Goal: Task Accomplishment & Management: Manage account settings

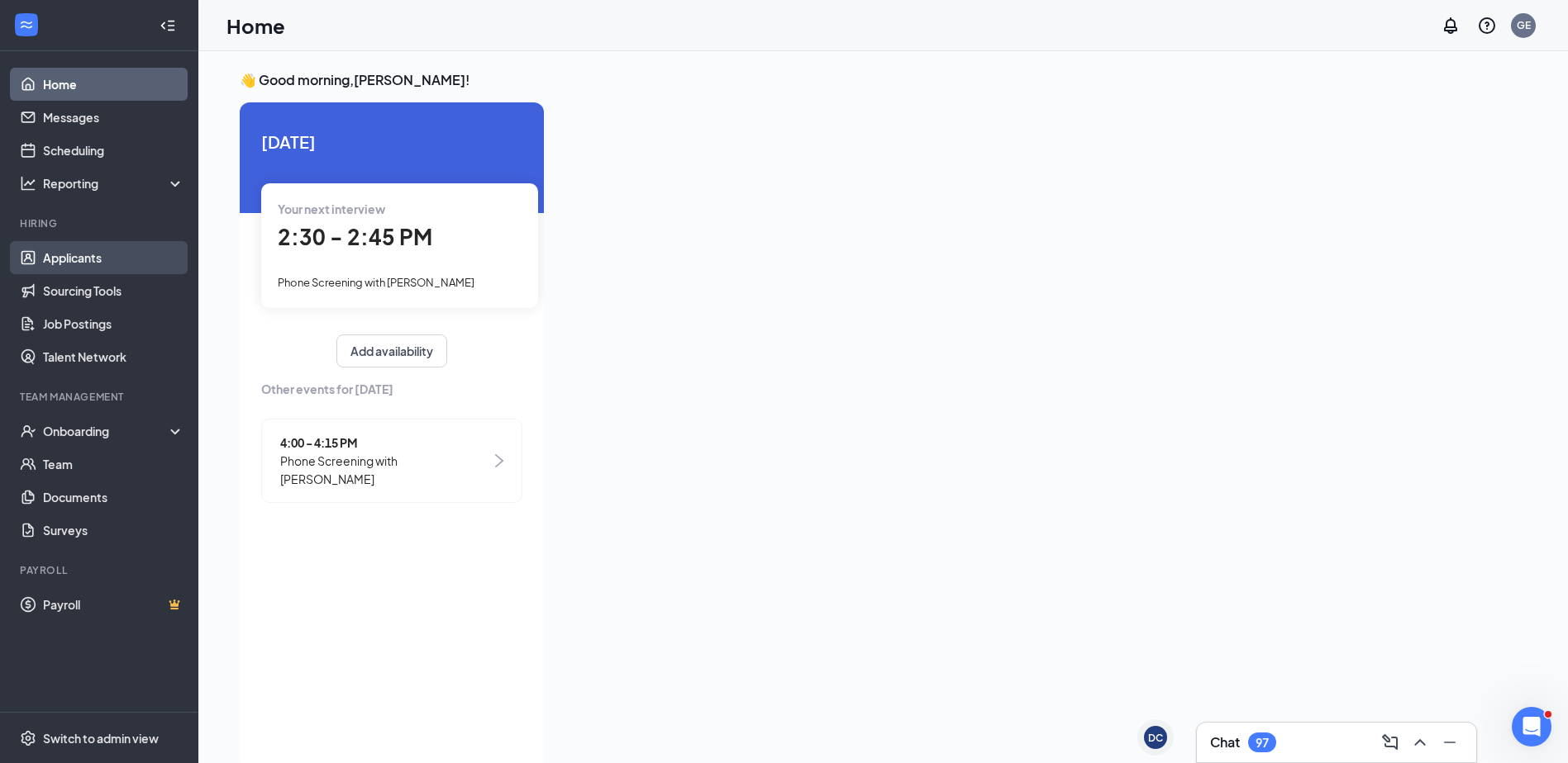
click at [66, 264] on link "Applicants" at bounding box center [113, 257] width 141 height 33
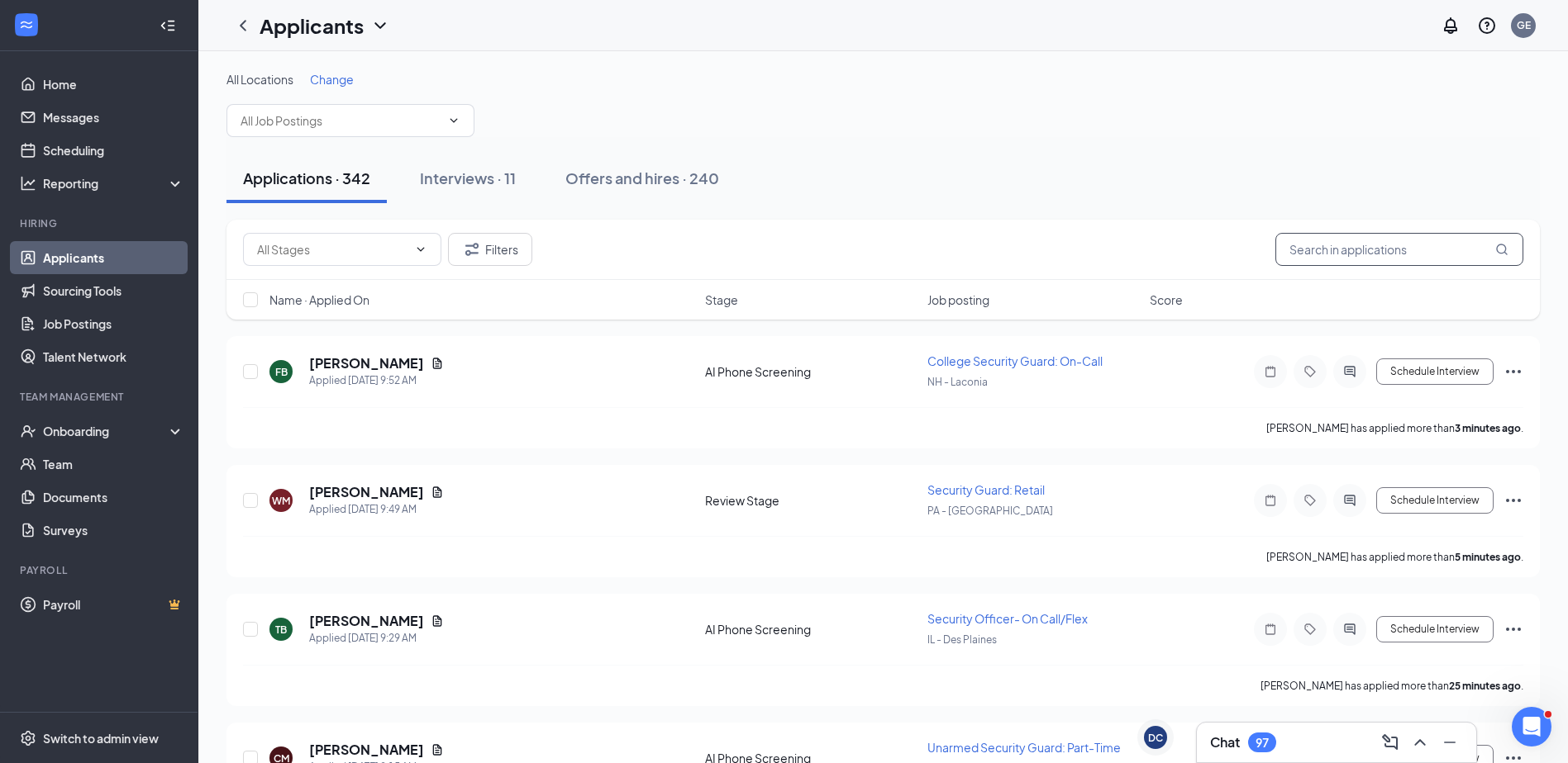
click at [1399, 253] on input "text" at bounding box center [1400, 249] width 248 height 33
drag, startPoint x: 674, startPoint y: 183, endPoint x: 901, endPoint y: 181, distance: 227.0
click at [677, 181] on div "Offers and hires · 240" at bounding box center [642, 178] width 154 height 21
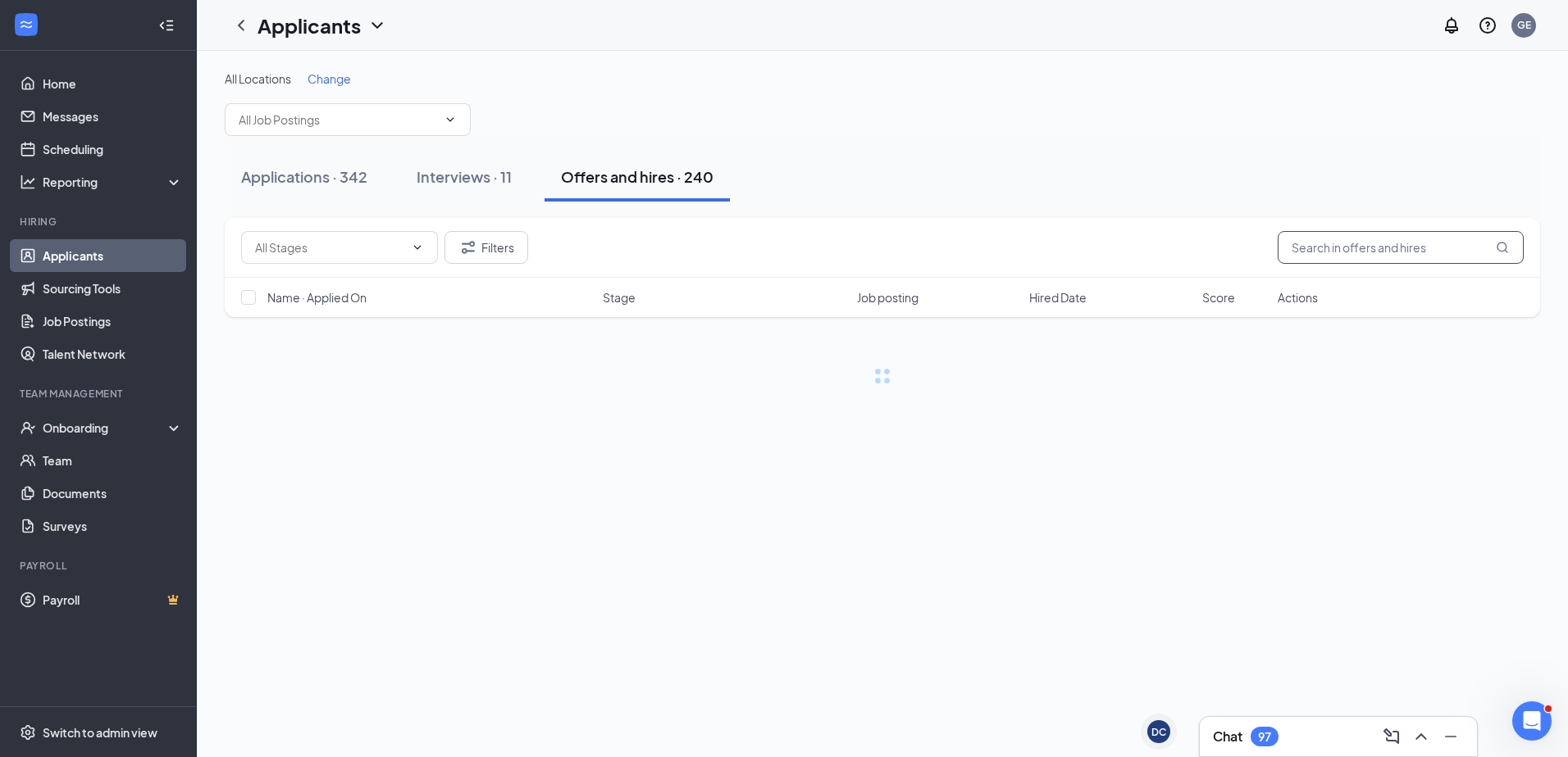
click at [1304, 247] on input "text" at bounding box center [1400, 247] width 246 height 32
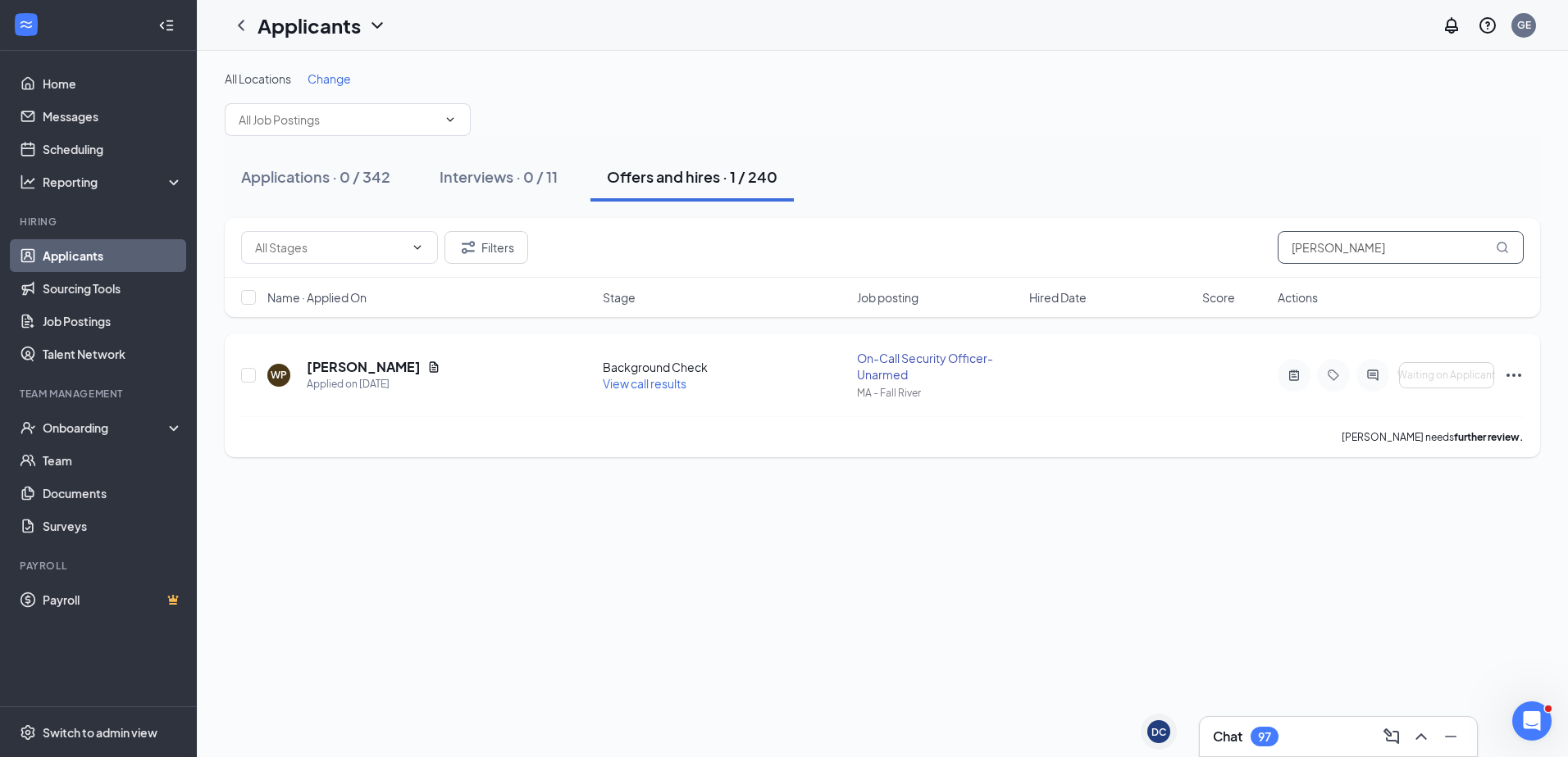
type input "[PERSON_NAME]"
click at [1370, 369] on icon "ActiveChat" at bounding box center [1372, 376] width 19 height 13
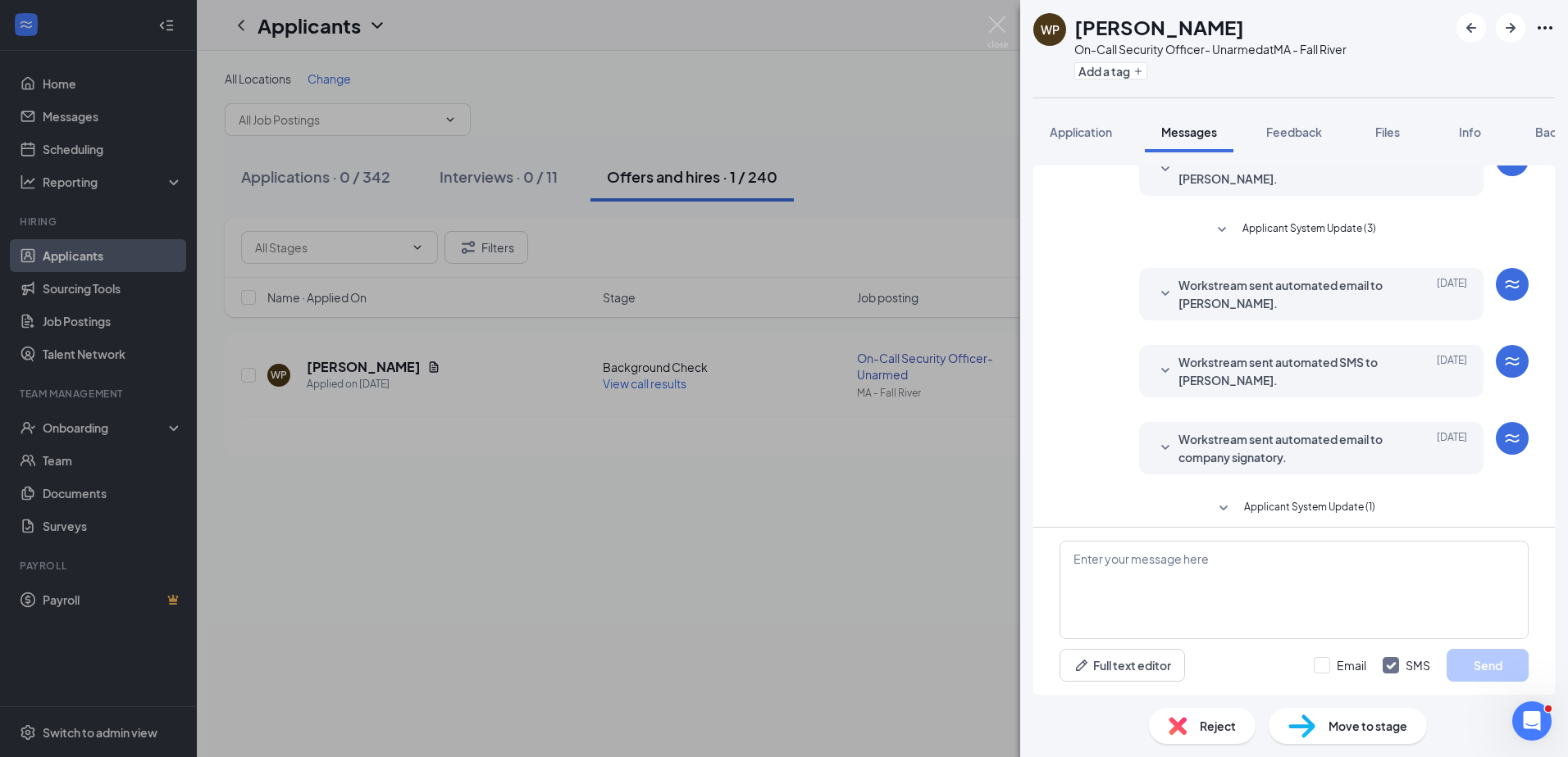
scroll to position [248, 0]
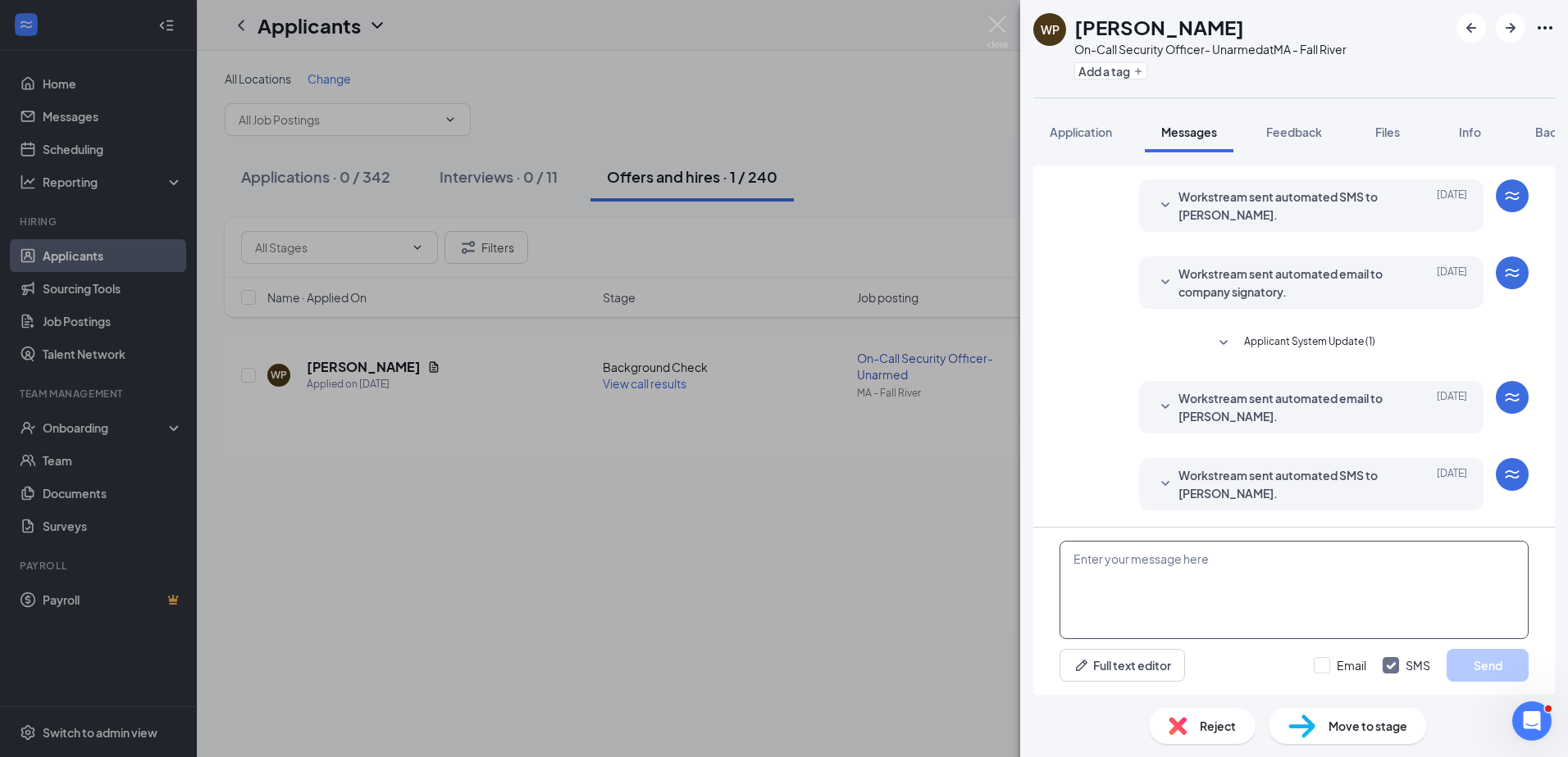
click at [1189, 569] on textarea at bounding box center [1293, 590] width 469 height 98
paste textarea "Hello, Just a quick reminder that the deadline to complete your required [MEDIC…"
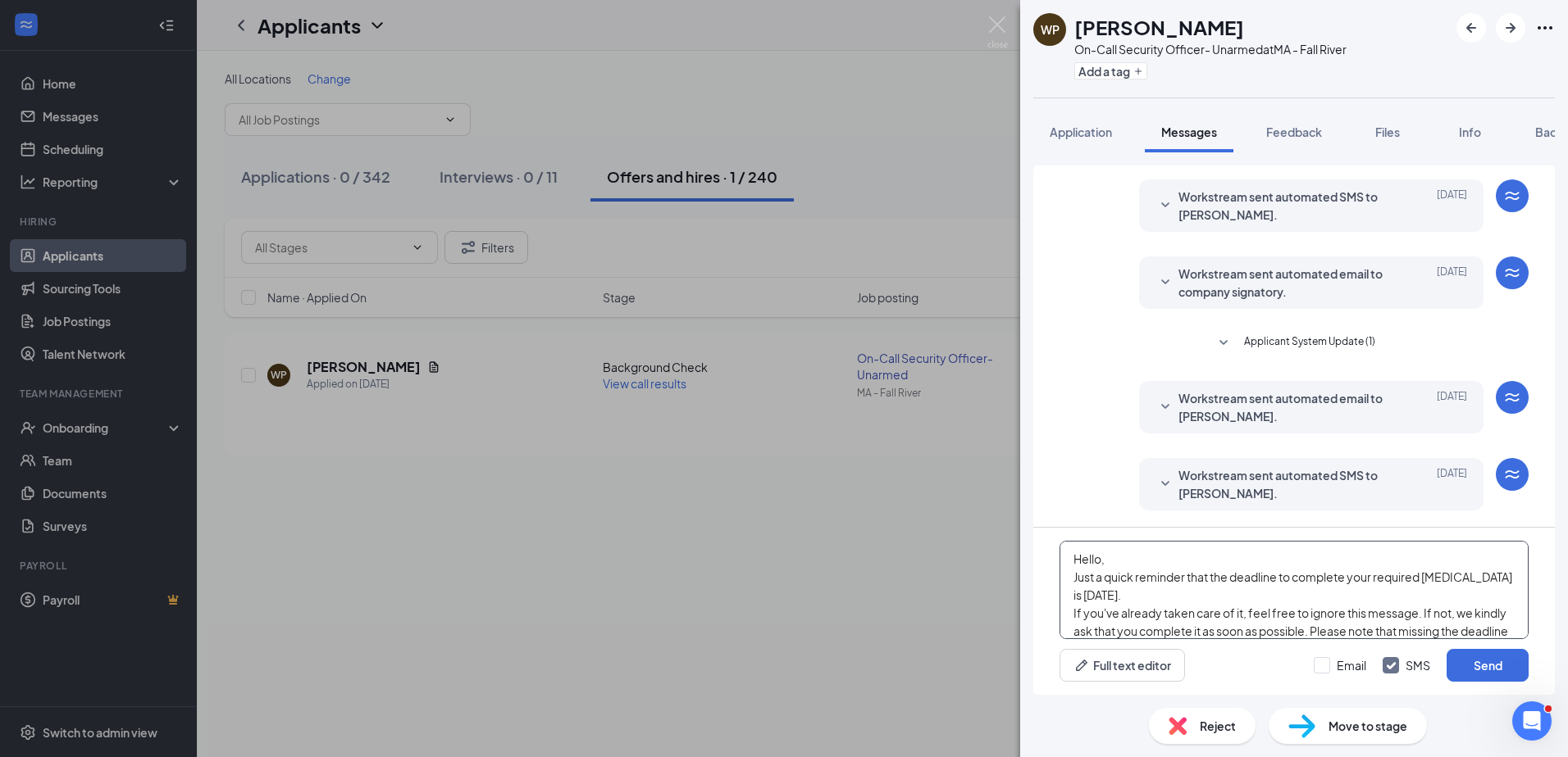
scroll to position [144, 0]
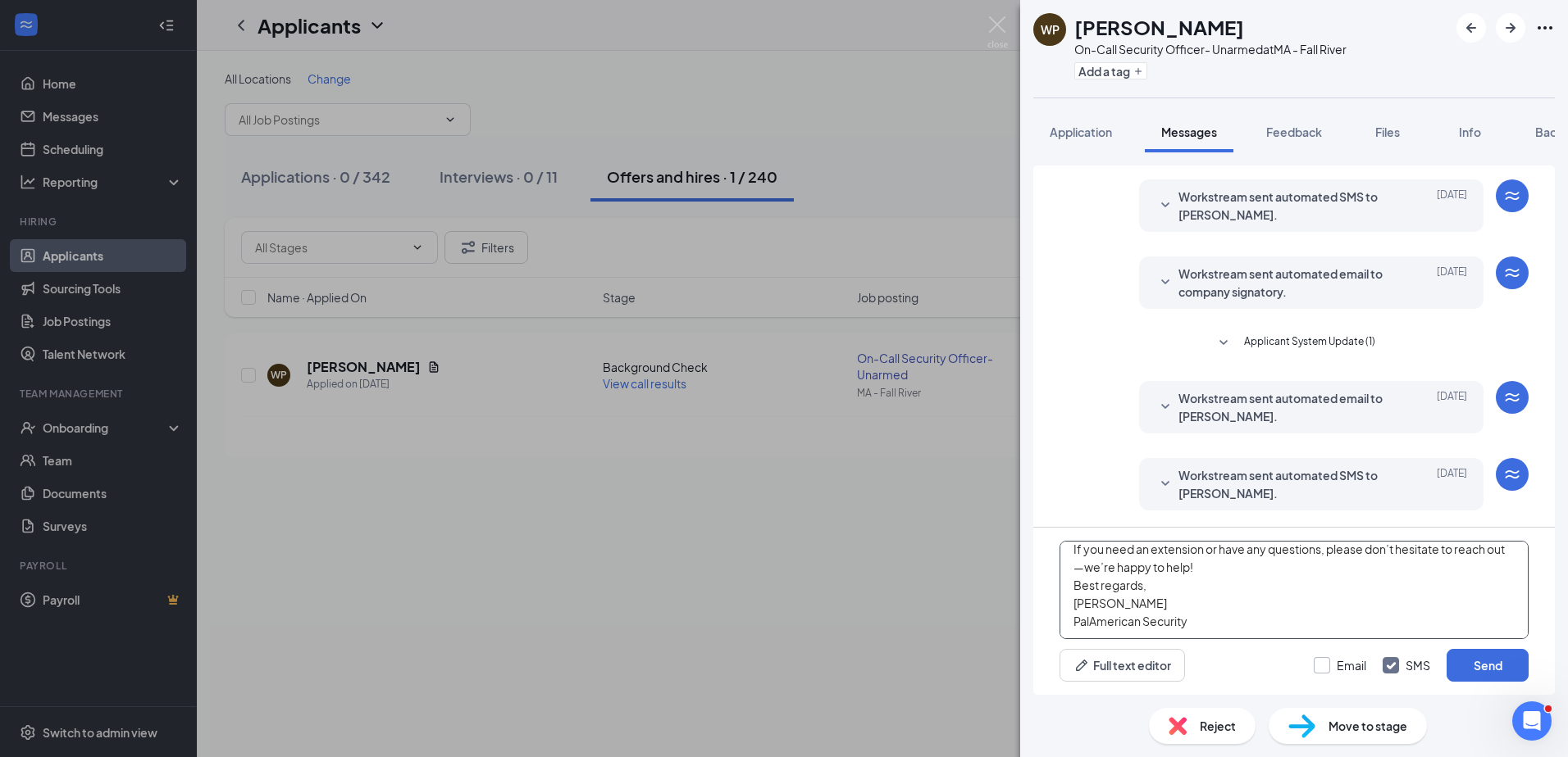
type textarea "Hello, Just a quick reminder that the deadline to complete your required [MEDIC…"
click at [1350, 657] on input "Email" at bounding box center [1339, 665] width 53 height 17
checkbox input "true"
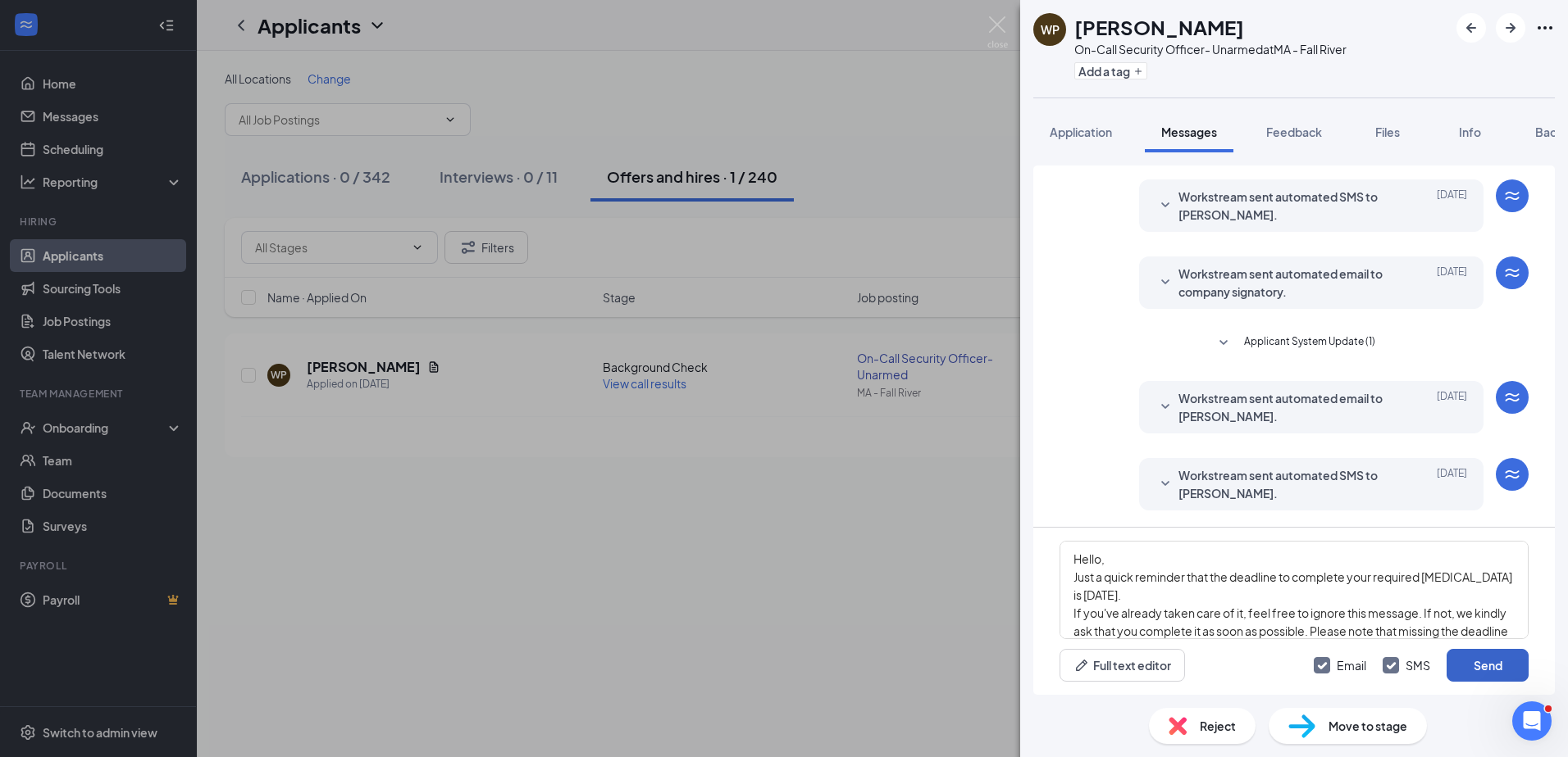
click at [1462, 659] on button "Send" at bounding box center [1487, 665] width 82 height 32
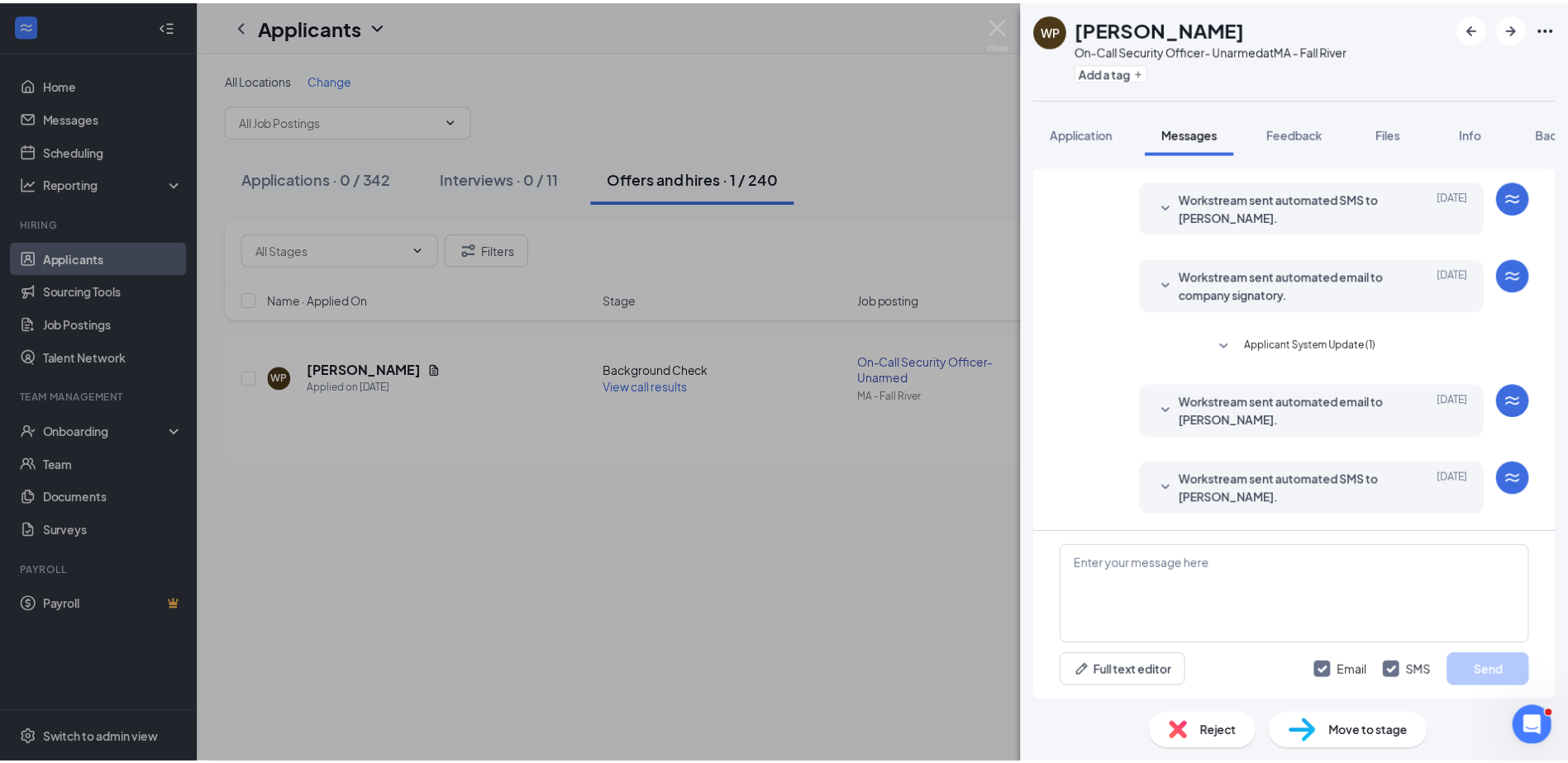
scroll to position [898, 0]
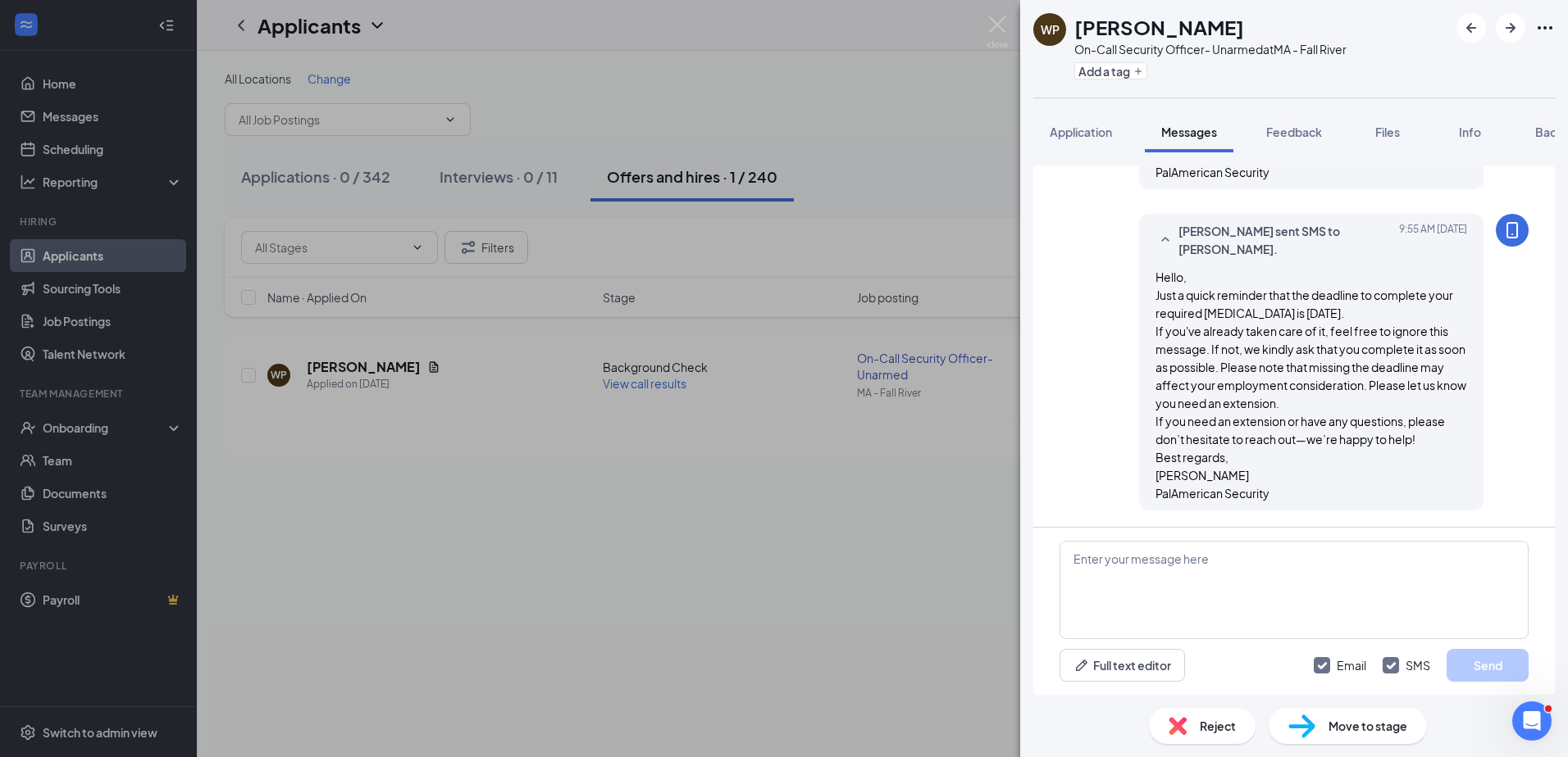
click at [799, 385] on div "WP [PERSON_NAME] On-Call Security Officer- Unarmed at MA - Fall River Add a tag…" at bounding box center [784, 378] width 1568 height 757
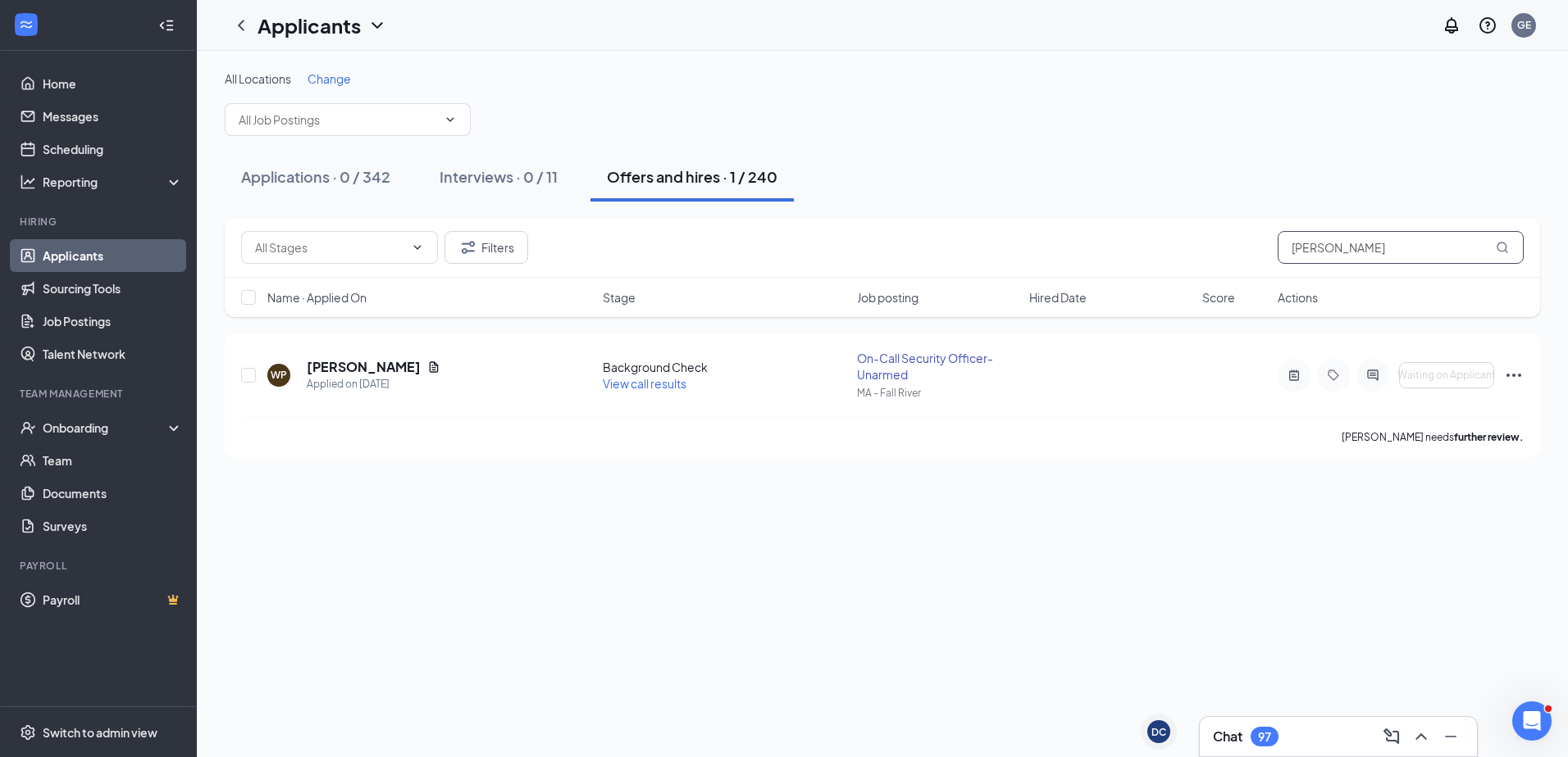
drag, startPoint x: 1375, startPoint y: 242, endPoint x: 1177, endPoint y: 244, distance: 198.0
click at [1177, 244] on div "Filters [PERSON_NAME]" at bounding box center [881, 247] width 1282 height 32
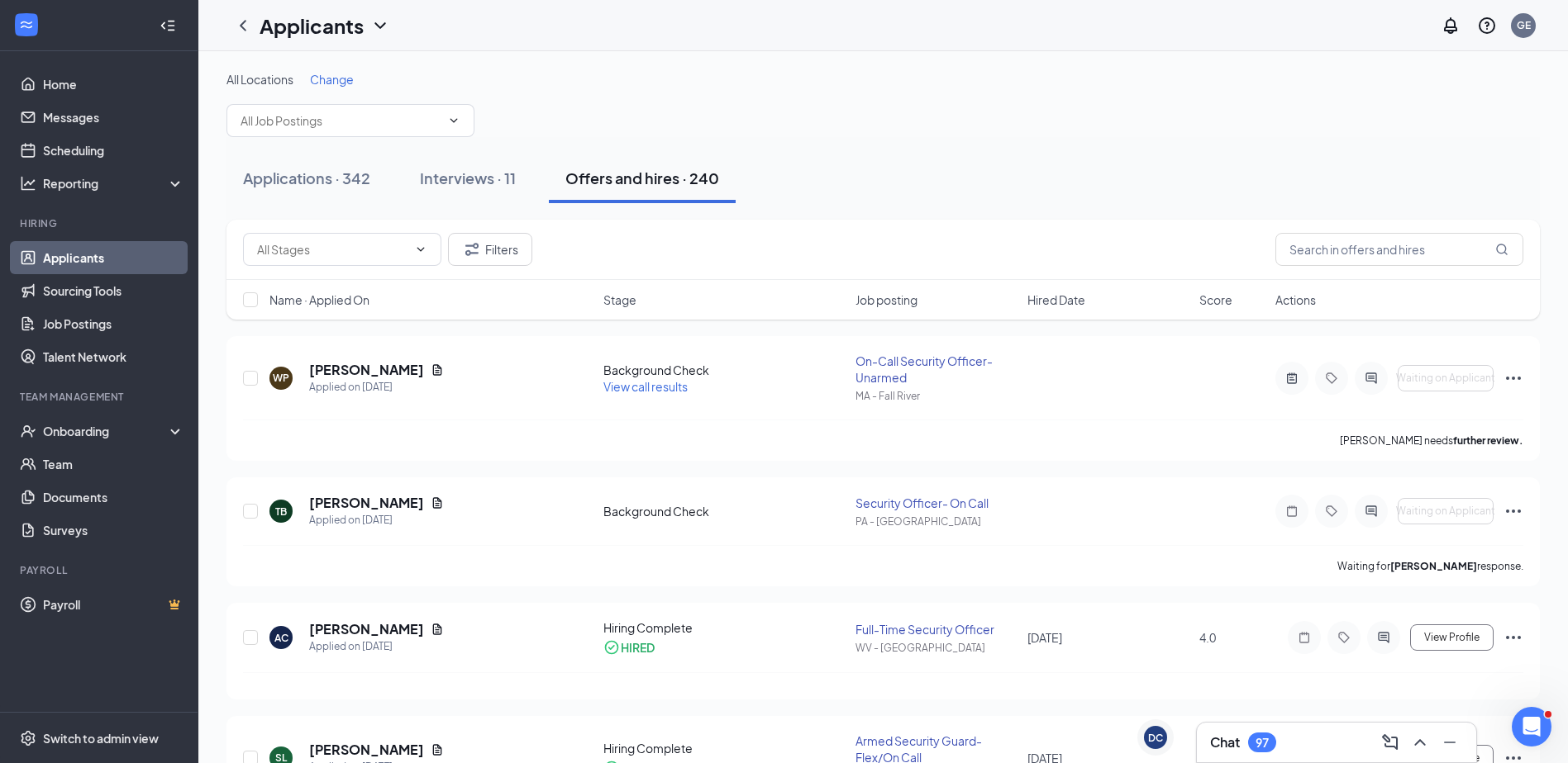
click at [631, 294] on span "Stage" at bounding box center [620, 300] width 33 height 17
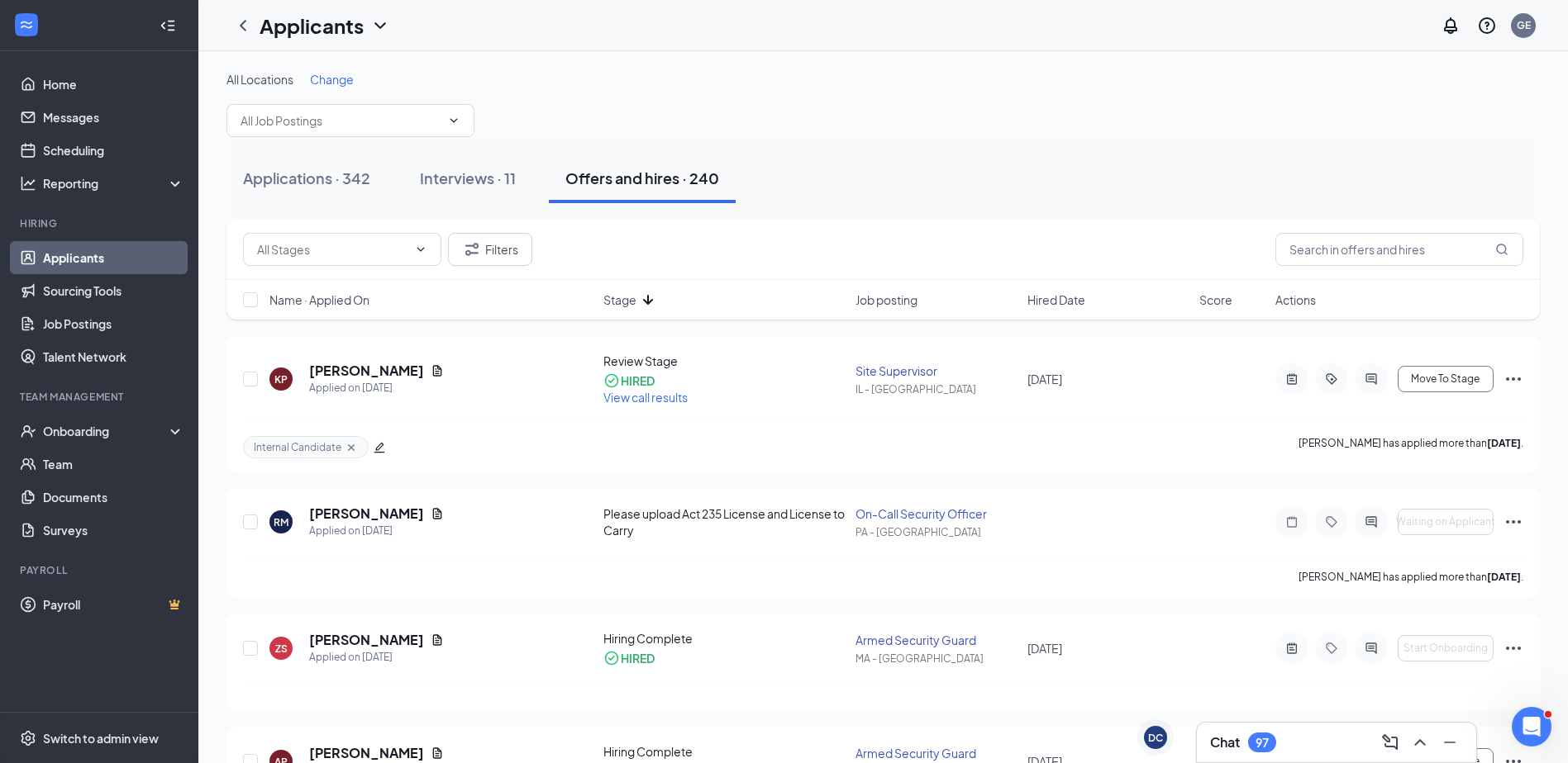
click at [628, 294] on span "Stage" at bounding box center [620, 300] width 33 height 17
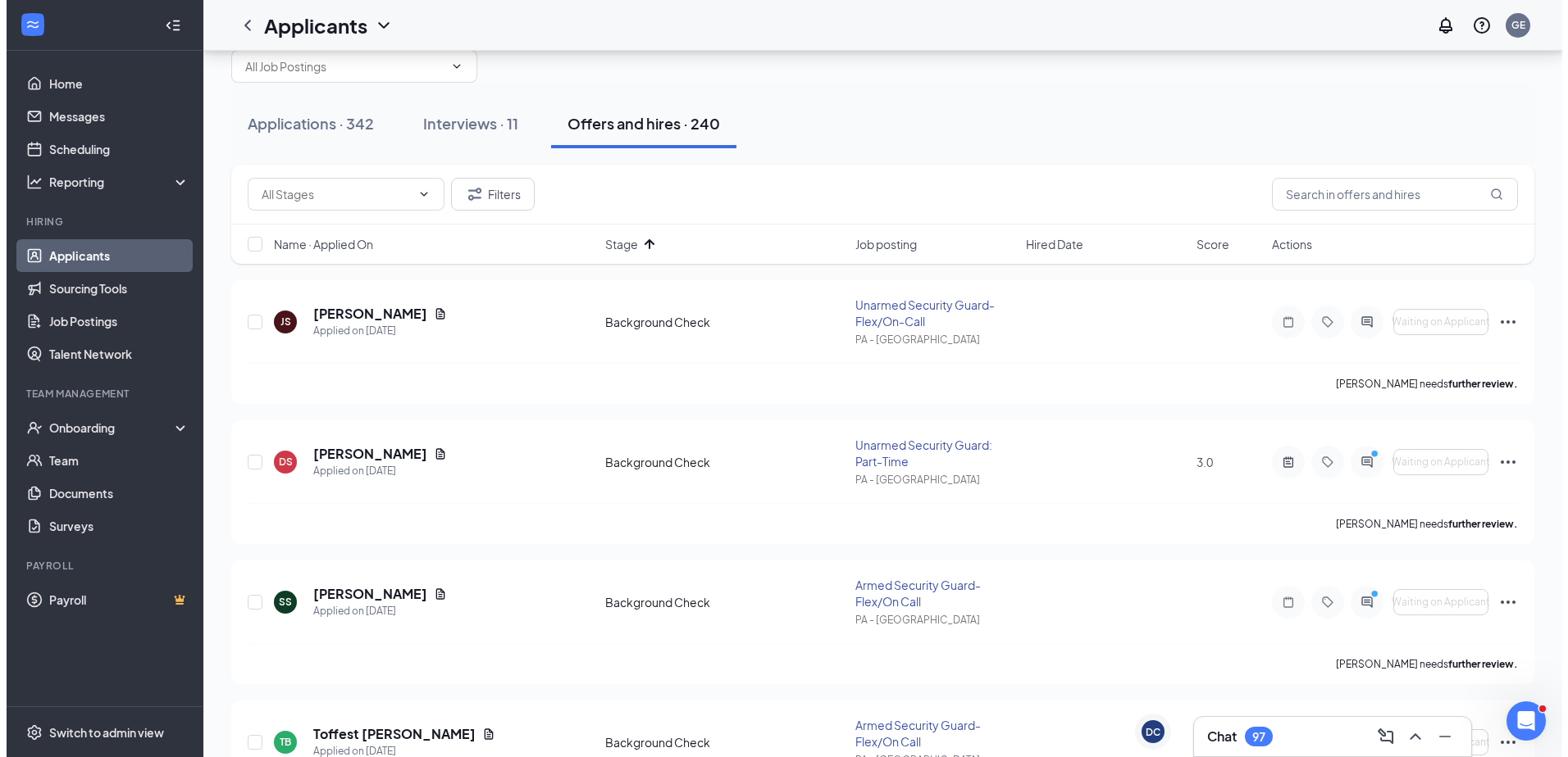
scroll to position [82, 0]
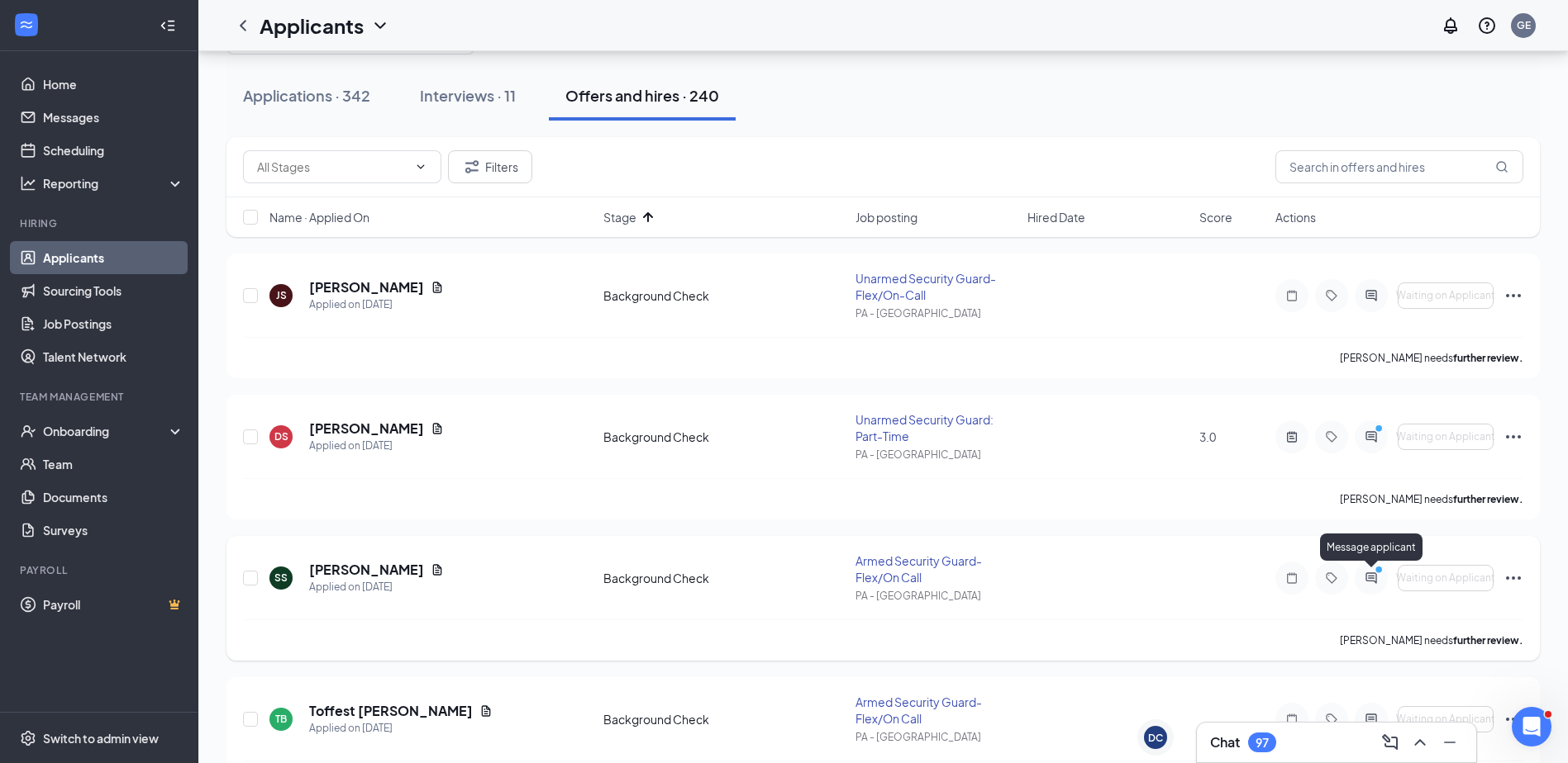
click at [1366, 577] on icon "ActiveChat" at bounding box center [1371, 578] width 11 height 11
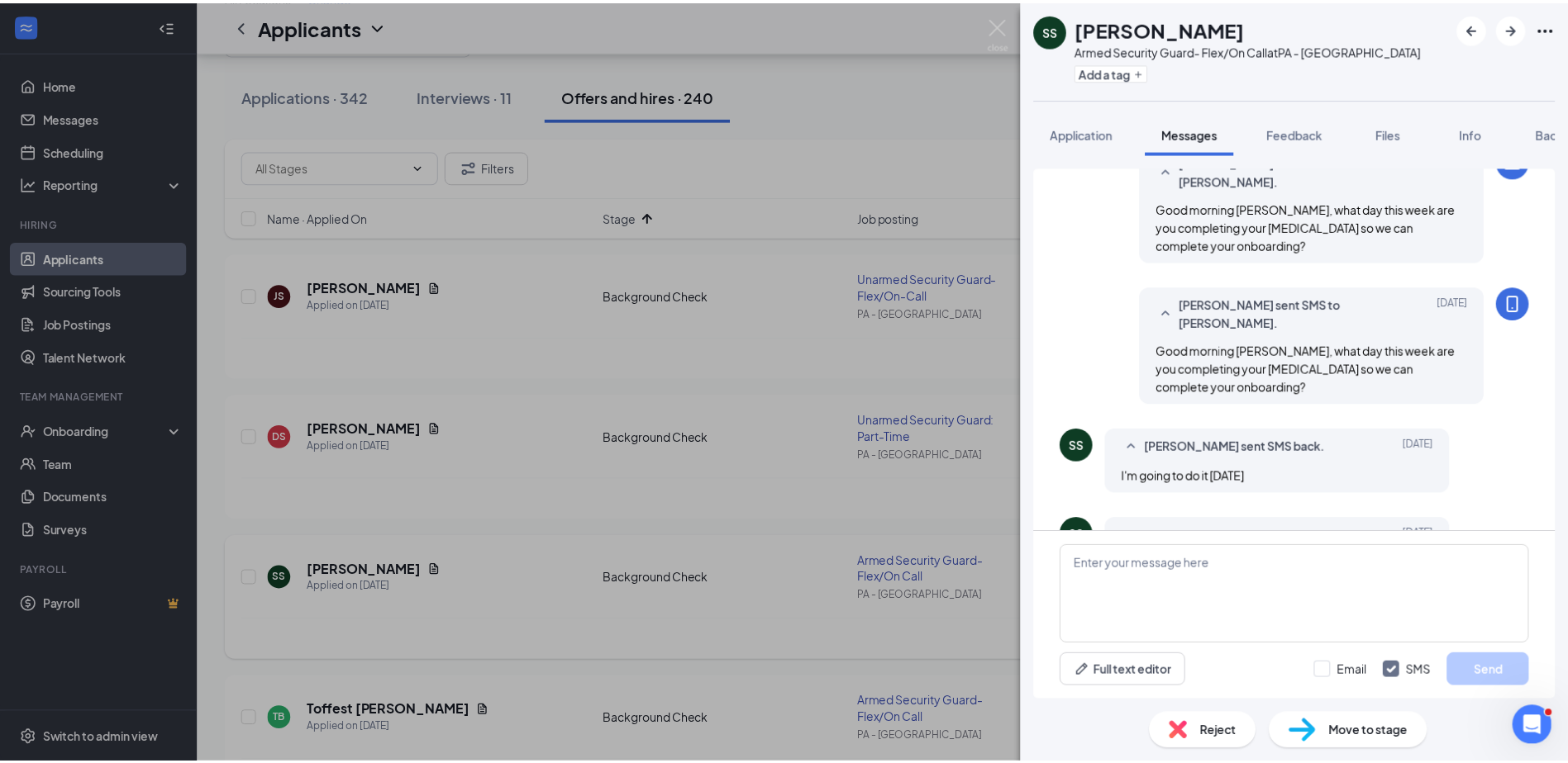
scroll to position [1047, 0]
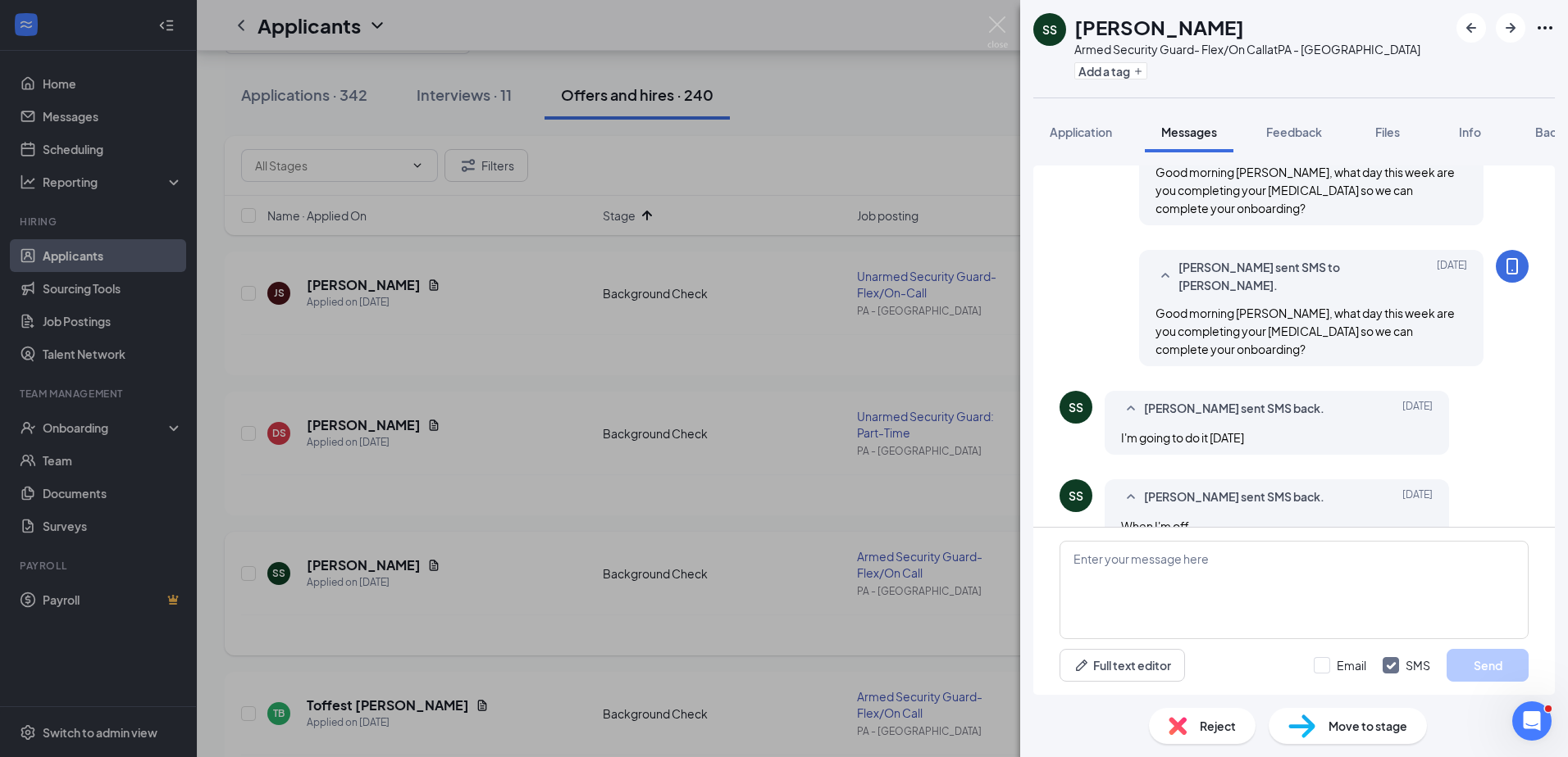
click at [784, 218] on div "SS [PERSON_NAME] Armed Security Guard- Flex/On Call at [GEOGRAPHIC_DATA] - [GEO…" at bounding box center [784, 378] width 1568 height 757
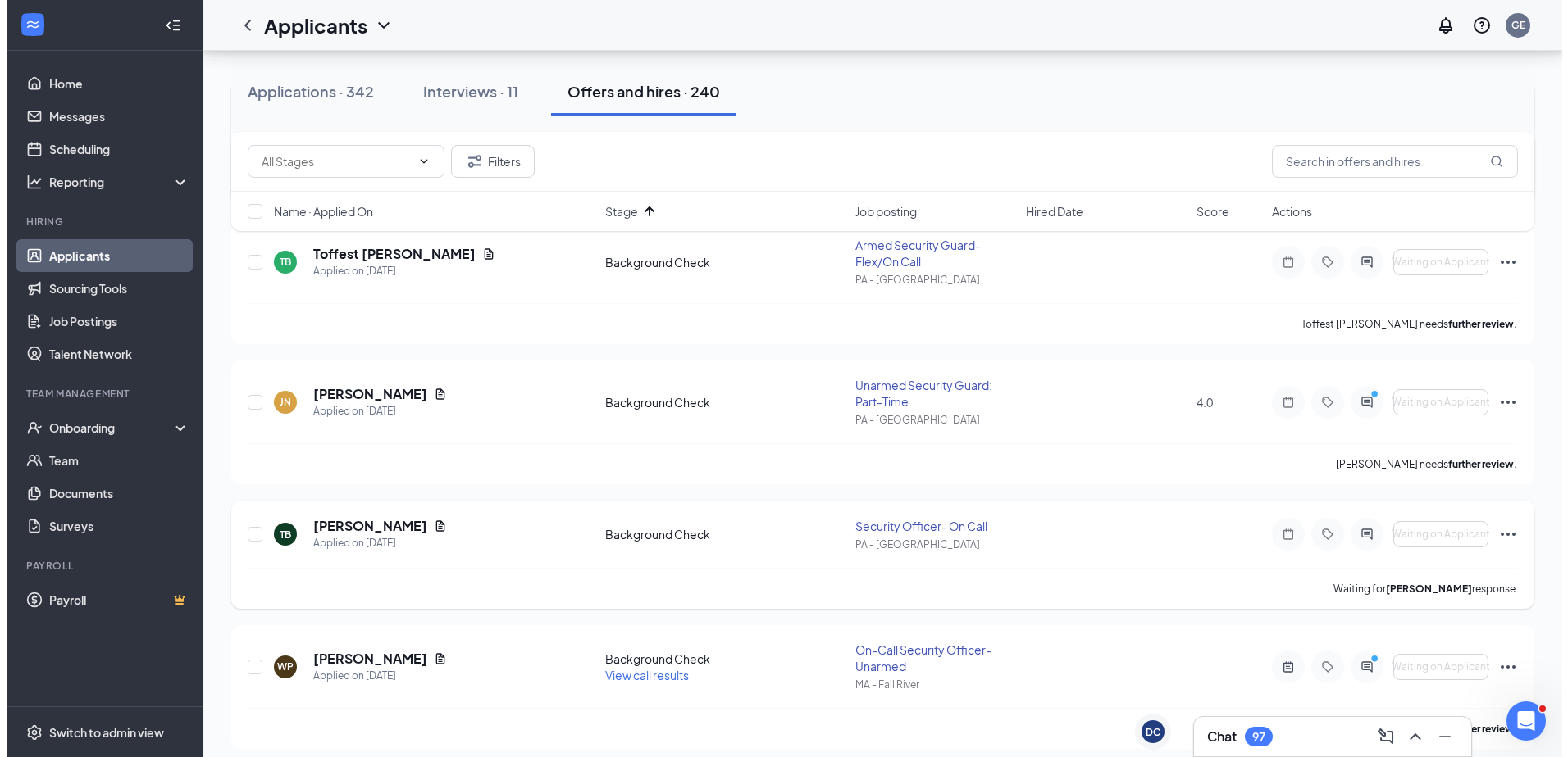
scroll to position [574, 0]
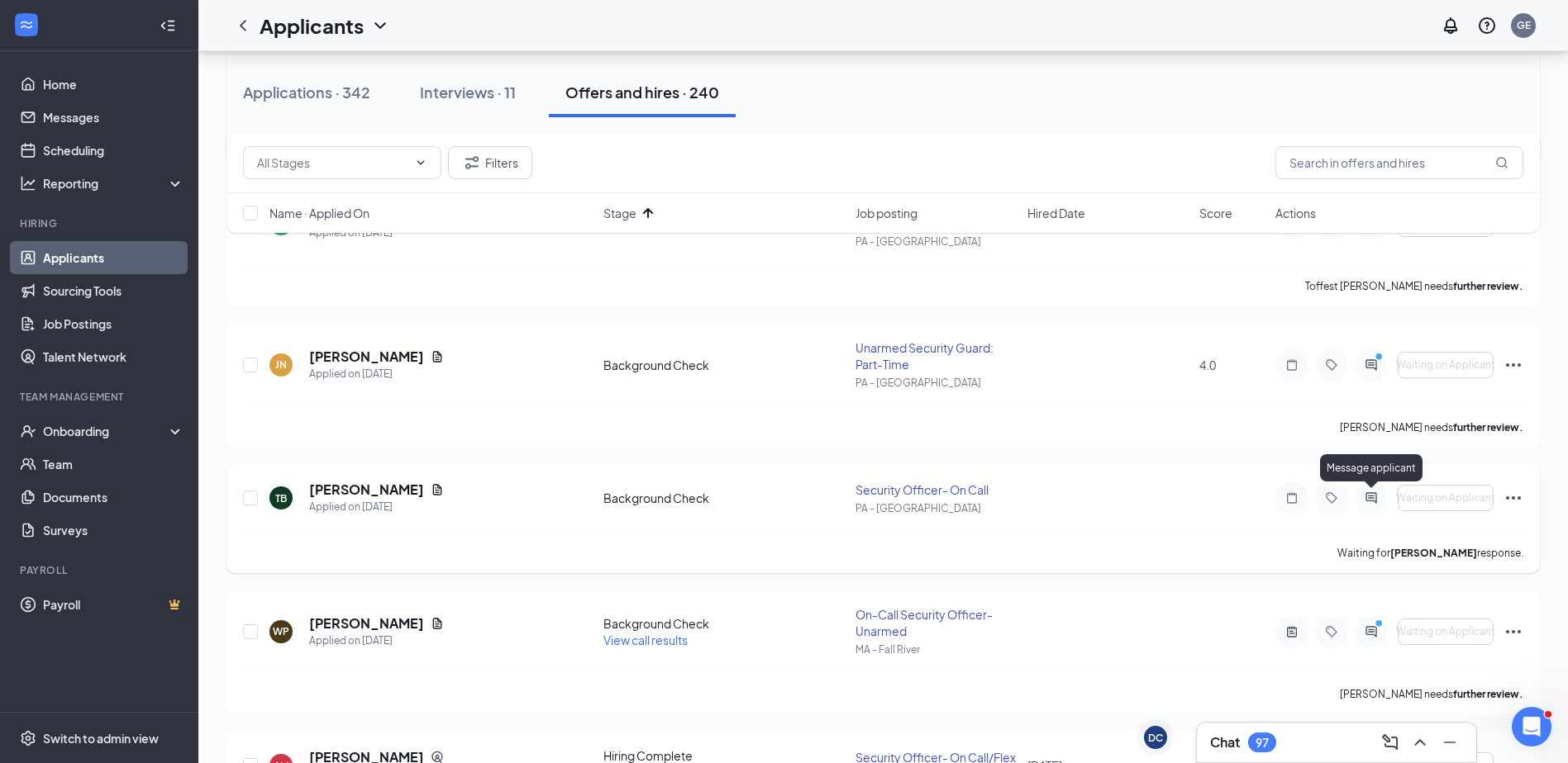
click at [1368, 495] on icon "ActiveChat" at bounding box center [1371, 498] width 20 height 13
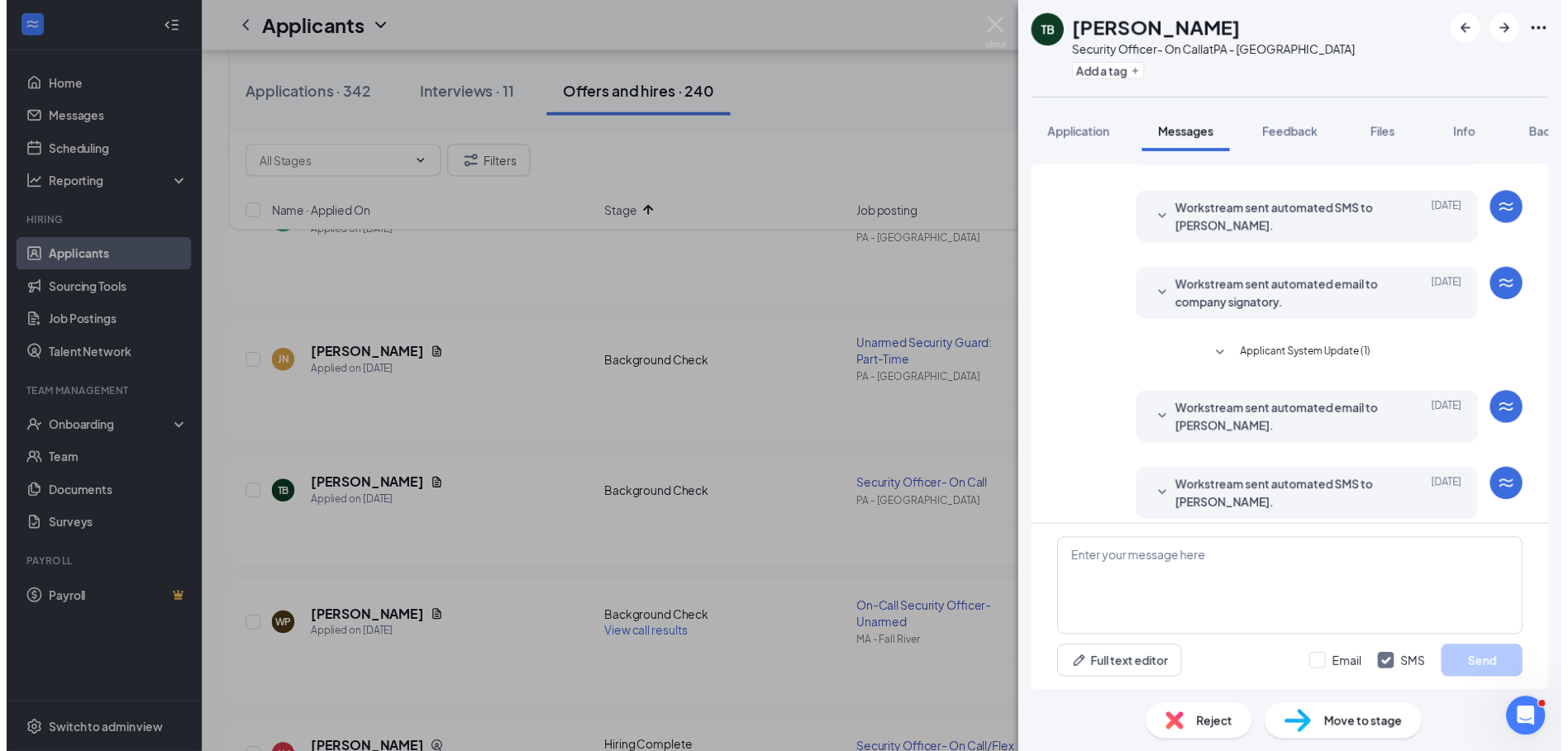
scroll to position [160, 0]
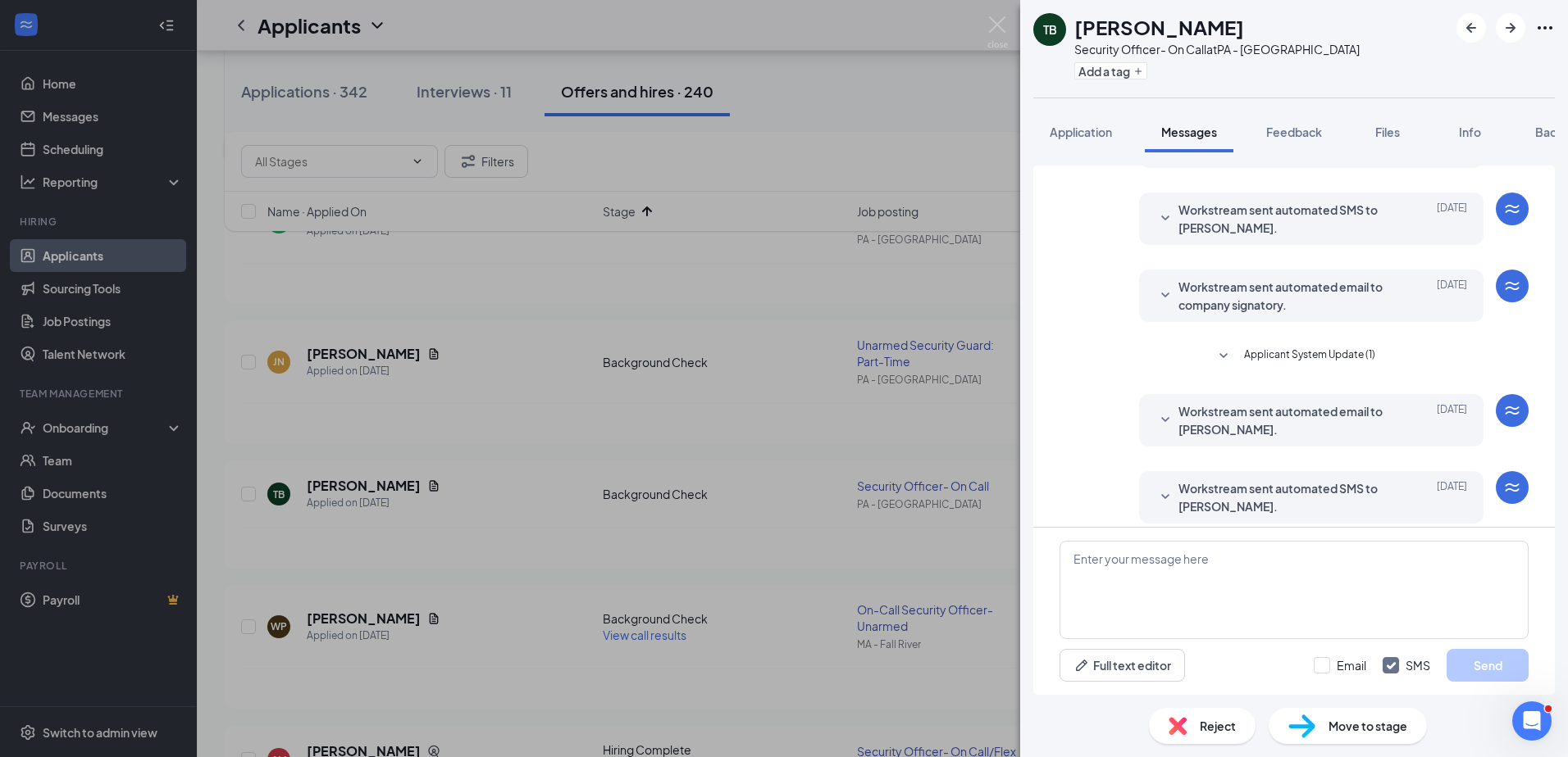
click at [870, 118] on div "TB [PERSON_NAME] Security Officer- On Call at [GEOGRAPHIC_DATA] - [GEOGRAPHIC_D…" at bounding box center [784, 378] width 1568 height 757
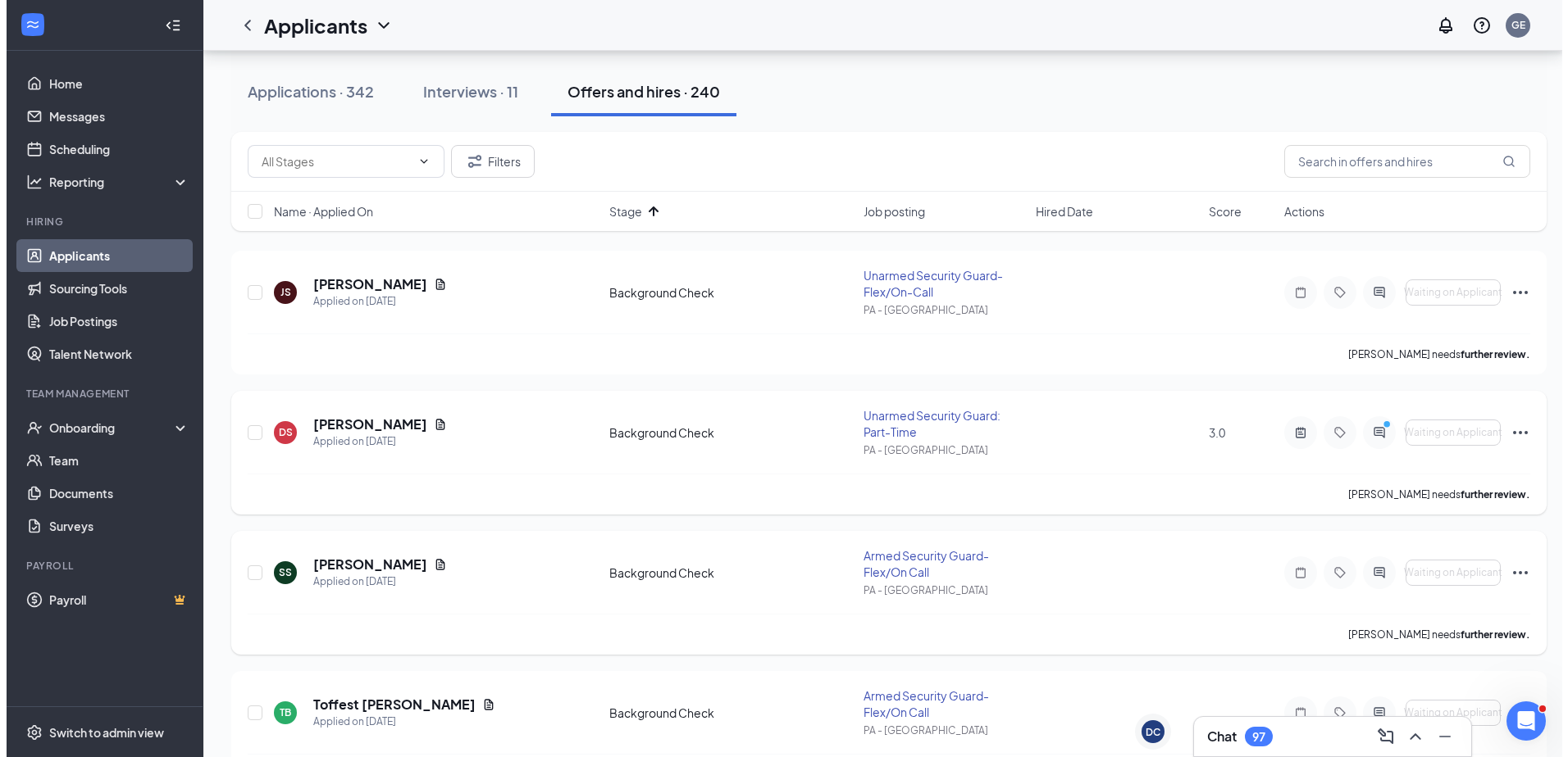
scroll to position [82, 0]
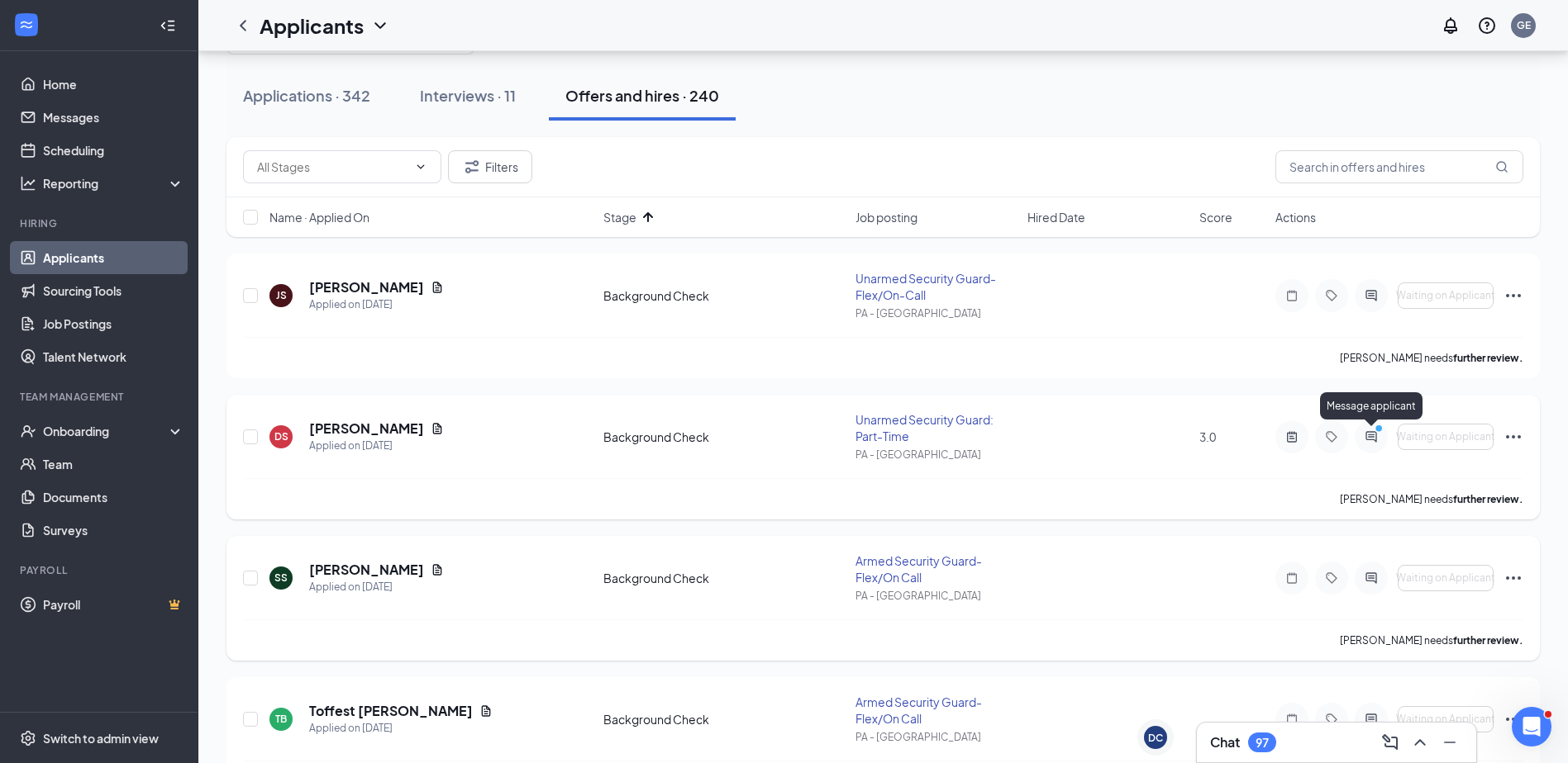
click at [1365, 435] on icon "ActiveChat" at bounding box center [1371, 437] width 20 height 13
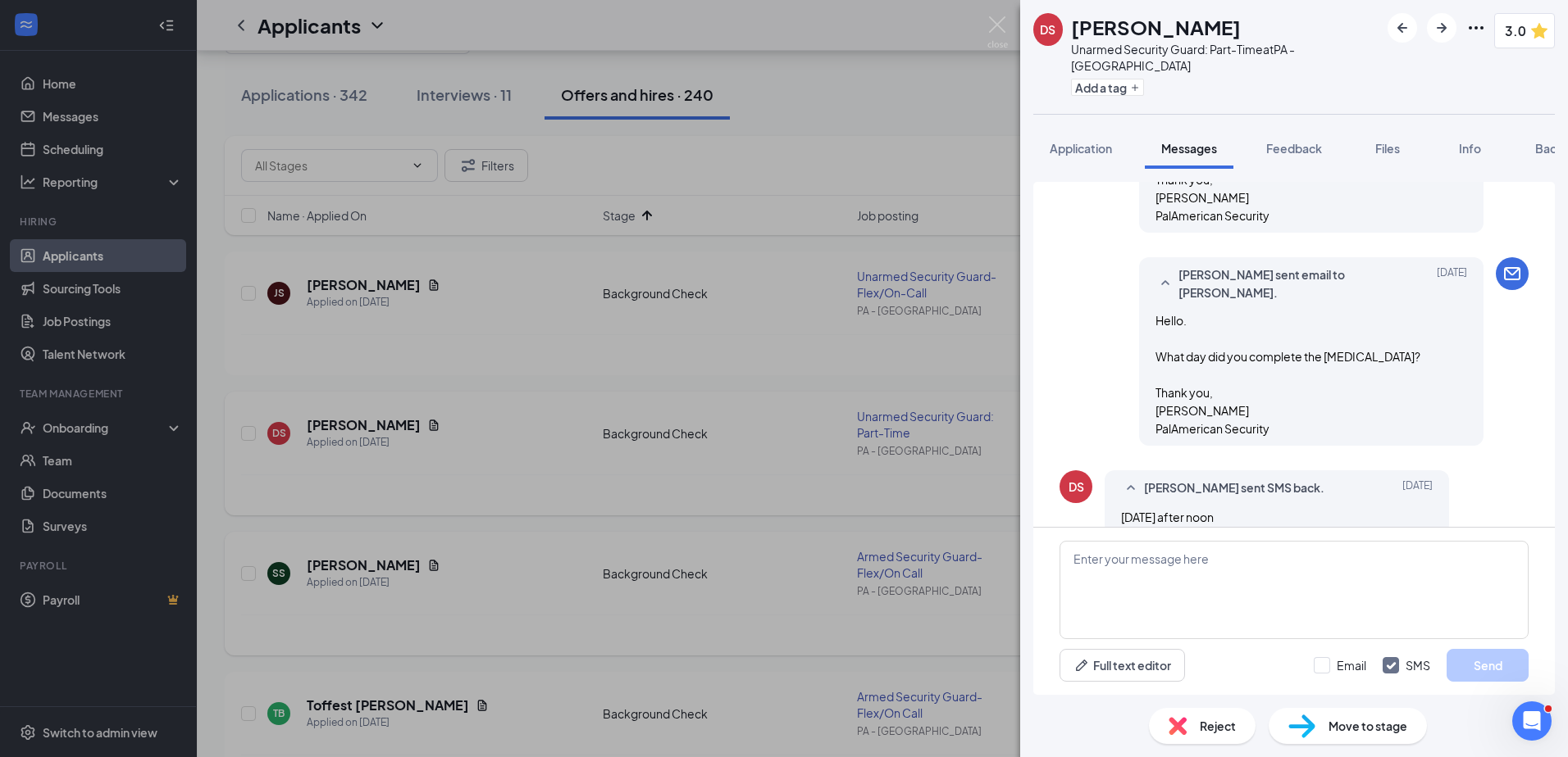
scroll to position [1196, 0]
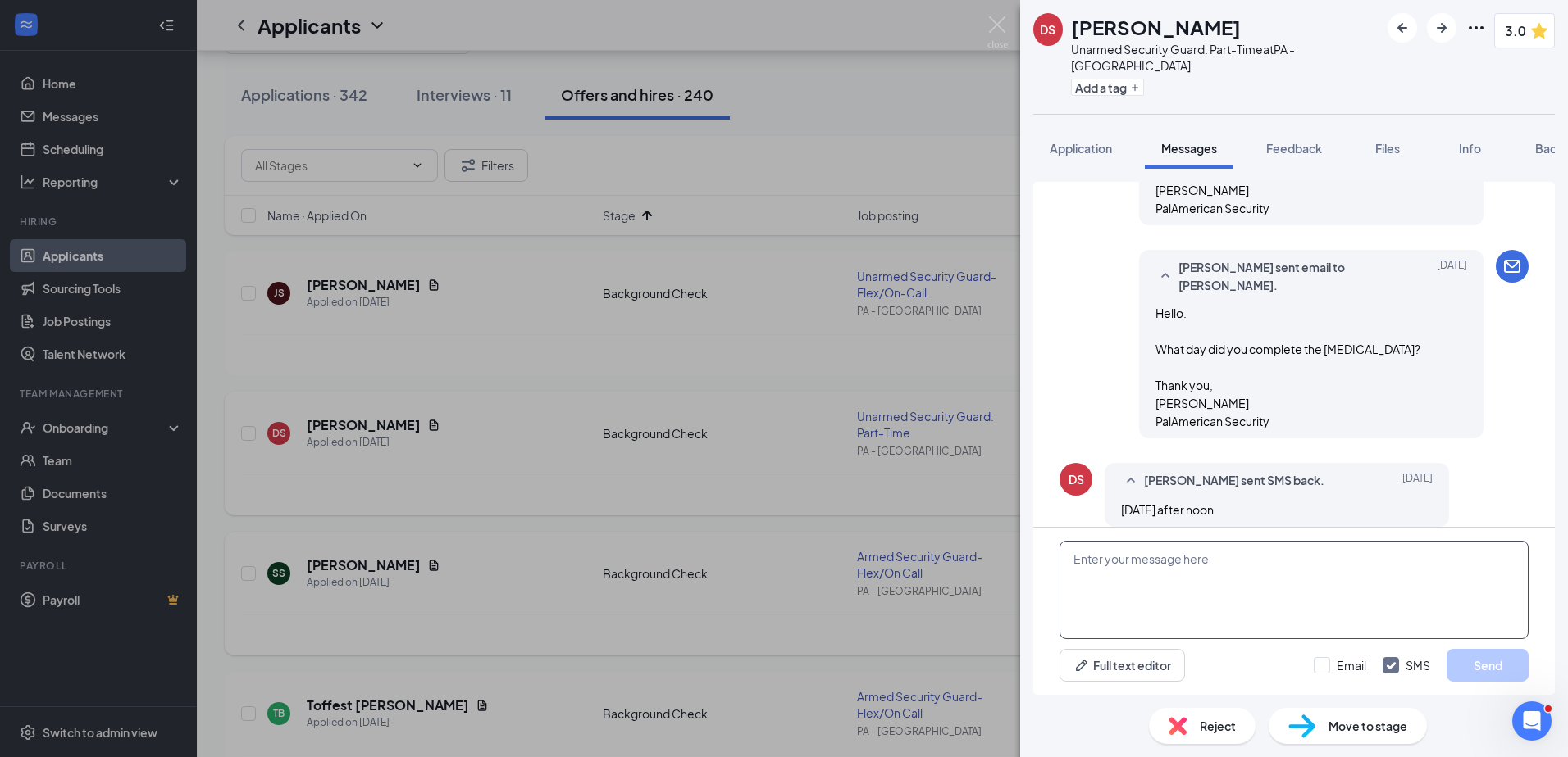
click at [1333, 599] on textarea at bounding box center [1293, 590] width 469 height 98
type textarea "C"
click at [1261, 559] on textarea "Please send a picture of the receipt. On my end, I am not seeing the [MEDICAL_D…" at bounding box center [1293, 590] width 469 height 98
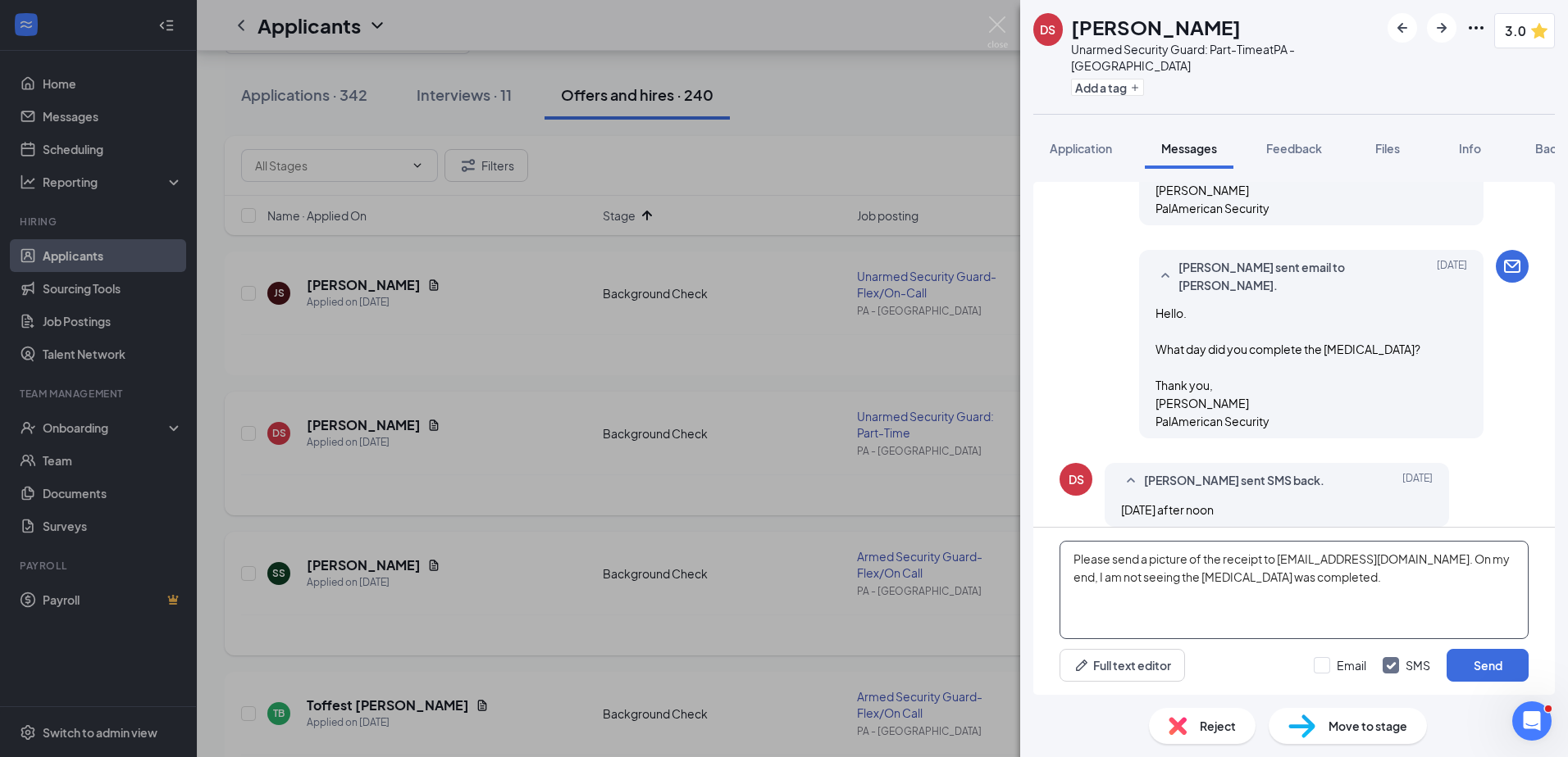
click at [1325, 570] on textarea "Please send a picture of the receipt to [EMAIL_ADDRESS][DOMAIN_NAME]. On my end…" at bounding box center [1293, 590] width 469 height 98
drag, startPoint x: 1512, startPoint y: 556, endPoint x: 1462, endPoint y: 562, distance: 50.4
click at [1462, 562] on textarea "Please send a picture of the receipt to [EMAIL_ADDRESS][DOMAIN_NAME]. On my end…" at bounding box center [1293, 590] width 469 height 98
click at [1437, 566] on textarea "Please send a picture of the receipt to [EMAIL_ADDRESS][DOMAIN_NAME]. On my end…" at bounding box center [1293, 590] width 469 height 98
click at [1498, 563] on textarea "Please send a picture of the receipt to [EMAIL_ADDRESS][DOMAIN_NAME]. On my end…" at bounding box center [1293, 590] width 469 height 98
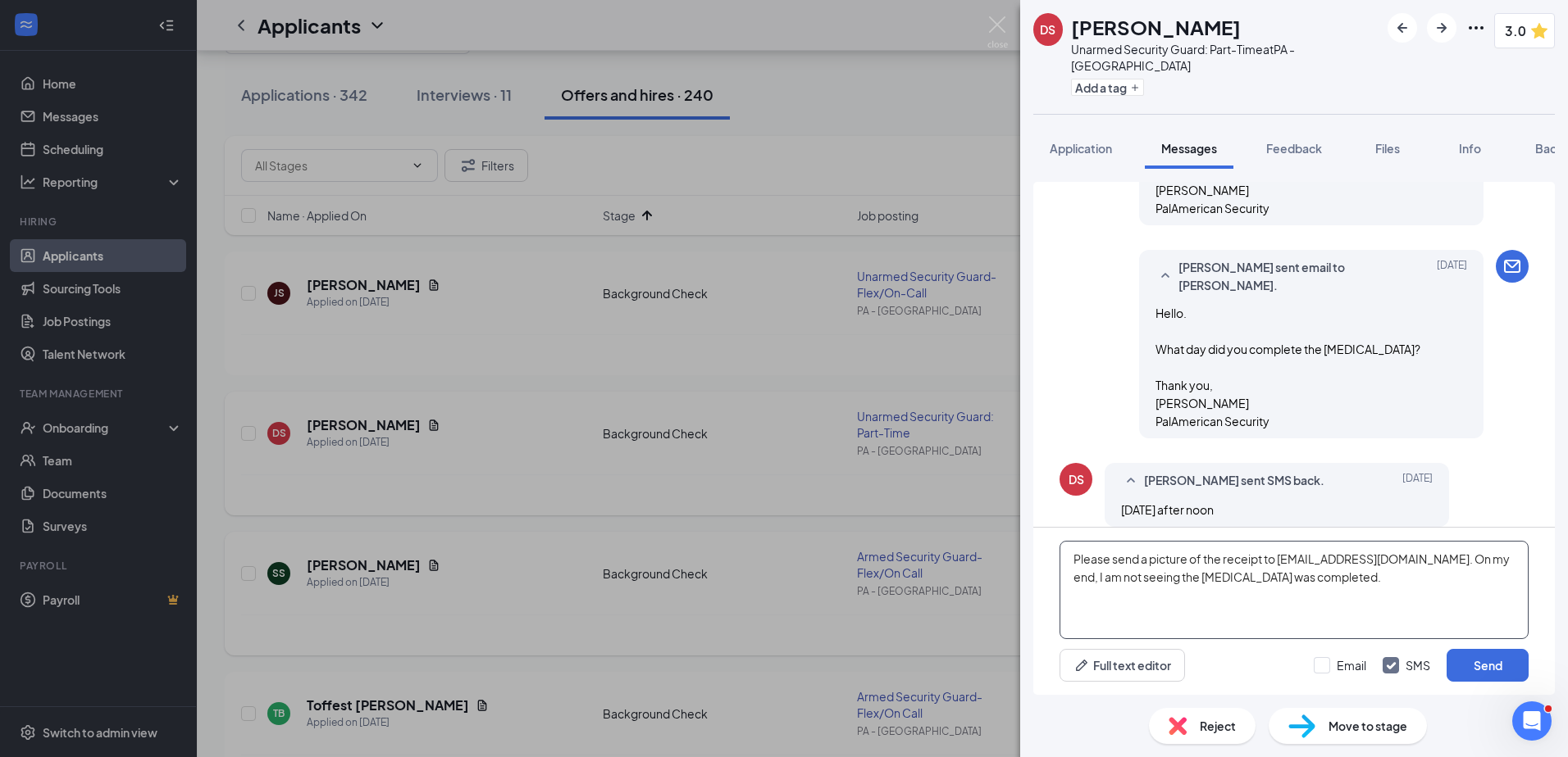
drag, startPoint x: 1495, startPoint y: 560, endPoint x: 1441, endPoint y: 562, distance: 54.0
click at [1441, 562] on textarea "Please send a picture of the receipt to [EMAIL_ADDRESS][DOMAIN_NAME]. On my end…" at bounding box center [1293, 590] width 469 height 98
drag, startPoint x: 1386, startPoint y: 579, endPoint x: 1042, endPoint y: 549, distance: 345.3
click at [1042, 549] on div "Please send a picture of the receipt to [EMAIL_ADDRESS][DOMAIN_NAME]. On my end…" at bounding box center [1293, 611] width 521 height 168
click at [1366, 628] on textarea "Please send a picture of the receipt to [EMAIL_ADDRESS][DOMAIN_NAME]. On my end…" at bounding box center [1293, 590] width 469 height 98
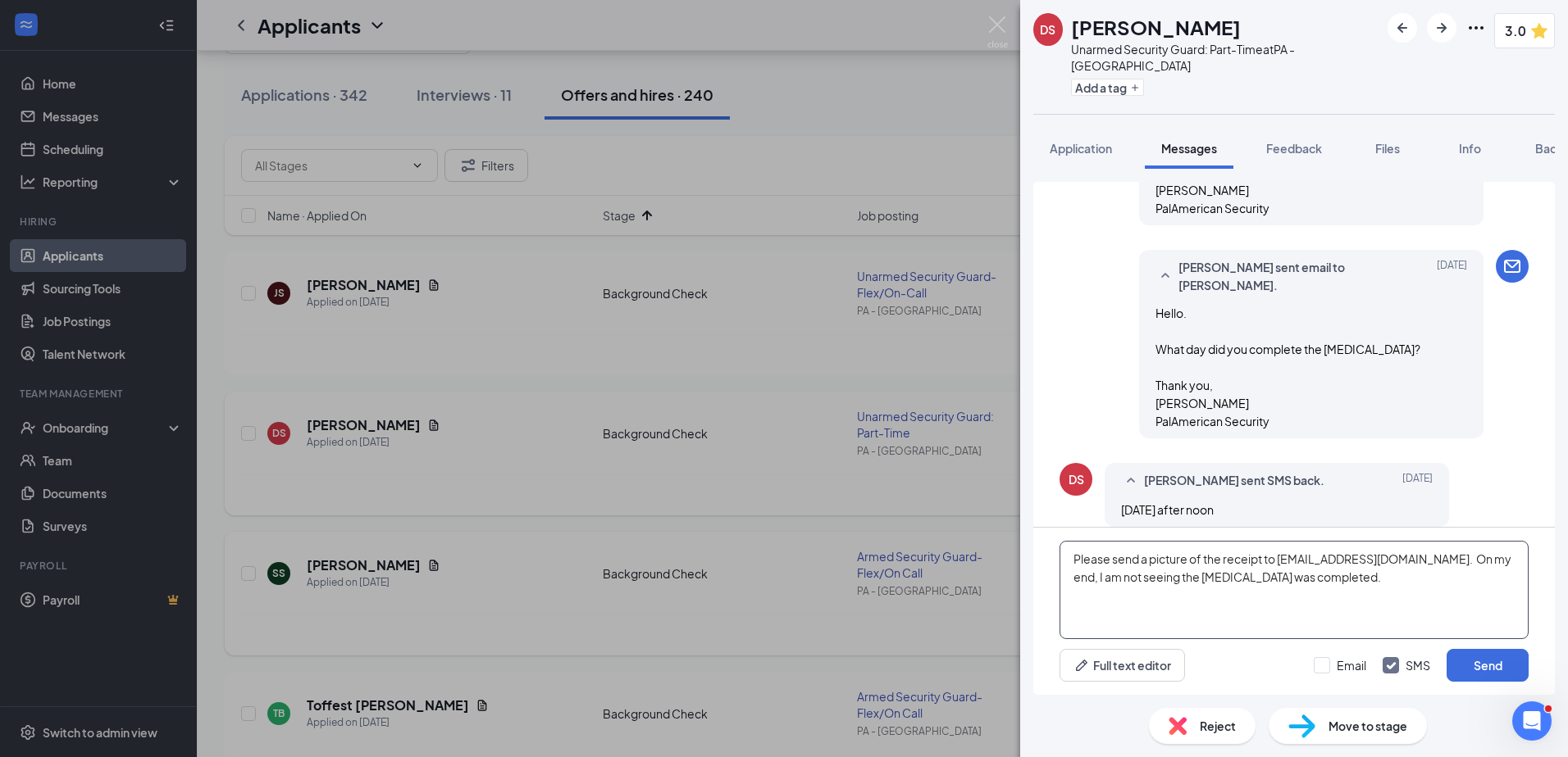
drag, startPoint x: 1362, startPoint y: 587, endPoint x: 939, endPoint y: 556, distance: 424.1
click at [939, 556] on div "DS [PERSON_NAME] Unarmed Security Guard: Part-Time at PA - Coraopolis Add a tag…" at bounding box center [784, 378] width 1568 height 757
paste textarea "email a copy of the receipt to [EMAIL_ADDRESS][DOMAIN_NAME] . On my end, I do n…"
click at [1073, 576] on textarea "Please email a copy of the receipt to [EMAIL_ADDRESS][DOMAIN_NAME] . On my end,…" at bounding box center [1293, 590] width 469 height 98
click at [1407, 569] on textarea "Please email a copy of the receipt to [EMAIL_ADDRESS][DOMAIN_NAME]. On my end, …" at bounding box center [1293, 590] width 469 height 98
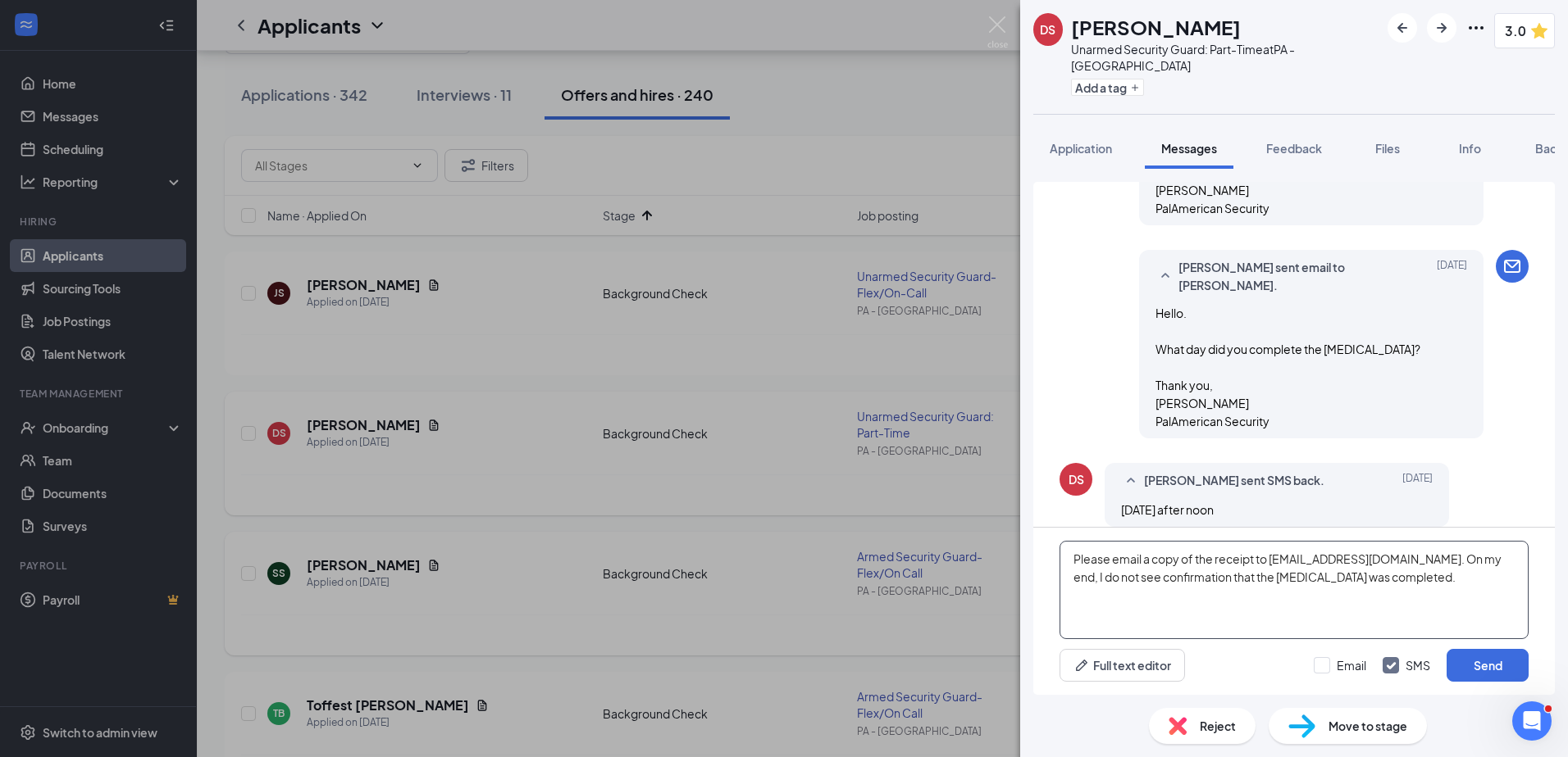
drag, startPoint x: 1407, startPoint y: 569, endPoint x: 1057, endPoint y: 556, distance: 350.2
click at [1057, 556] on div "Please email a copy of the receipt to [EMAIL_ADDRESS][DOMAIN_NAME]. On my end, …" at bounding box center [1293, 611] width 521 height 168
paste textarea "ChatGPT said: Please send a copy of the receipt to [EMAIL_ADDRESS][DOMAIN_NAME]…"
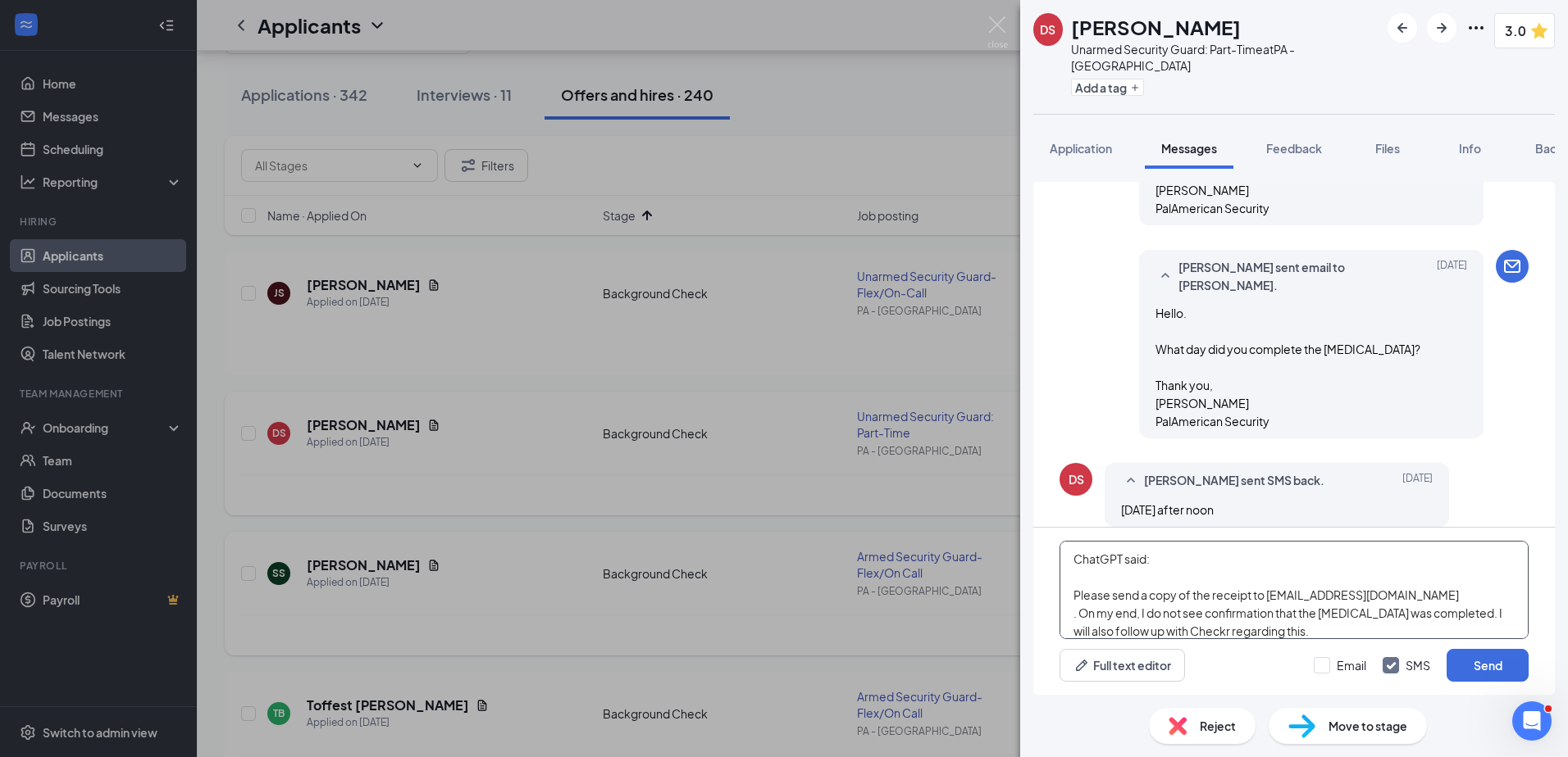
drag, startPoint x: 1130, startPoint y: 578, endPoint x: 1046, endPoint y: 541, distance: 91.8
click at [1046, 541] on div "ChatGPT said: Please send a copy of the receipt to [EMAIL_ADDRESS][DOMAIN_NAME]…" at bounding box center [1293, 611] width 521 height 168
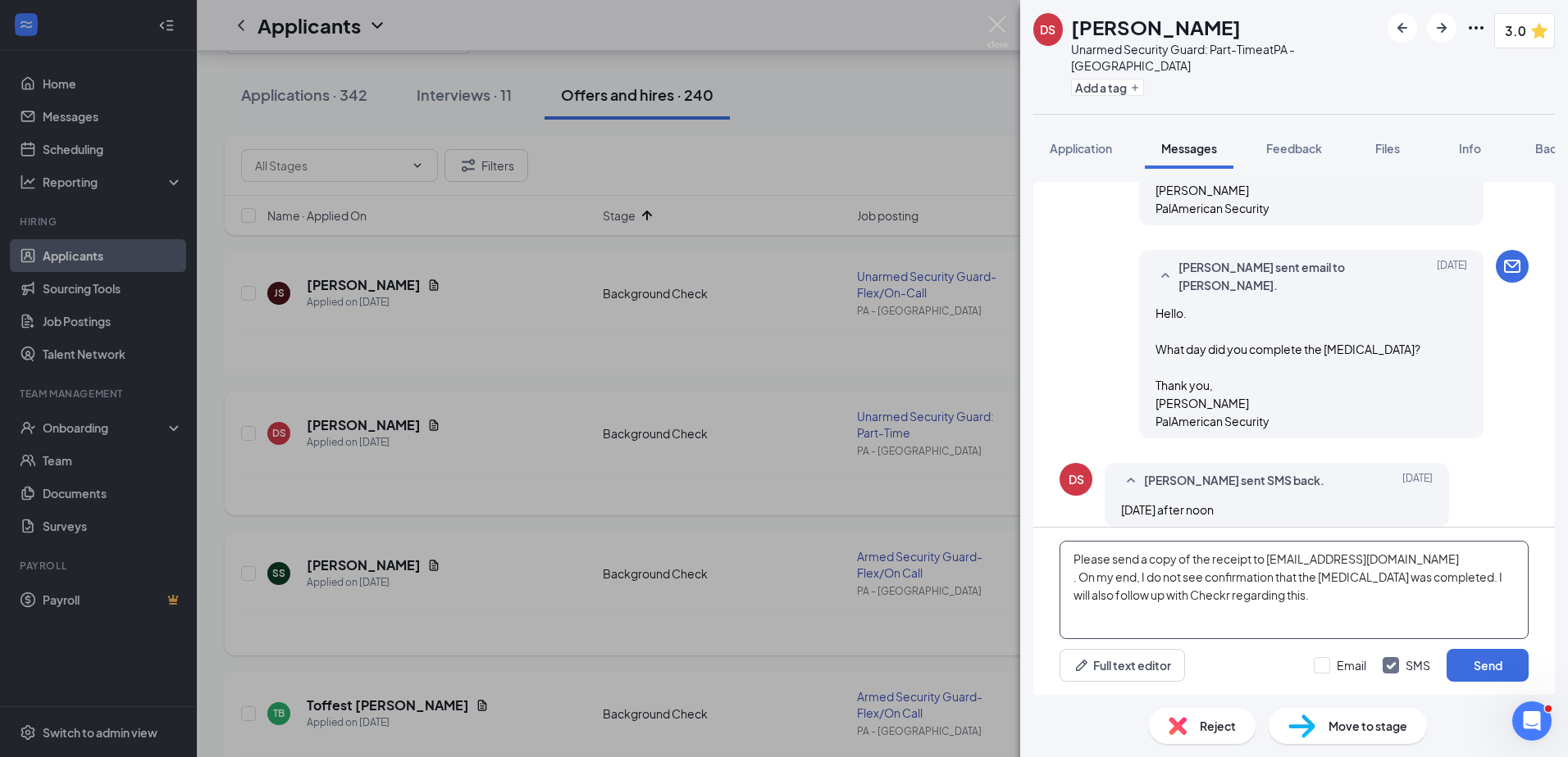
click at [1073, 574] on textarea "Please send a copy of the receipt to [EMAIL_ADDRESS][DOMAIN_NAME] . On my end, …" at bounding box center [1293, 590] width 469 height 98
click at [1074, 576] on textarea "Please send a copy of the receipt to [EMAIL_ADDRESS][DOMAIN_NAME] . On my end, …" at bounding box center [1293, 590] width 469 height 98
click at [1301, 615] on textarea "Please send a copy of the receipt to [EMAIL_ADDRESS][DOMAIN_NAME]. On my end, I…" at bounding box center [1293, 590] width 469 height 98
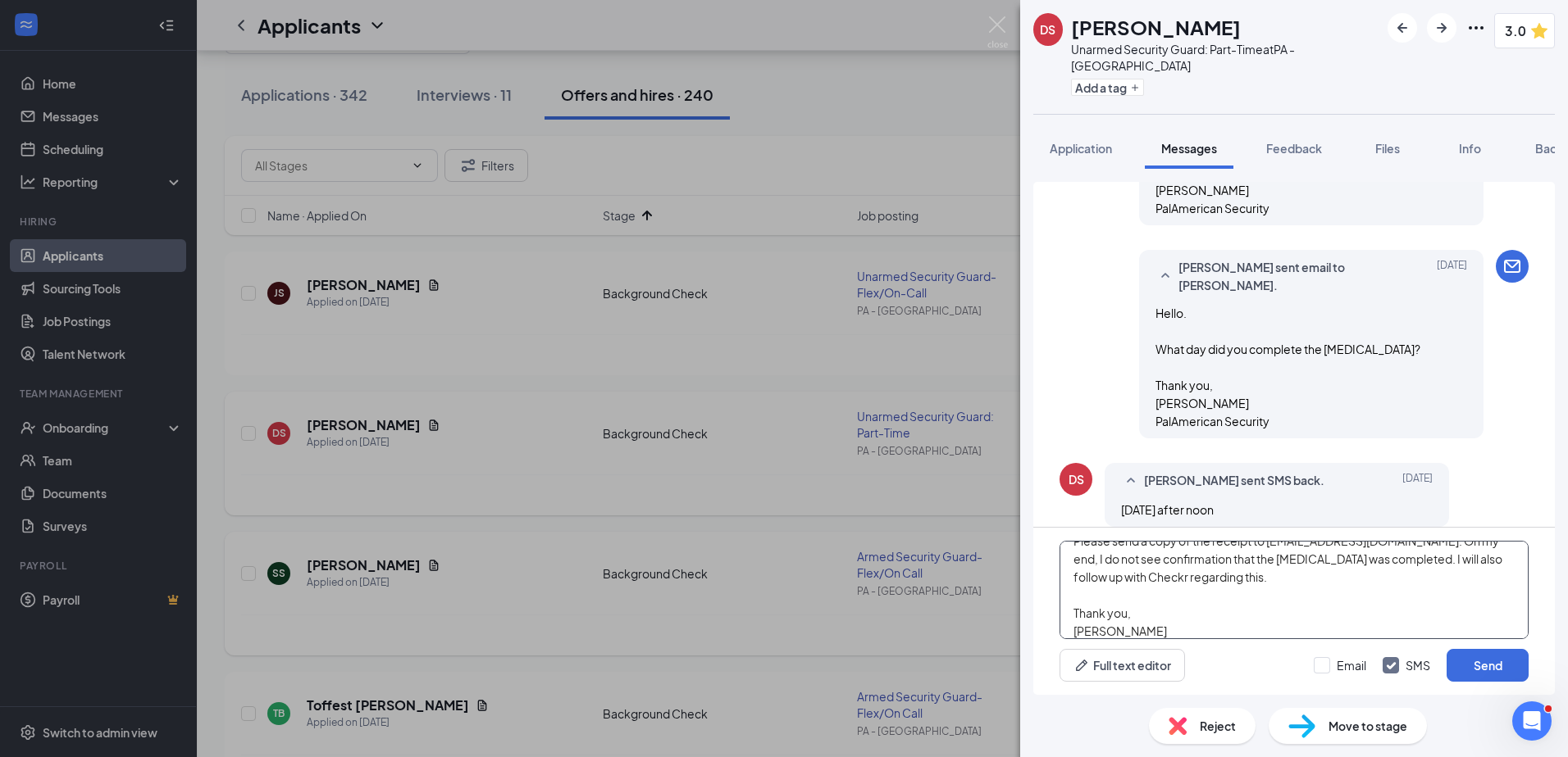
scroll to position [36, 0]
type textarea "Please send a copy of the receipt to [EMAIL_ADDRESS][DOMAIN_NAME]. On my end, I…"
click at [1314, 664] on input "Email" at bounding box center [1339, 665] width 53 height 17
checkbox input "true"
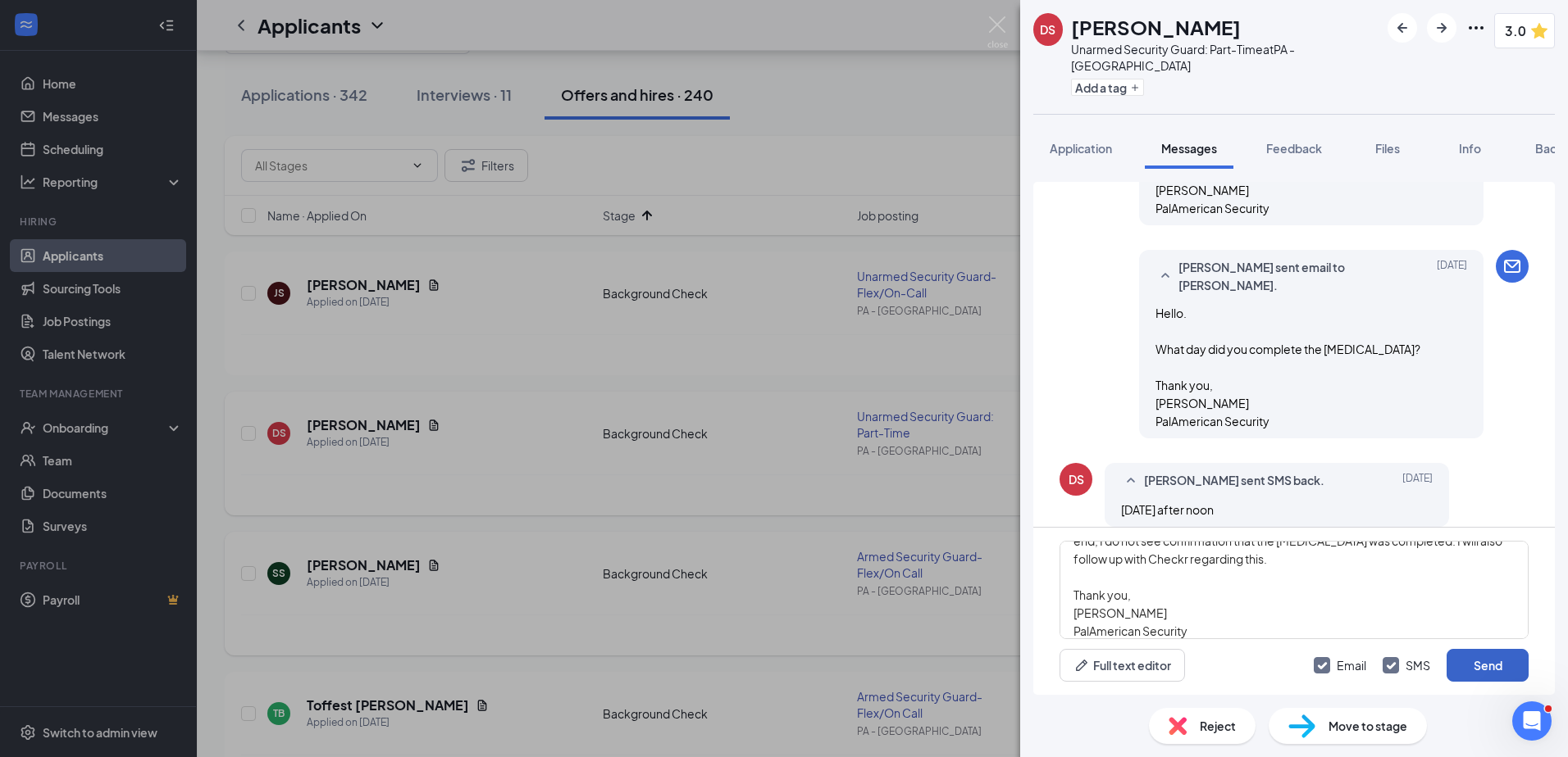
click at [1478, 664] on button "Send" at bounding box center [1487, 665] width 82 height 32
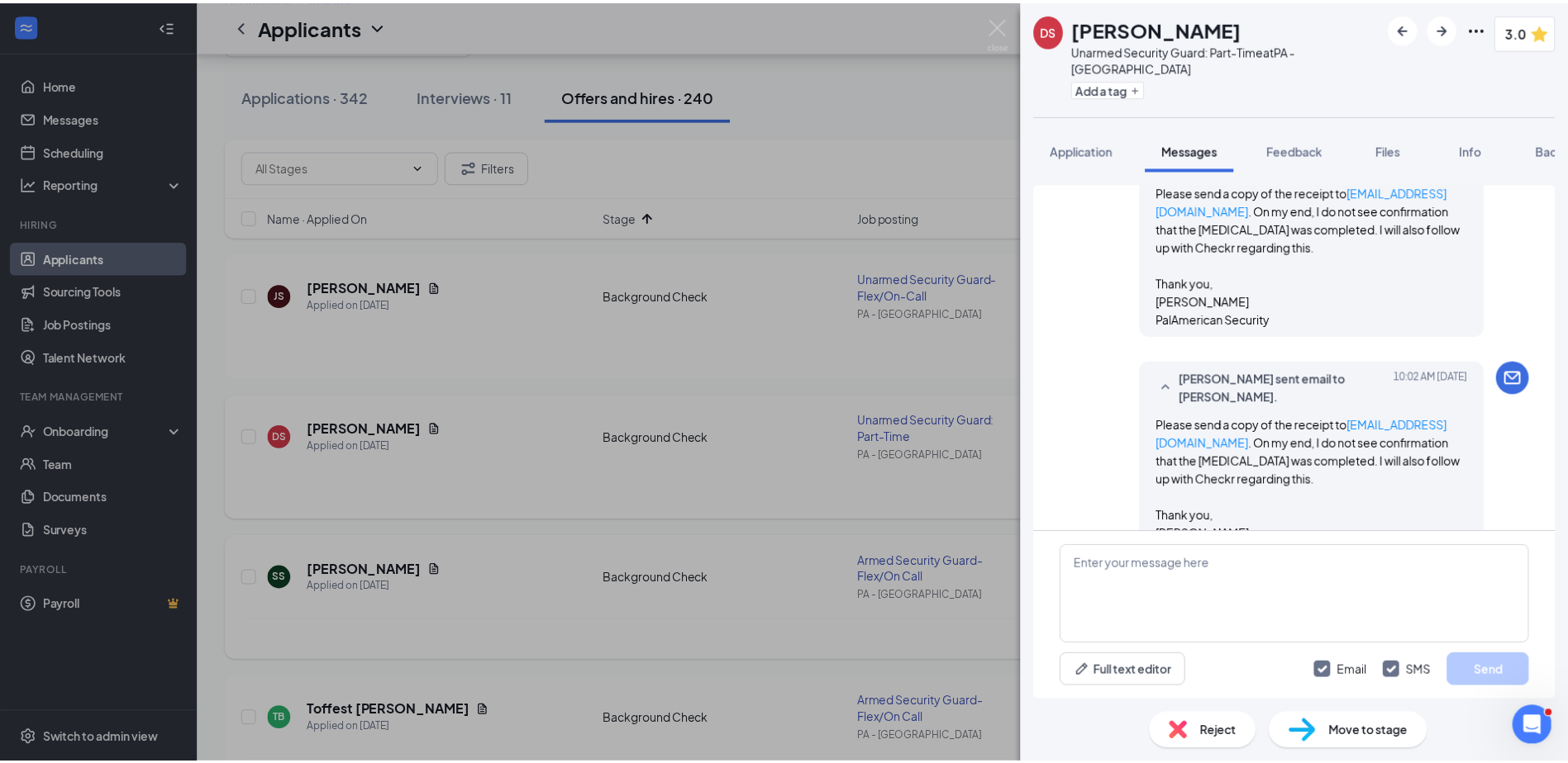
scroll to position [1672, 0]
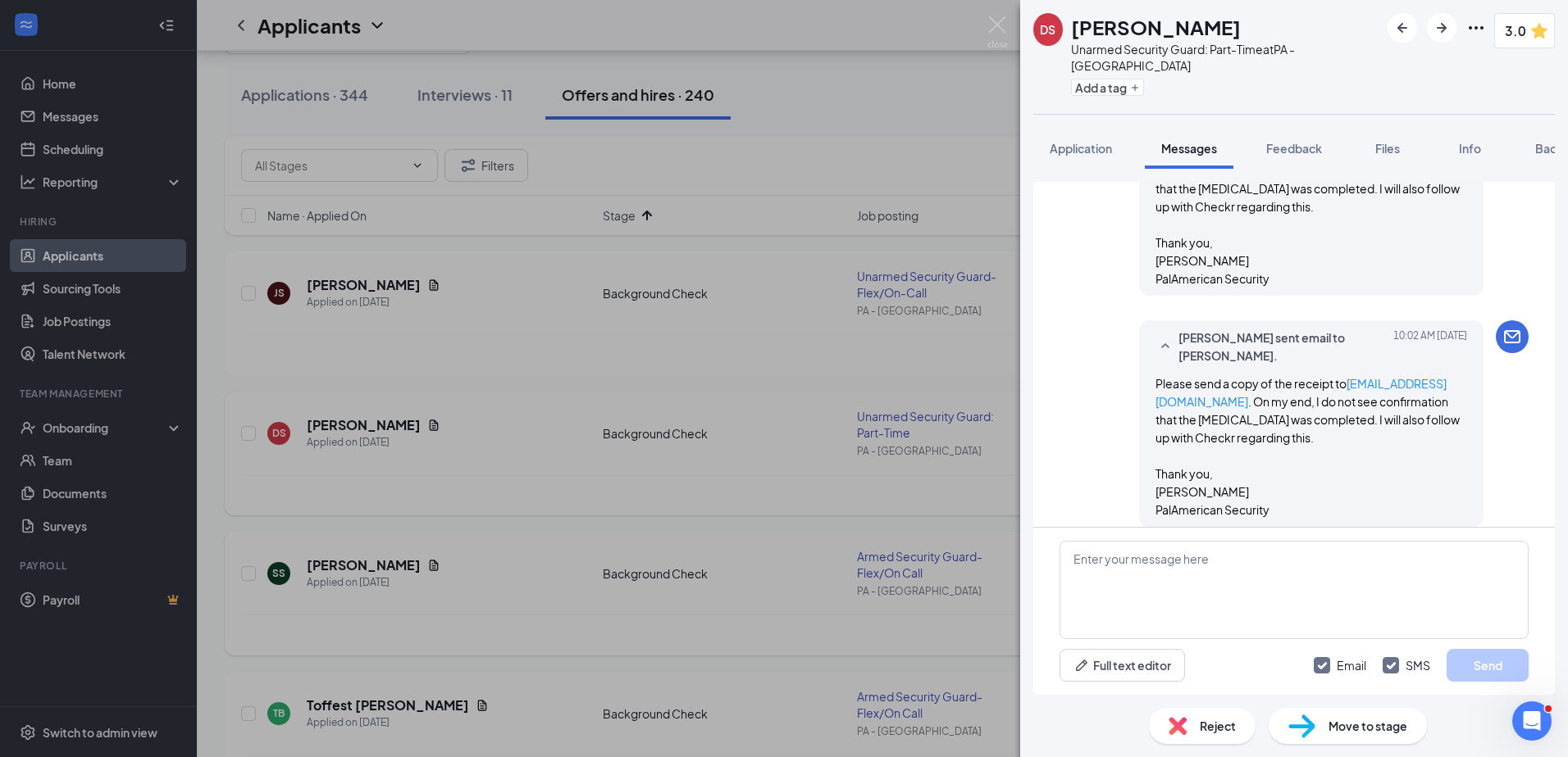
click at [458, 312] on div "DS [PERSON_NAME] Unarmed Security Guard: Part-Time at PA - Coraopolis Add a tag…" at bounding box center [784, 378] width 1568 height 757
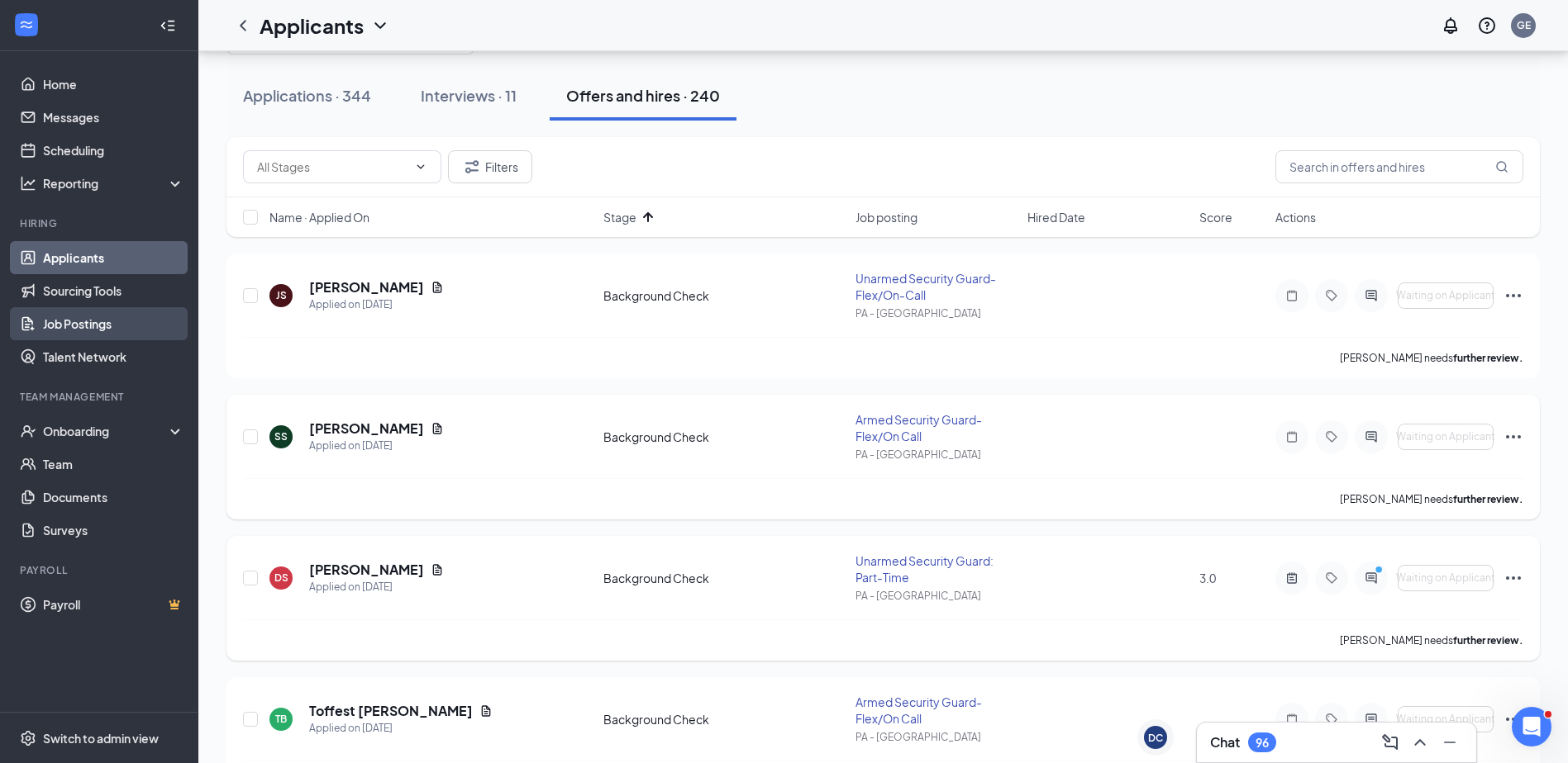
click at [140, 328] on link "Job Postings" at bounding box center [113, 323] width 141 height 33
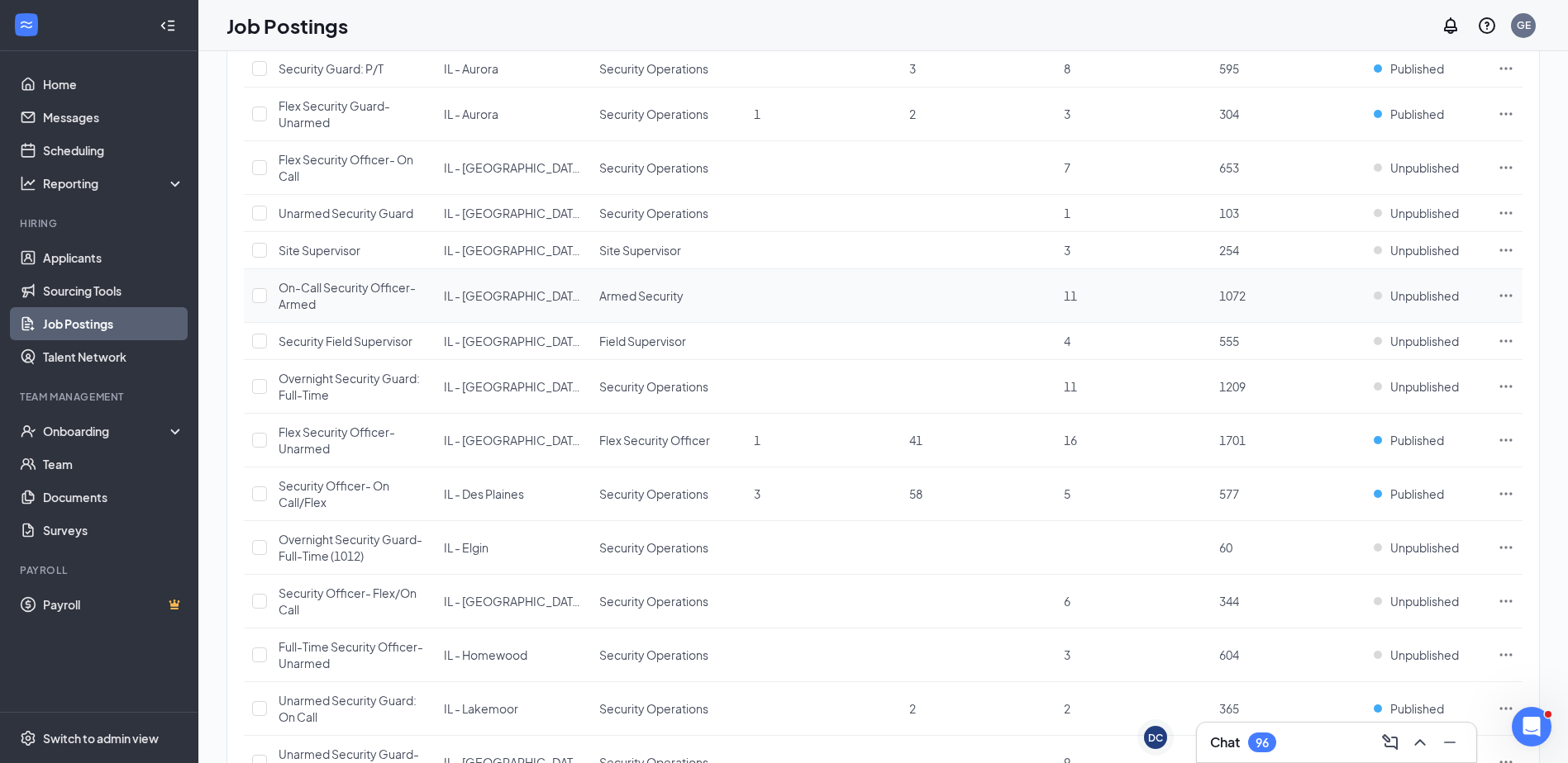
scroll to position [661, 0]
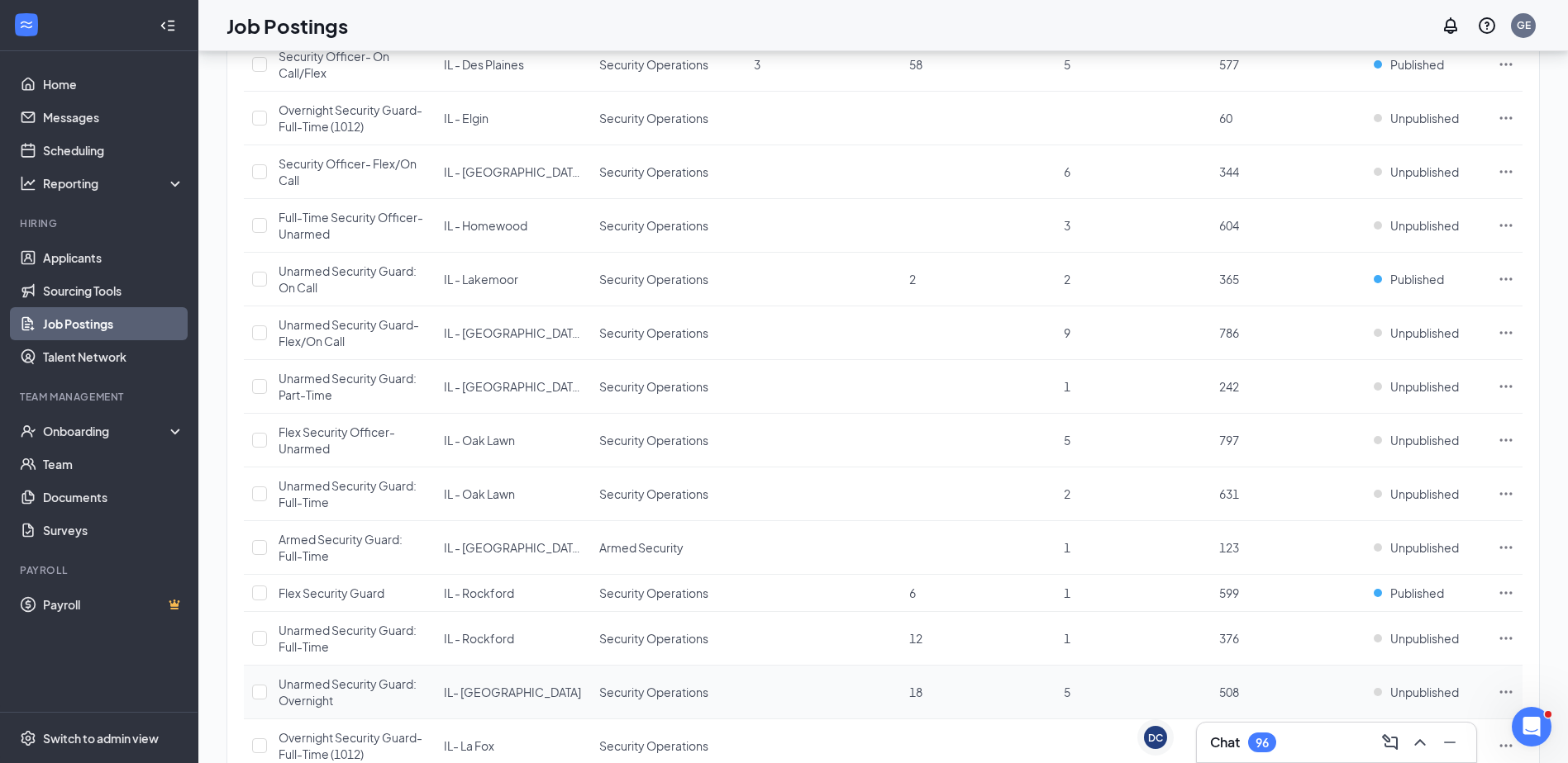
click at [1505, 695] on icon "Ellipses" at bounding box center [1506, 692] width 17 height 17
click at [1405, 729] on span "Edit job posting" at bounding box center [1390, 726] width 221 height 18
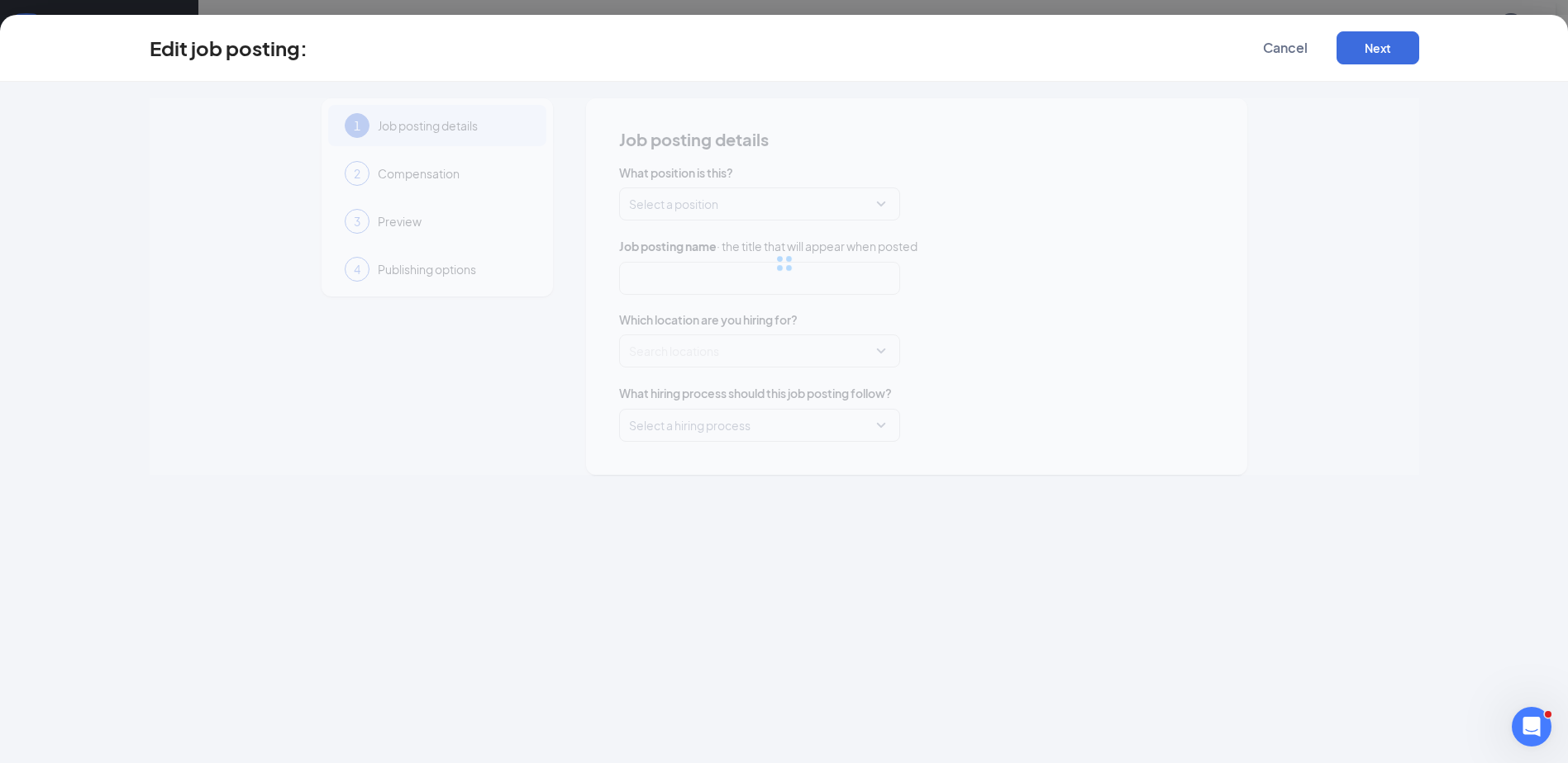
type input "Unarmed Security Guard: Overnight"
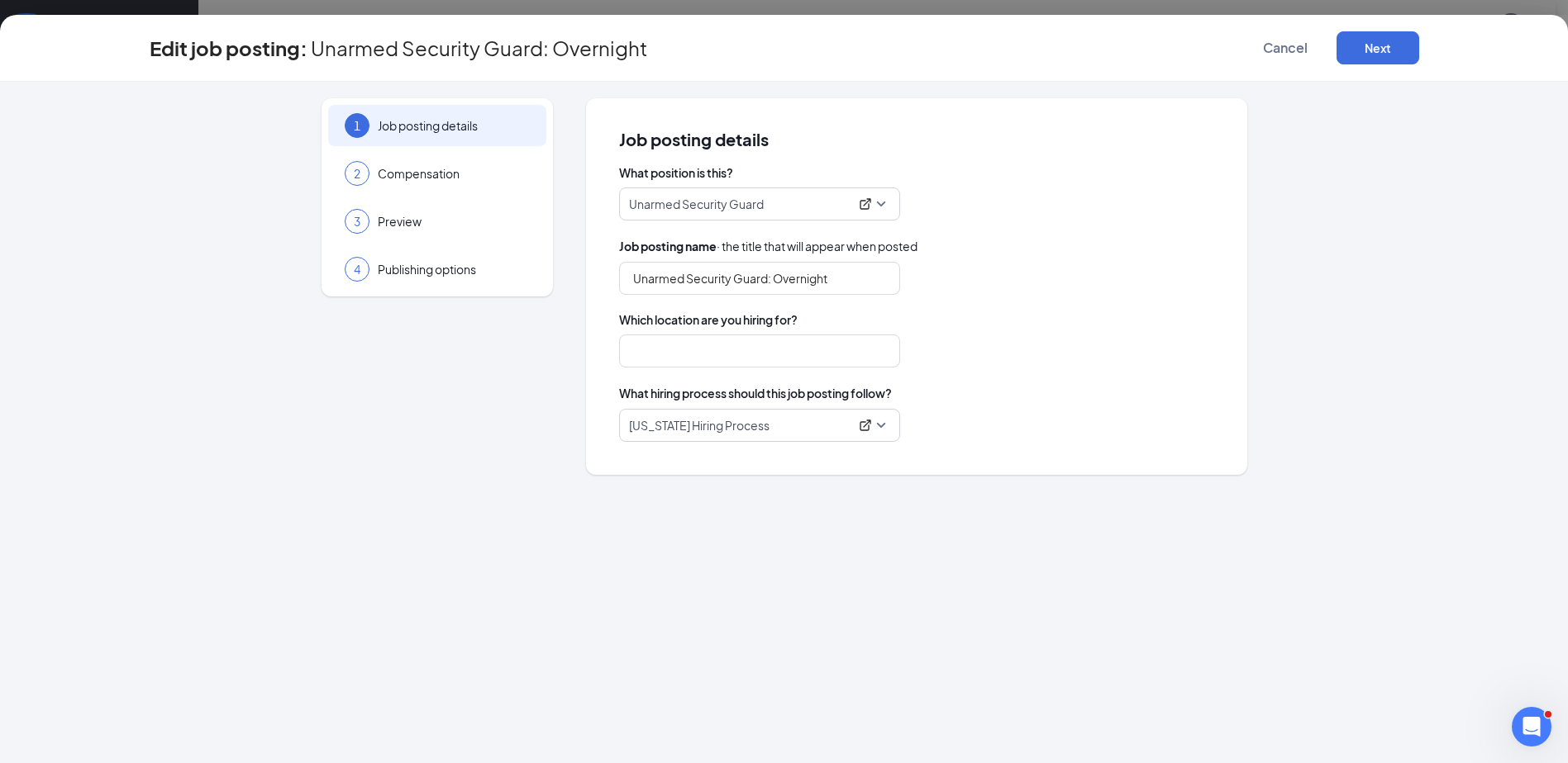
type input "IL- [GEOGRAPHIC_DATA]"
click at [1407, 49] on button "Next" at bounding box center [1378, 48] width 83 height 33
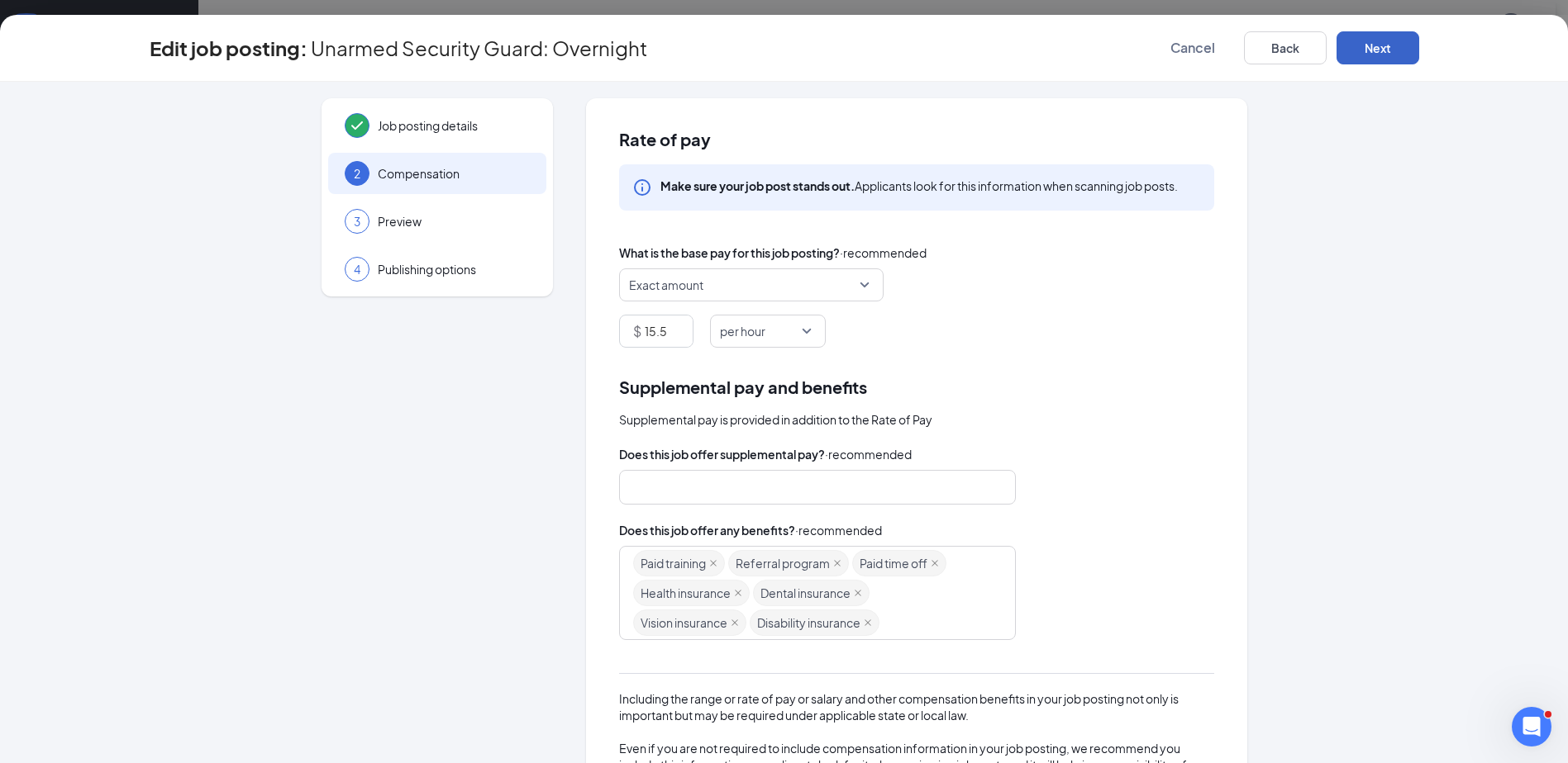
click at [726, 597] on span "Health insurance" at bounding box center [691, 593] width 117 height 26
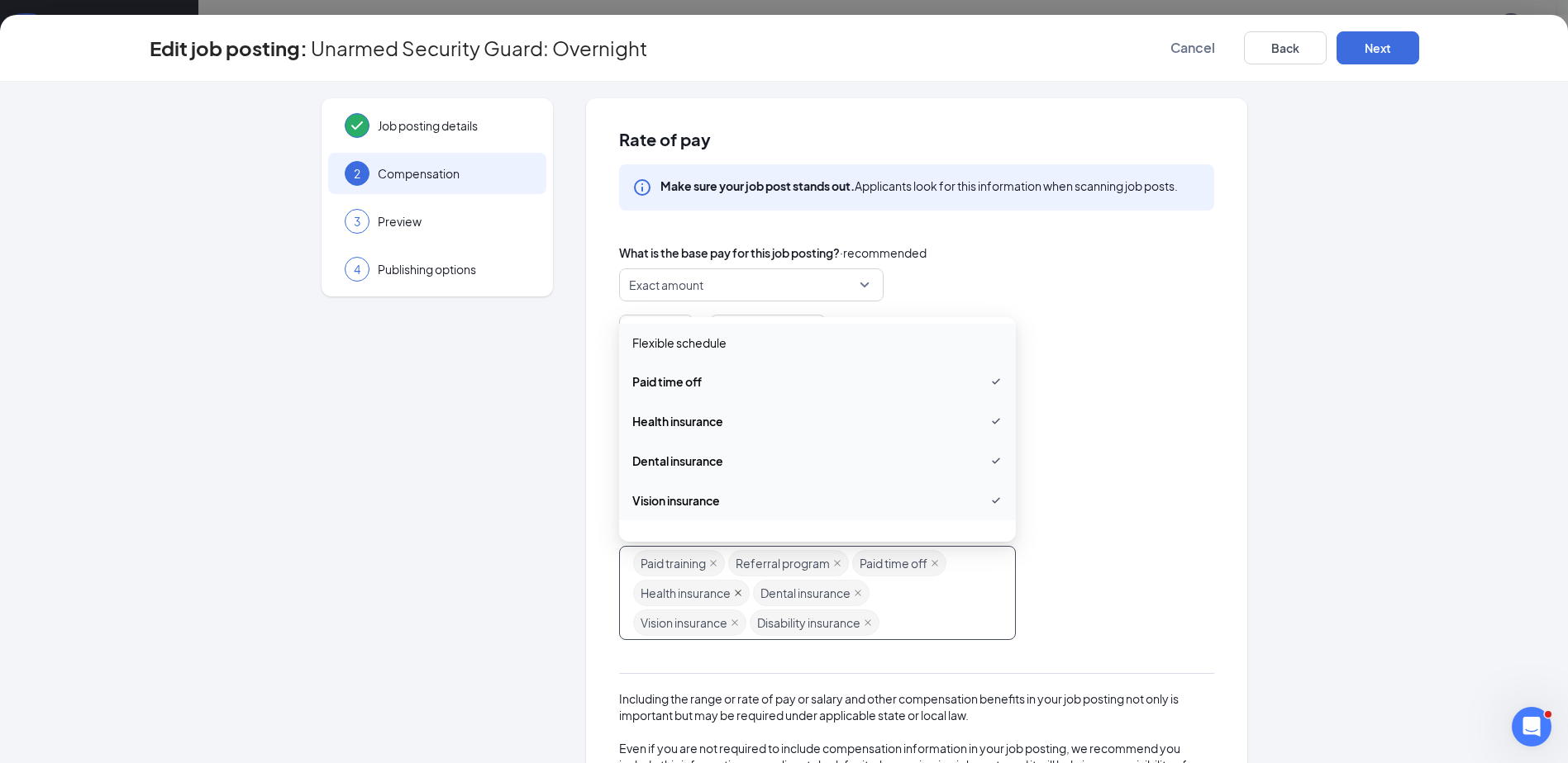
click at [735, 592] on icon "close" at bounding box center [737, 592] width 7 height 7
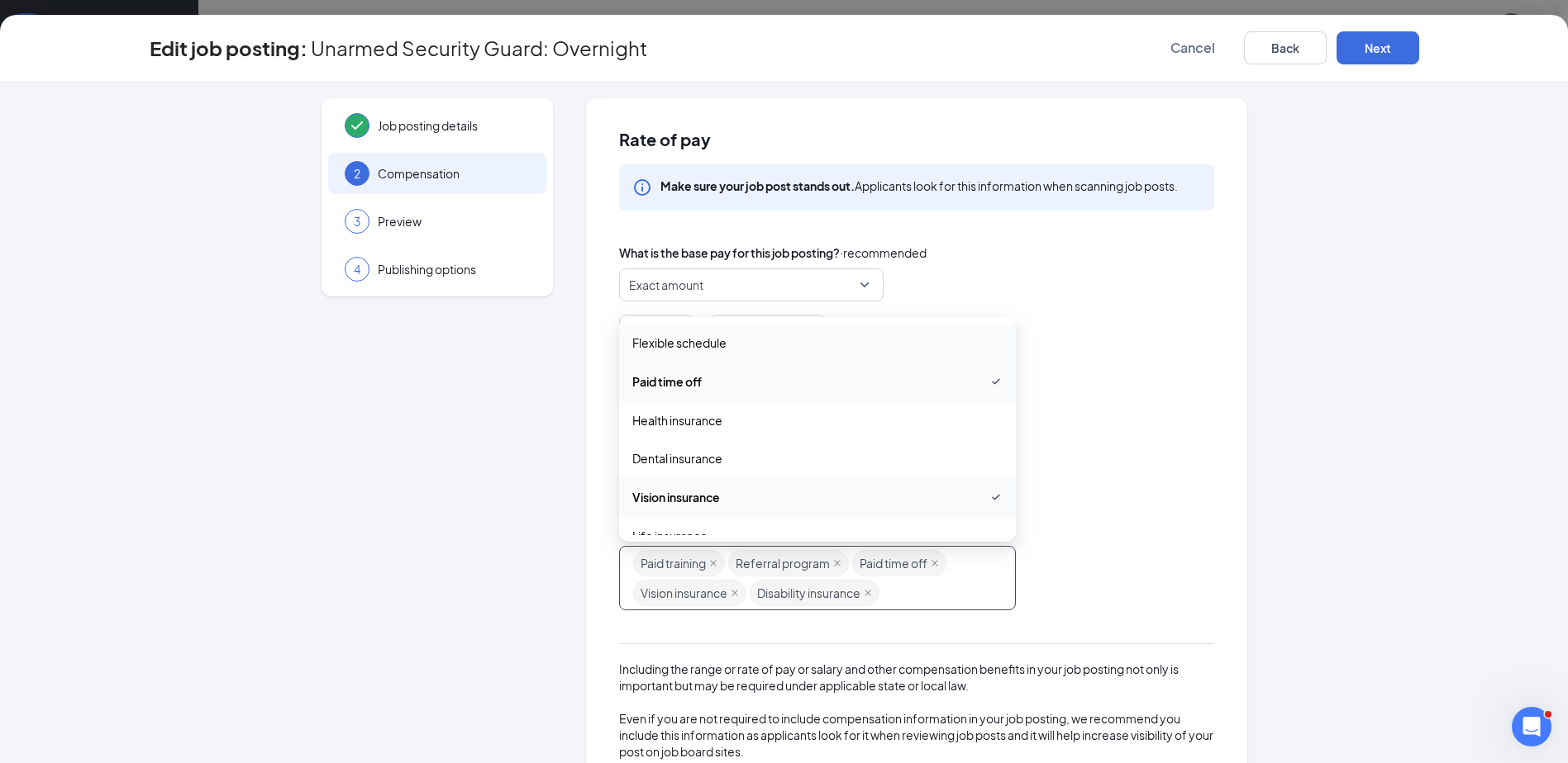
click at [732, 592] on icon "close" at bounding box center [735, 593] width 8 height 8
drag, startPoint x: 742, startPoint y: 594, endPoint x: 931, endPoint y: 557, distance: 192.6
click at [749, 594] on icon "close" at bounding box center [751, 593] width 8 height 8
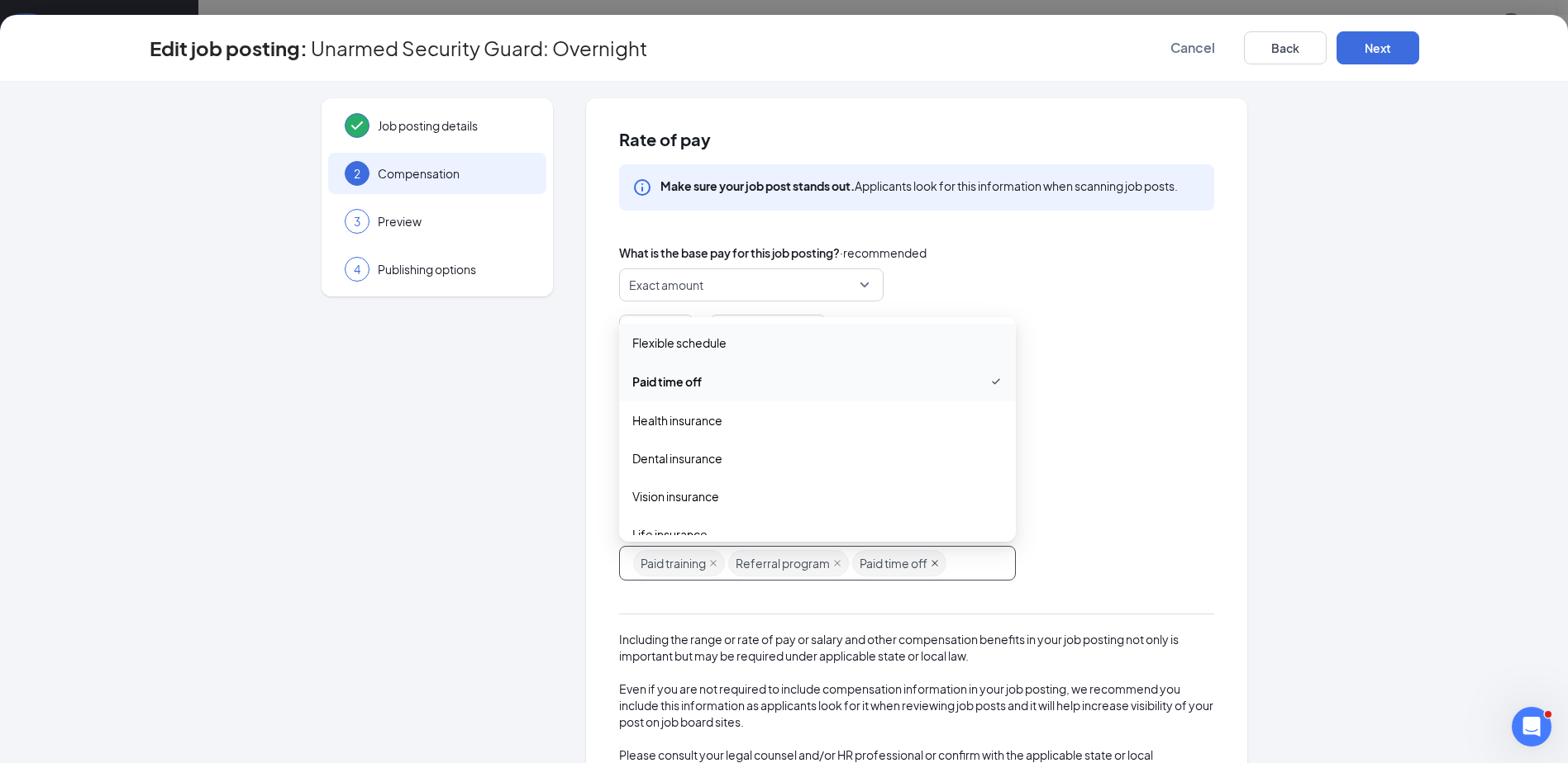
click at [931, 564] on icon "close" at bounding box center [934, 563] width 8 height 8
click at [1396, 50] on button "Next" at bounding box center [1378, 48] width 83 height 33
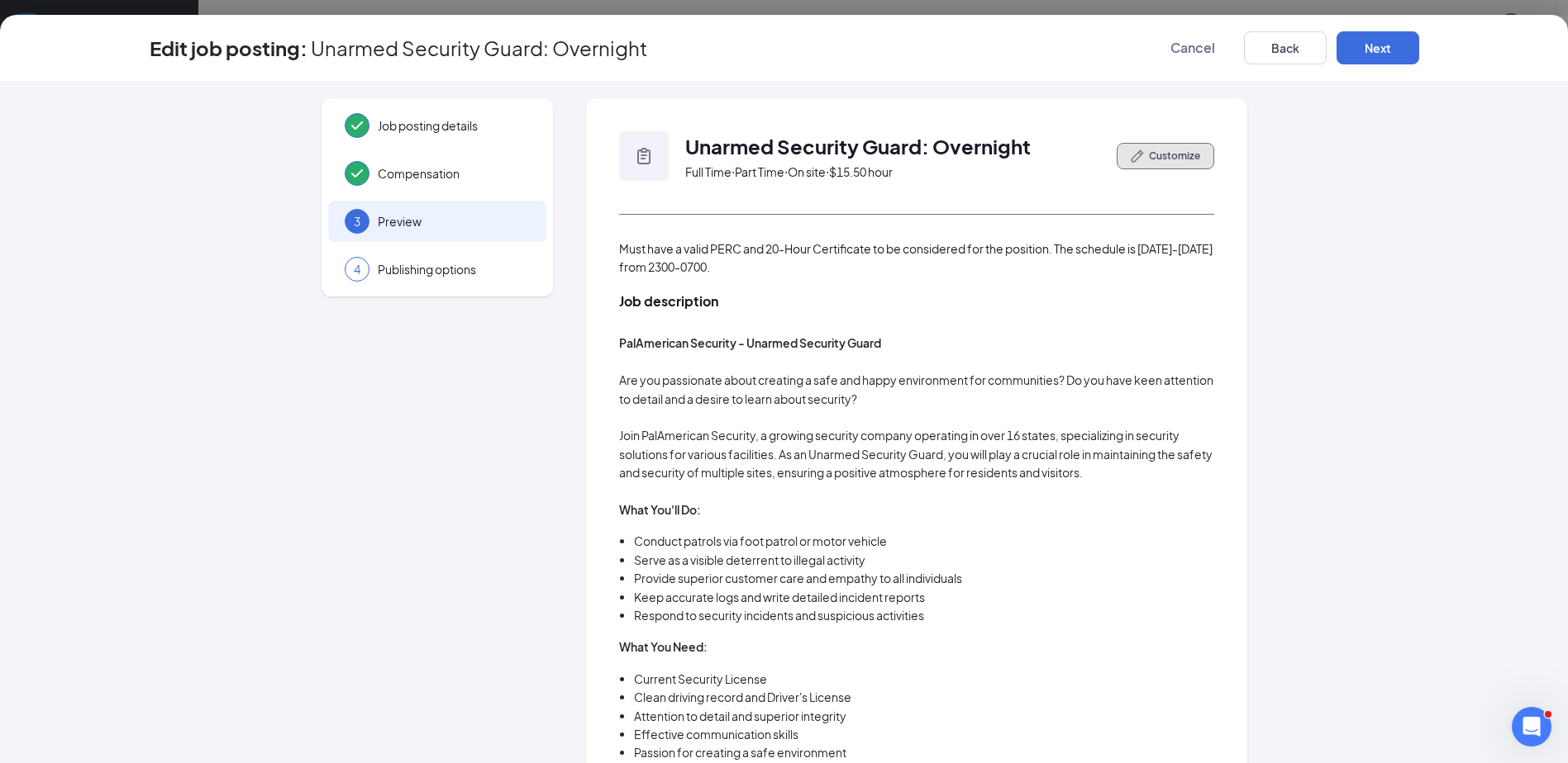
click at [1149, 159] on span "Customize" at bounding box center [1174, 156] width 51 height 15
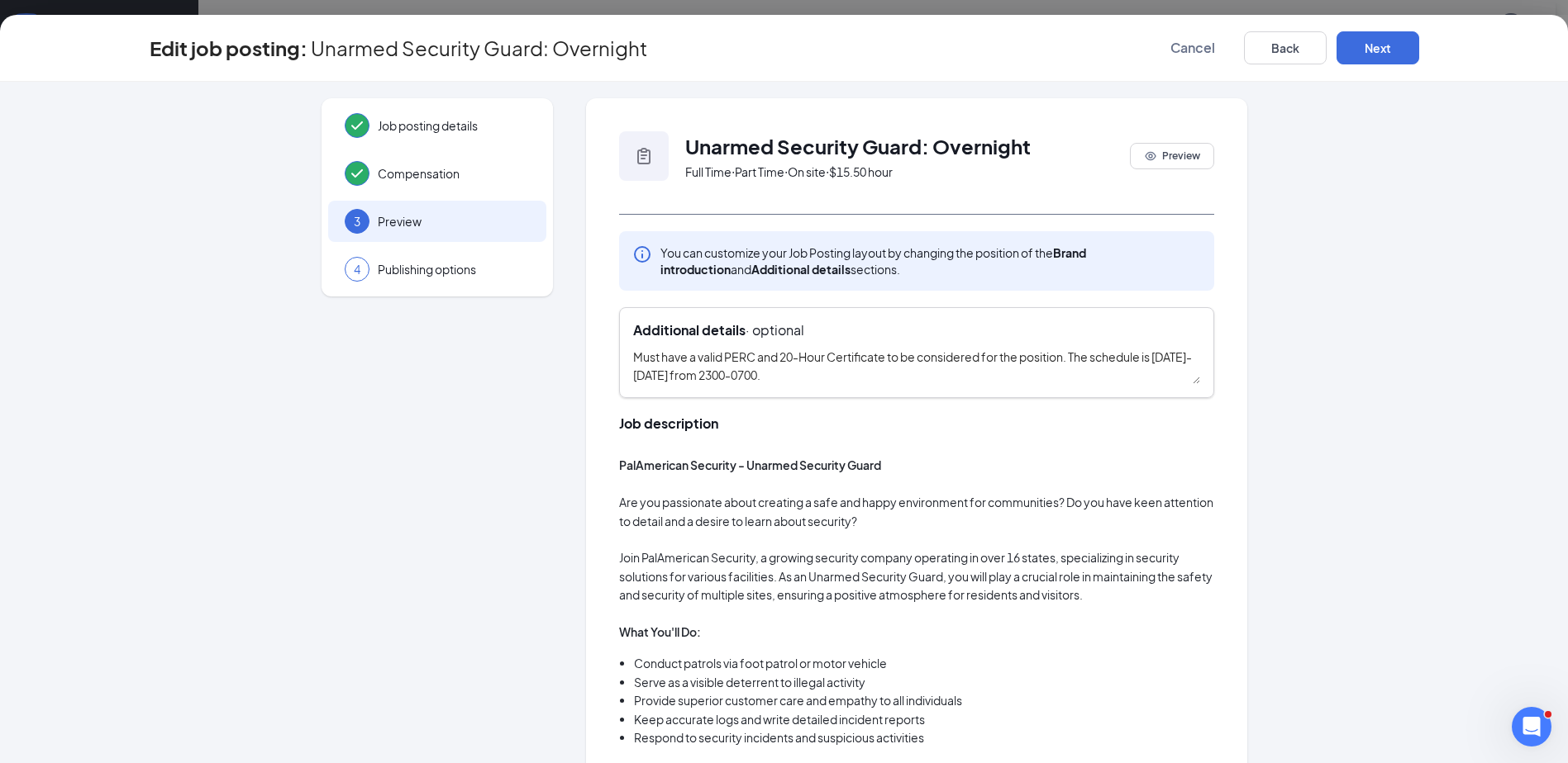
drag, startPoint x: 722, startPoint y: 376, endPoint x: 624, endPoint y: 378, distance: 98.0
click at [633, 380] on textarea "Must have a valid PERC and 20-Hour Certificate to be considered for the positio…" at bounding box center [917, 366] width 567 height 36
type textarea "Must have a valid PERC and 20-Hour Certificate to be considered for the positio…"
click at [1403, 36] on button "Next" at bounding box center [1378, 48] width 83 height 33
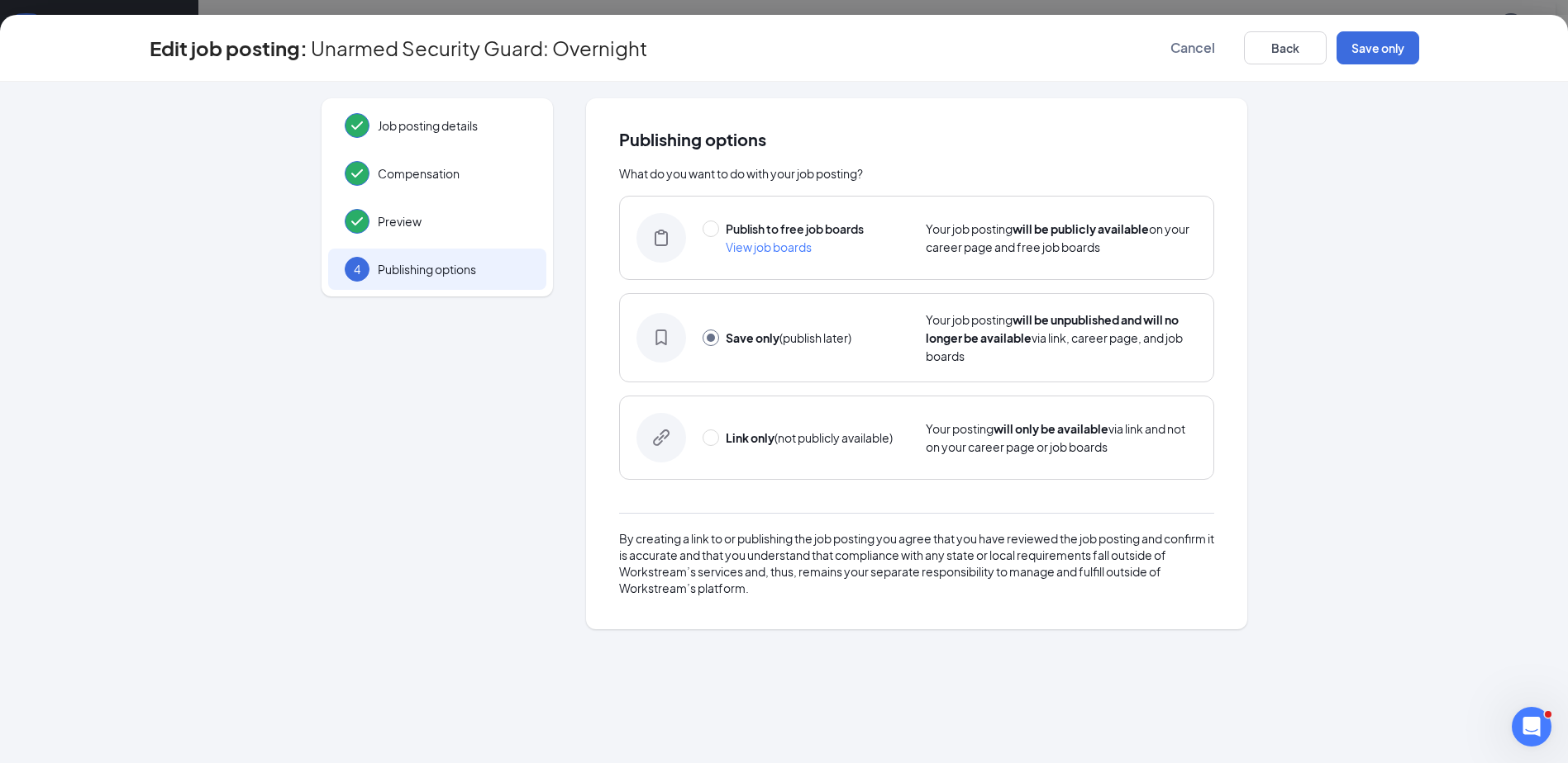
click at [992, 232] on span "Your job posting will be publicly available on your career page and free job bo…" at bounding box center [1057, 237] width 264 height 33
radio input "true"
radio input "false"
click at [1380, 37] on button "Publish" at bounding box center [1378, 48] width 83 height 33
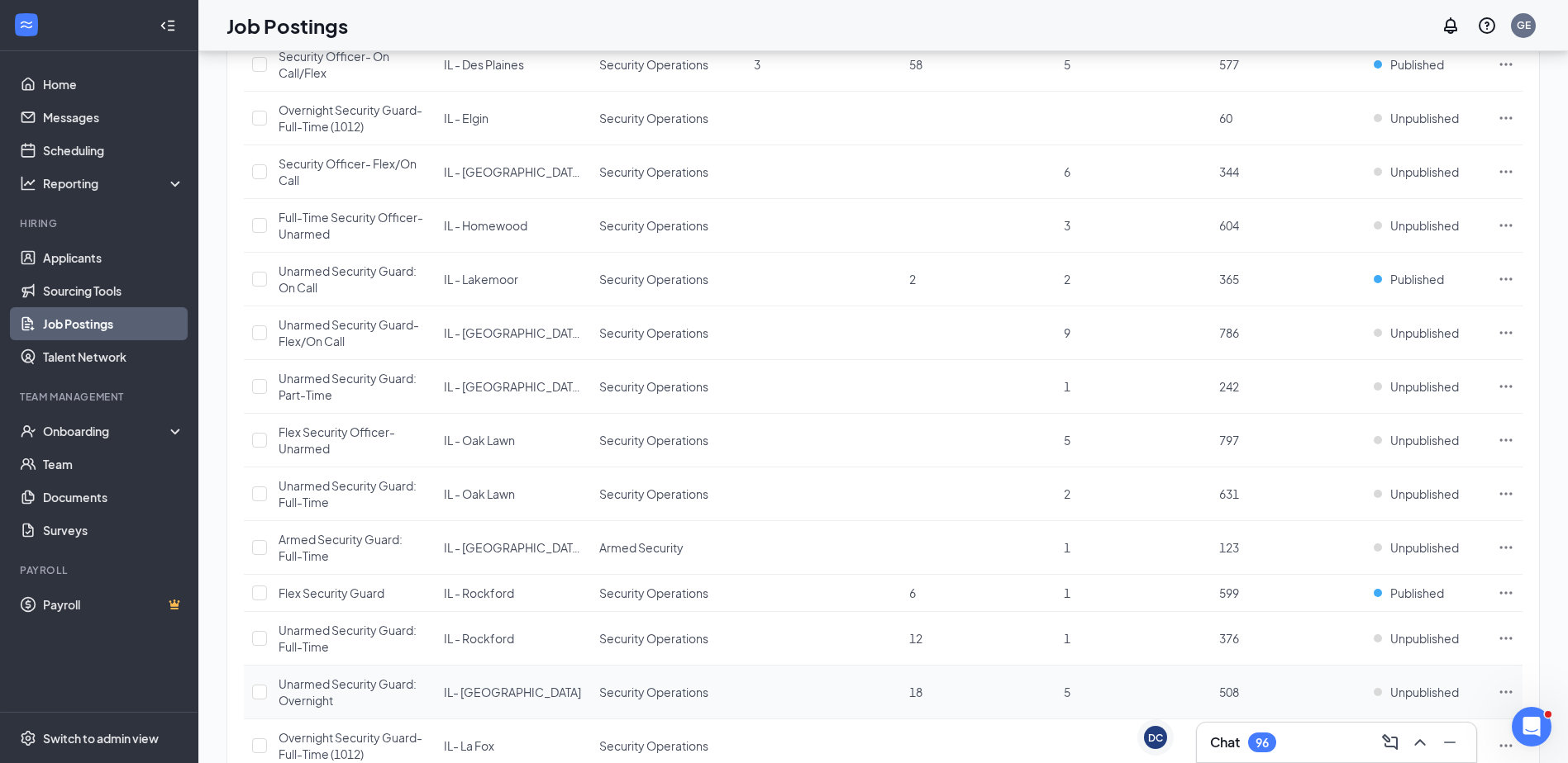
click at [1510, 690] on icon "Ellipses" at bounding box center [1506, 692] width 17 height 17
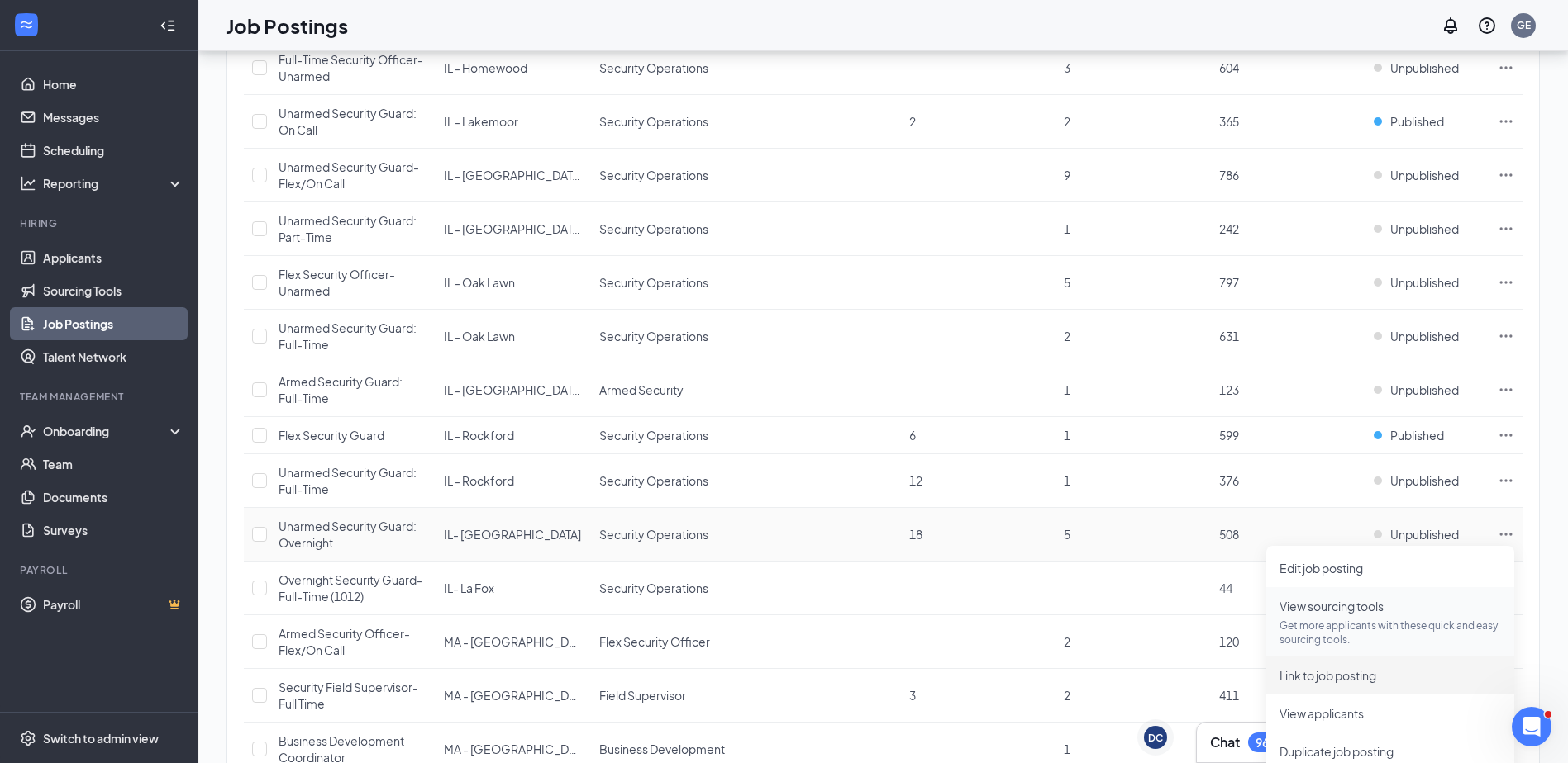
scroll to position [826, 0]
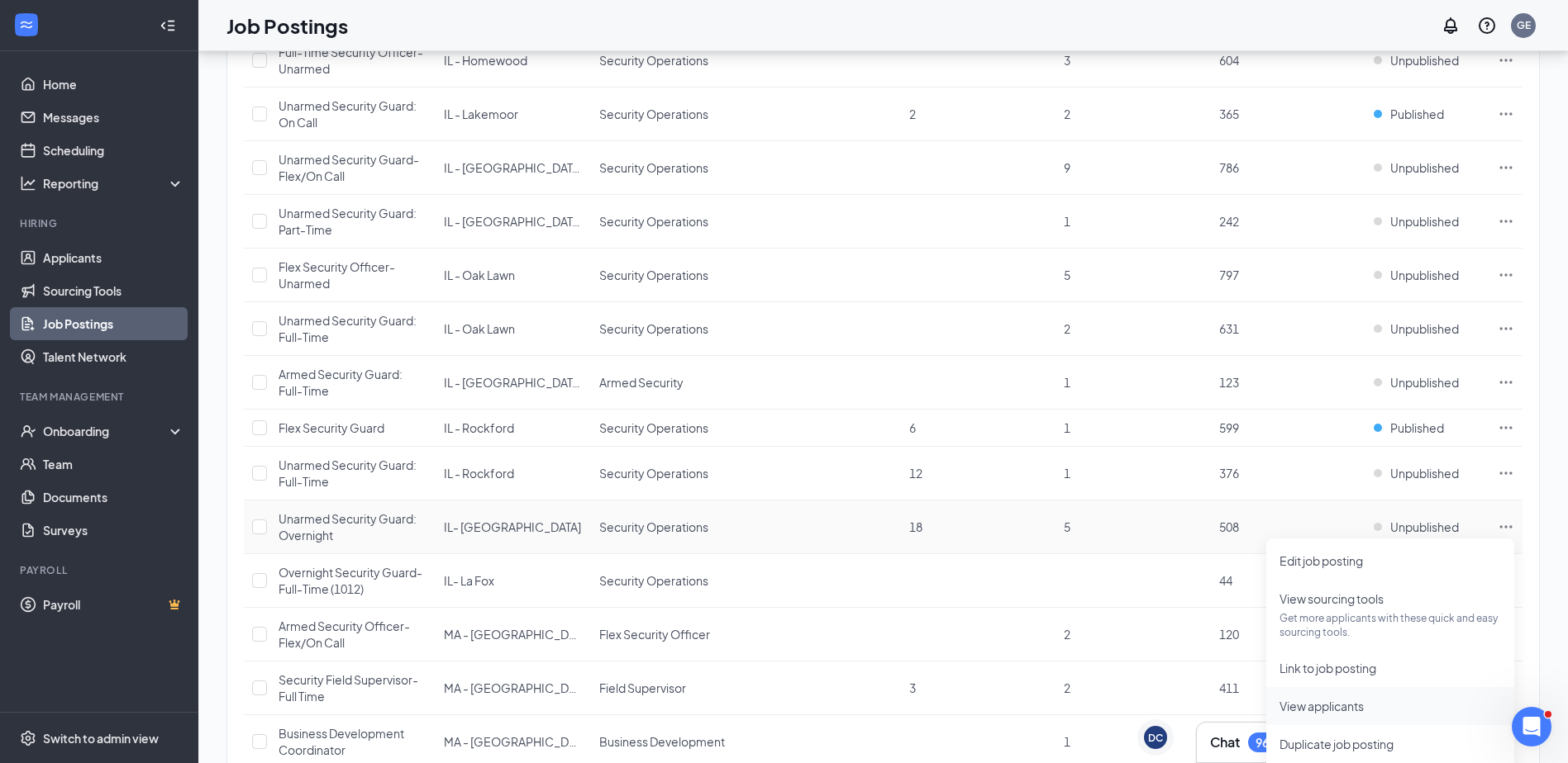
click at [1320, 714] on span "View applicants" at bounding box center [1390, 706] width 221 height 18
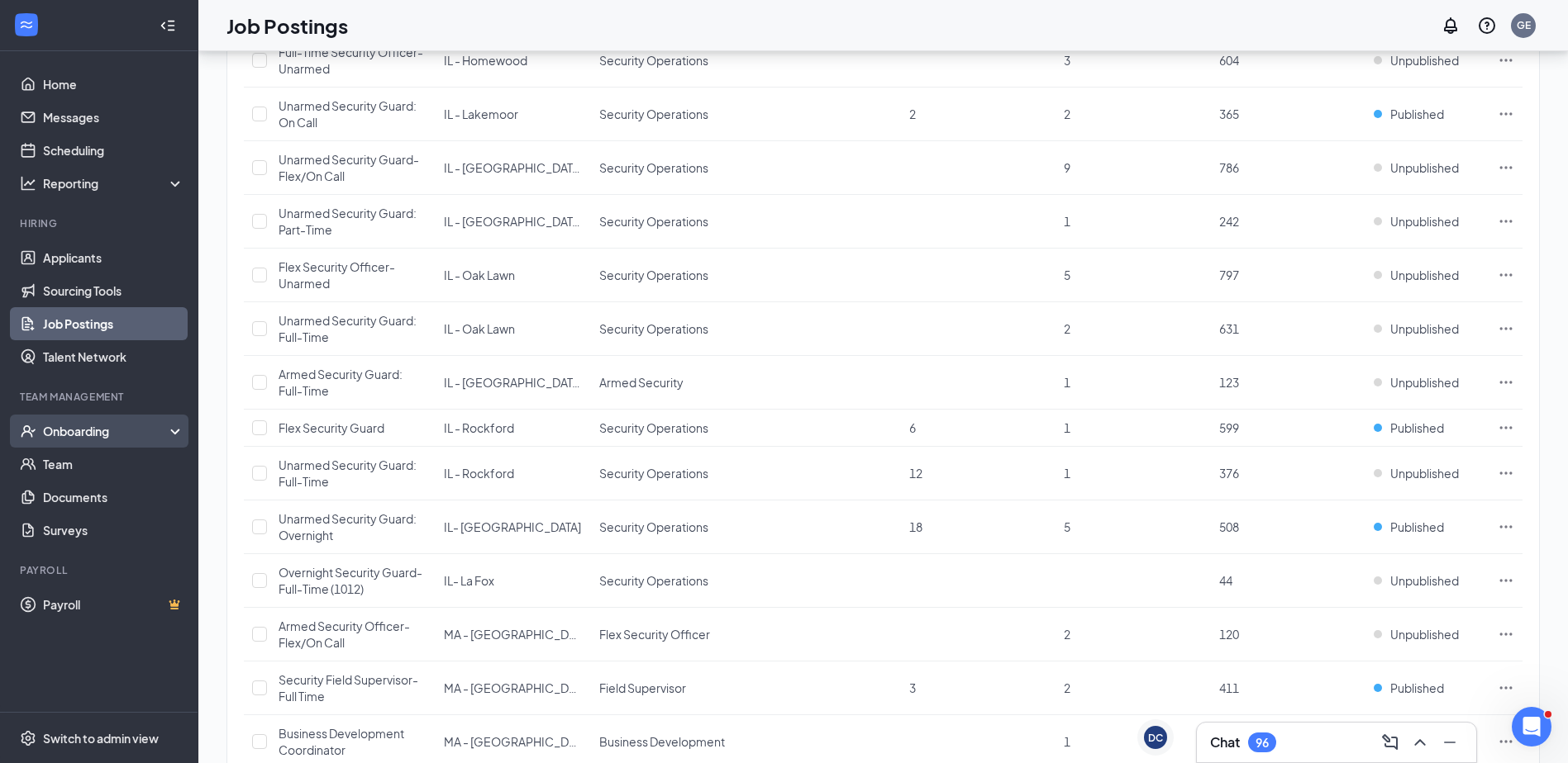
click at [83, 439] on div "Onboarding" at bounding box center [106, 431] width 127 height 17
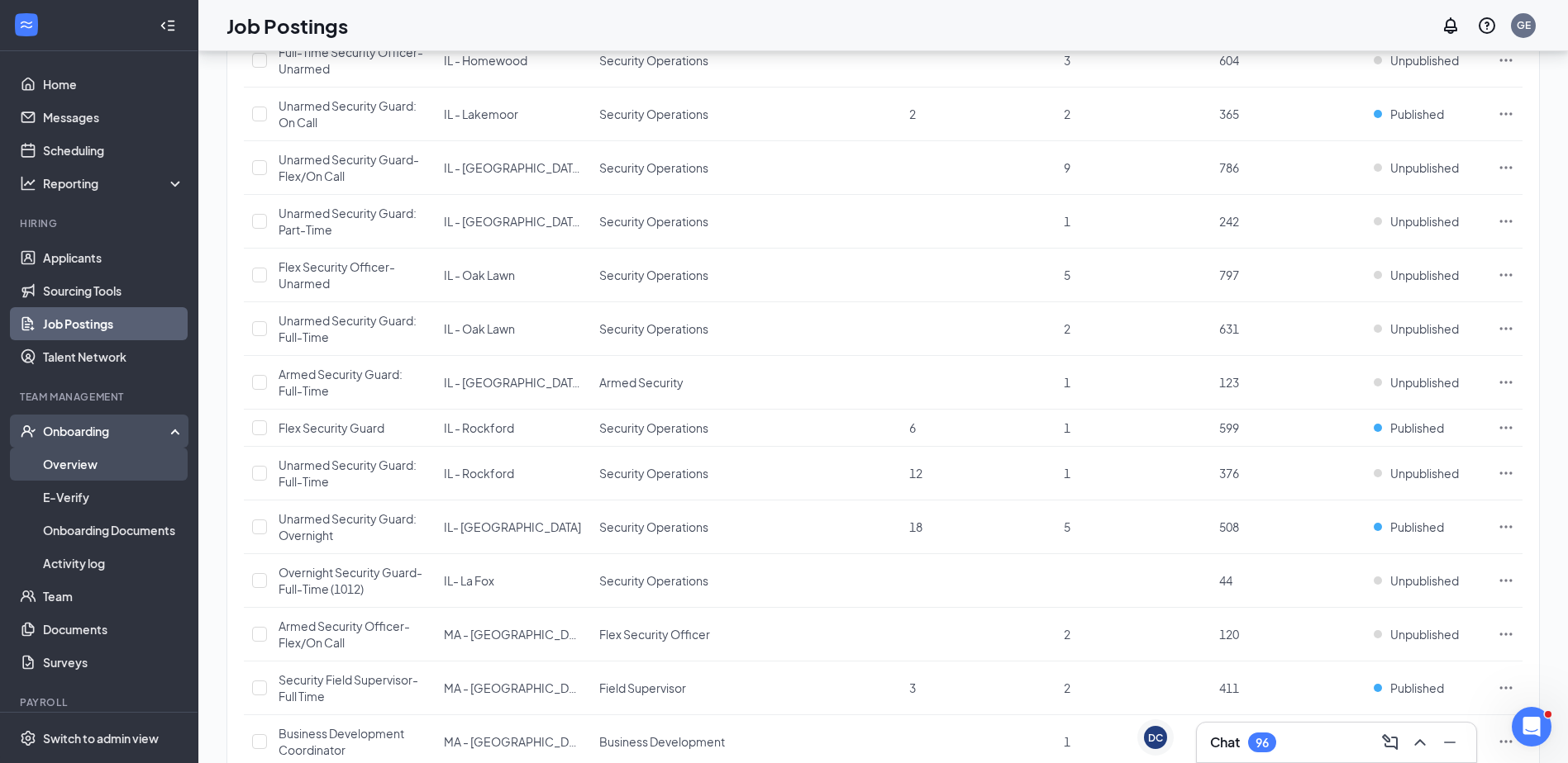
click at [99, 469] on link "Overview" at bounding box center [113, 464] width 141 height 33
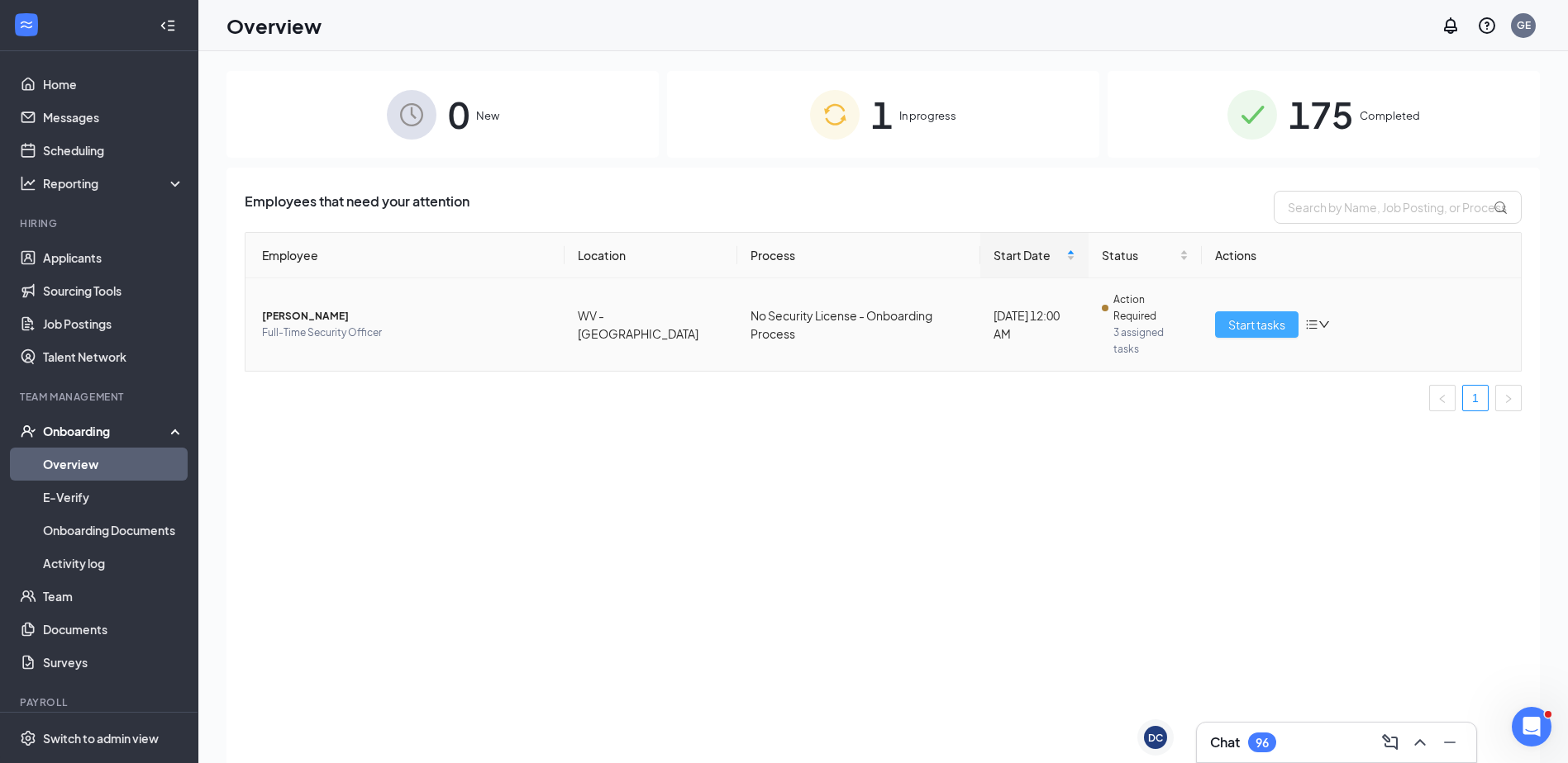
click at [1270, 315] on span "Start tasks" at bounding box center [1256, 324] width 57 height 18
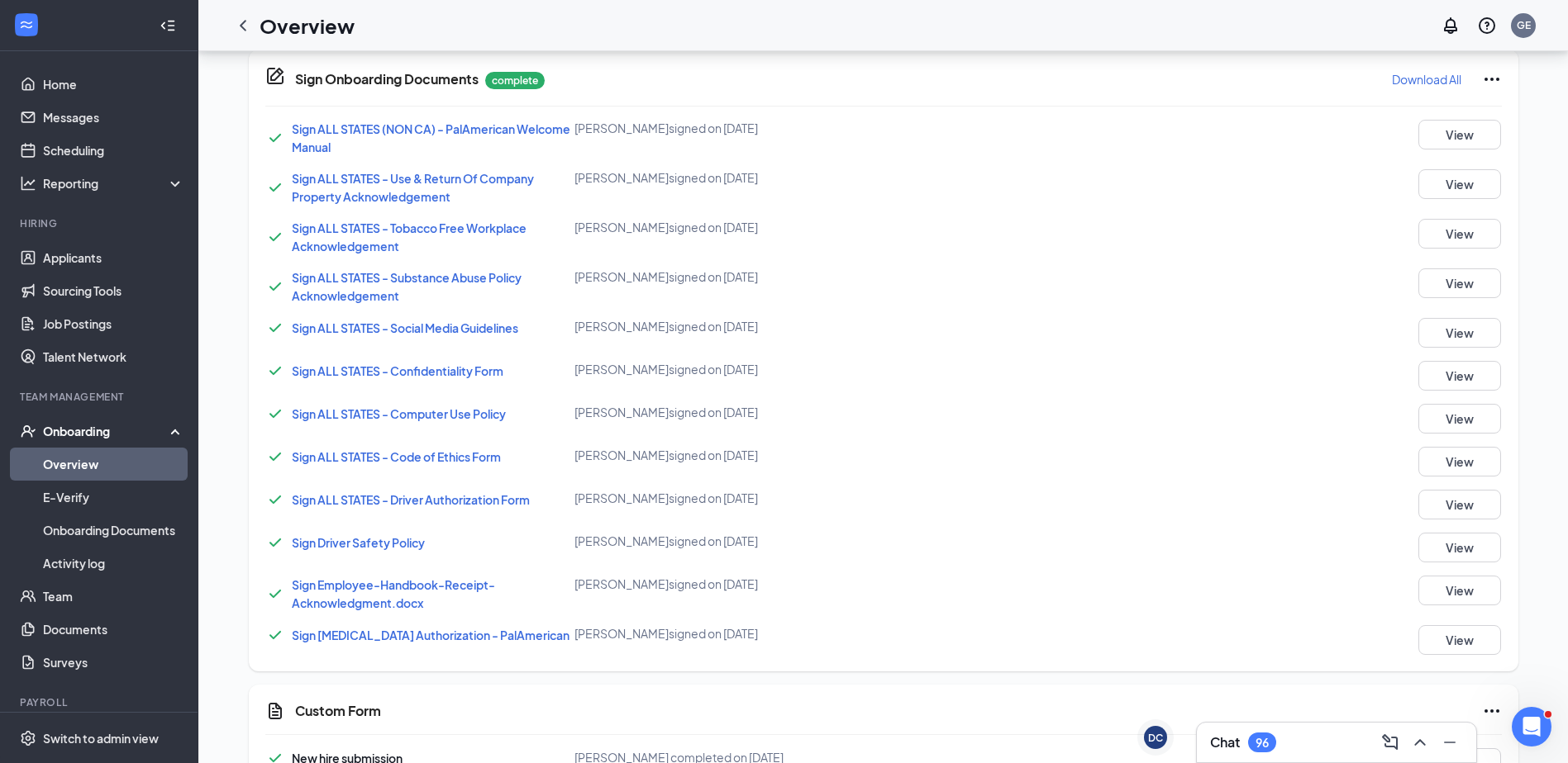
scroll to position [1250, 0]
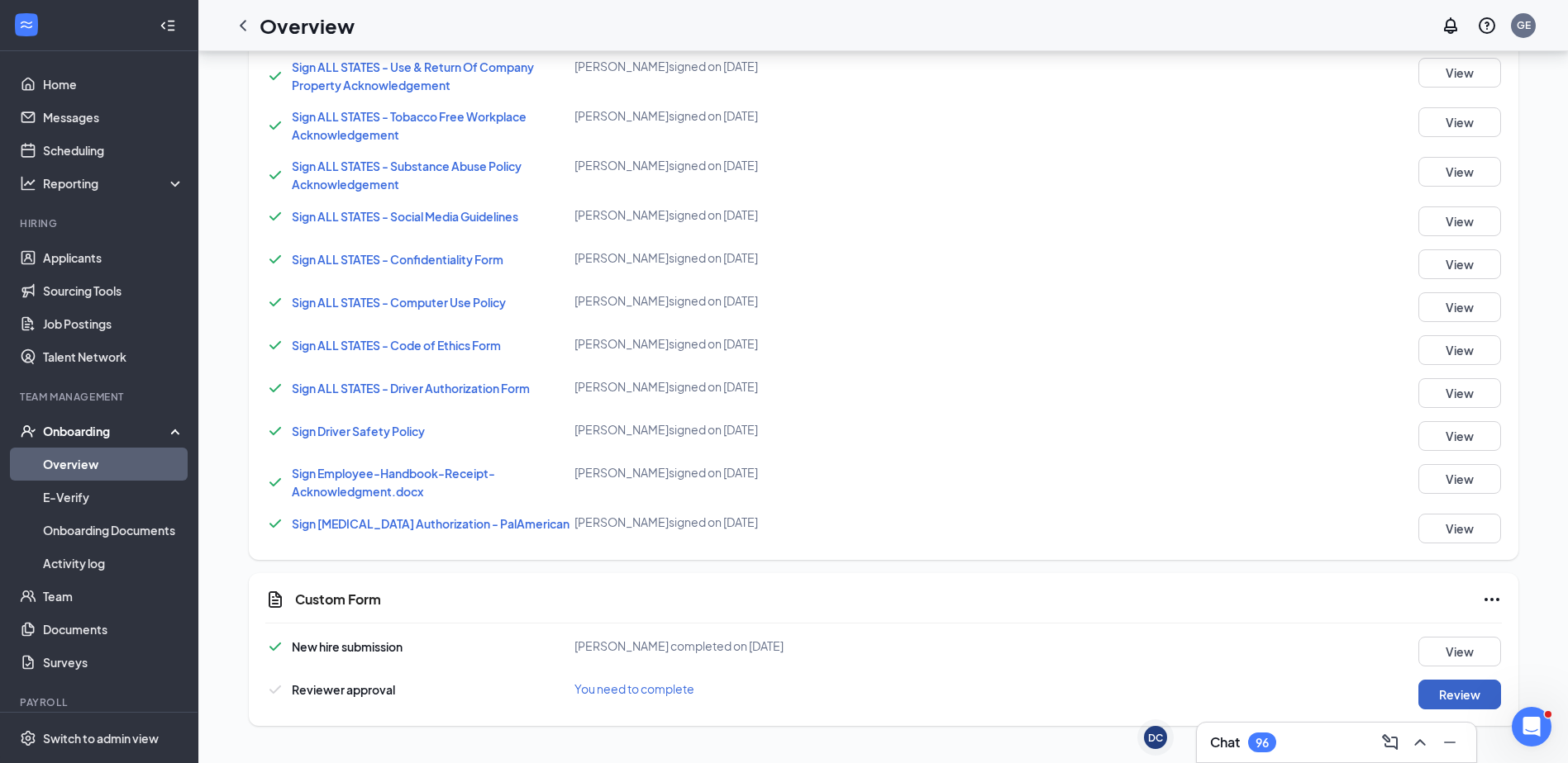
click at [1465, 701] on button "Review" at bounding box center [1460, 695] width 83 height 30
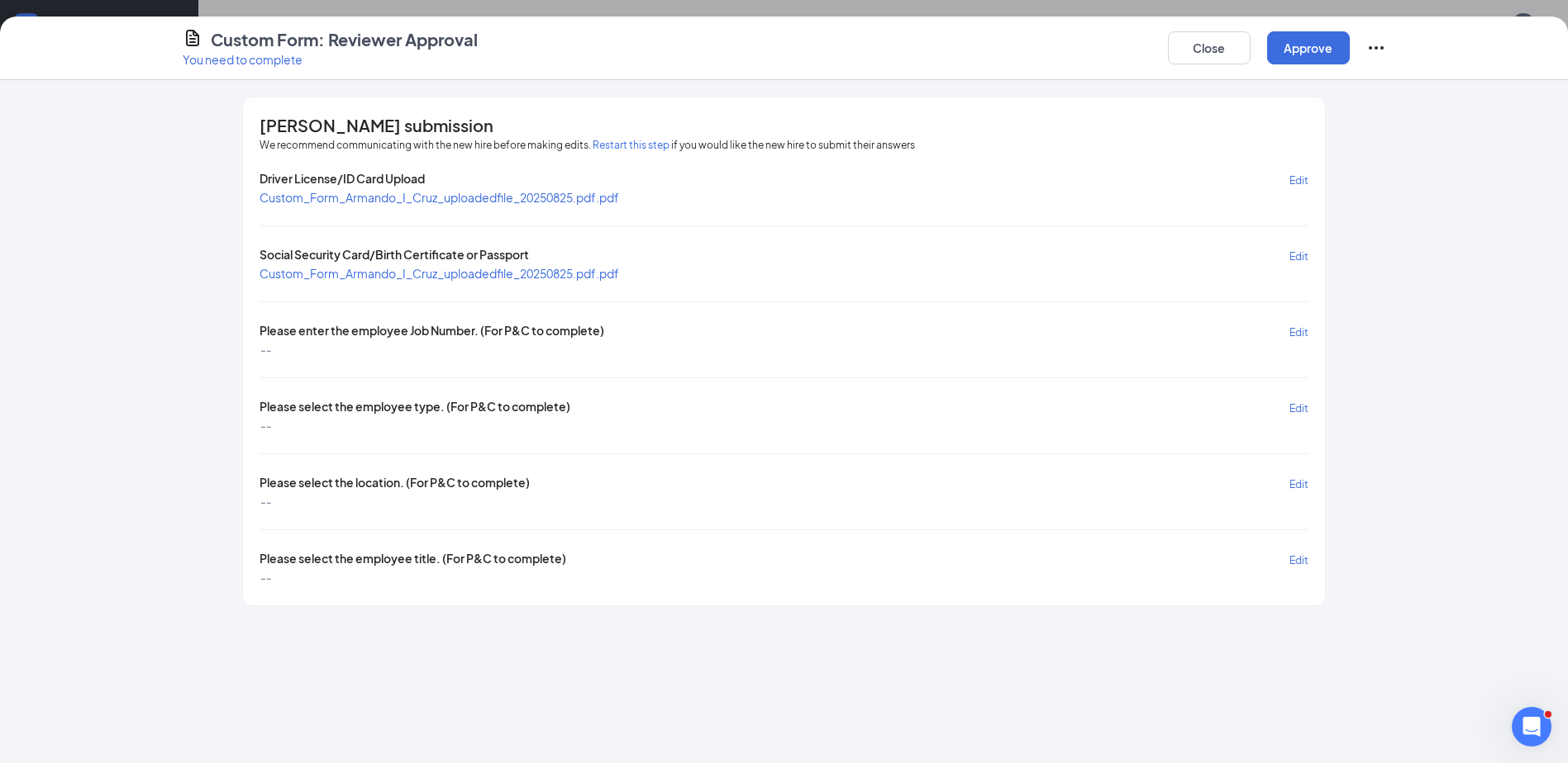
click at [597, 205] on span "Custom_Form_Armando_I_Cruz_uploadedfile_20250825.pdf.pdf" at bounding box center [439, 198] width 359 height 17
click at [597, 192] on span "Custom_Form_Armando_I_Cruz_uploadedfile_20250825.pdf.pdf" at bounding box center [439, 198] width 359 height 15
click at [510, 272] on span "Custom_Form_Armando_I_Cruz_uploadedfile_20250825.pdf.pdf" at bounding box center [439, 273] width 359 height 15
click at [1225, 52] on button "Close" at bounding box center [1210, 48] width 83 height 33
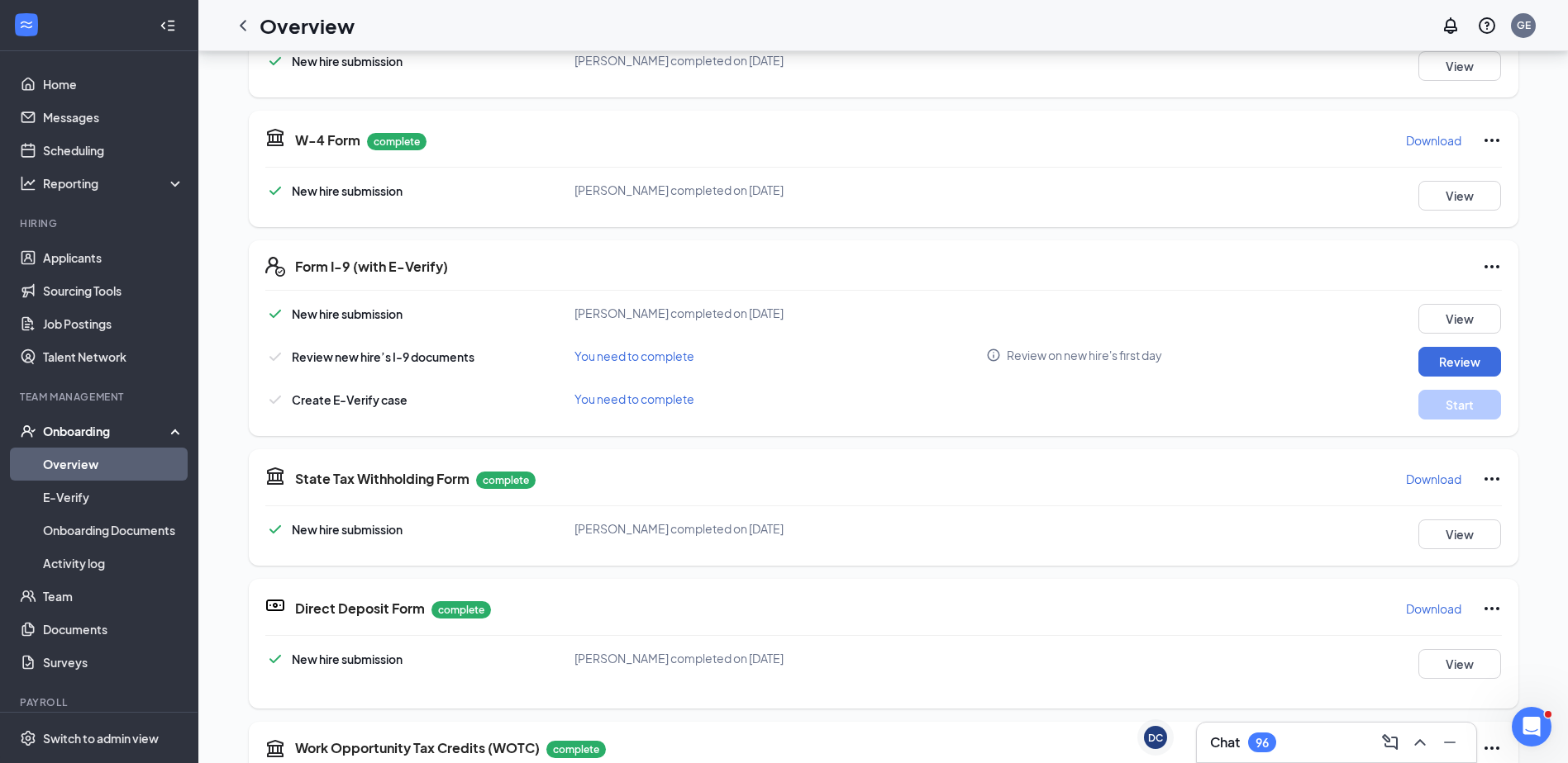
scroll to position [93, 0]
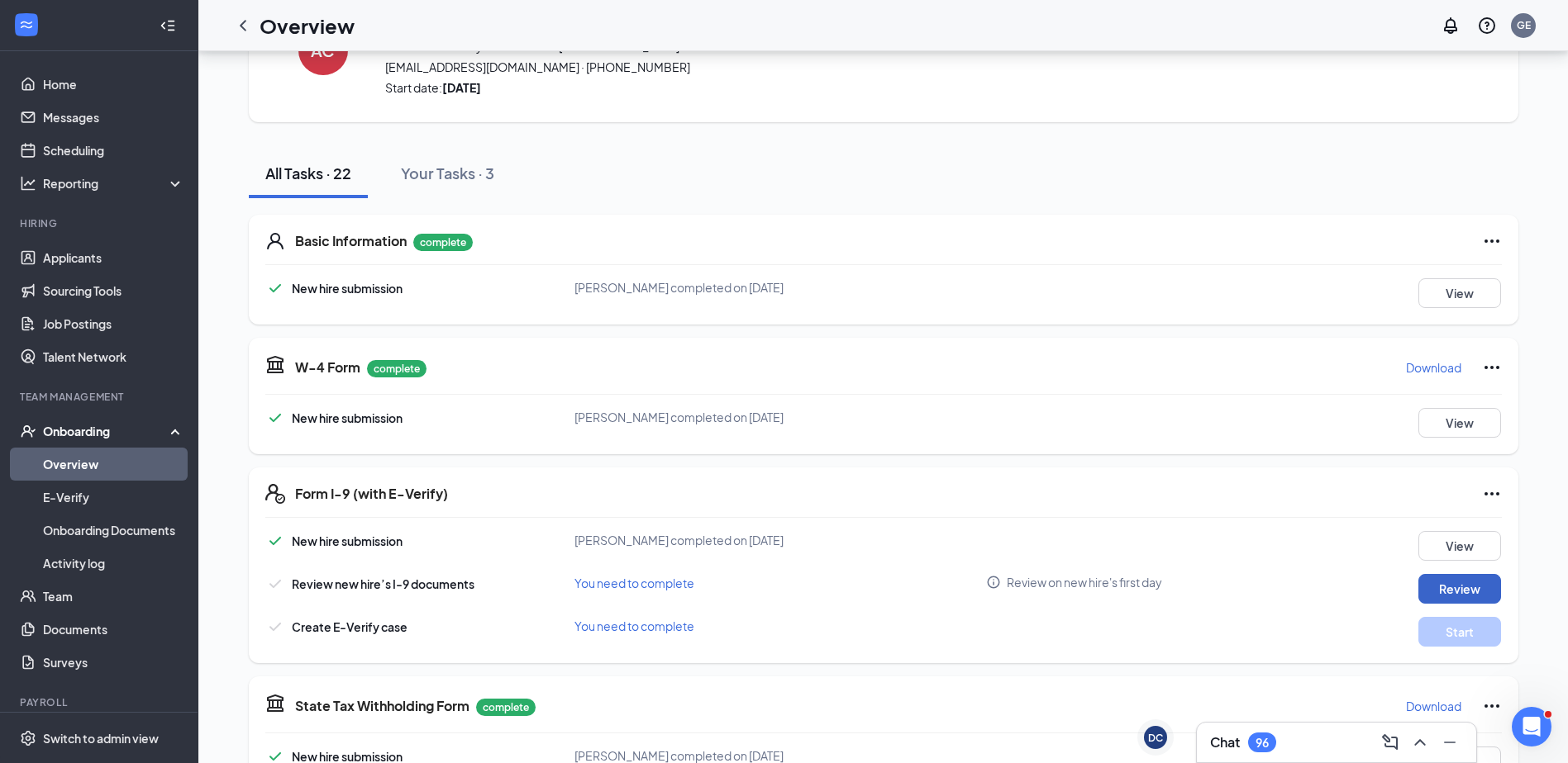
click at [1473, 588] on button "Review" at bounding box center [1460, 590] width 83 height 30
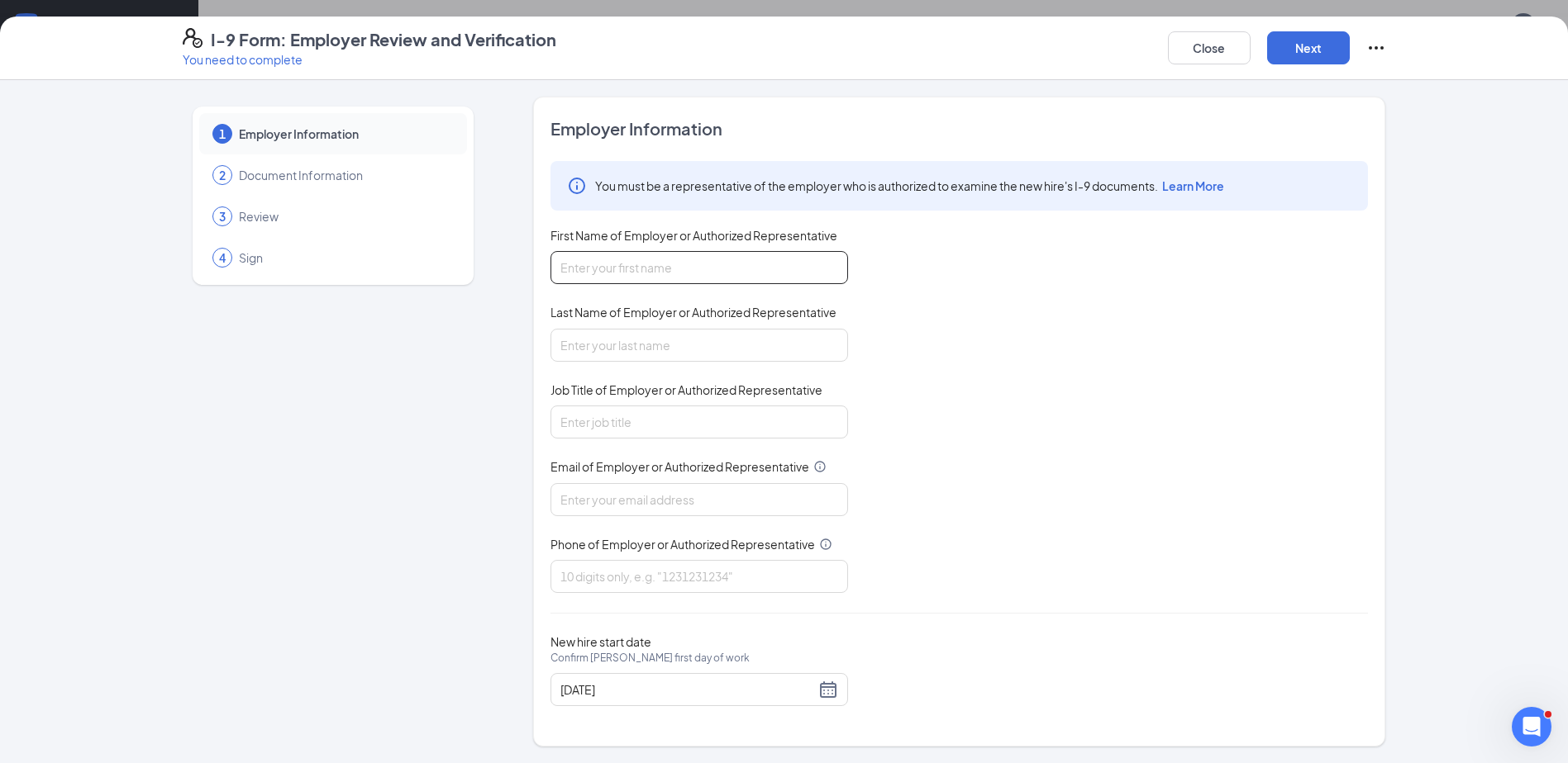
drag, startPoint x: 765, startPoint y: 261, endPoint x: 760, endPoint y: 274, distance: 13.9
click at [765, 261] on input "First Name of Employer or Authorized Representative" at bounding box center [699, 267] width 298 height 33
type input "[PERSON_NAME]"
type input "[EMAIL_ADDRESS][DOMAIN_NAME]"
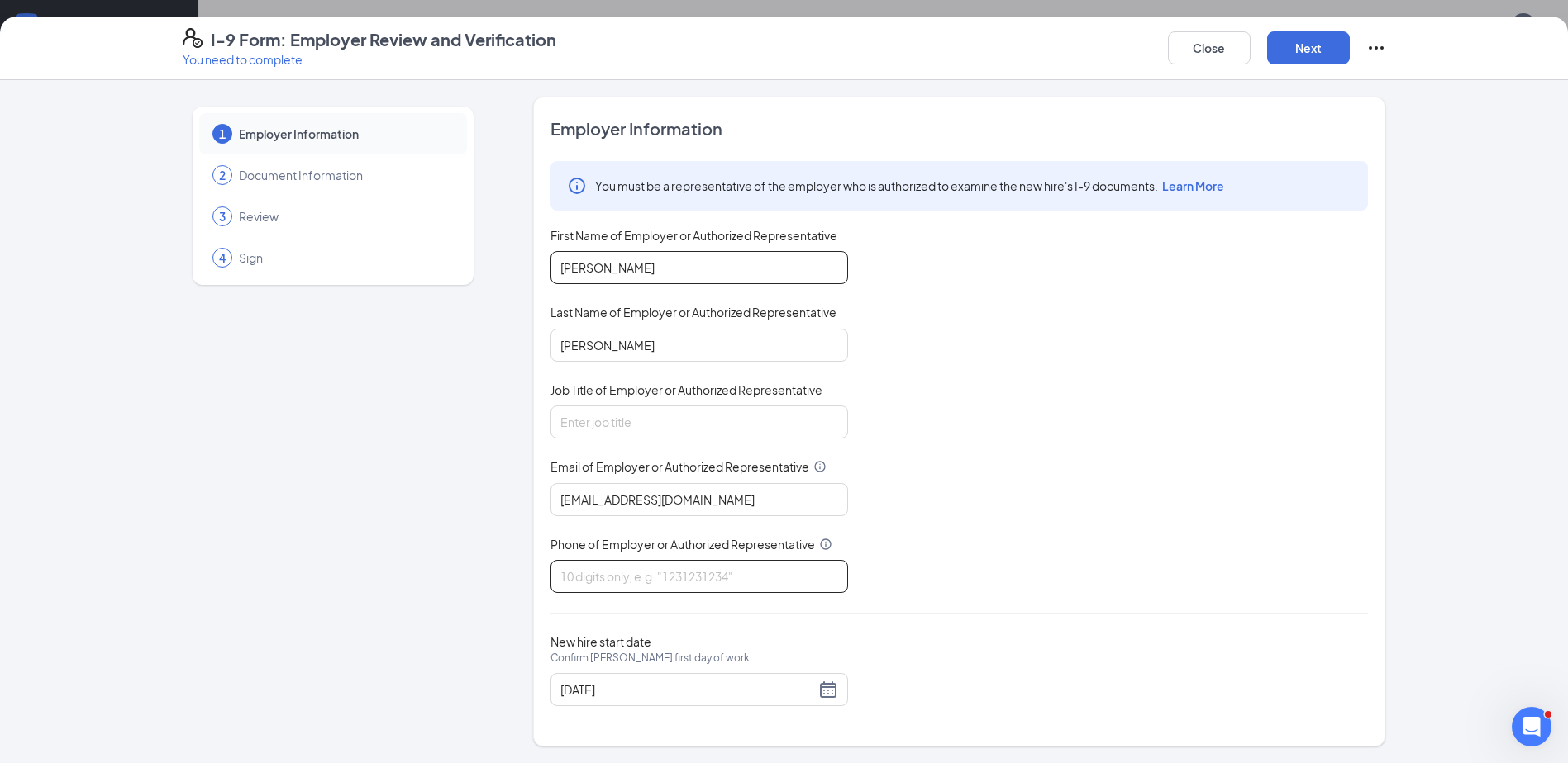
type input "7272859010"
click at [706, 416] on input "Job Title of Employer or Authorized Representative" at bounding box center [699, 422] width 298 height 33
type input "People and Culture Generalist"
click at [1321, 56] on button "Next" at bounding box center [1309, 48] width 83 height 33
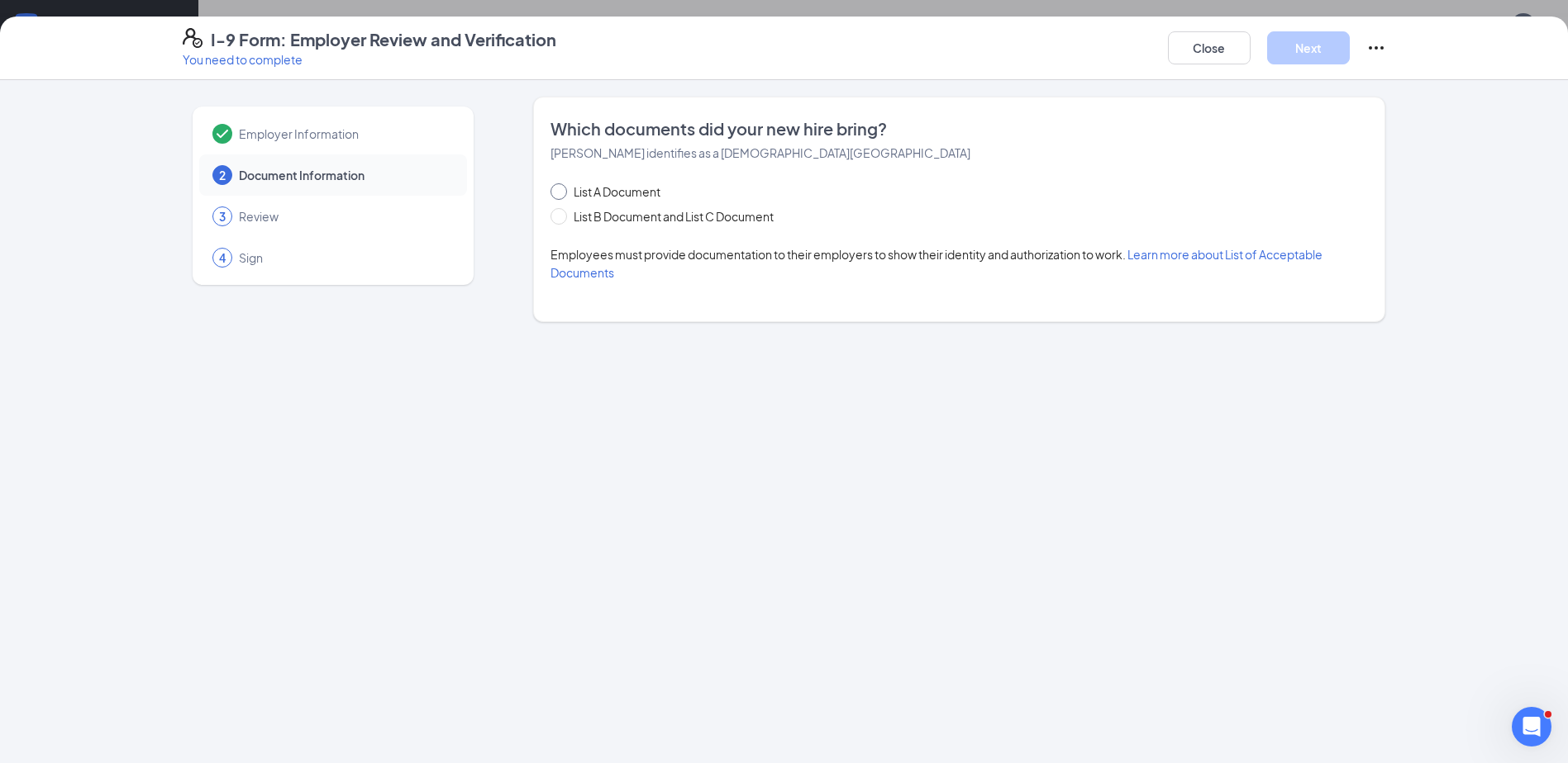
click at [615, 193] on span "List A Document" at bounding box center [617, 191] width 100 height 18
click at [562, 193] on input "List A Document" at bounding box center [556, 189] width 11 height 11
radio input "true"
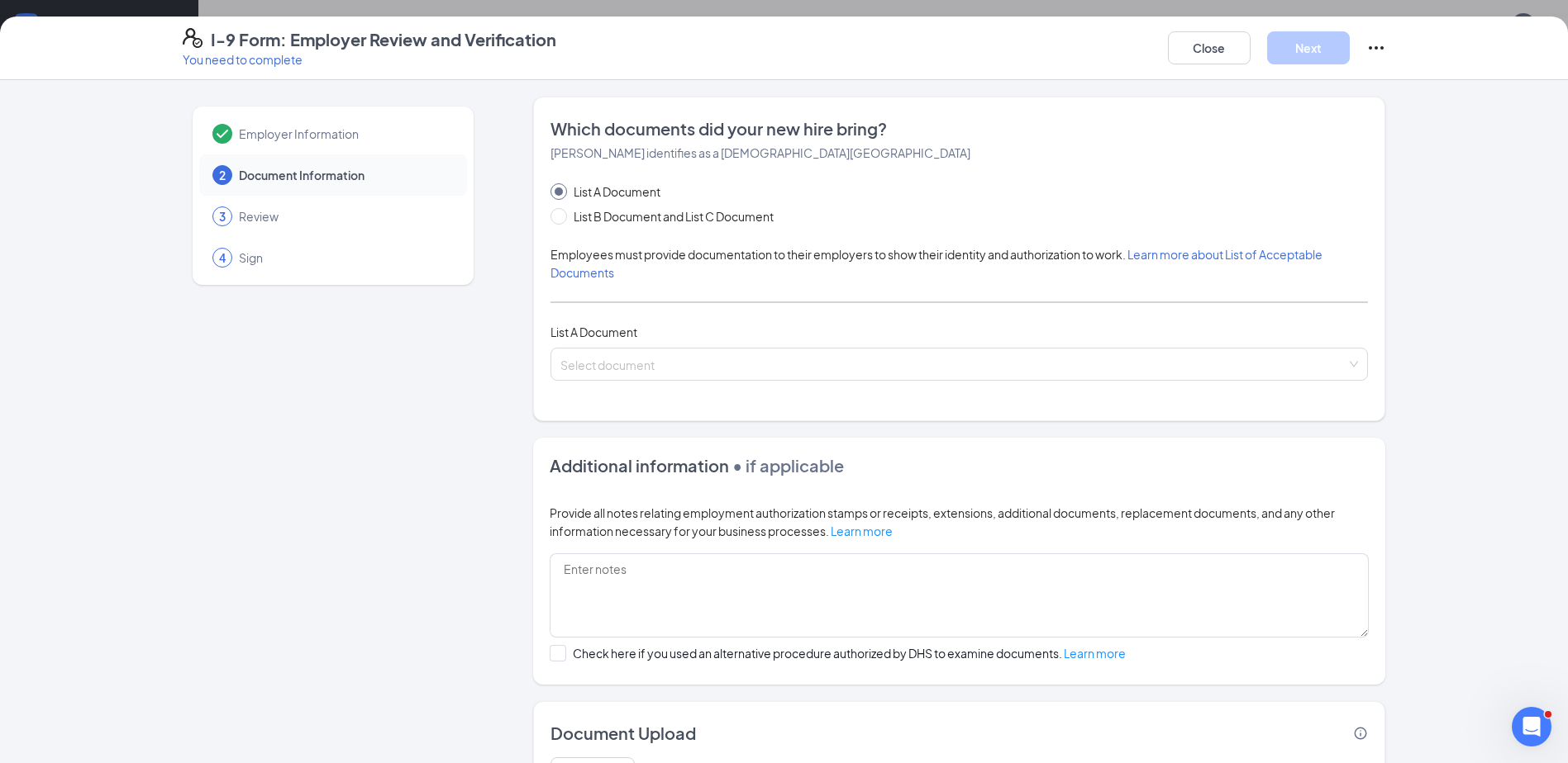
click at [973, 392] on div "Which documents did your new hire bring? [PERSON_NAME] identifies as a [DEMOGRA…" at bounding box center [959, 259] width 818 height 284
click at [971, 374] on span at bounding box center [954, 365] width 786 height 32
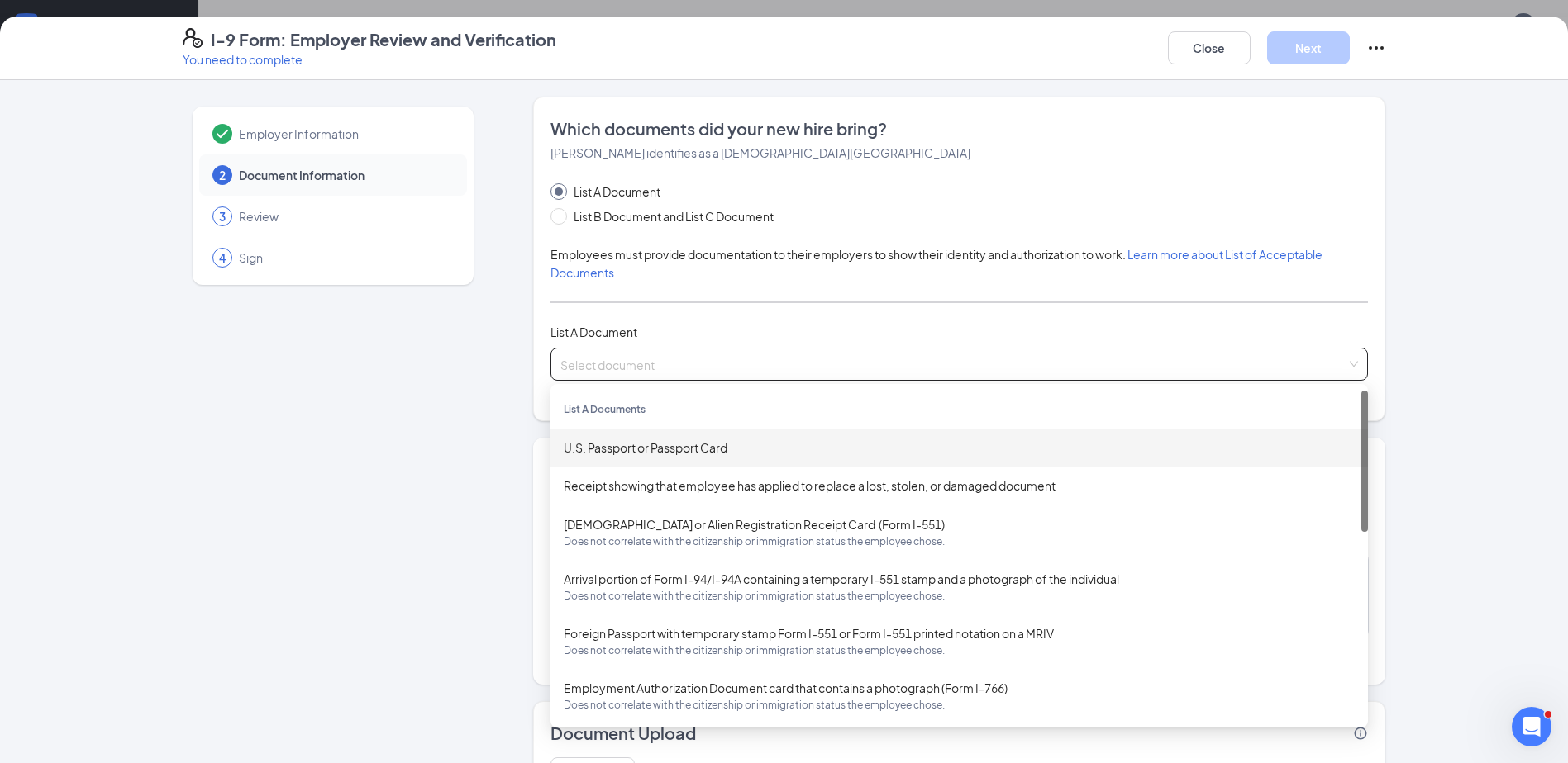
click at [821, 451] on div "U.S. Passport or Passport Card" at bounding box center [959, 447] width 791 height 18
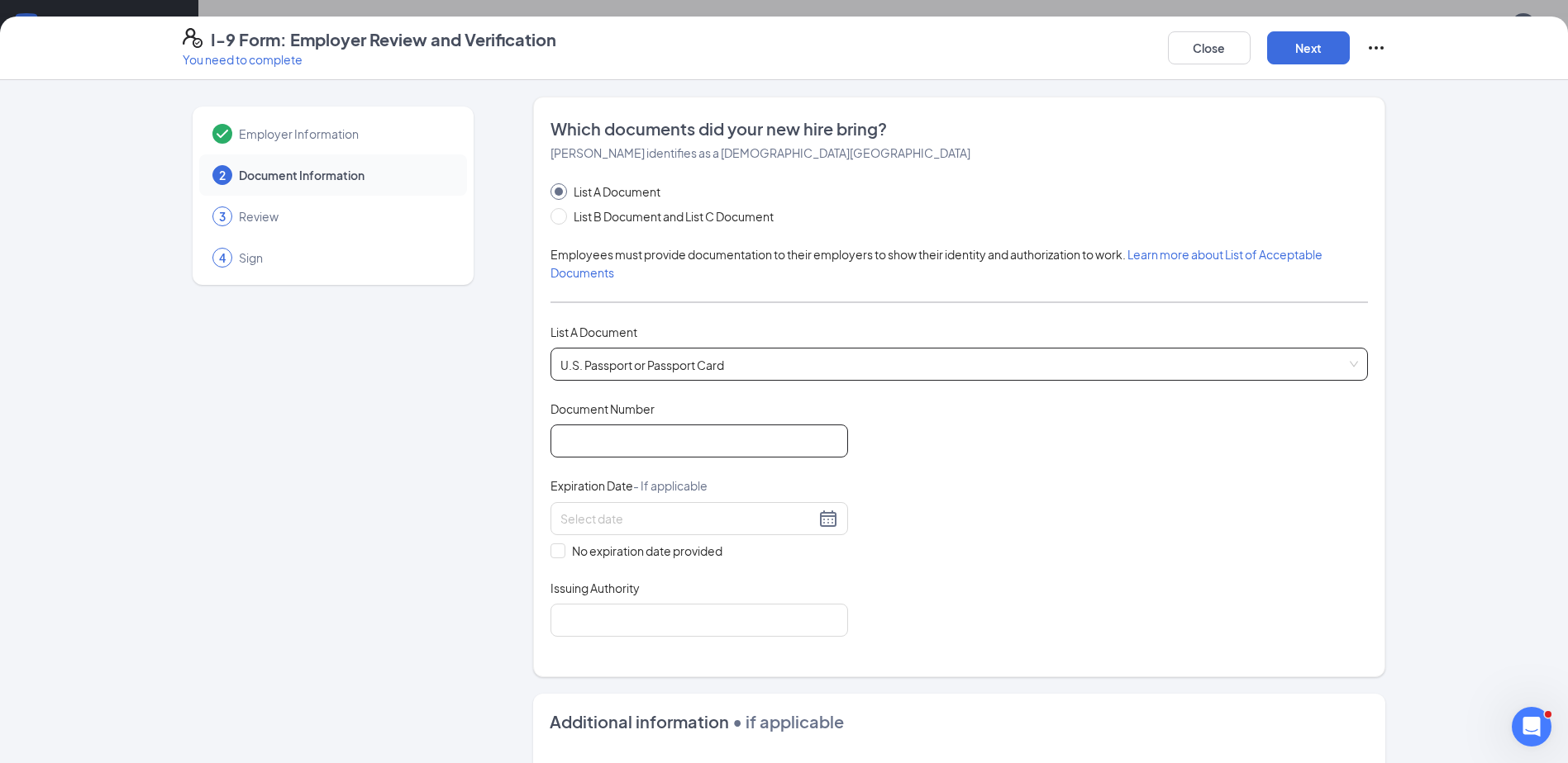
click at [684, 442] on input "Document Number" at bounding box center [699, 440] width 298 height 33
type input "A58798834"
click at [716, 524] on input at bounding box center [688, 519] width 255 height 18
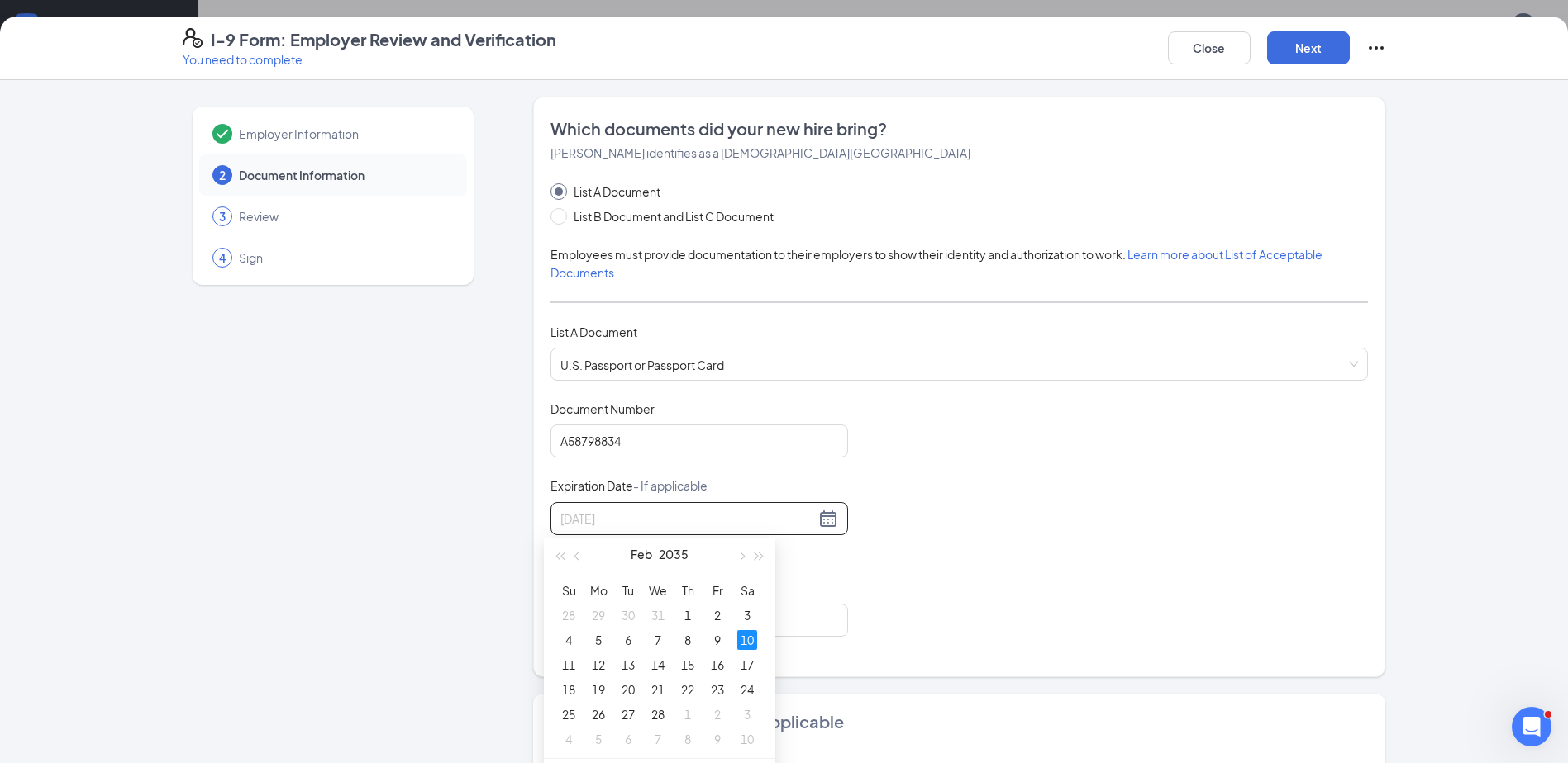
click at [755, 638] on div "10" at bounding box center [747, 640] width 20 height 20
type input "[DATE]"
click at [751, 620] on input "Issuing Authority" at bounding box center [699, 619] width 298 height 33
type input "[GEOGRAPHIC_DATA]"
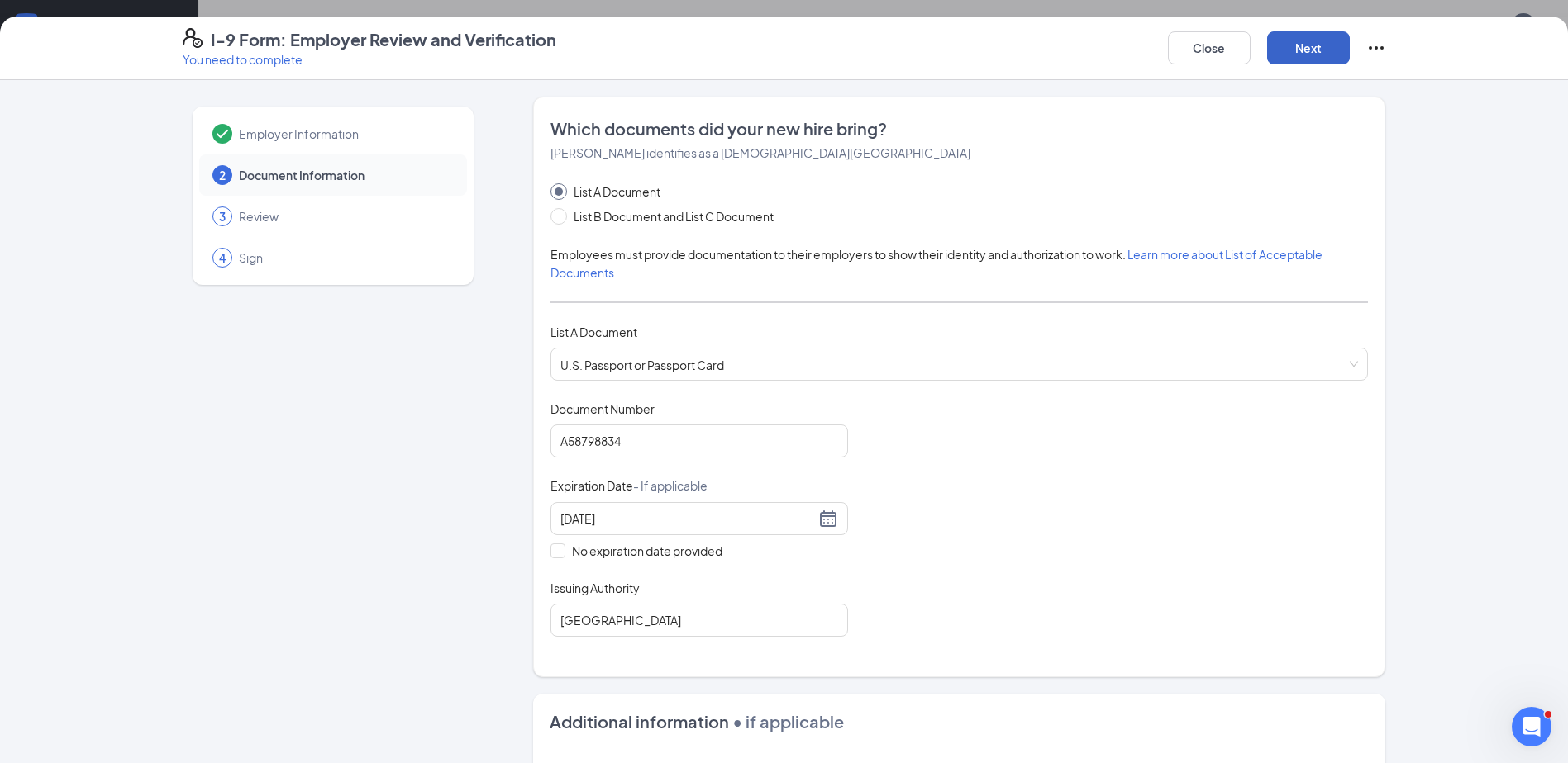
click at [1329, 35] on button "Next" at bounding box center [1309, 48] width 83 height 33
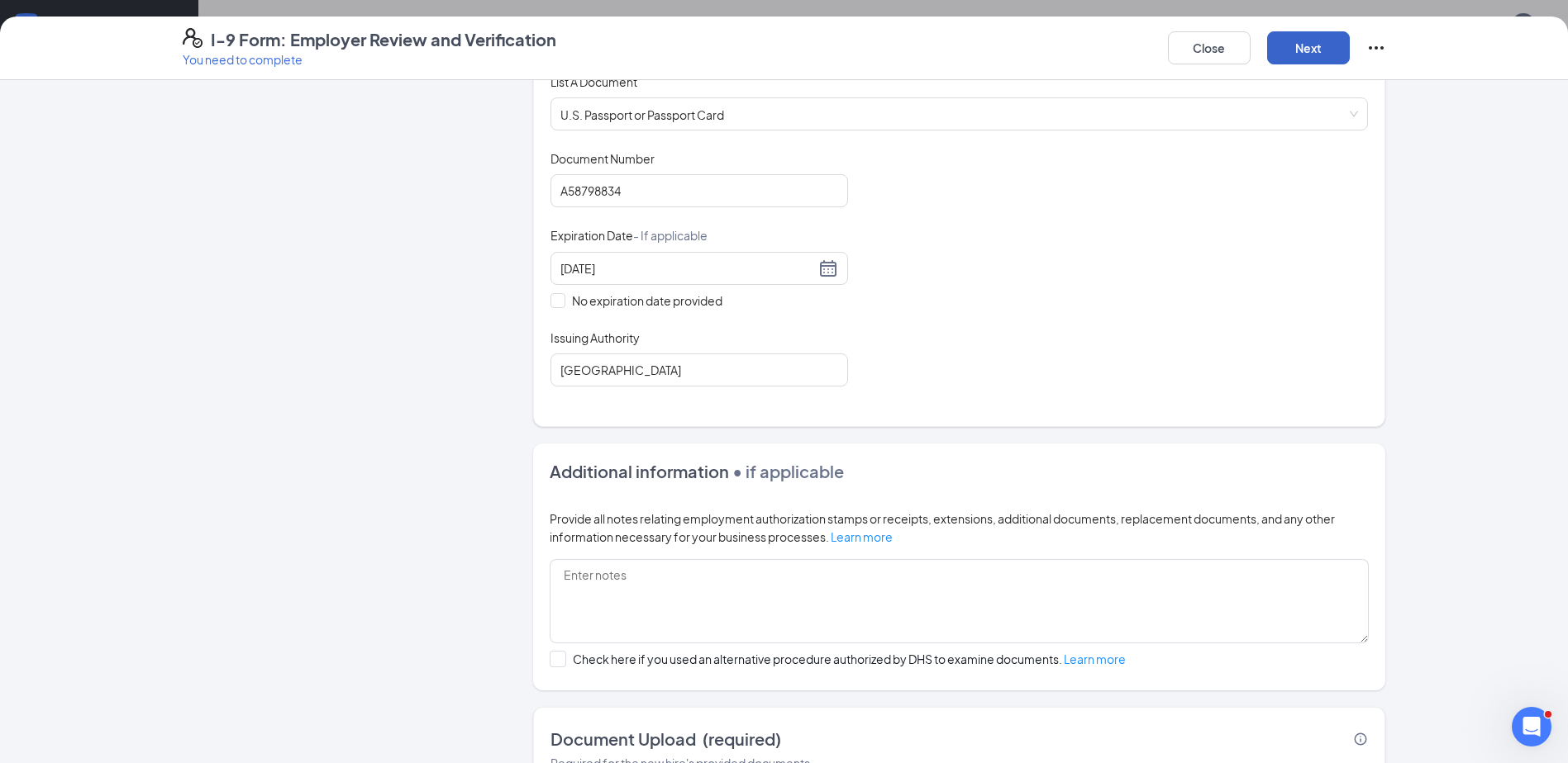
scroll to position [402, 0]
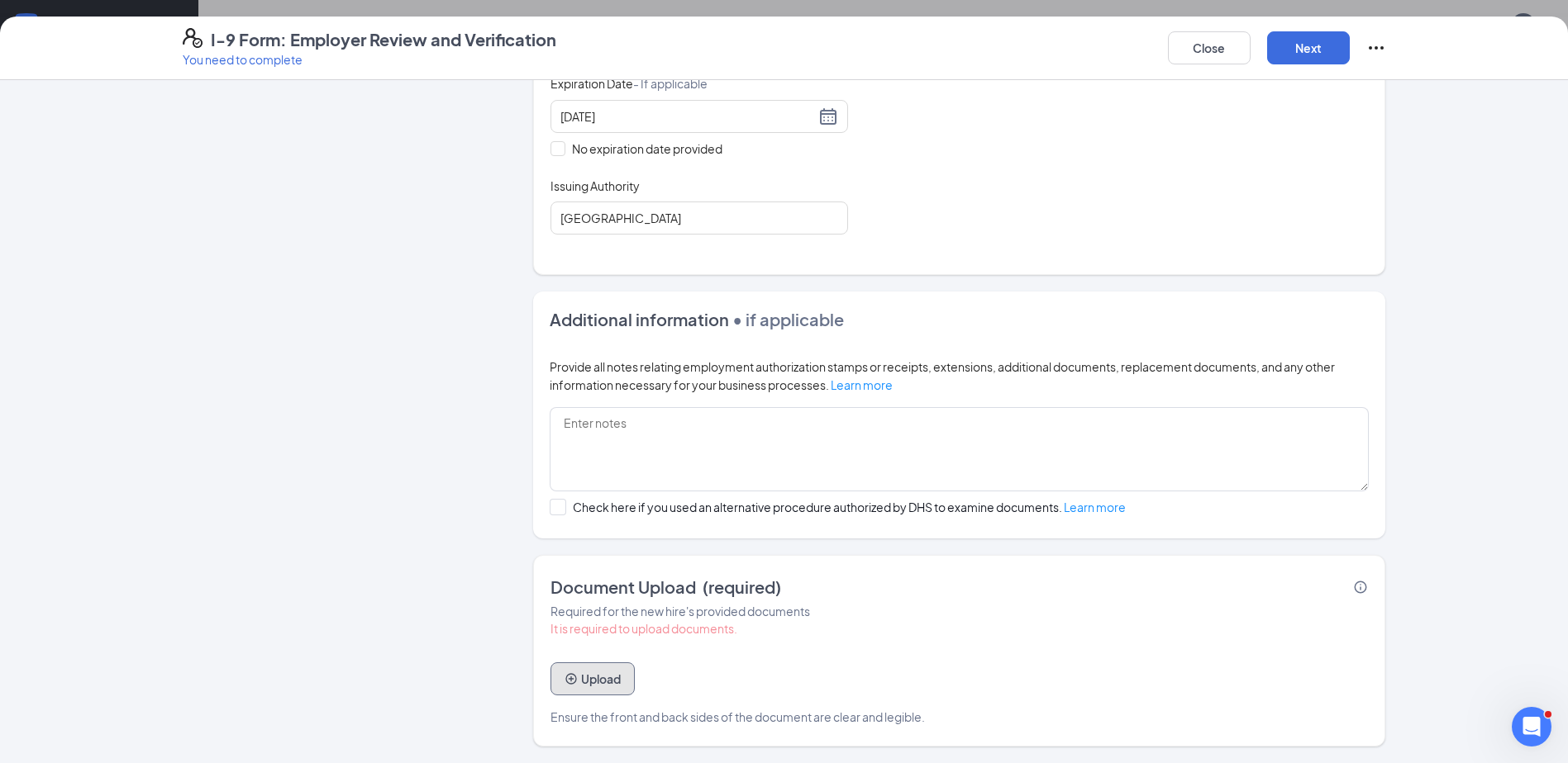
click at [577, 668] on button "Upload" at bounding box center [593, 678] width 84 height 33
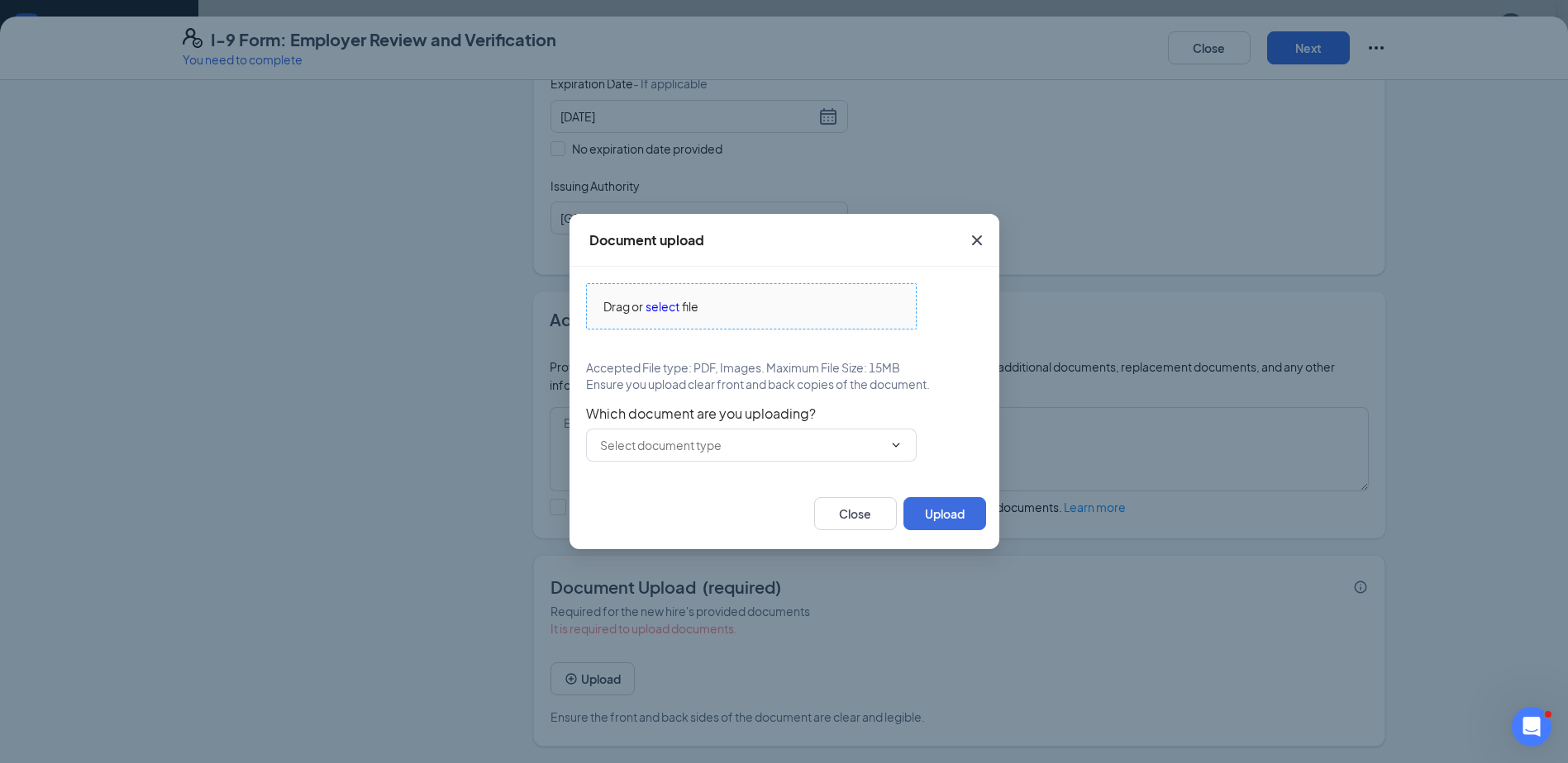
click at [665, 309] on span "select" at bounding box center [663, 306] width 34 height 18
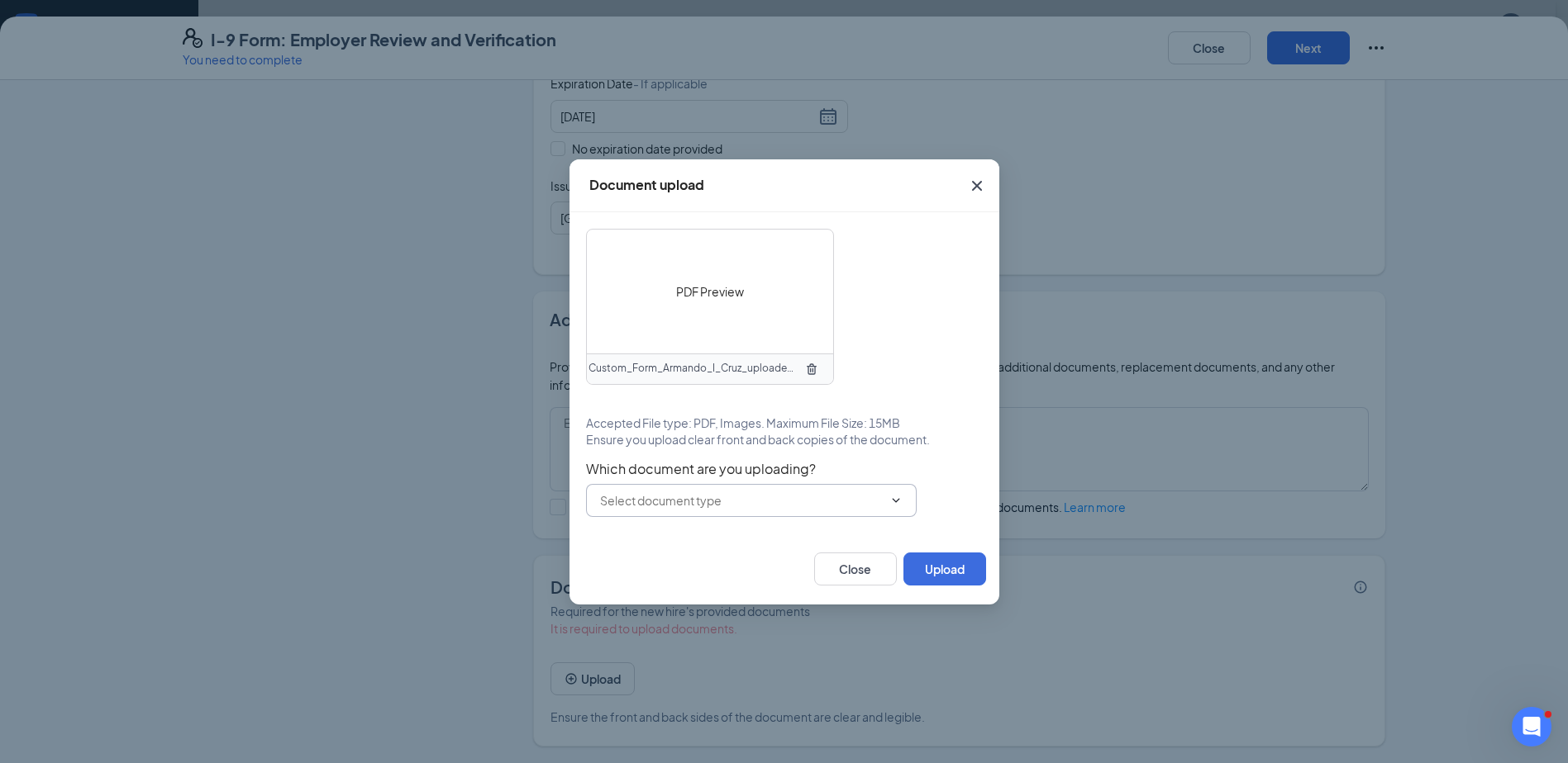
click at [876, 495] on input "text" at bounding box center [741, 500] width 283 height 18
click at [640, 539] on div "U.S. Passport or Passport Card" at bounding box center [679, 538] width 163 height 18
type input "U.S. Passport or Passport Card"
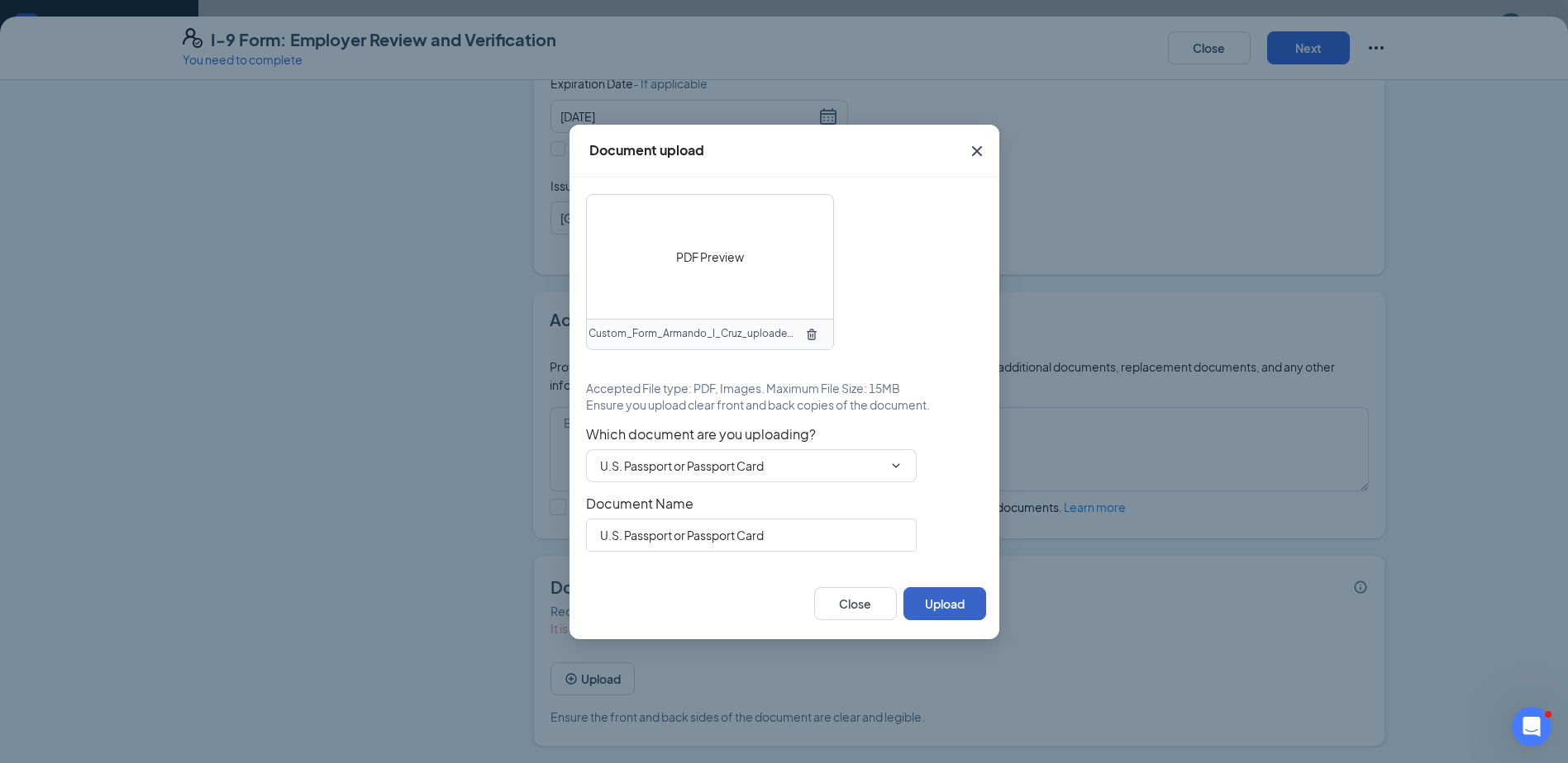
click at [937, 602] on button "Upload" at bounding box center [945, 603] width 83 height 33
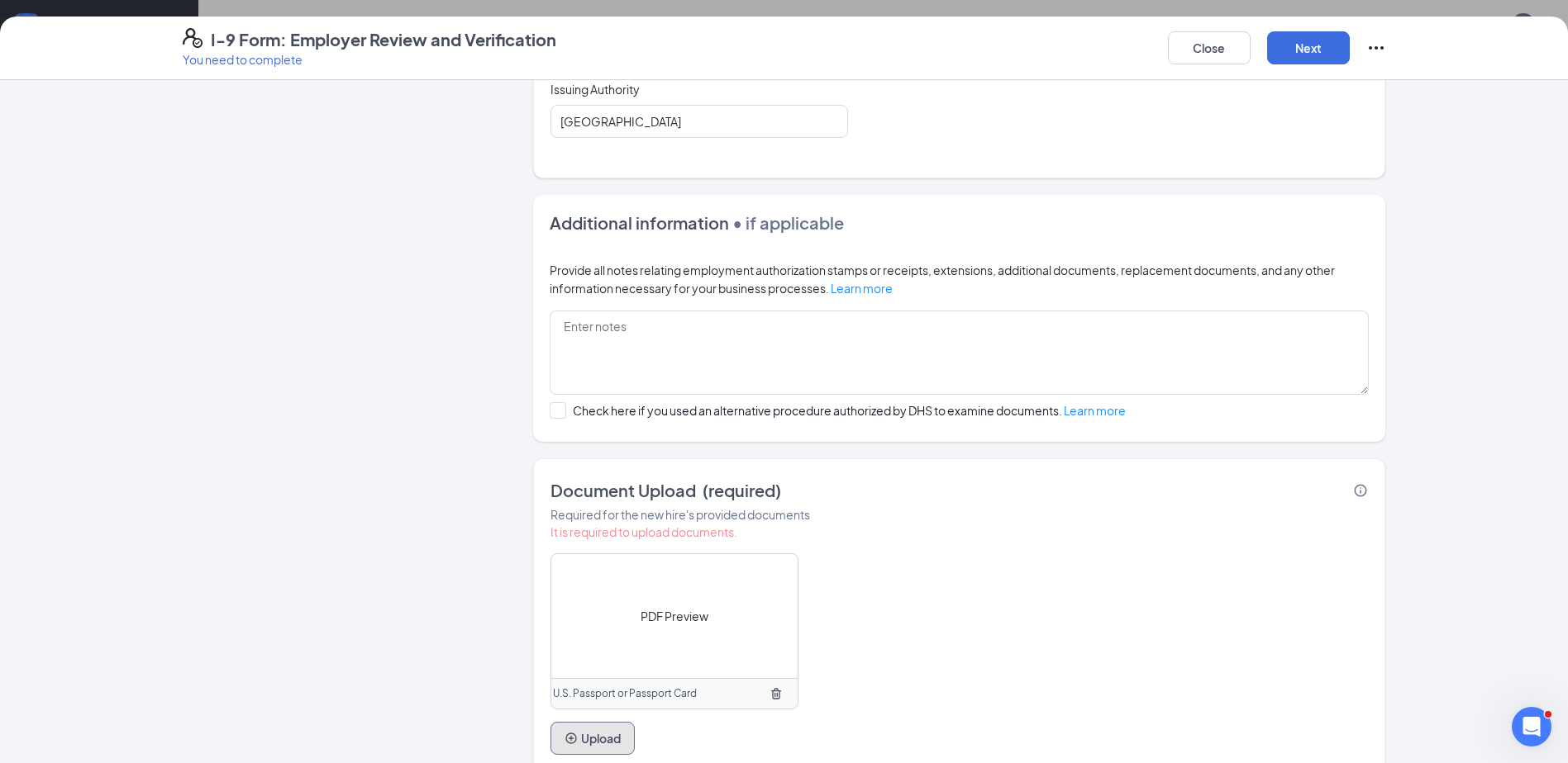
scroll to position [559, 0]
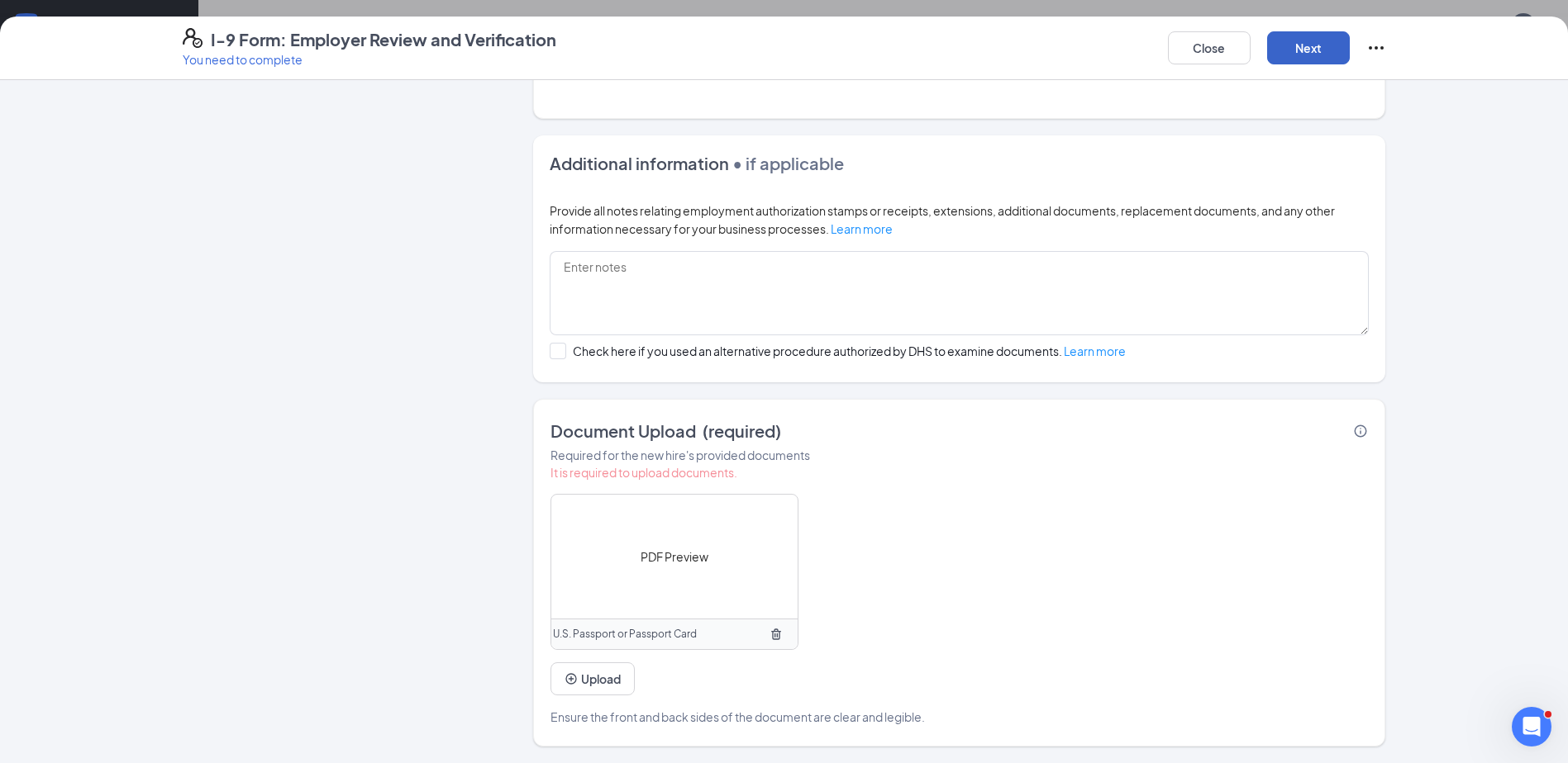
click at [1318, 54] on button "Next" at bounding box center [1309, 48] width 83 height 33
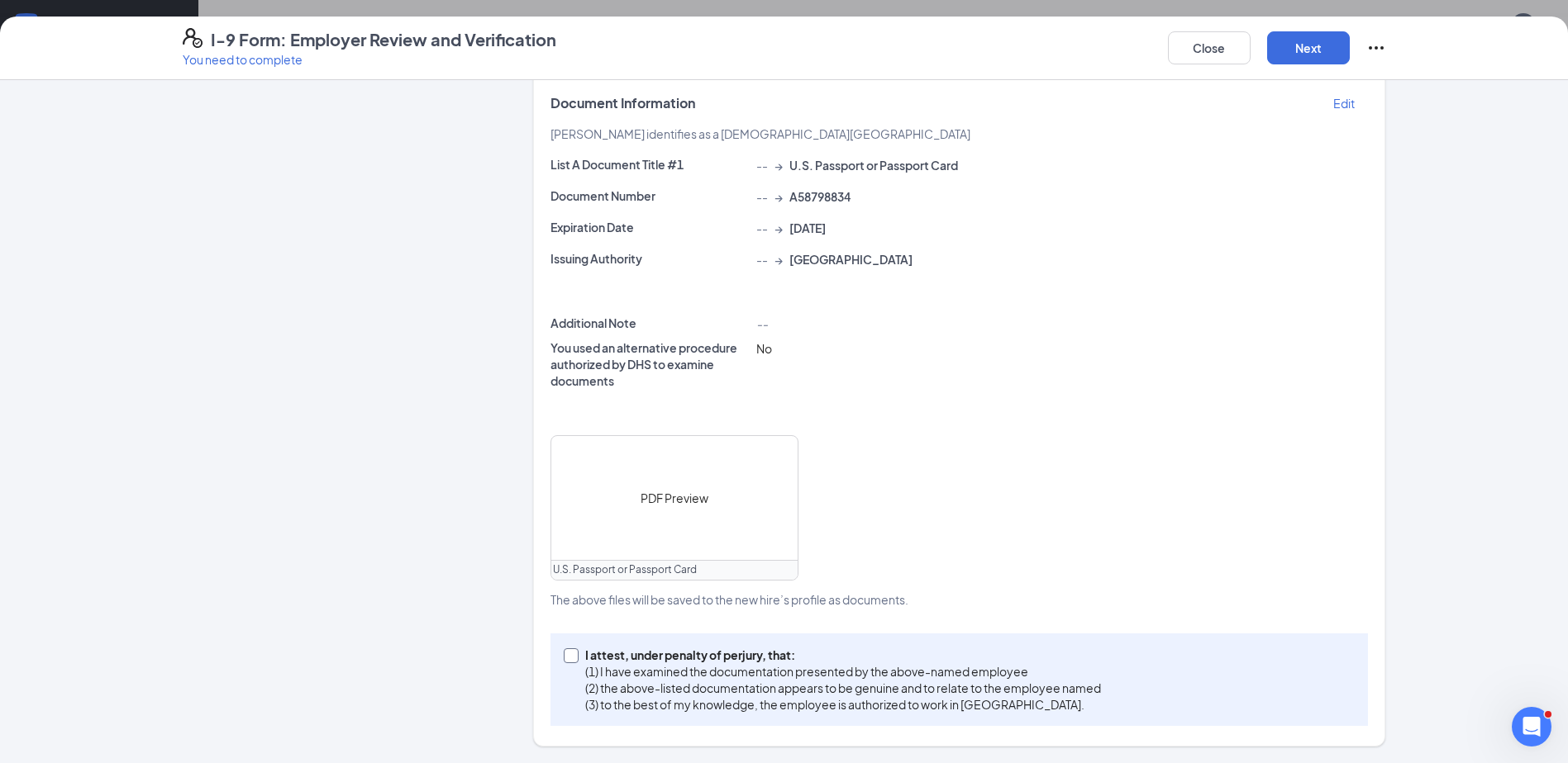
drag, startPoint x: 684, startPoint y: 712, endPoint x: 715, endPoint y: 661, distance: 59.7
click at [684, 712] on p "(3) to the best of my knowledge, the employee is authorized to work in [GEOGRAP…" at bounding box center [843, 705] width 516 height 17
click at [575, 660] on input "I attest, under penalty of [PERSON_NAME], that: (1) I have examined the documen…" at bounding box center [569, 654] width 11 height 11
checkbox input "true"
click at [1302, 56] on button "Next" at bounding box center [1309, 48] width 83 height 33
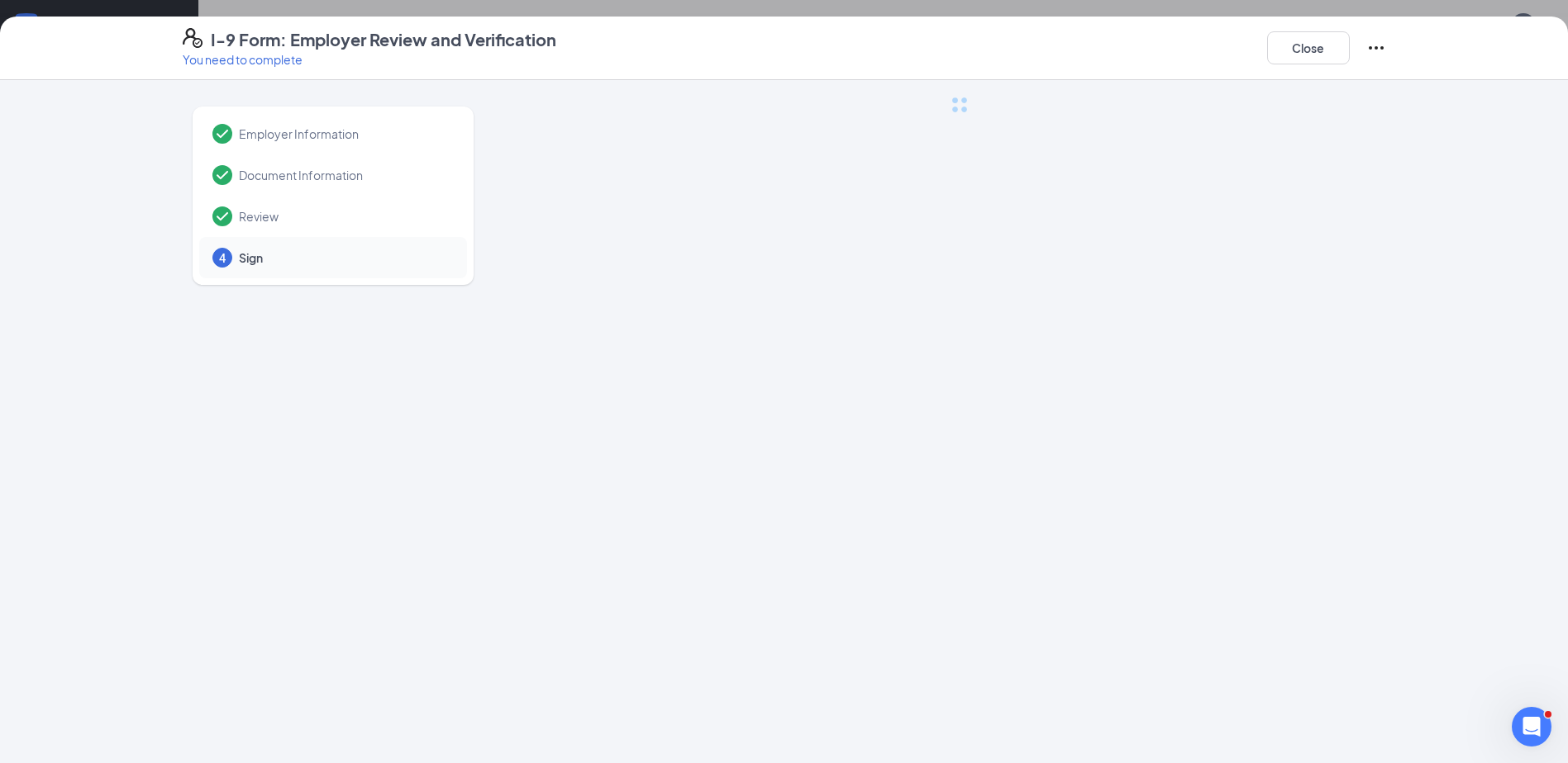
scroll to position [0, 0]
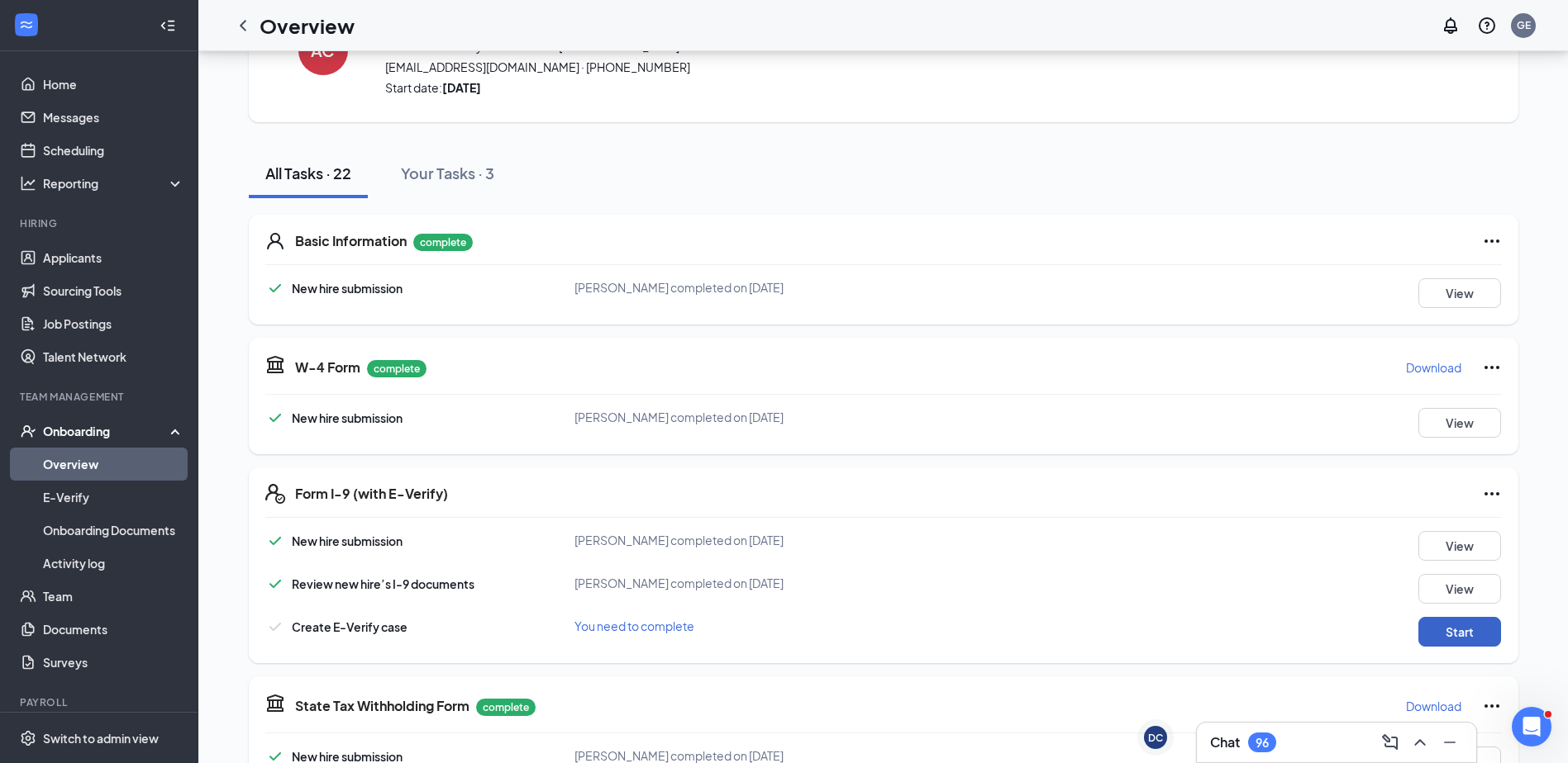
click at [1421, 644] on button "Start" at bounding box center [1460, 632] width 83 height 30
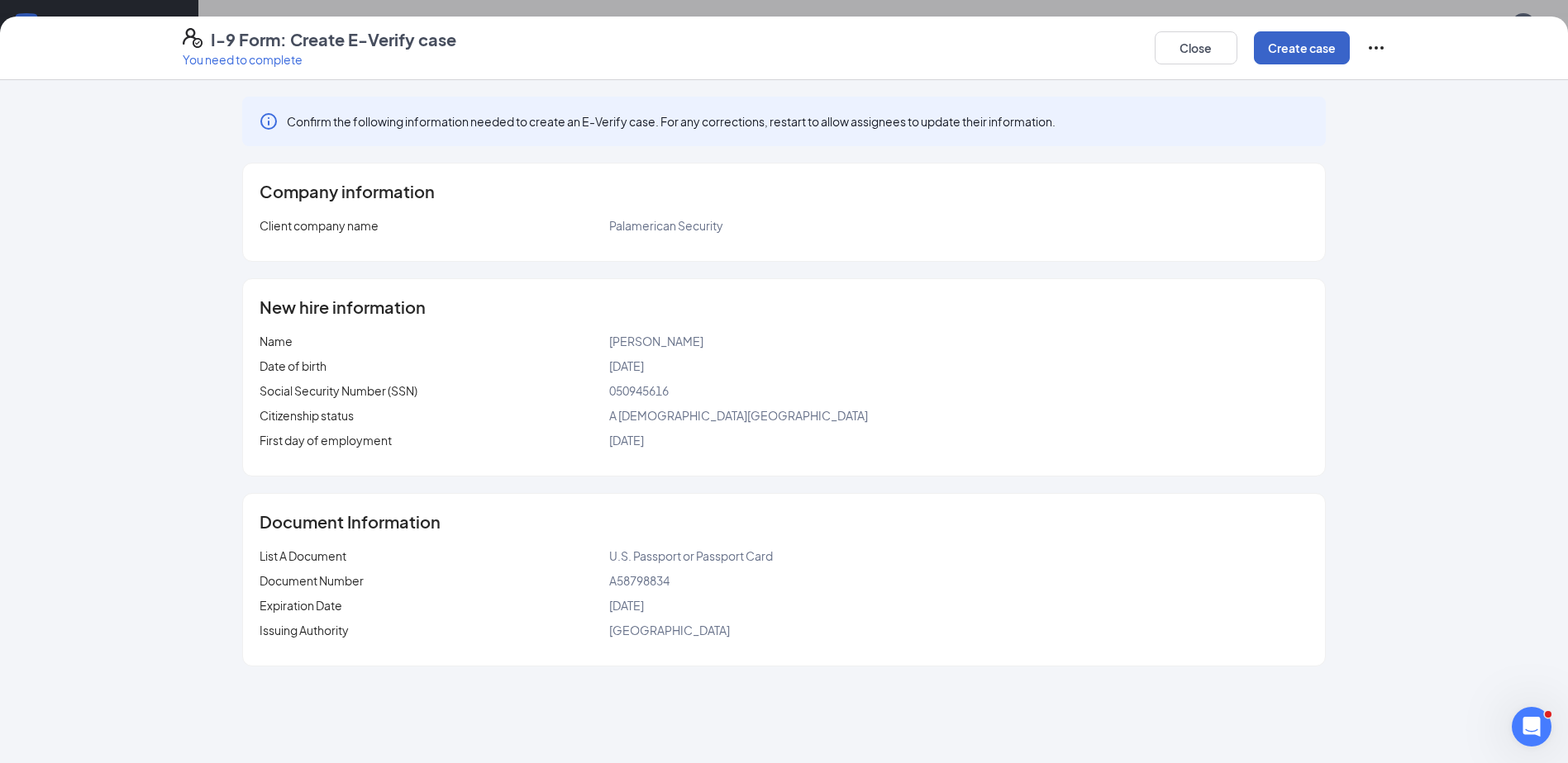
click at [1284, 32] on button "Create case" at bounding box center [1302, 48] width 96 height 33
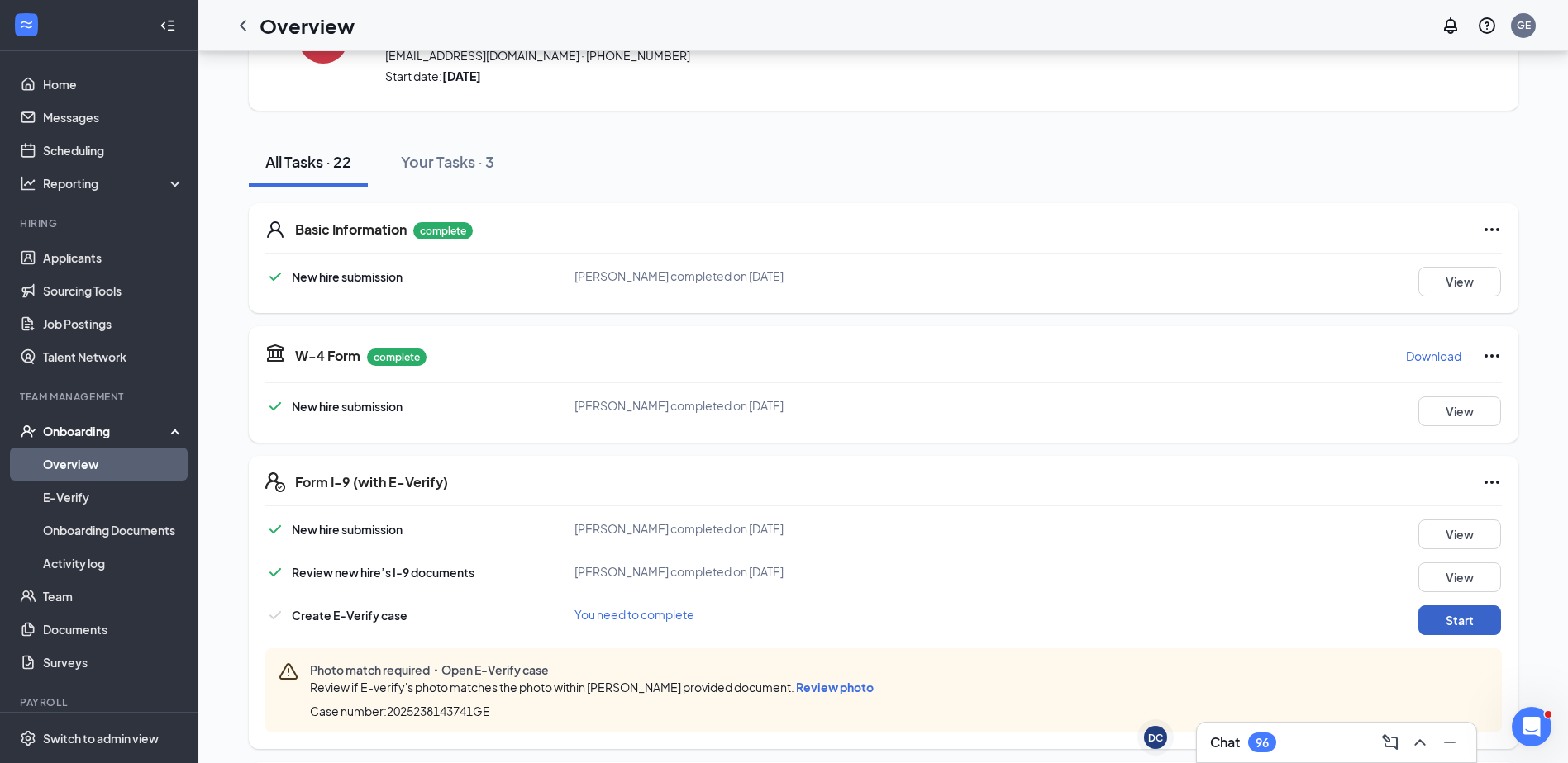
scroll to position [18, 0]
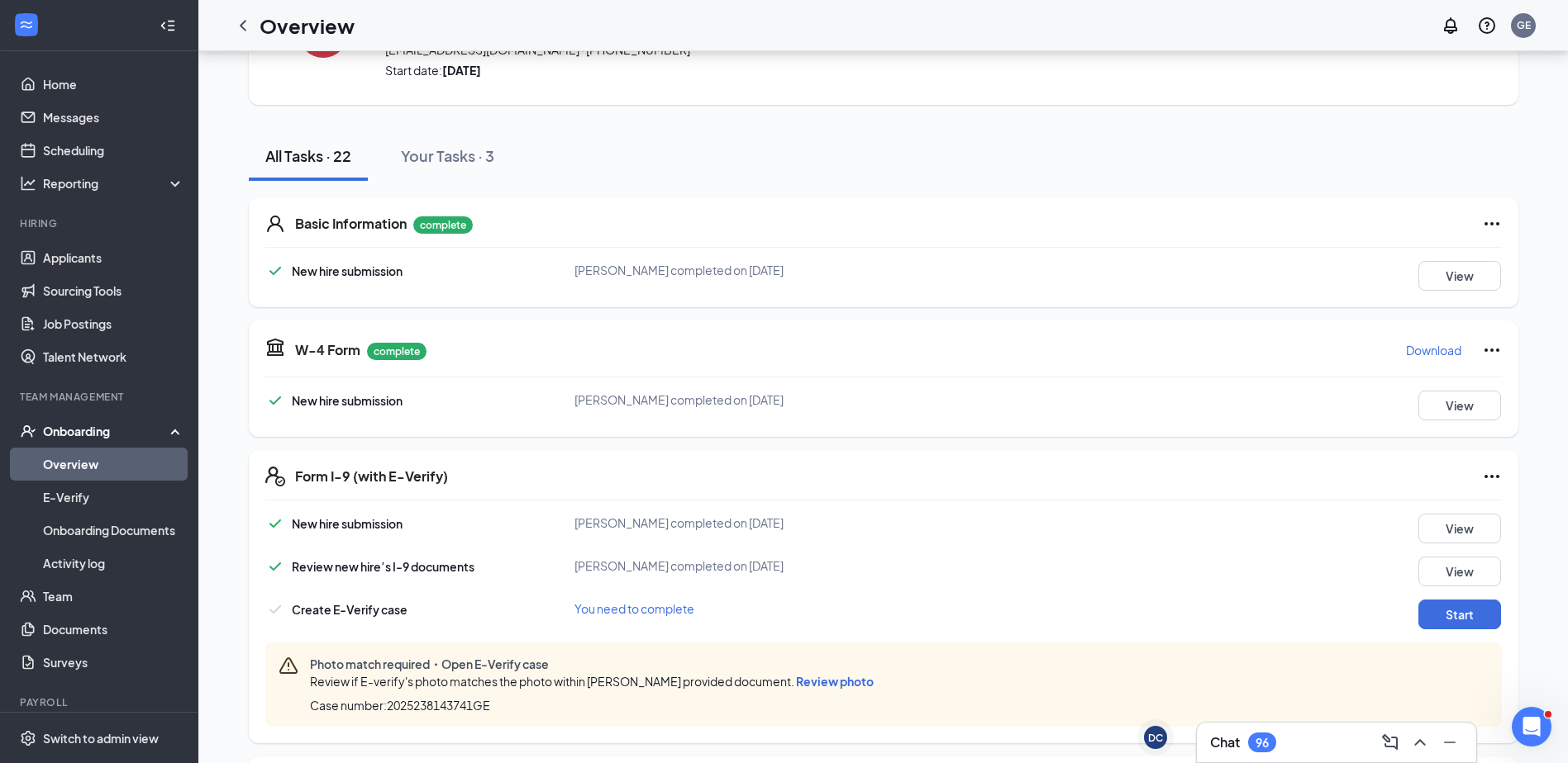
click at [861, 681] on span "Review photo" at bounding box center [834, 682] width 77 height 15
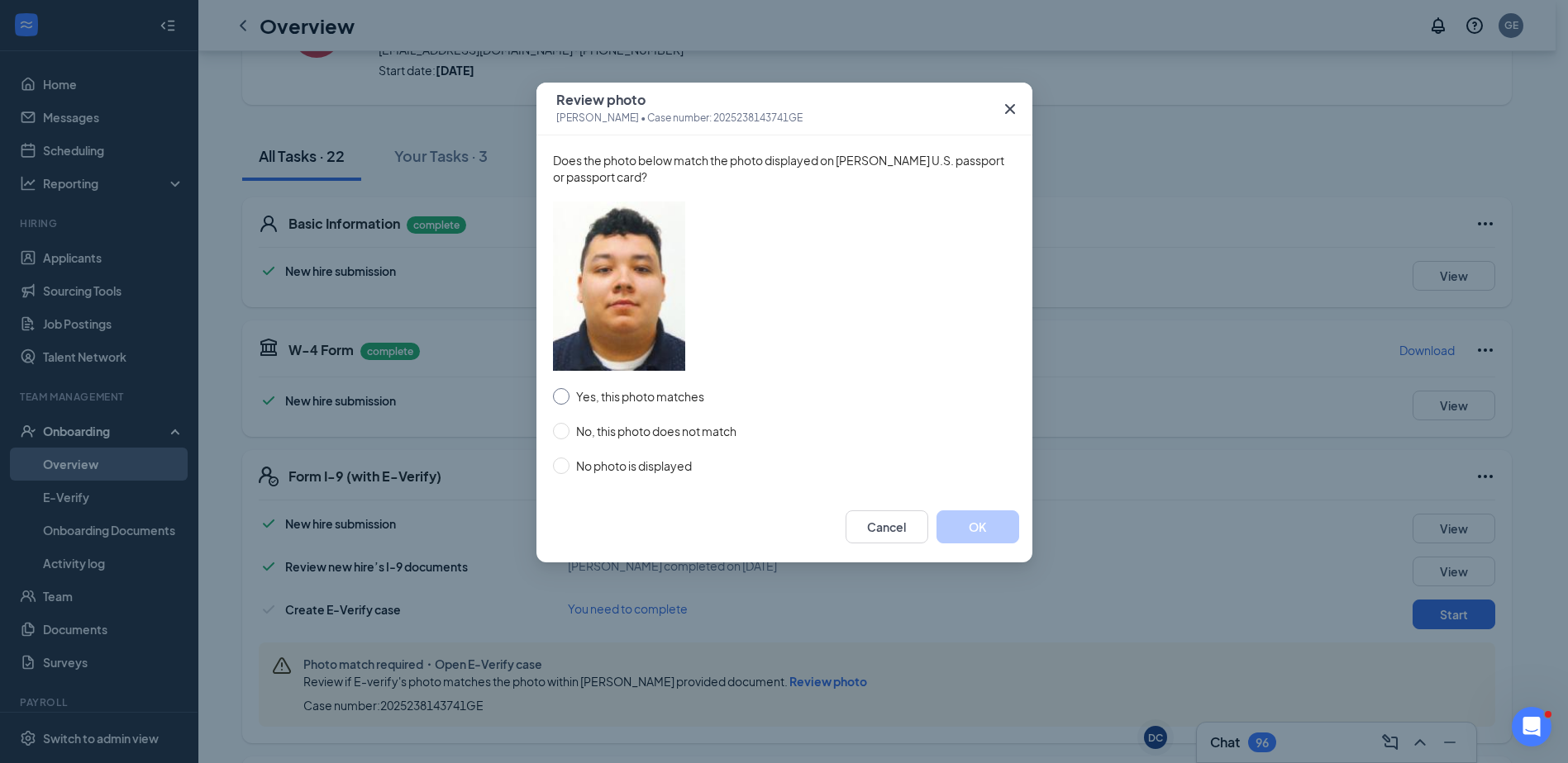
click at [605, 395] on span "Yes, this photo matches" at bounding box center [639, 395] width 141 height 18
click at [569, 395] on input "Yes, this photo matches" at bounding box center [562, 396] width 17 height 17
radio input "true"
click at [986, 532] on button "OK" at bounding box center [978, 526] width 83 height 33
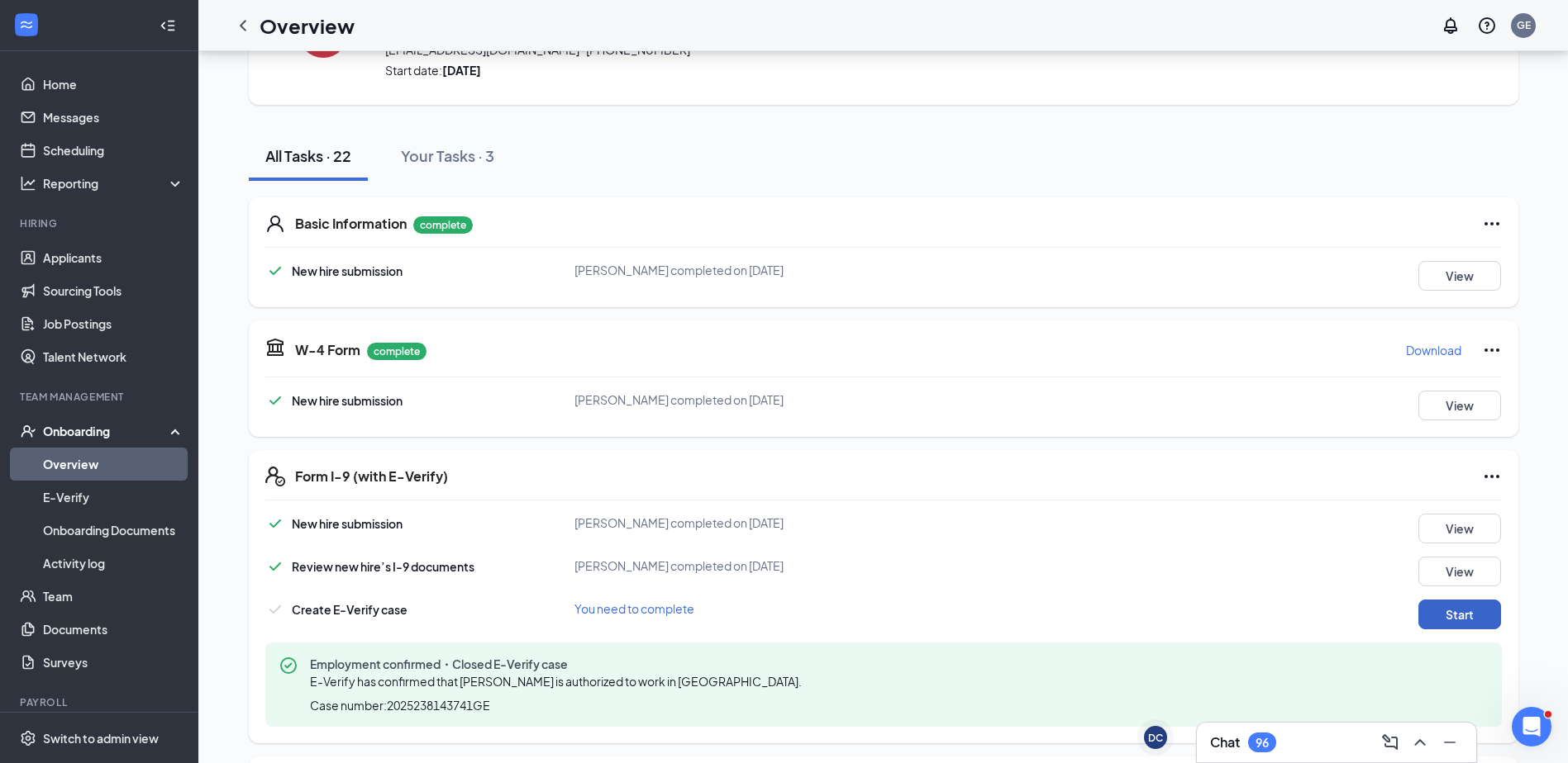
click at [1465, 607] on button "Start" at bounding box center [1460, 615] width 83 height 30
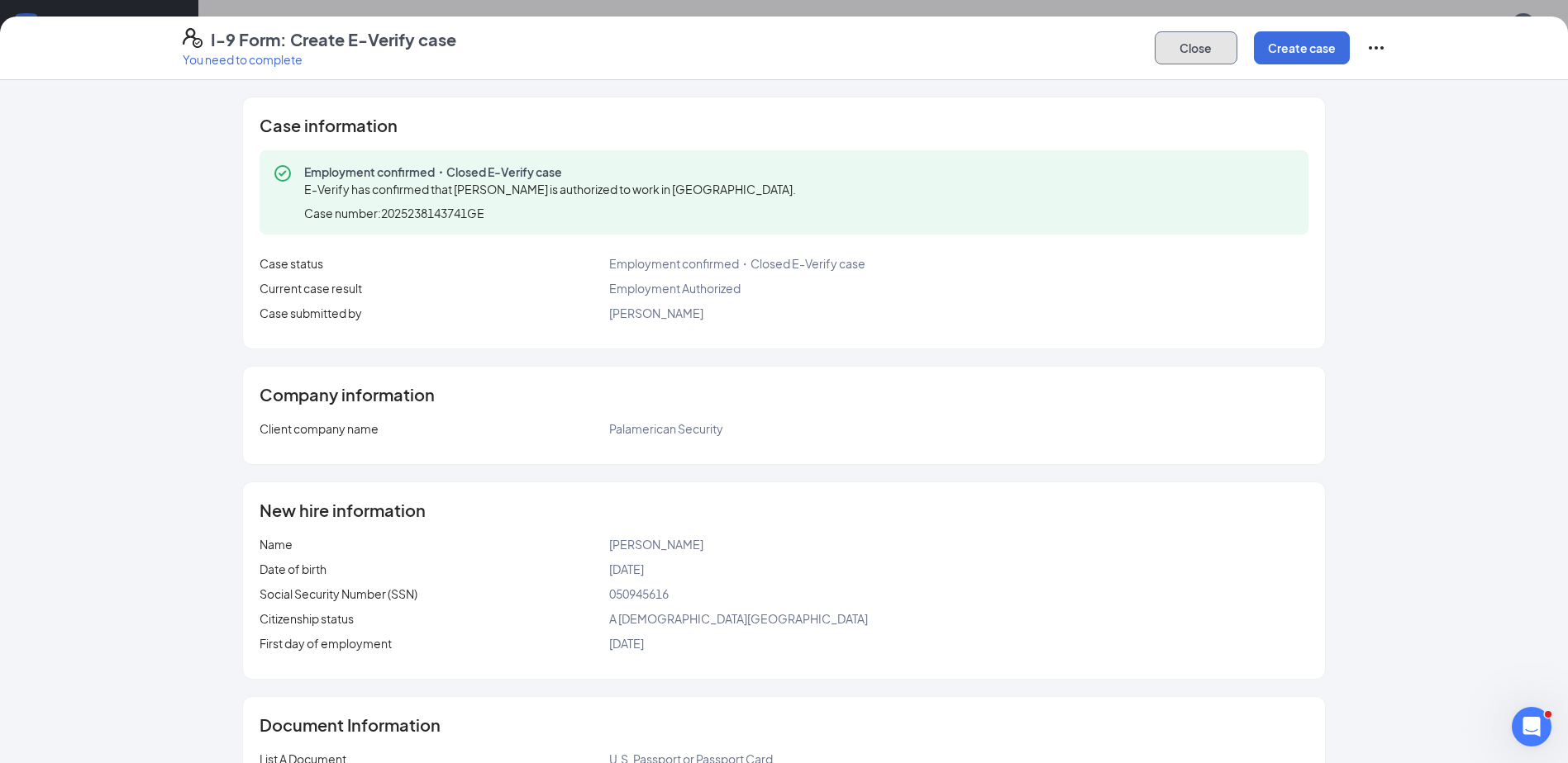
click at [1213, 54] on button "Close" at bounding box center [1196, 48] width 83 height 33
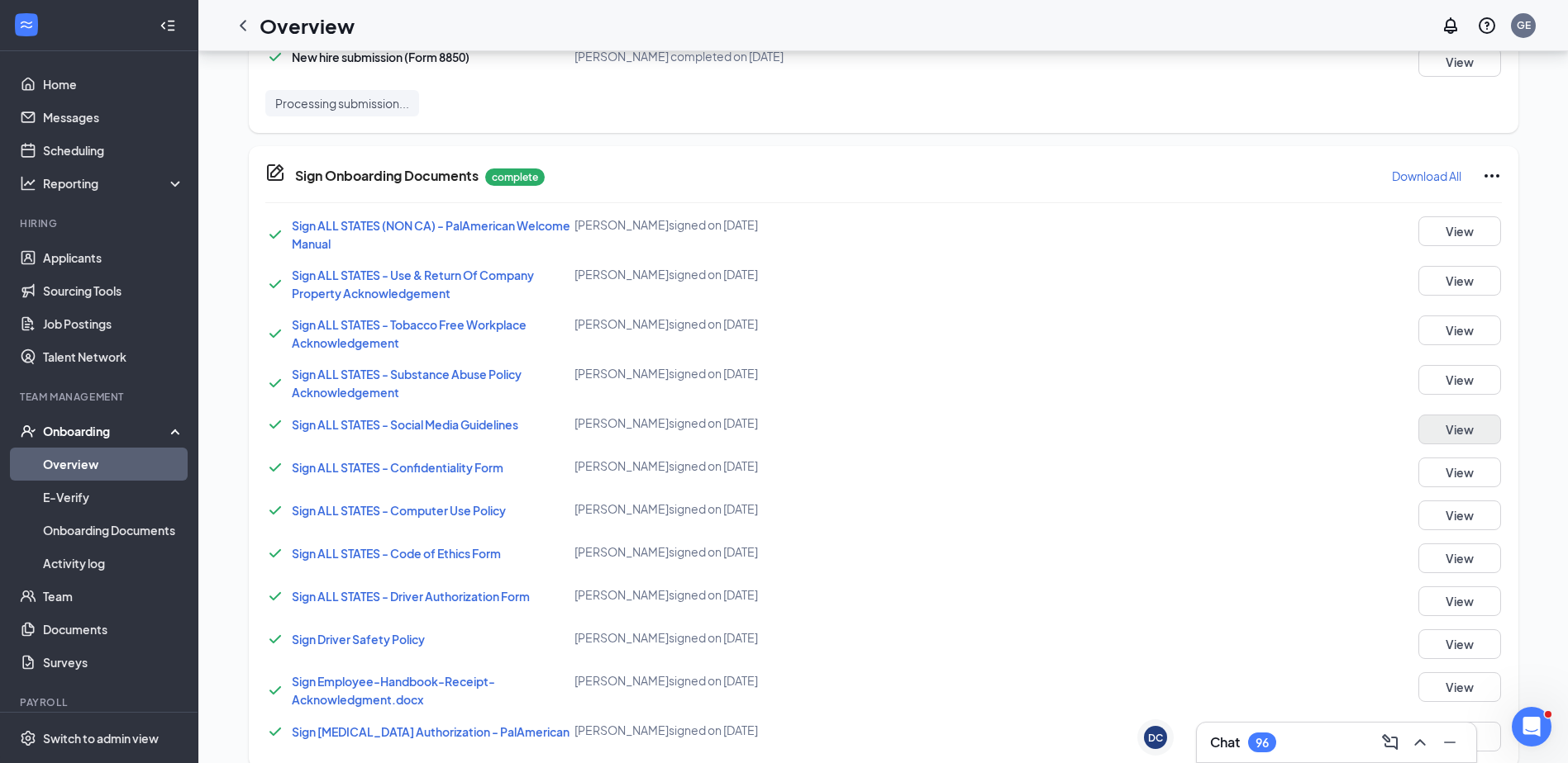
scroll to position [1348, 0]
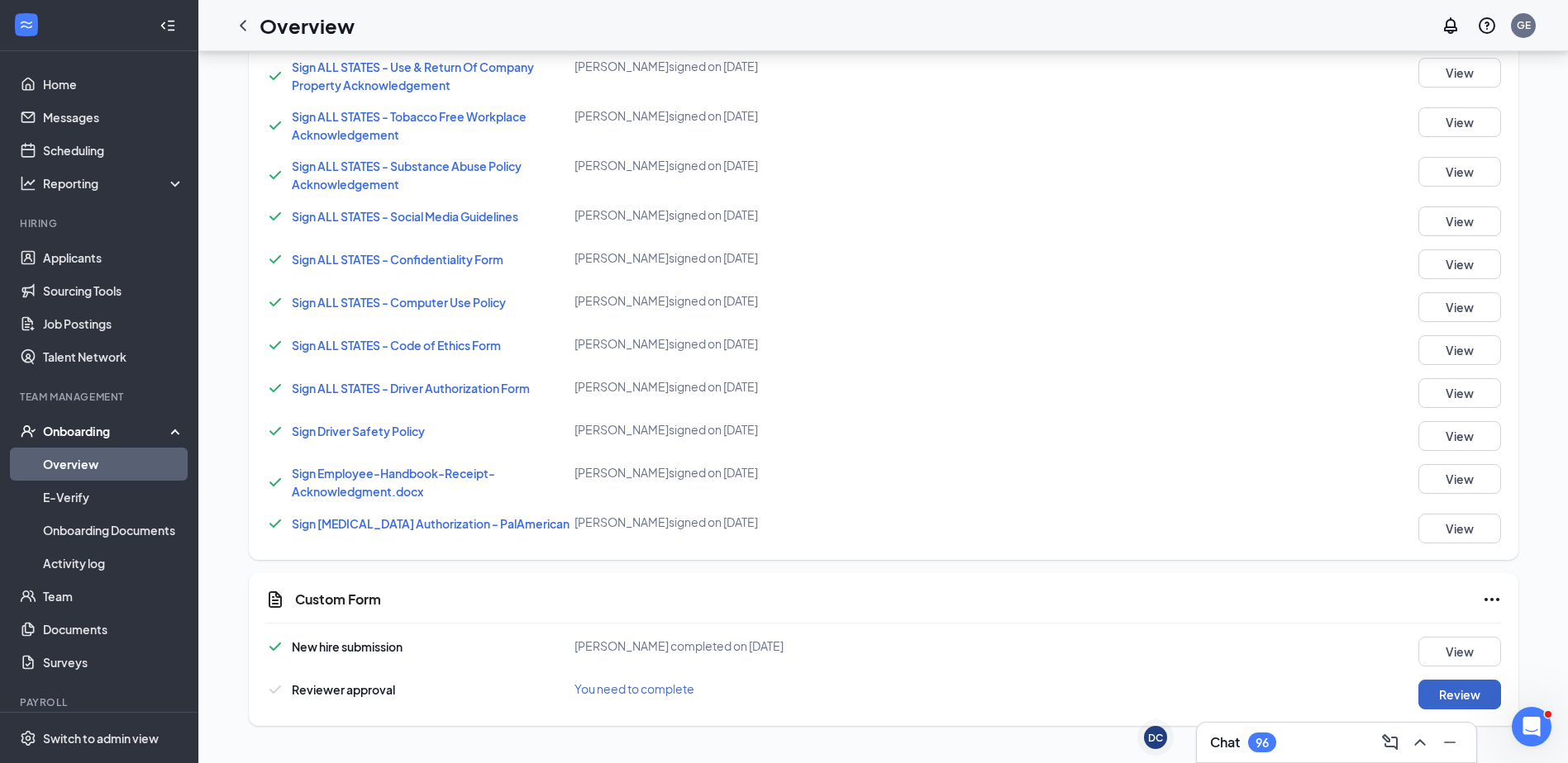
click at [1469, 699] on button "Review" at bounding box center [1460, 695] width 83 height 30
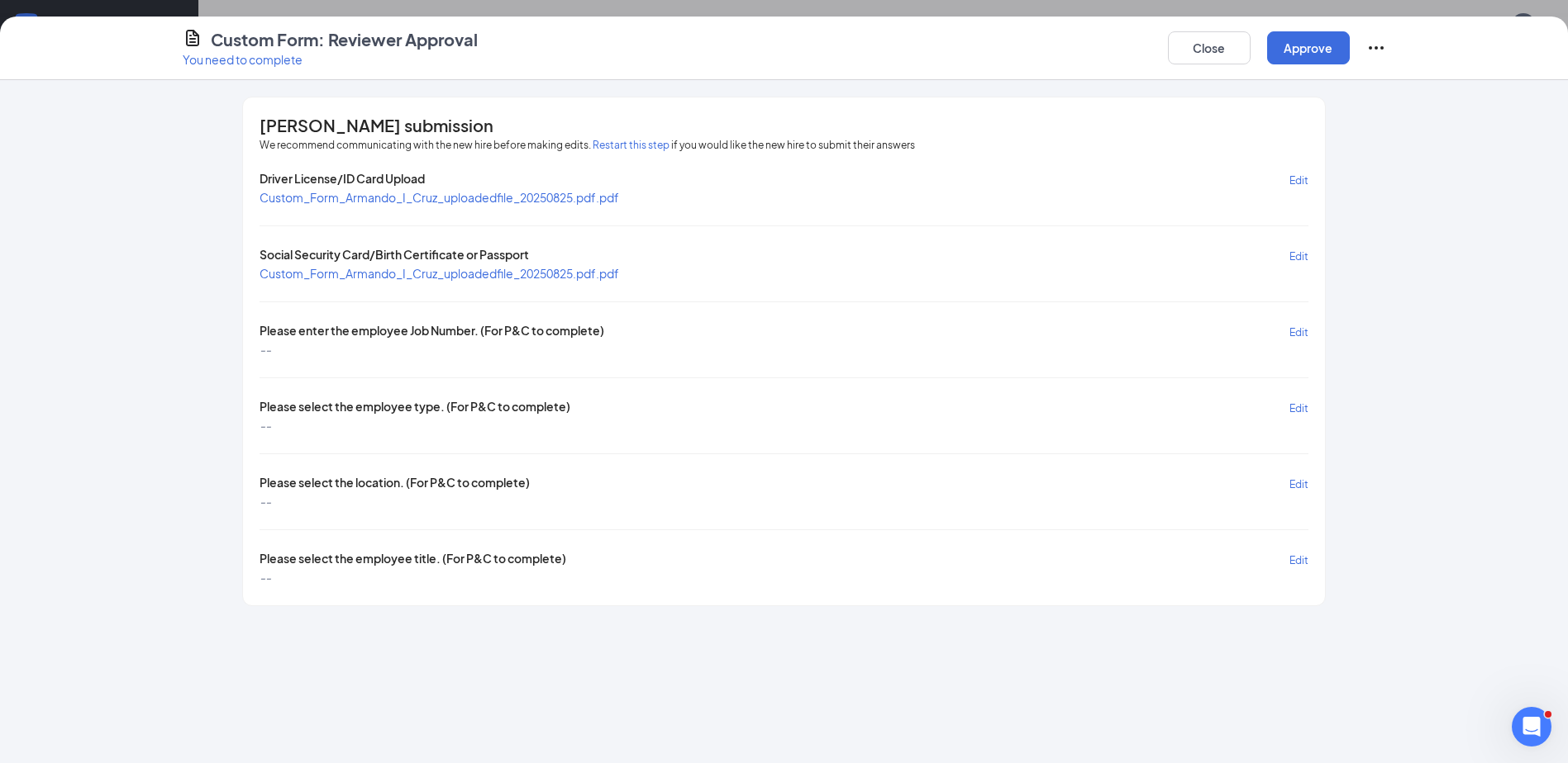
click at [1303, 177] on span "Edit" at bounding box center [1299, 180] width 19 height 12
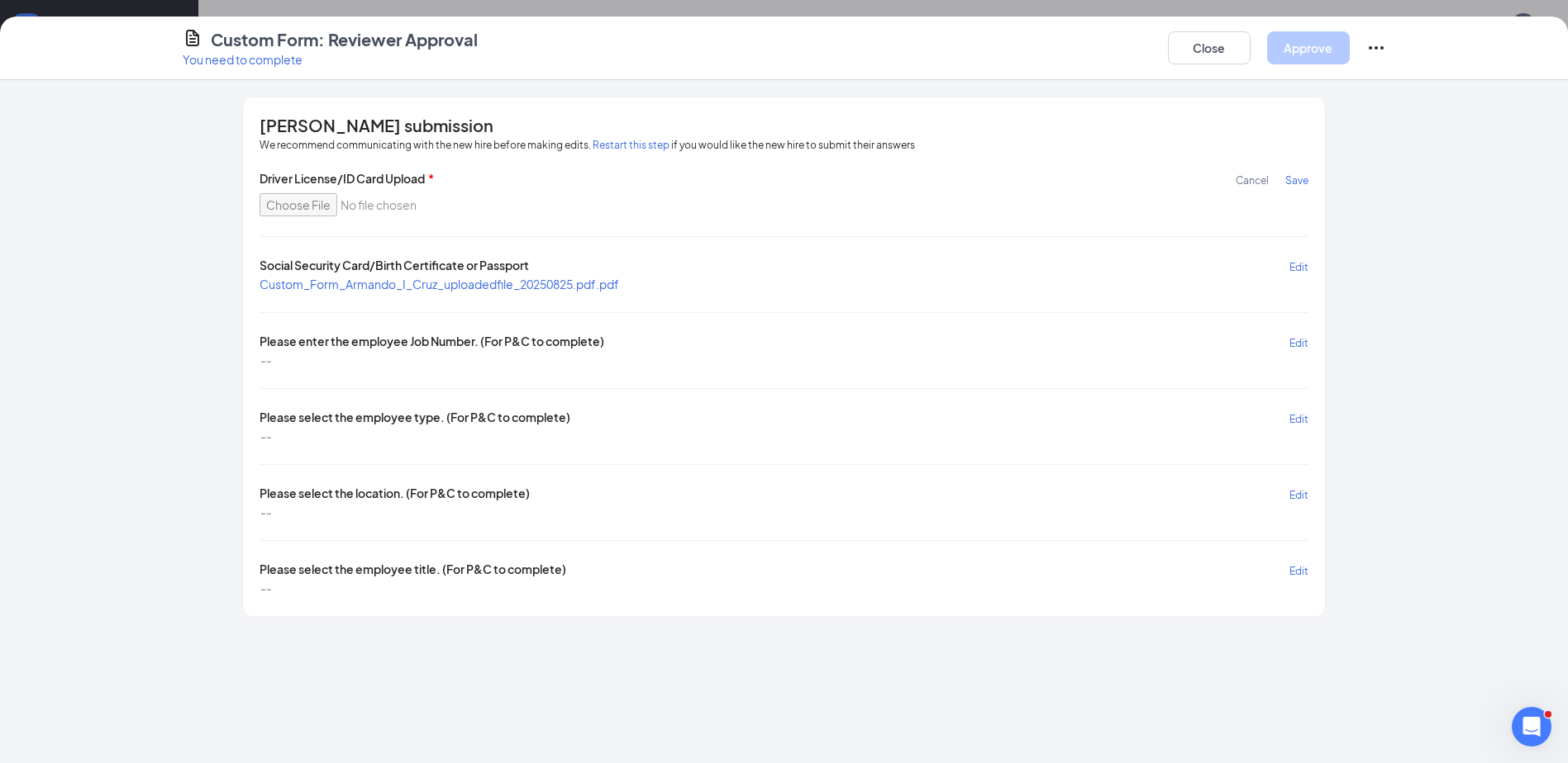
click at [1255, 175] on span "Cancel" at bounding box center [1252, 180] width 33 height 12
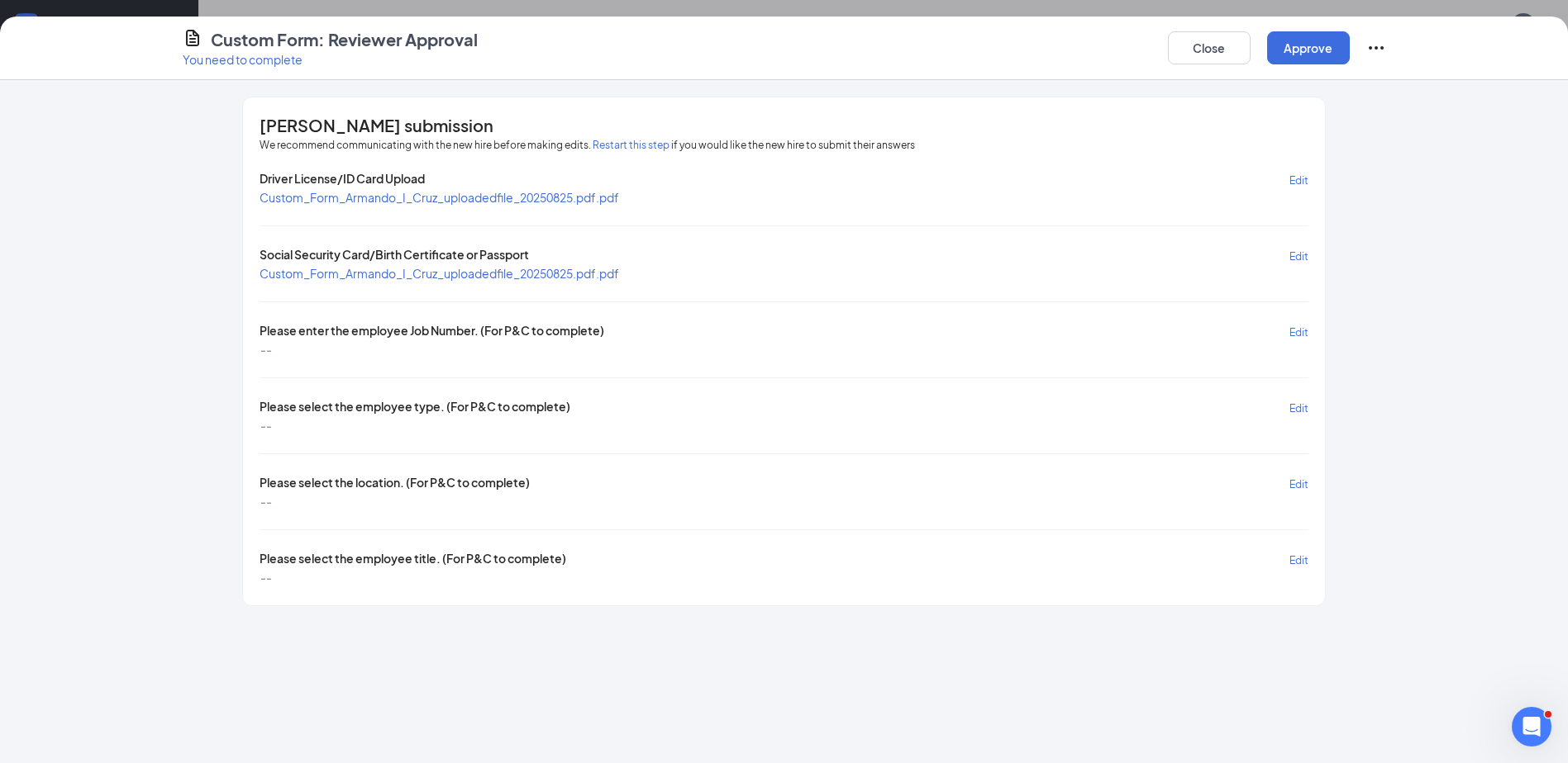
click at [1309, 335] on div "[PERSON_NAME] submission We recommend communicating with the new hire before ma…" at bounding box center [783, 352] width 1082 height 508
click at [1304, 329] on span "Edit" at bounding box center [1299, 332] width 19 height 12
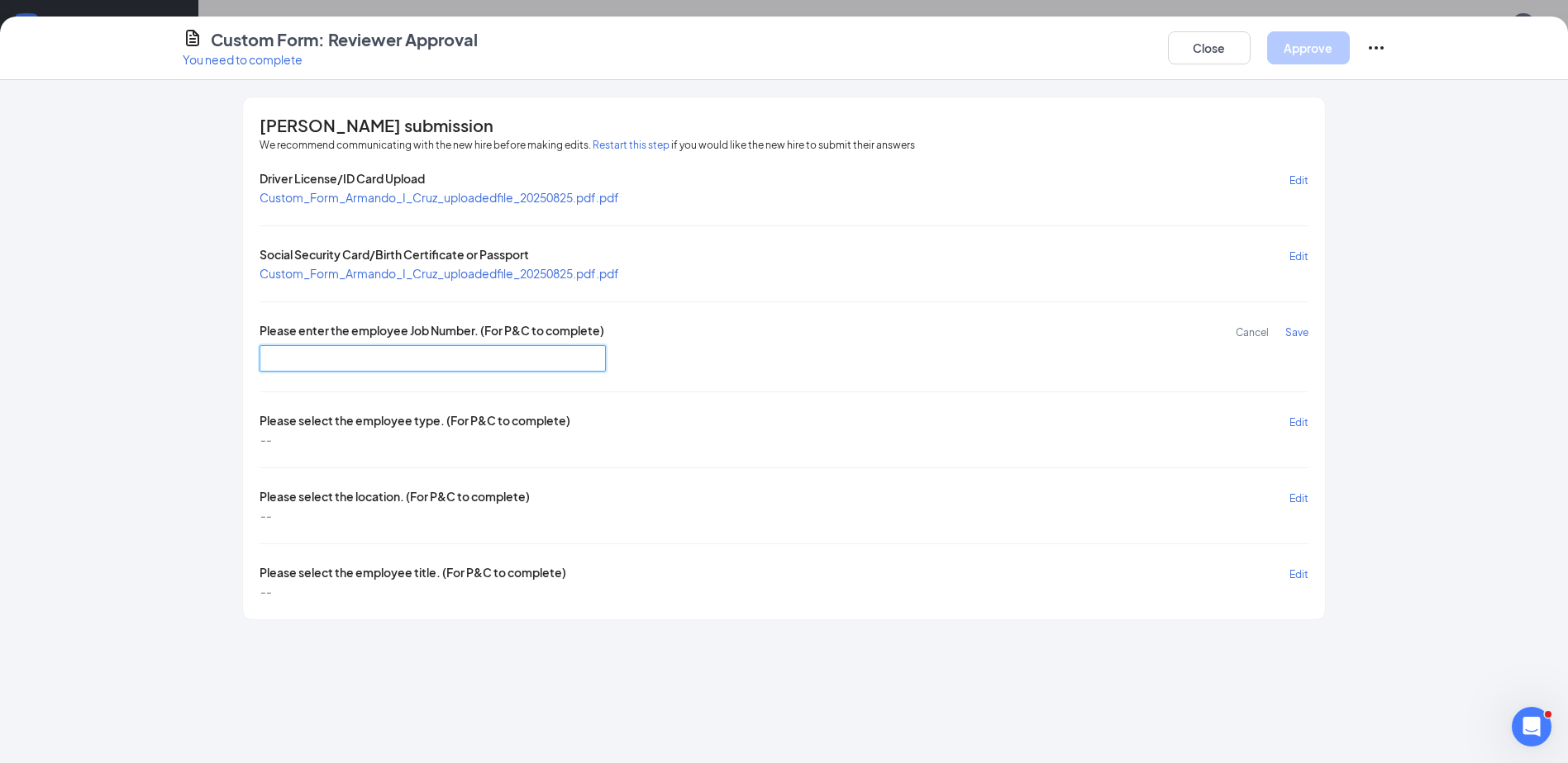
click at [450, 356] on input "text" at bounding box center [432, 358] width 346 height 26
type input "MN1000"
click at [1304, 422] on span "Edit" at bounding box center [1299, 422] width 19 height 12
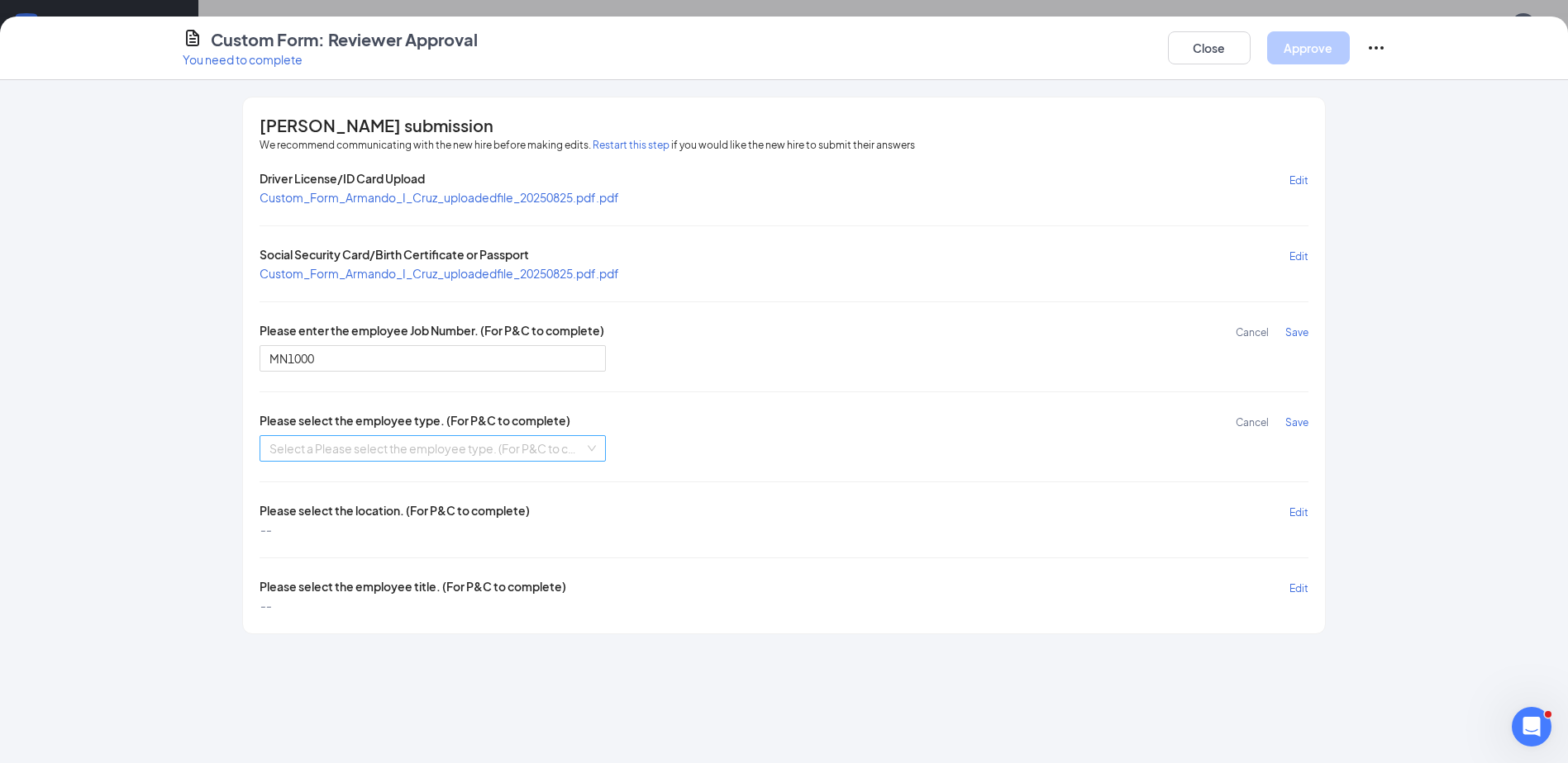
click at [261, 446] on div "Select a Please select the employee type. (For P&C to complete)" at bounding box center [432, 449] width 346 height 26
drag, startPoint x: 284, startPoint y: 486, endPoint x: 985, endPoint y: 482, distance: 701.0
click at [284, 485] on div "Hourly Non Union" at bounding box center [433, 481] width 327 height 18
click at [1291, 512] on span "Edit" at bounding box center [1299, 512] width 19 height 12
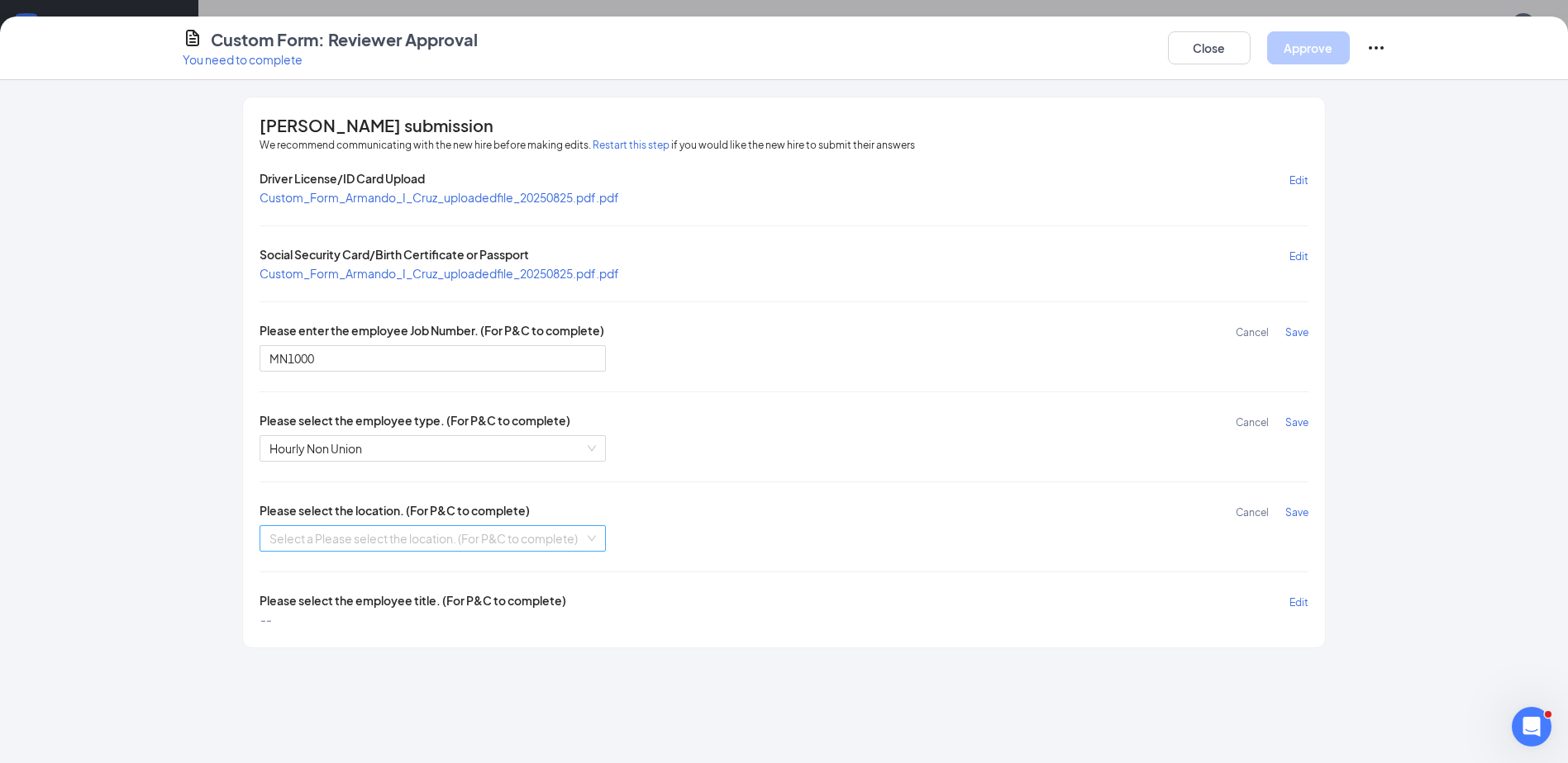
click at [308, 544] on input "search" at bounding box center [427, 538] width 315 height 25
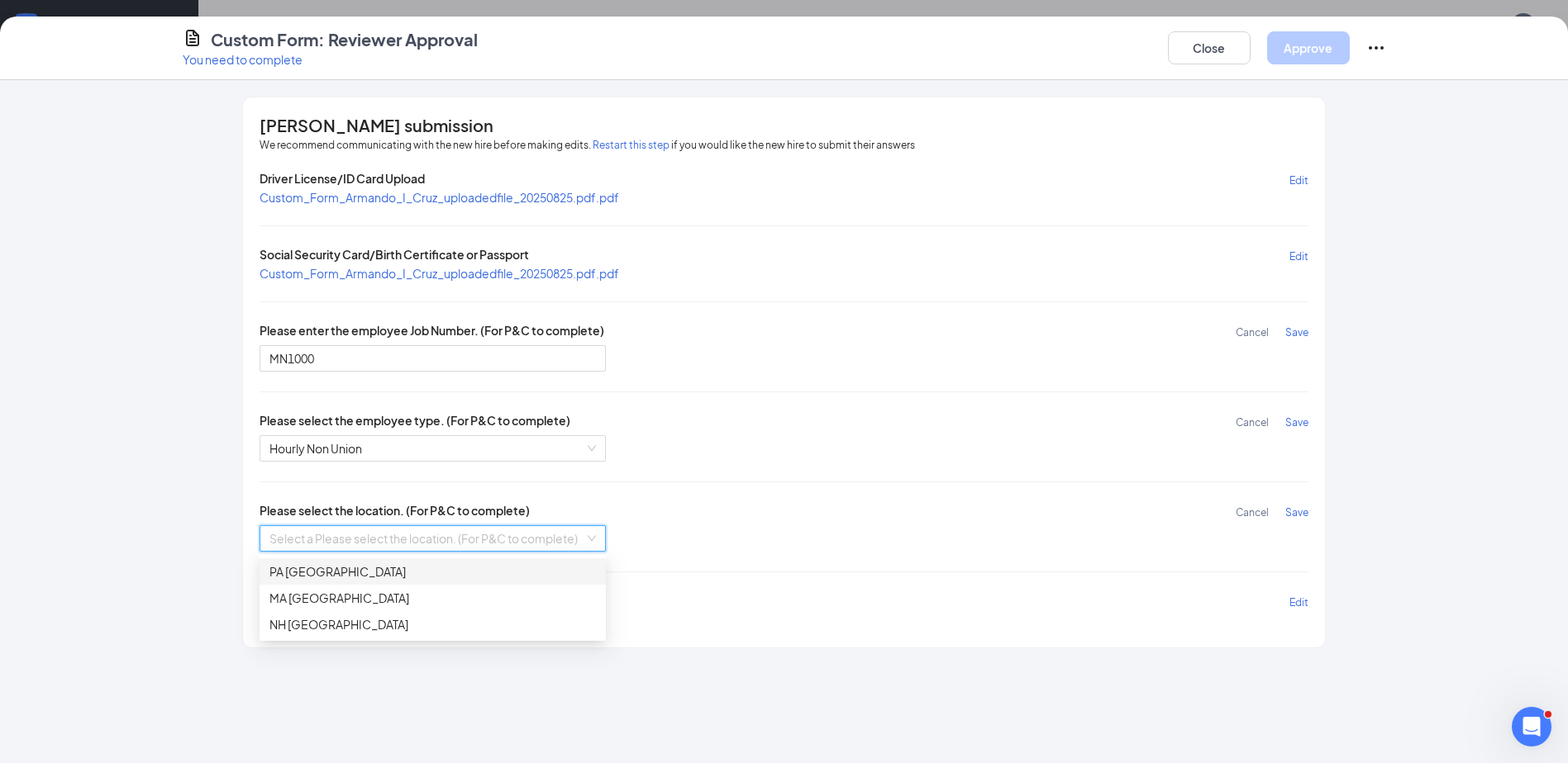
click at [361, 570] on div "PA [GEOGRAPHIC_DATA]" at bounding box center [433, 571] width 327 height 18
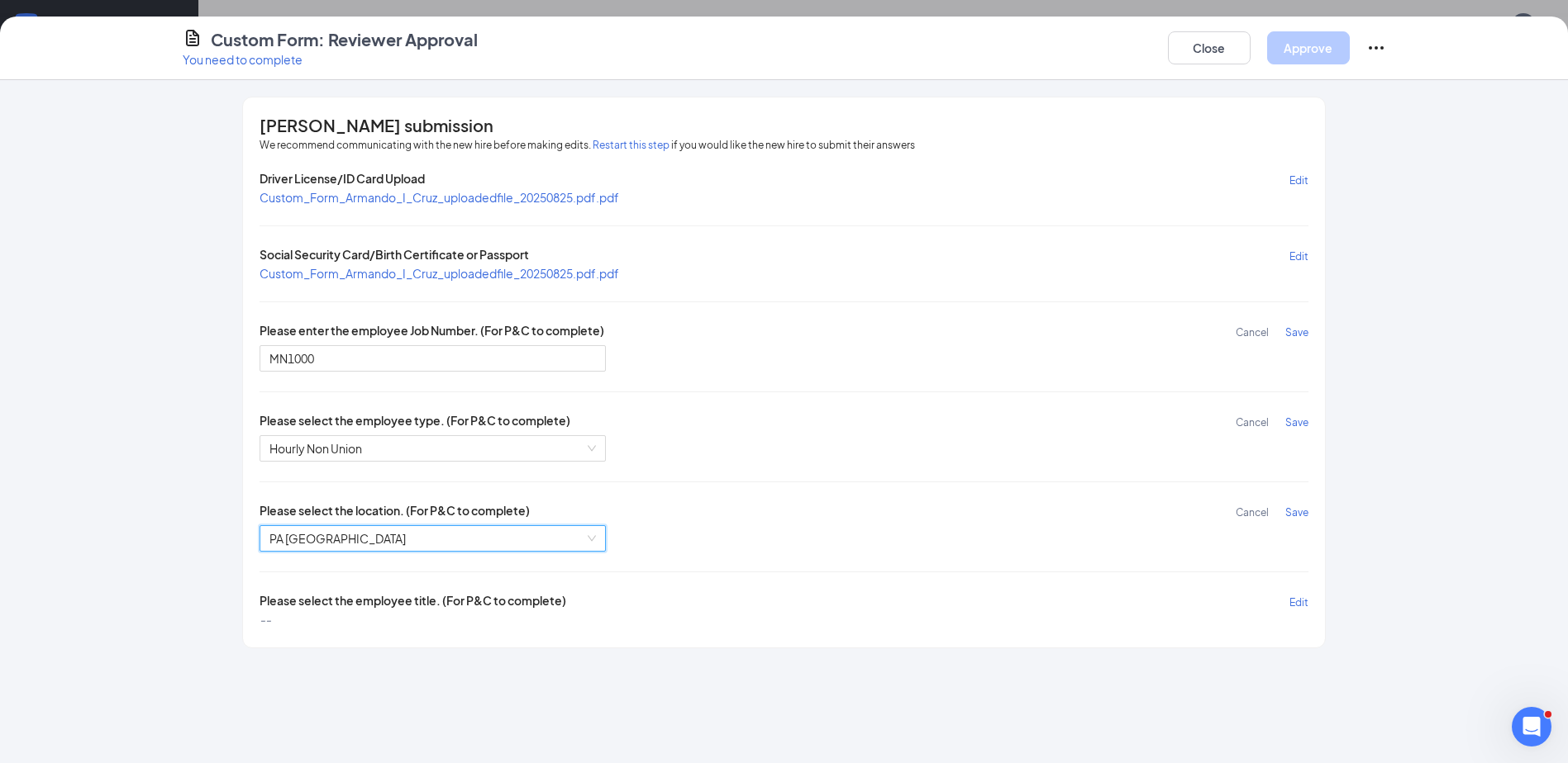
click at [1305, 604] on span "Edit" at bounding box center [1299, 603] width 19 height 12
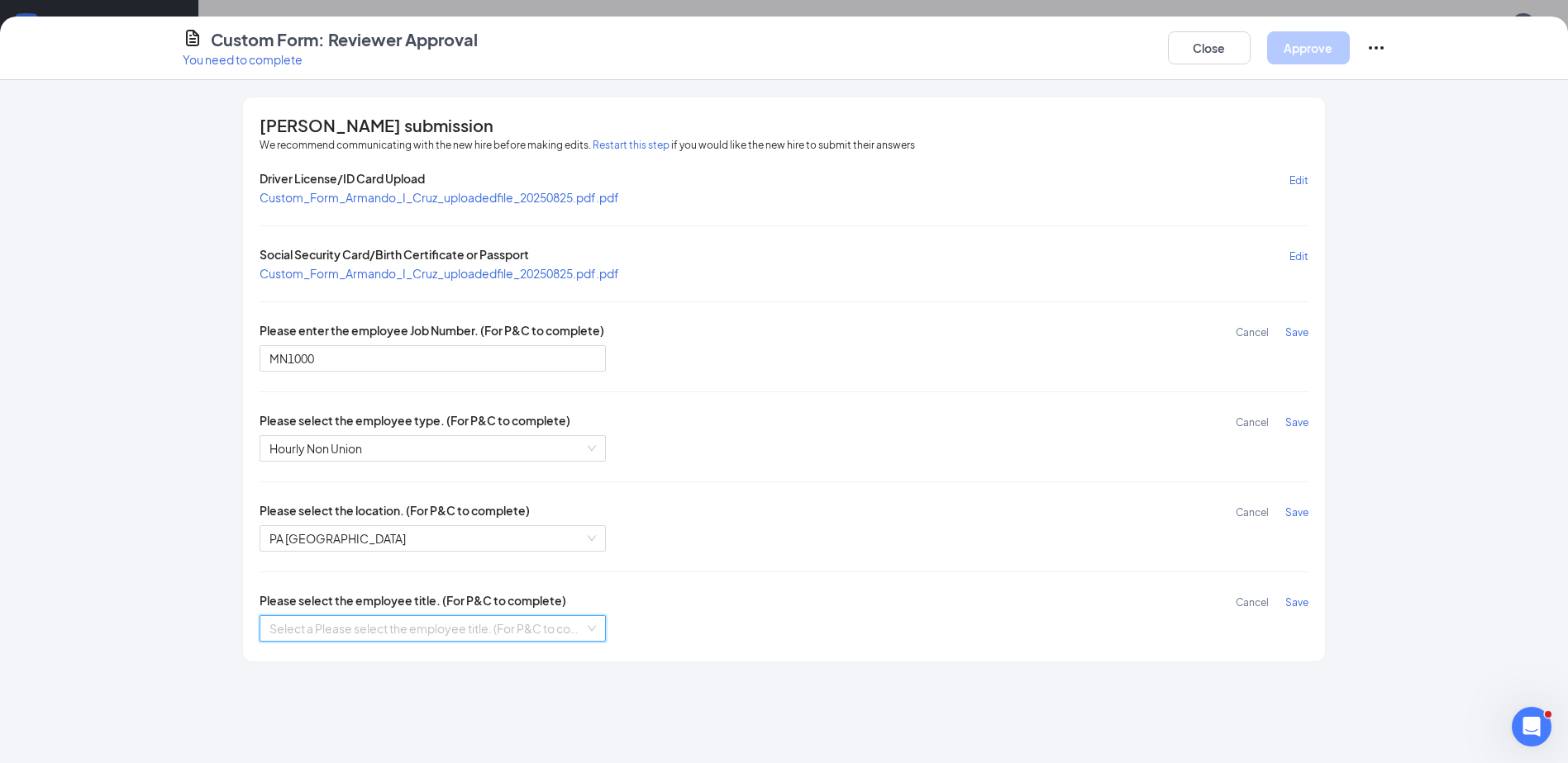
click at [412, 628] on input "search" at bounding box center [427, 629] width 315 height 25
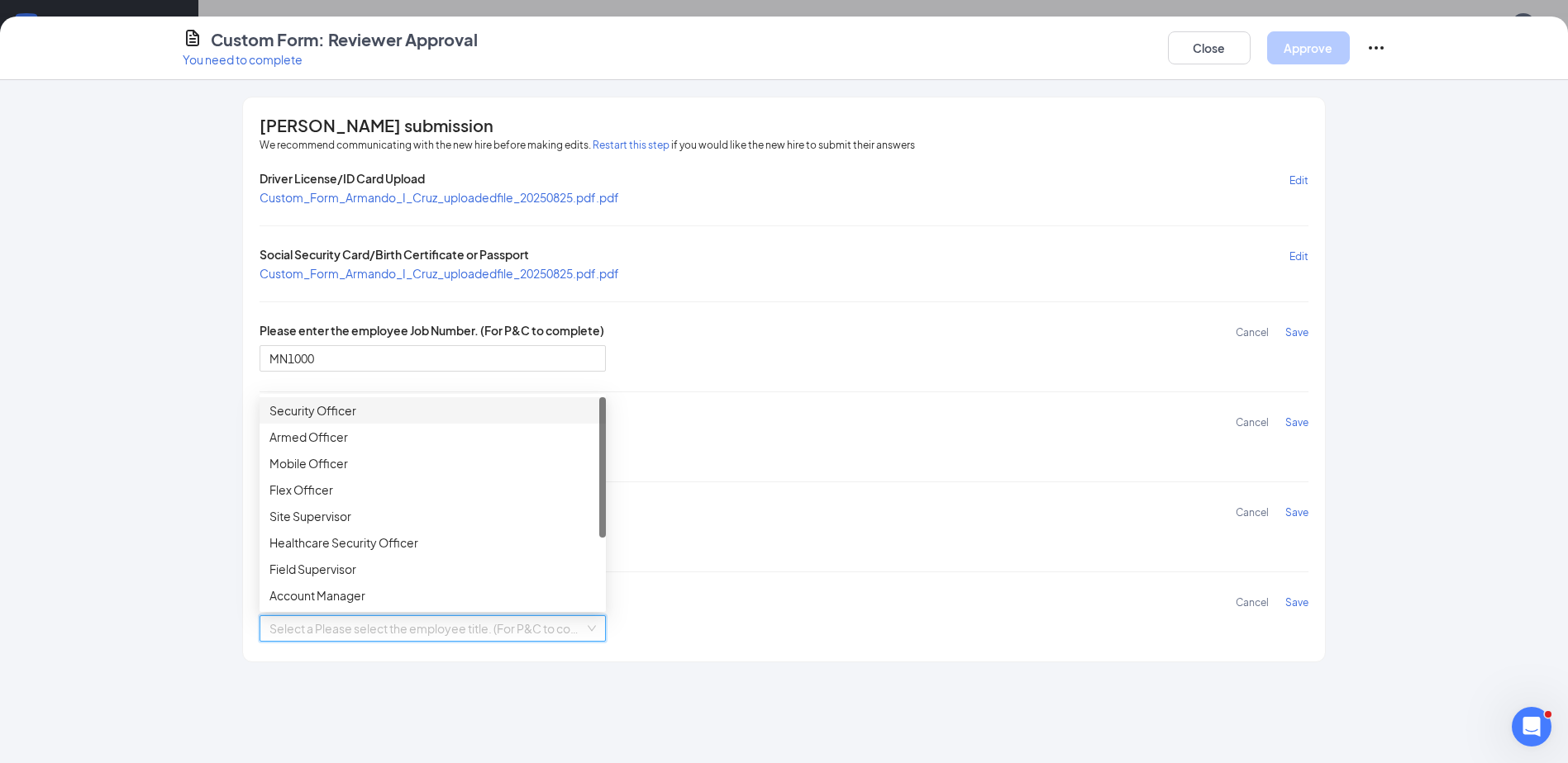
click at [343, 402] on div "Security Officer" at bounding box center [433, 409] width 327 height 18
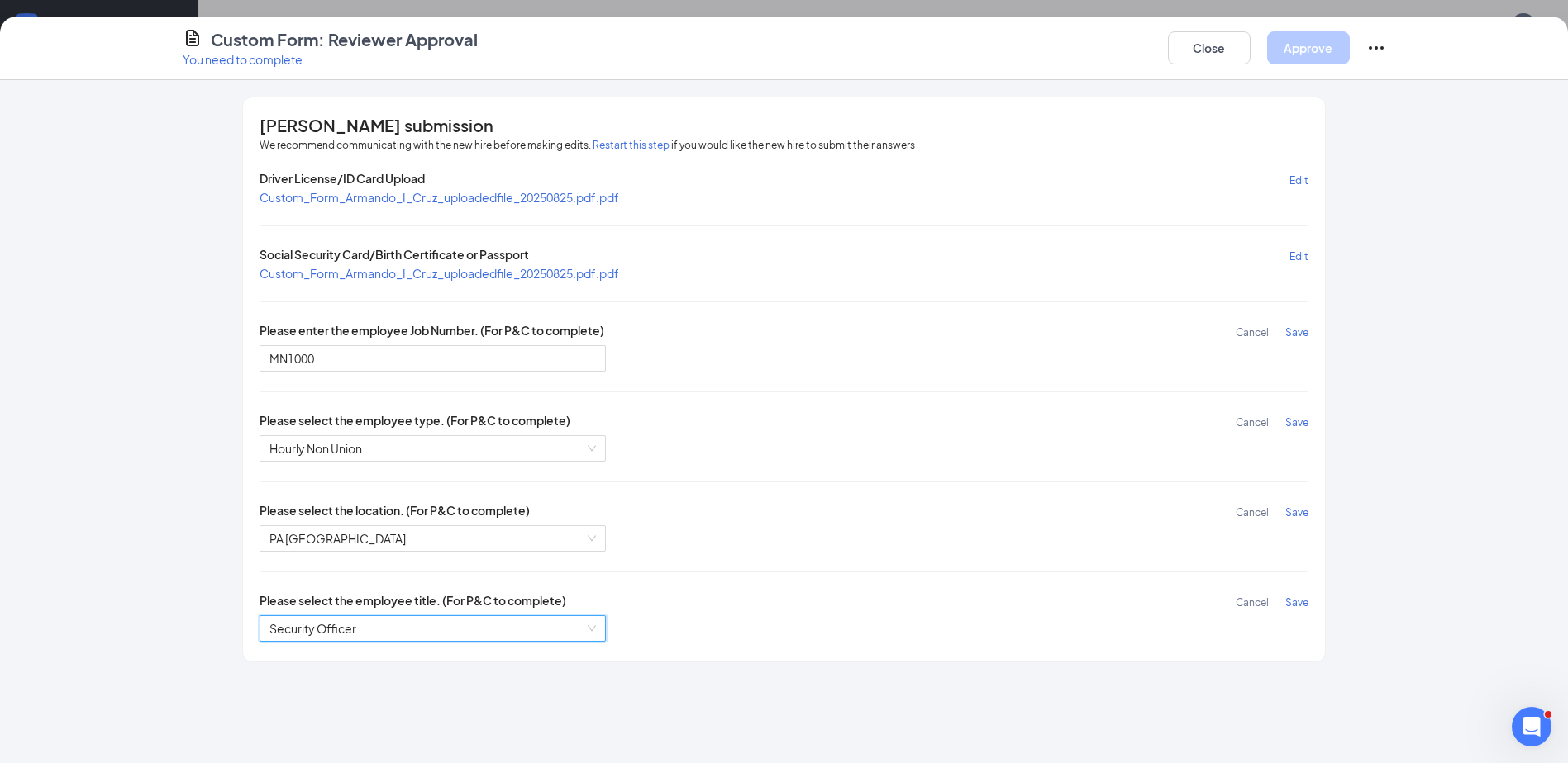
click at [1291, 333] on span "Save" at bounding box center [1296, 332] width 23 height 12
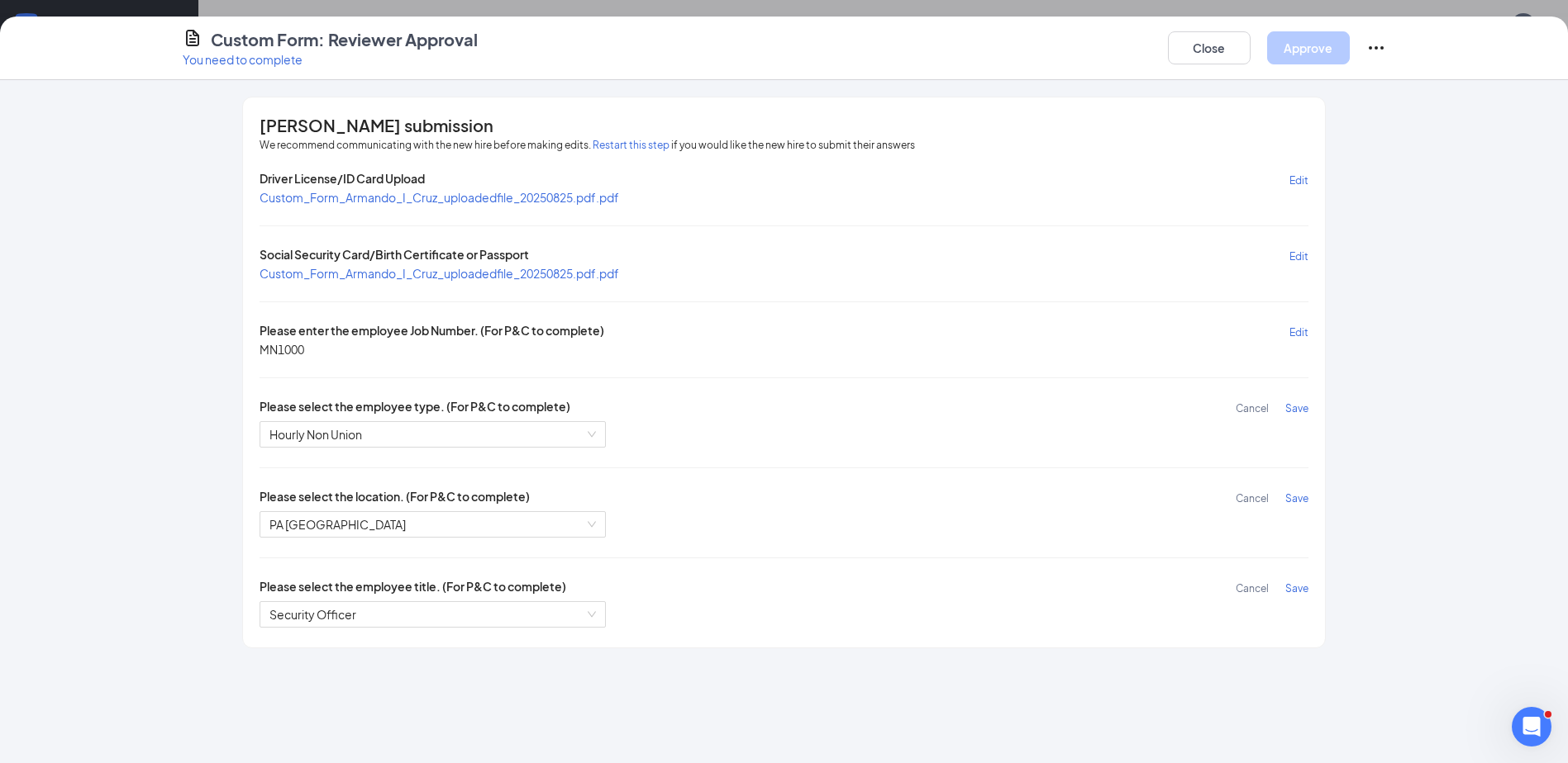
click at [1298, 411] on span "Save" at bounding box center [1296, 408] width 23 height 12
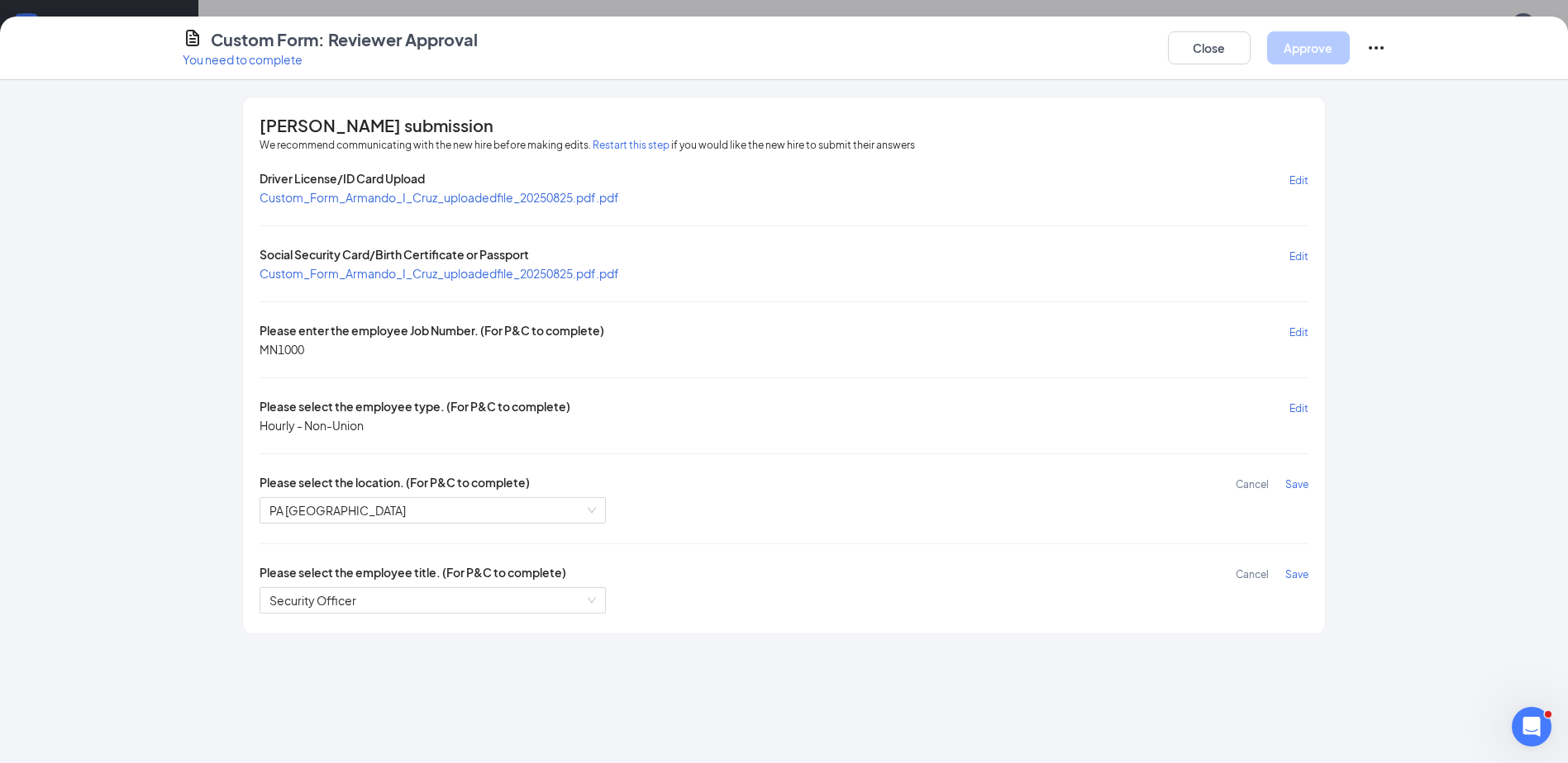
click at [1298, 482] on span "Save" at bounding box center [1296, 484] width 23 height 12
click at [1295, 556] on span "Save" at bounding box center [1296, 560] width 23 height 12
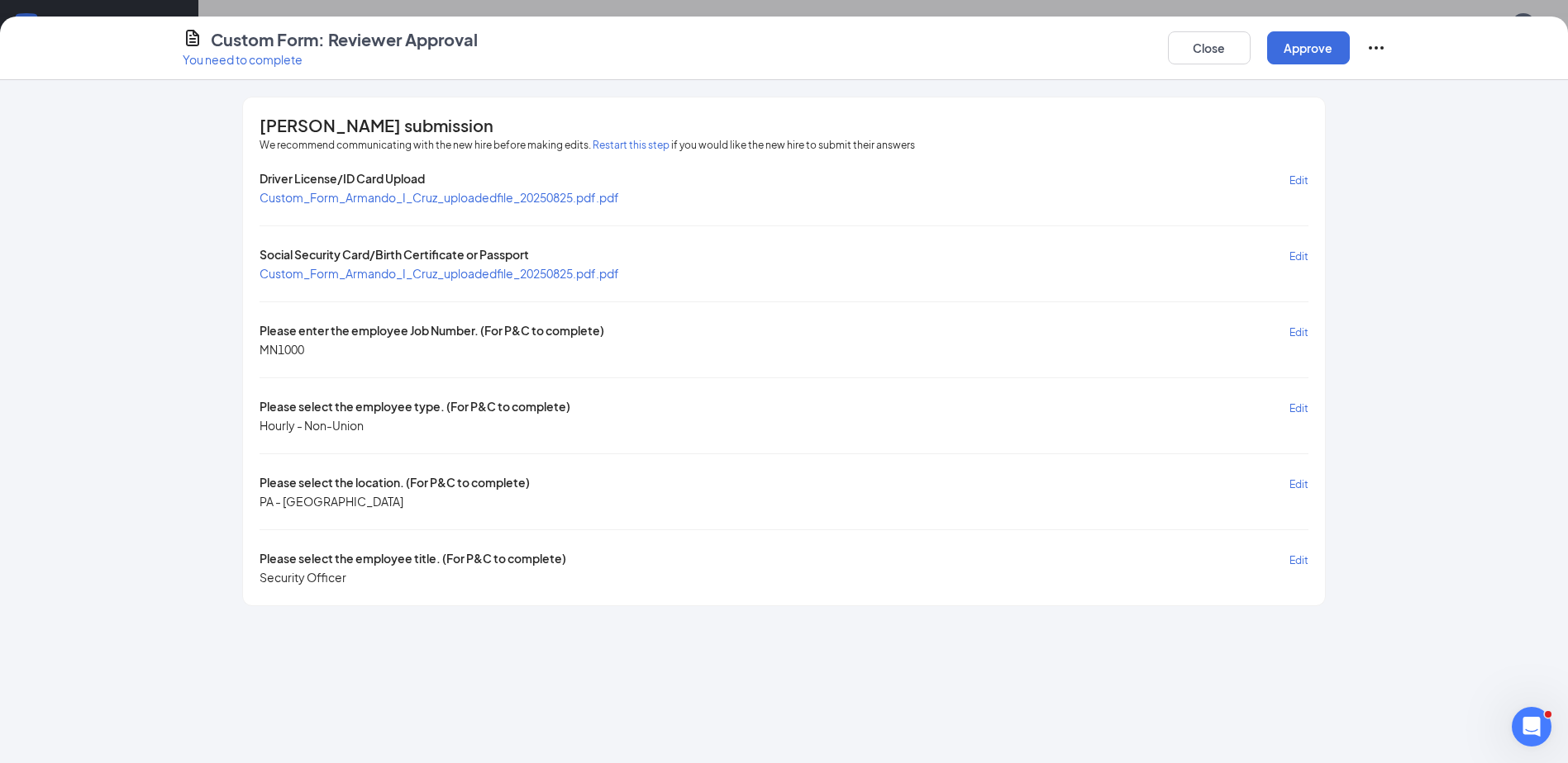
click at [1312, 31] on div "Close Approve" at bounding box center [1278, 48] width 218 height 40
click at [1304, 55] on button "Approve" at bounding box center [1309, 48] width 83 height 33
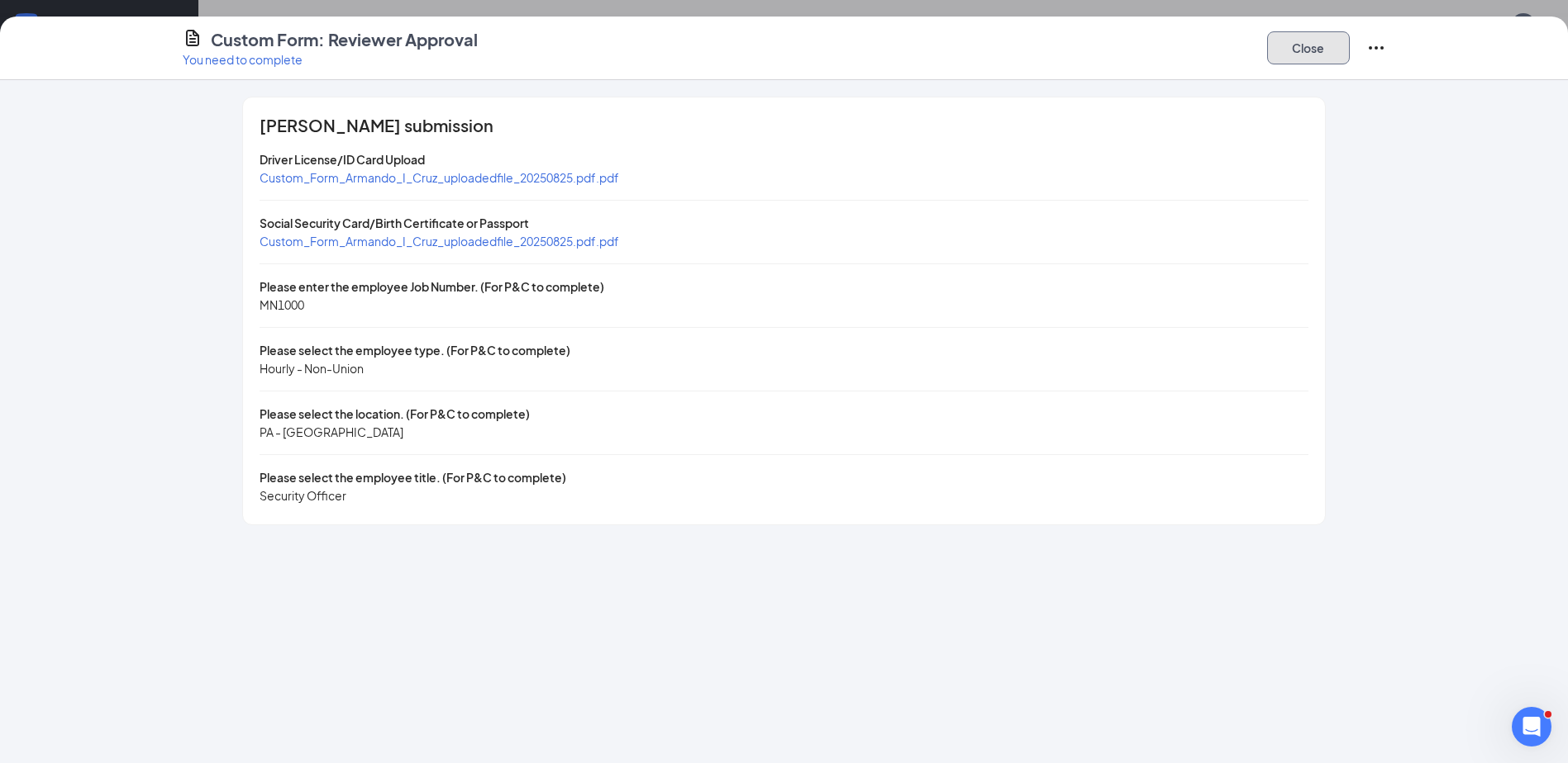
click at [1305, 56] on button "Close" at bounding box center [1309, 48] width 83 height 33
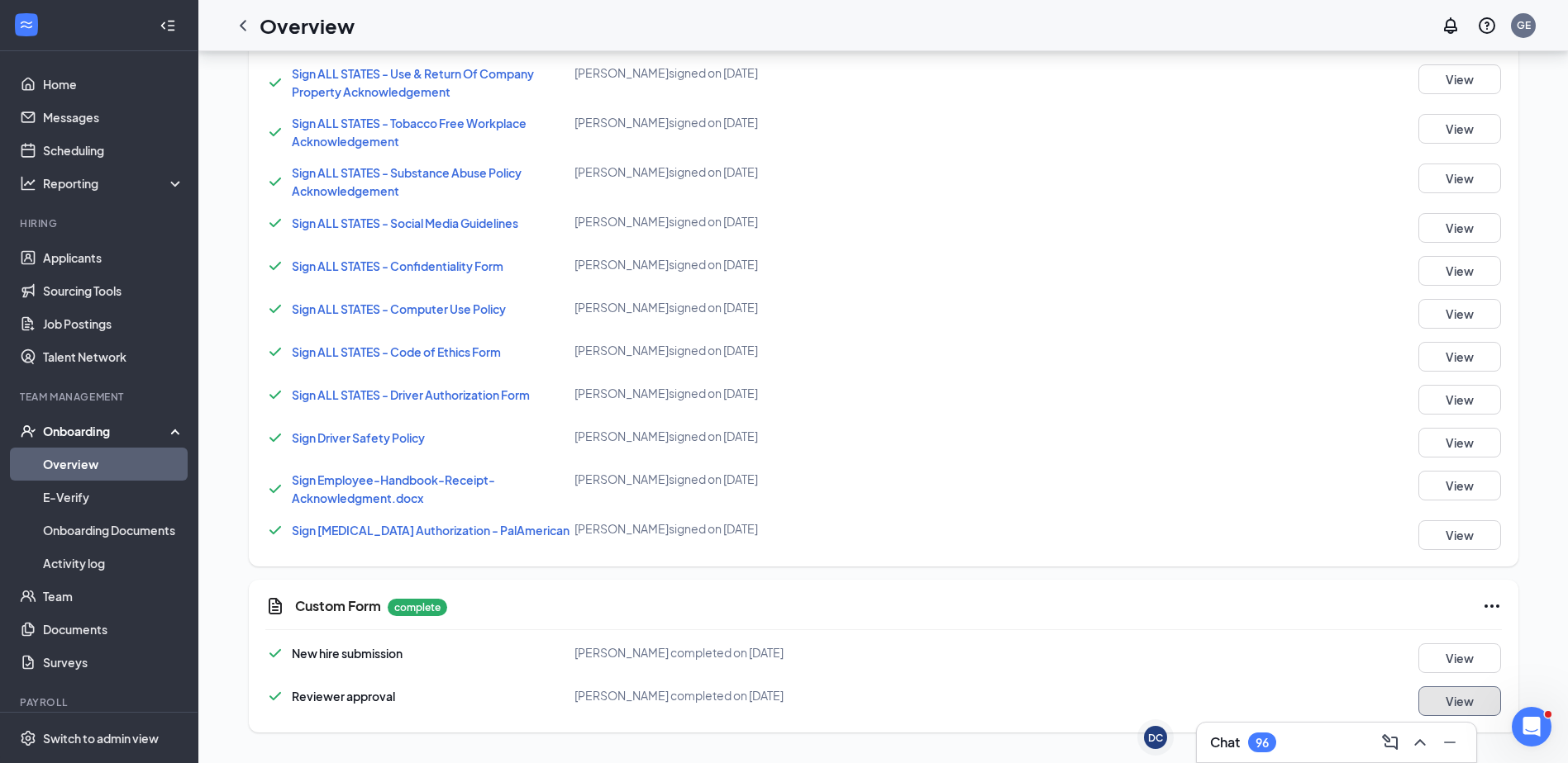
scroll to position [1354, 0]
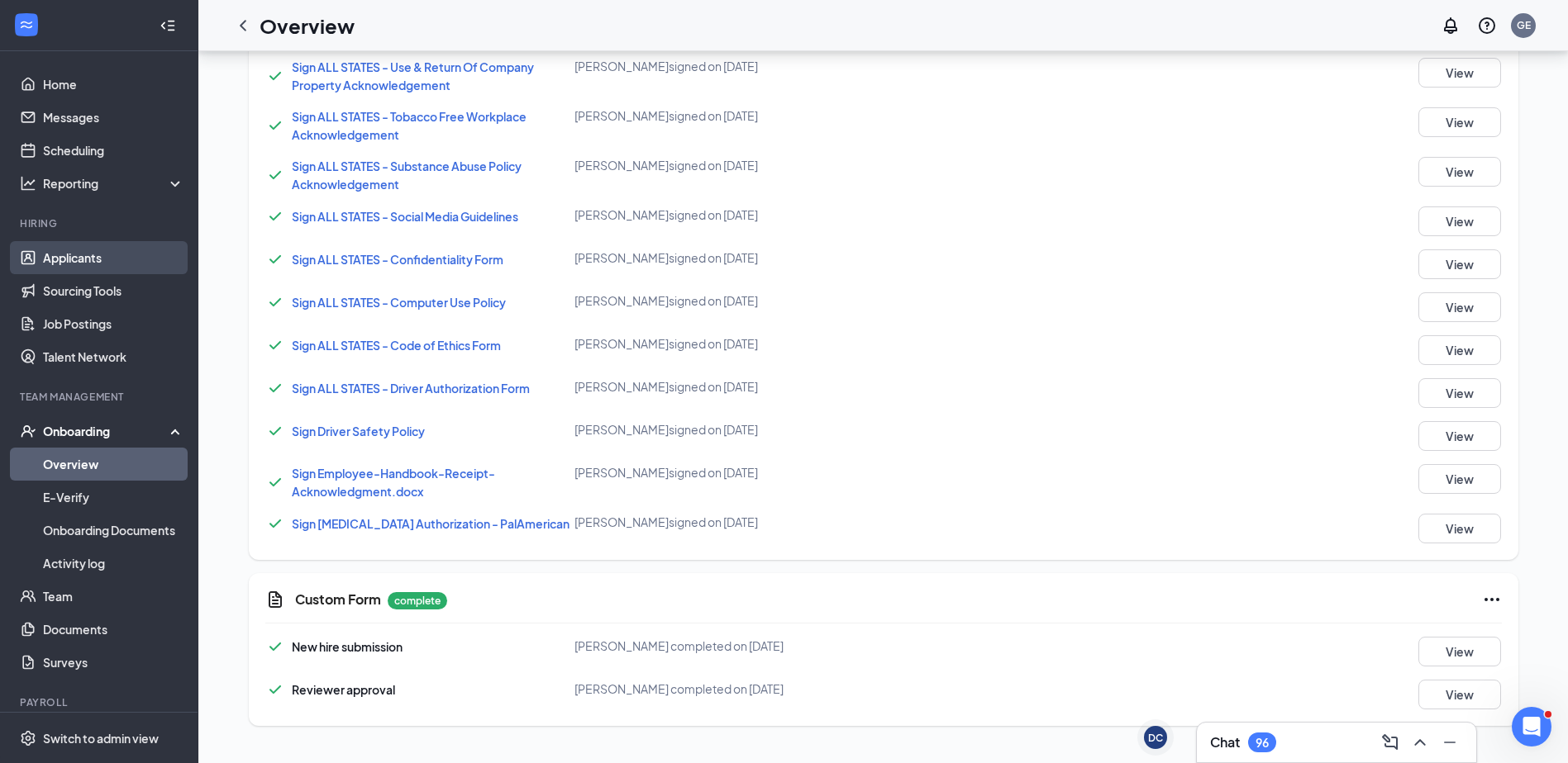
click at [55, 261] on link "Applicants" at bounding box center [113, 257] width 141 height 33
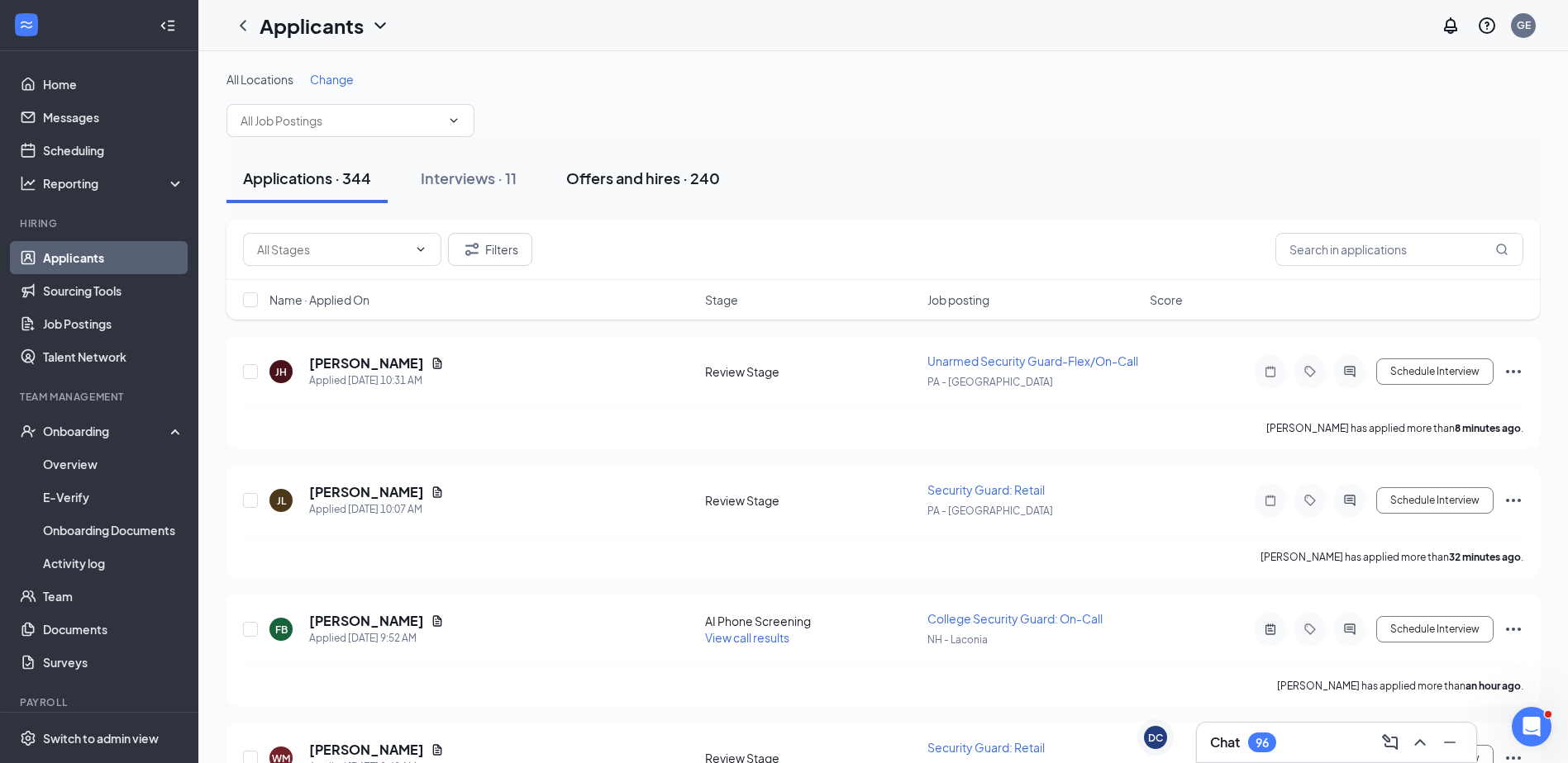
click at [683, 191] on button "Offers and hires · 240" at bounding box center [643, 178] width 187 height 49
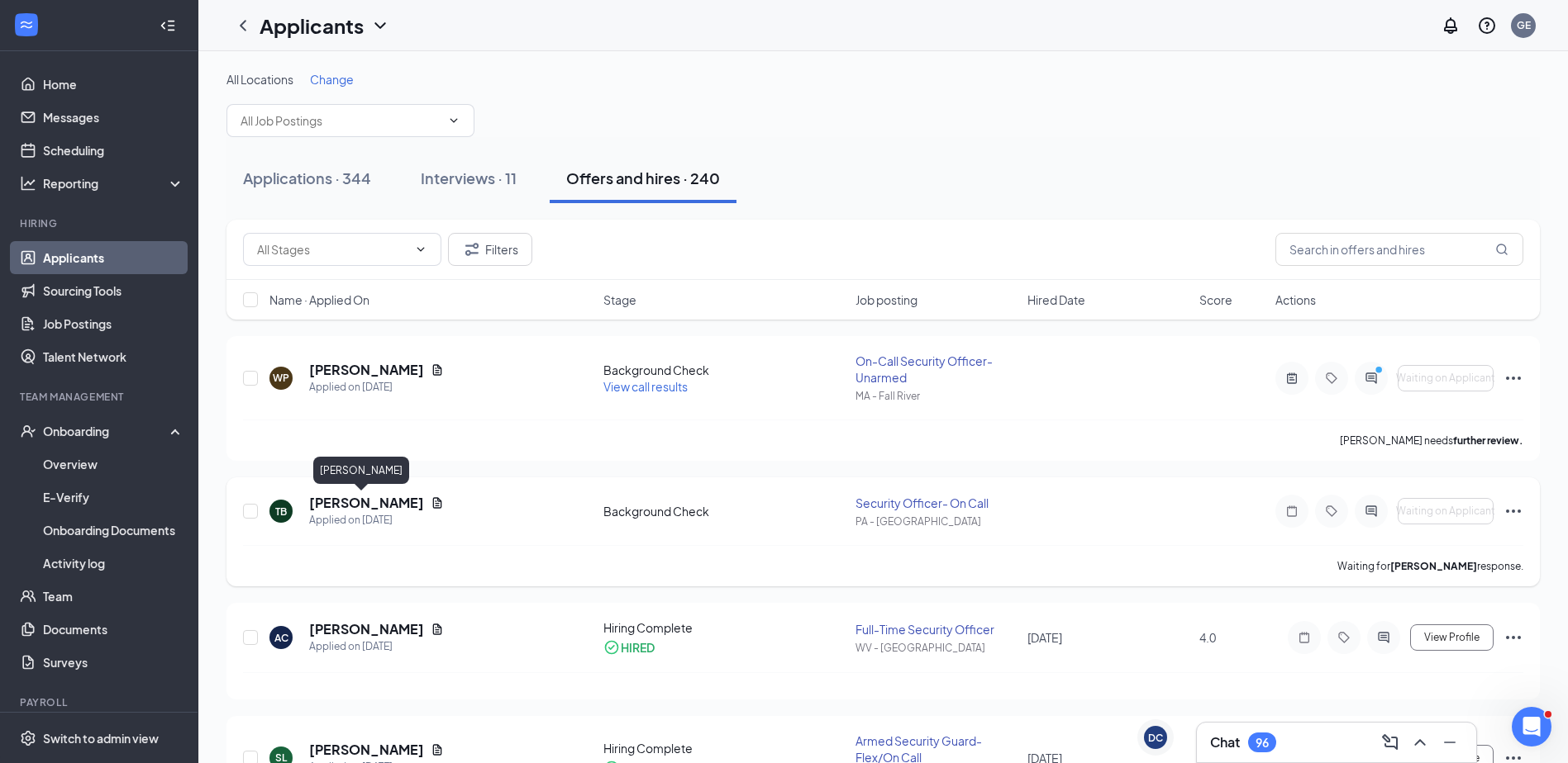
click at [317, 498] on h5 "[PERSON_NAME]" at bounding box center [366, 503] width 115 height 18
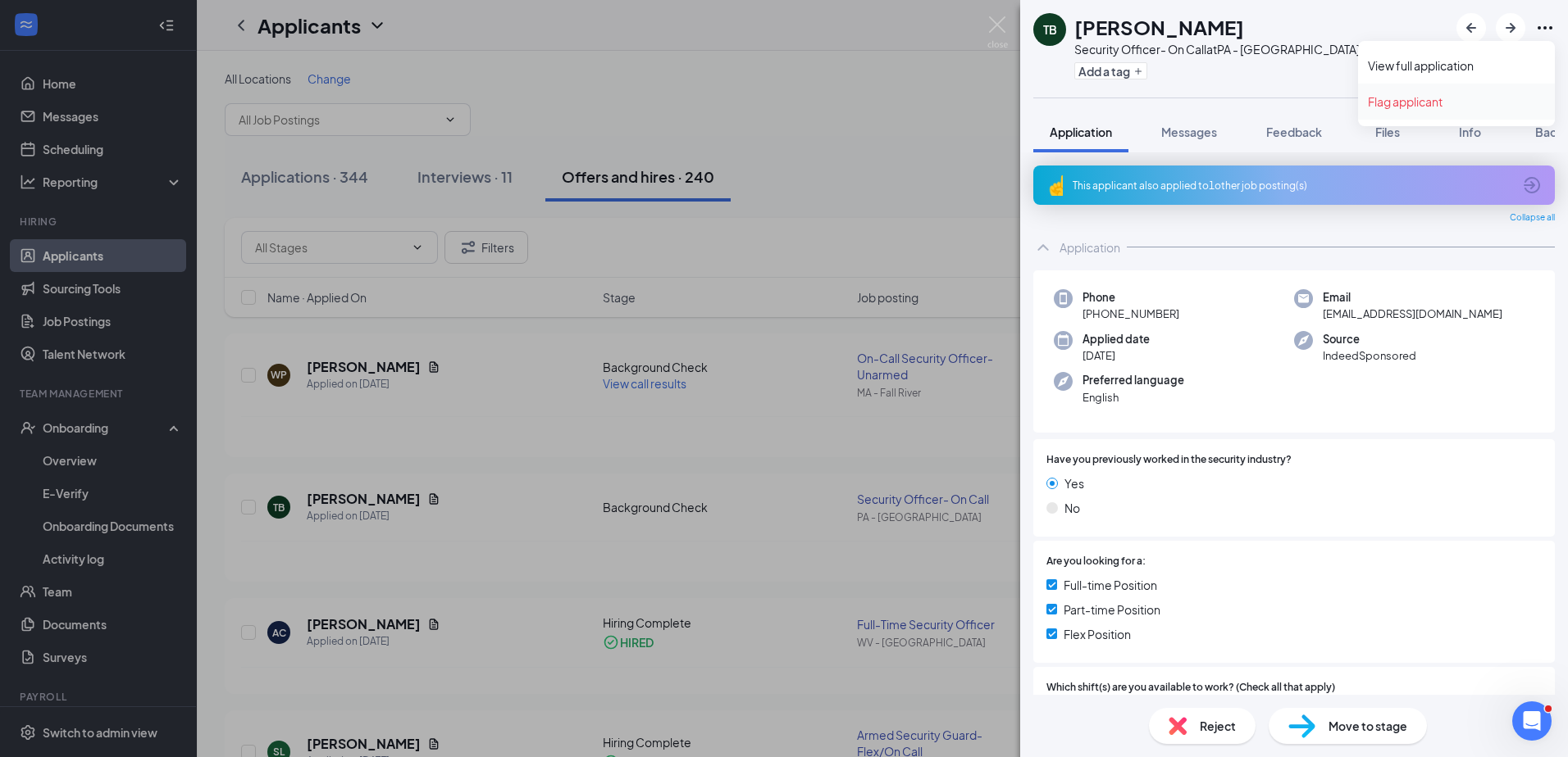
click at [1469, 107] on link "Flag applicant" at bounding box center [1455, 102] width 177 height 17
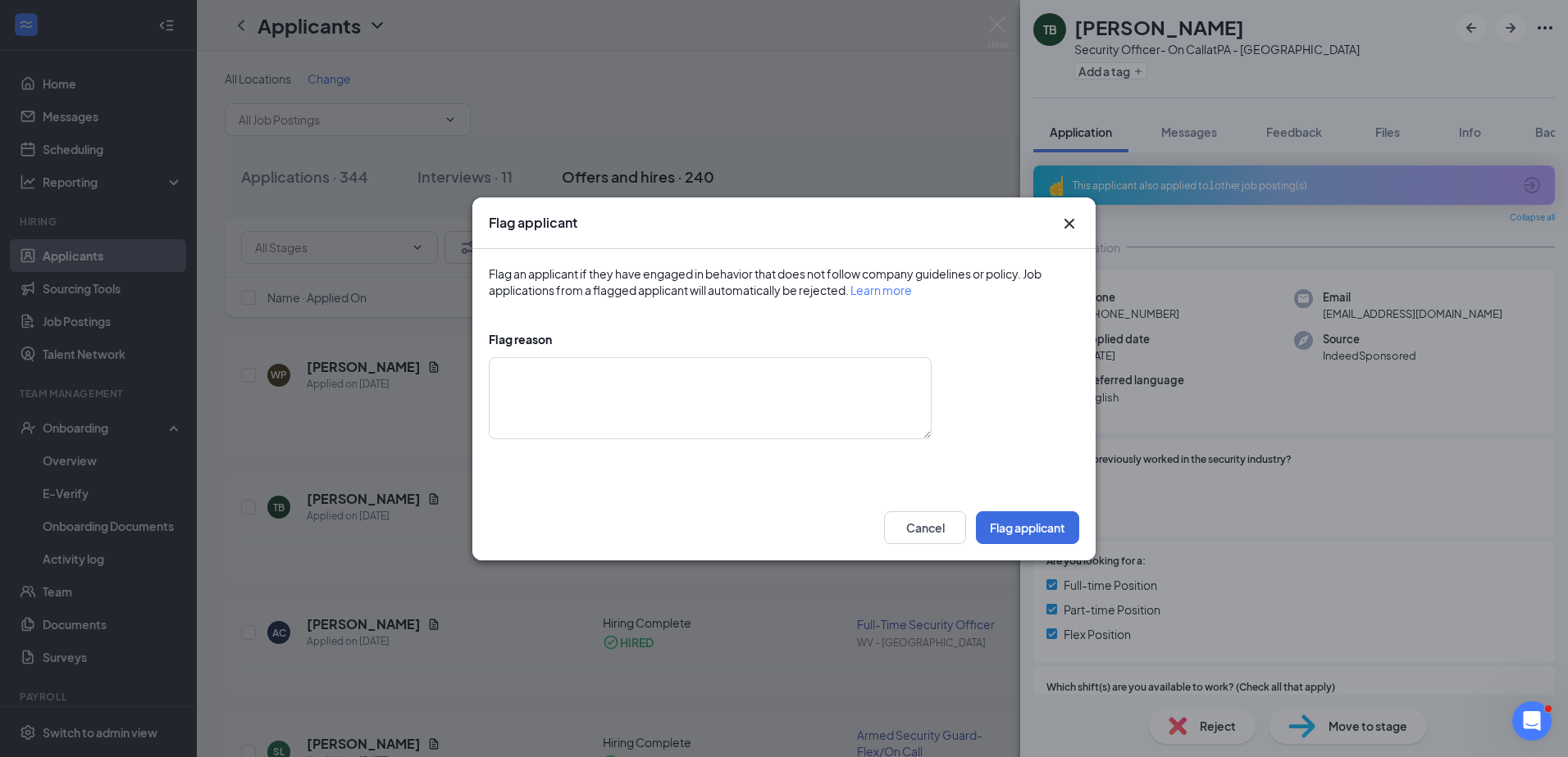
drag, startPoint x: 1065, startPoint y: 220, endPoint x: 904, endPoint y: 751, distance: 554.9
click at [1064, 219] on icon "Cross" at bounding box center [1068, 223] width 19 height 19
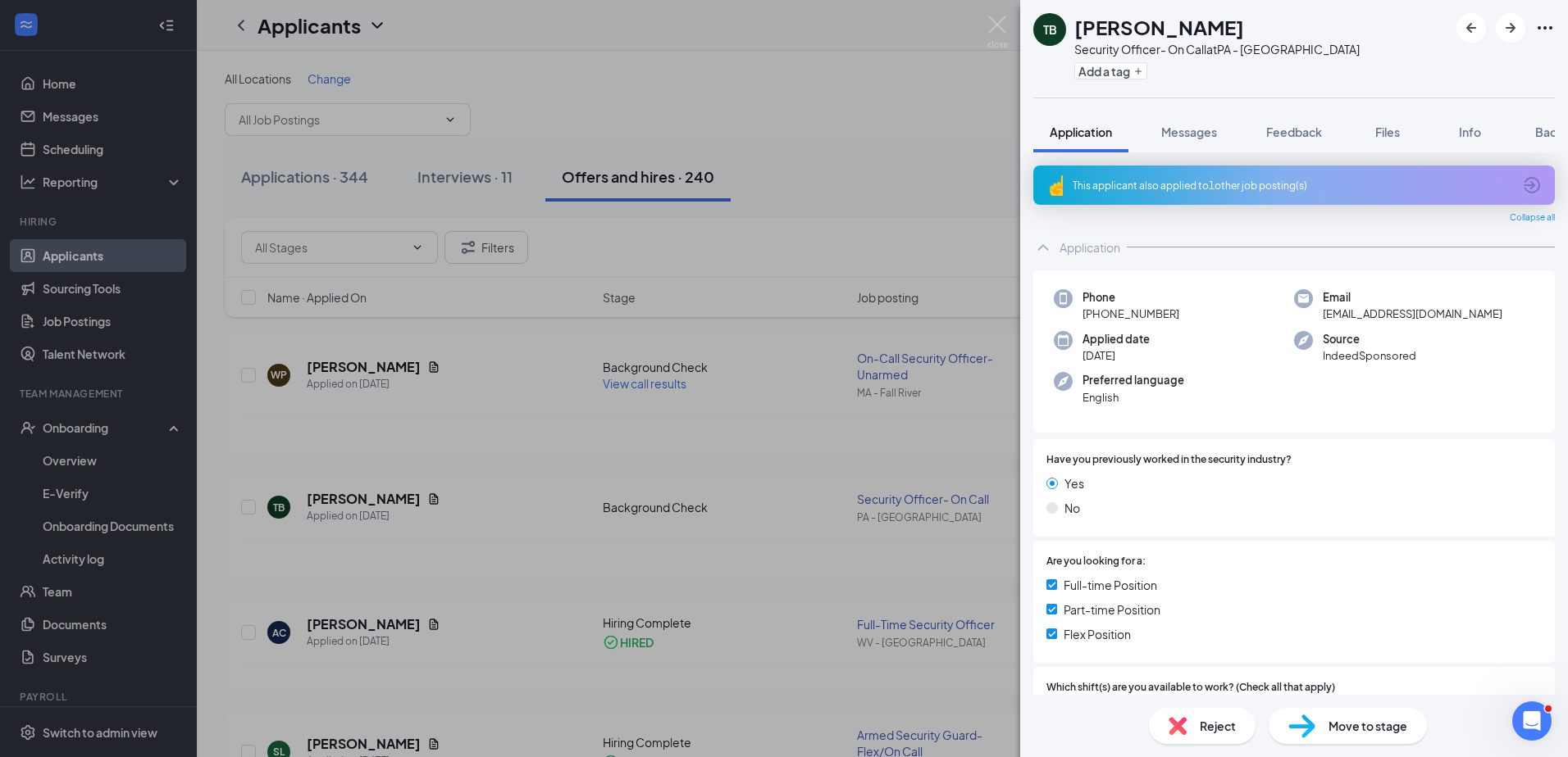
click at [1194, 726] on div "Reject" at bounding box center [1201, 726] width 106 height 36
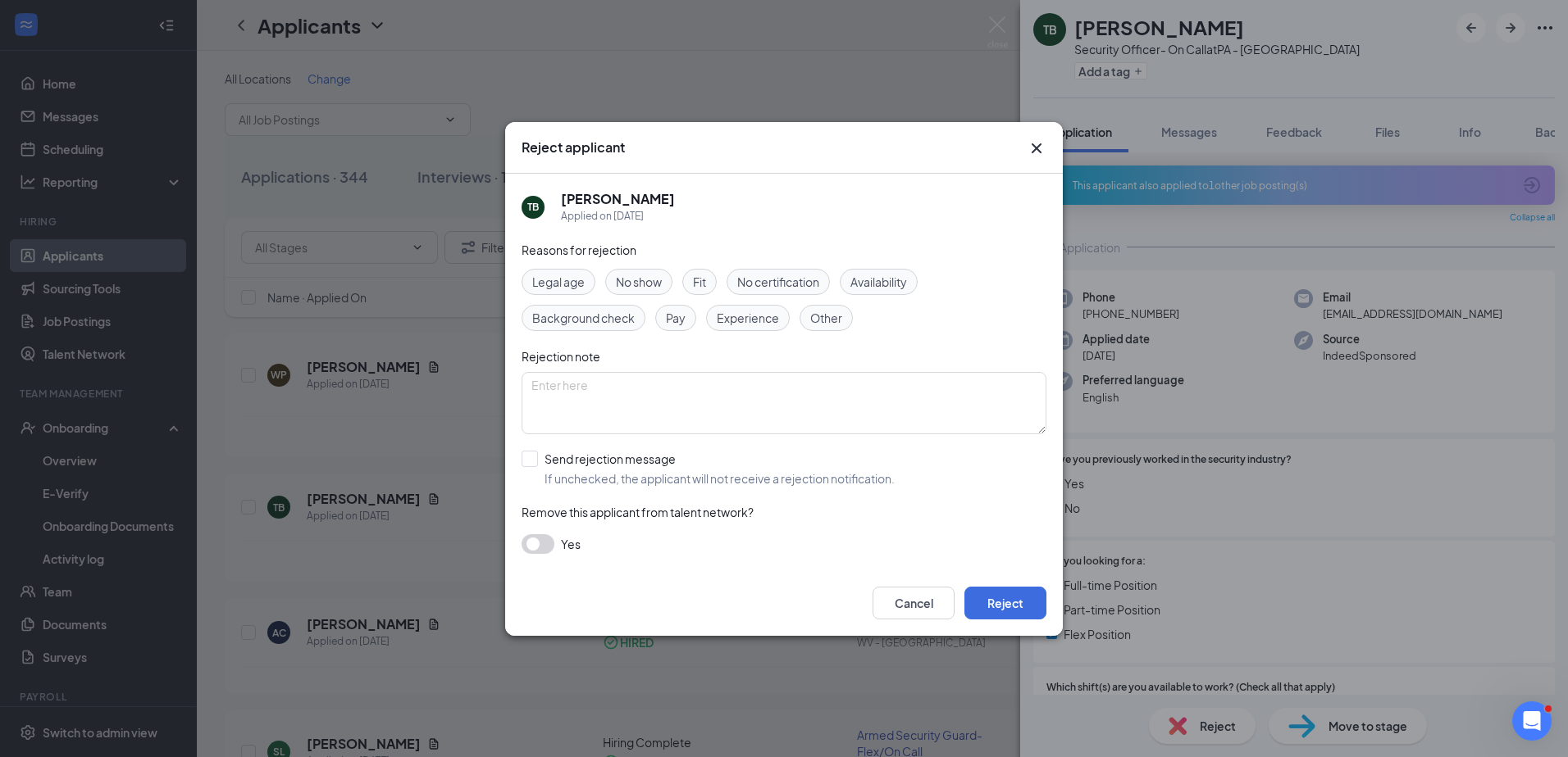
click at [1040, 148] on icon "Cross" at bounding box center [1036, 148] width 19 height 19
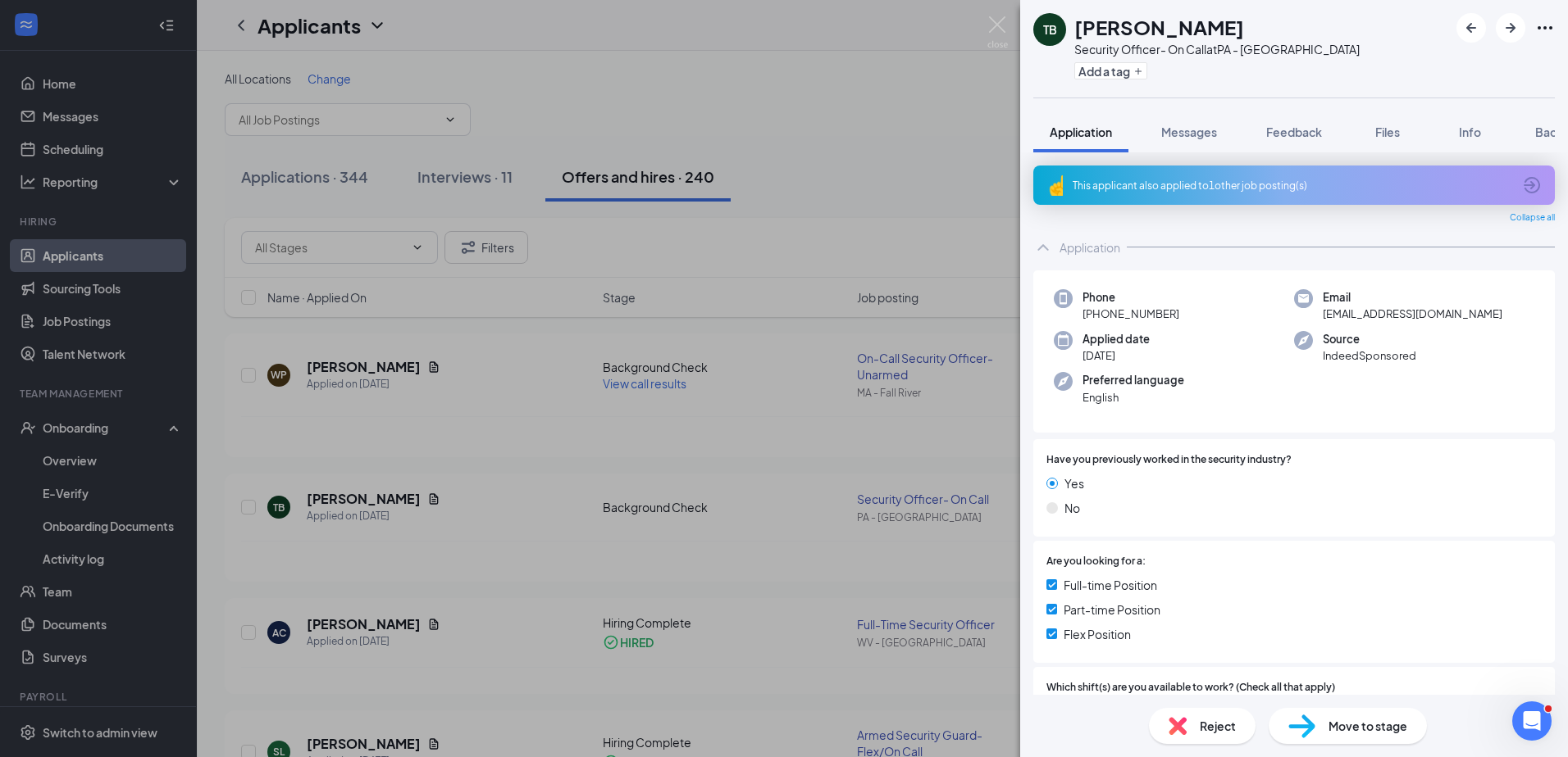
click at [1537, 24] on icon "Ellipses" at bounding box center [1544, 27] width 19 height 19
click at [1469, 103] on link "Flag applicant" at bounding box center [1455, 102] width 177 height 17
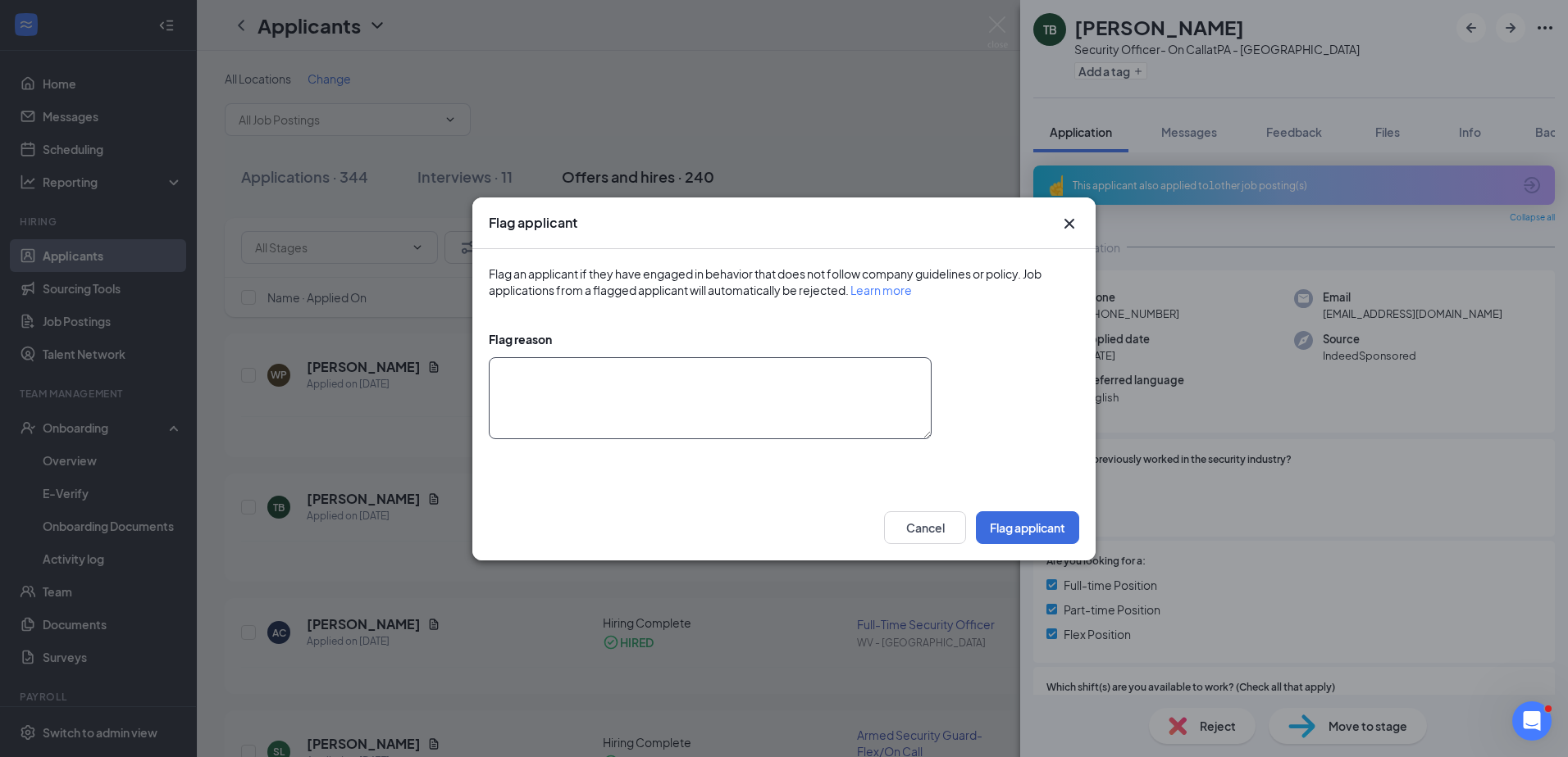
click at [585, 391] on textarea at bounding box center [710, 398] width 442 height 82
type textarea "Ghosted onboarding"
click at [1044, 519] on button "Flag applicant" at bounding box center [1027, 527] width 104 height 32
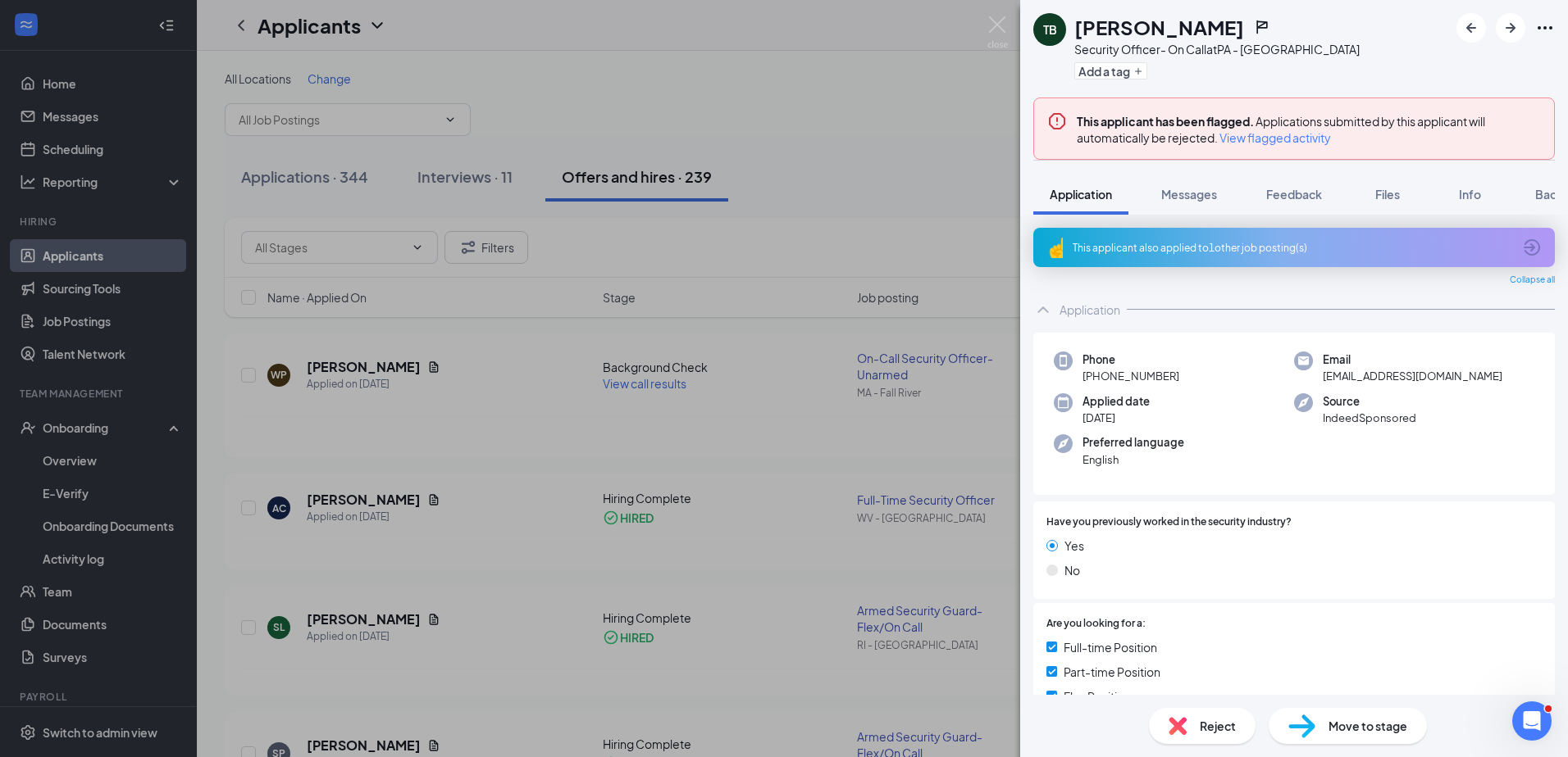
click at [905, 124] on div "TB [PERSON_NAME] Security Officer- On Call at [GEOGRAPHIC_DATA] - [GEOGRAPHIC_D…" at bounding box center [784, 378] width 1568 height 757
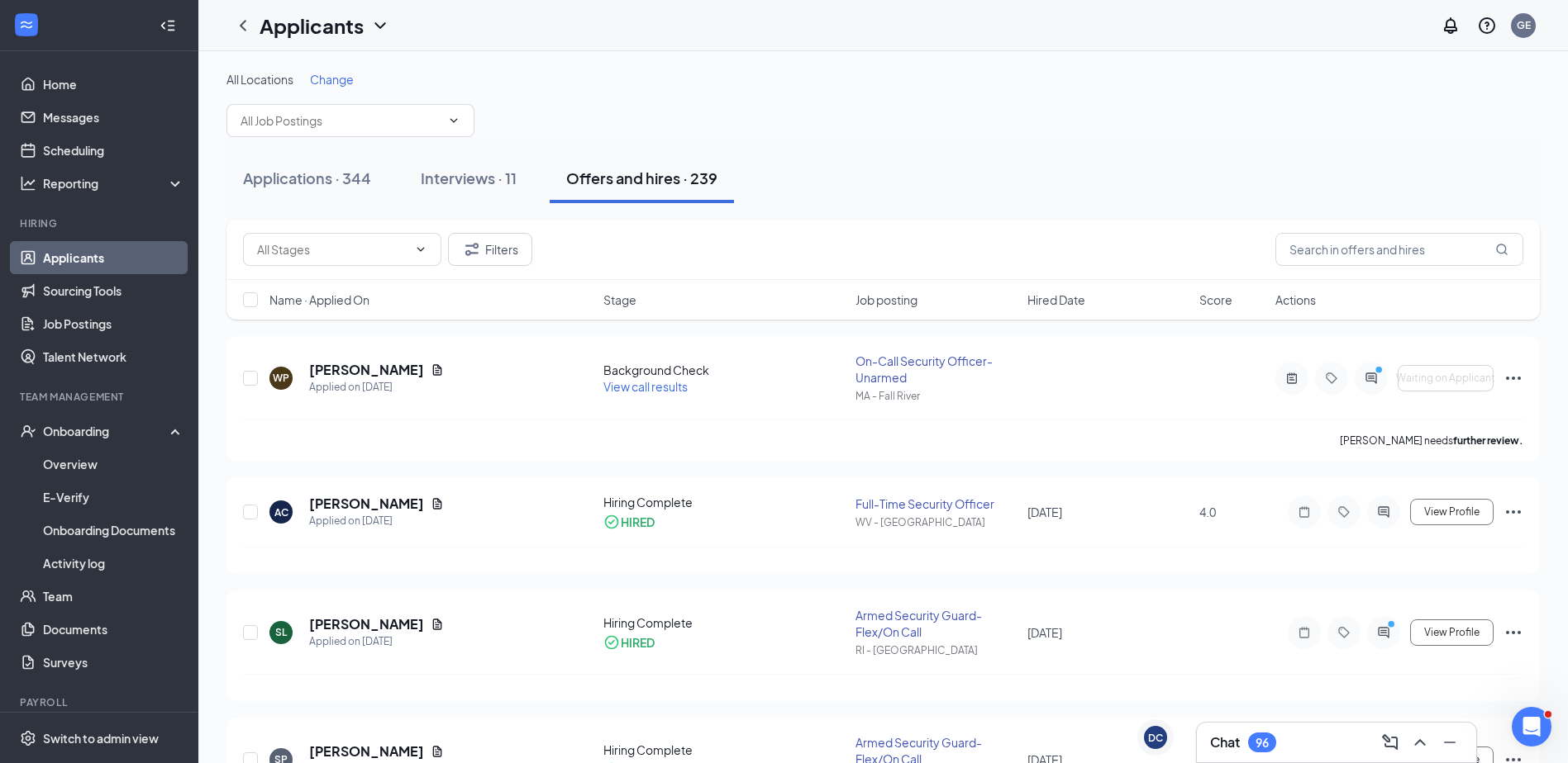
click at [628, 299] on span "Stage" at bounding box center [620, 300] width 33 height 17
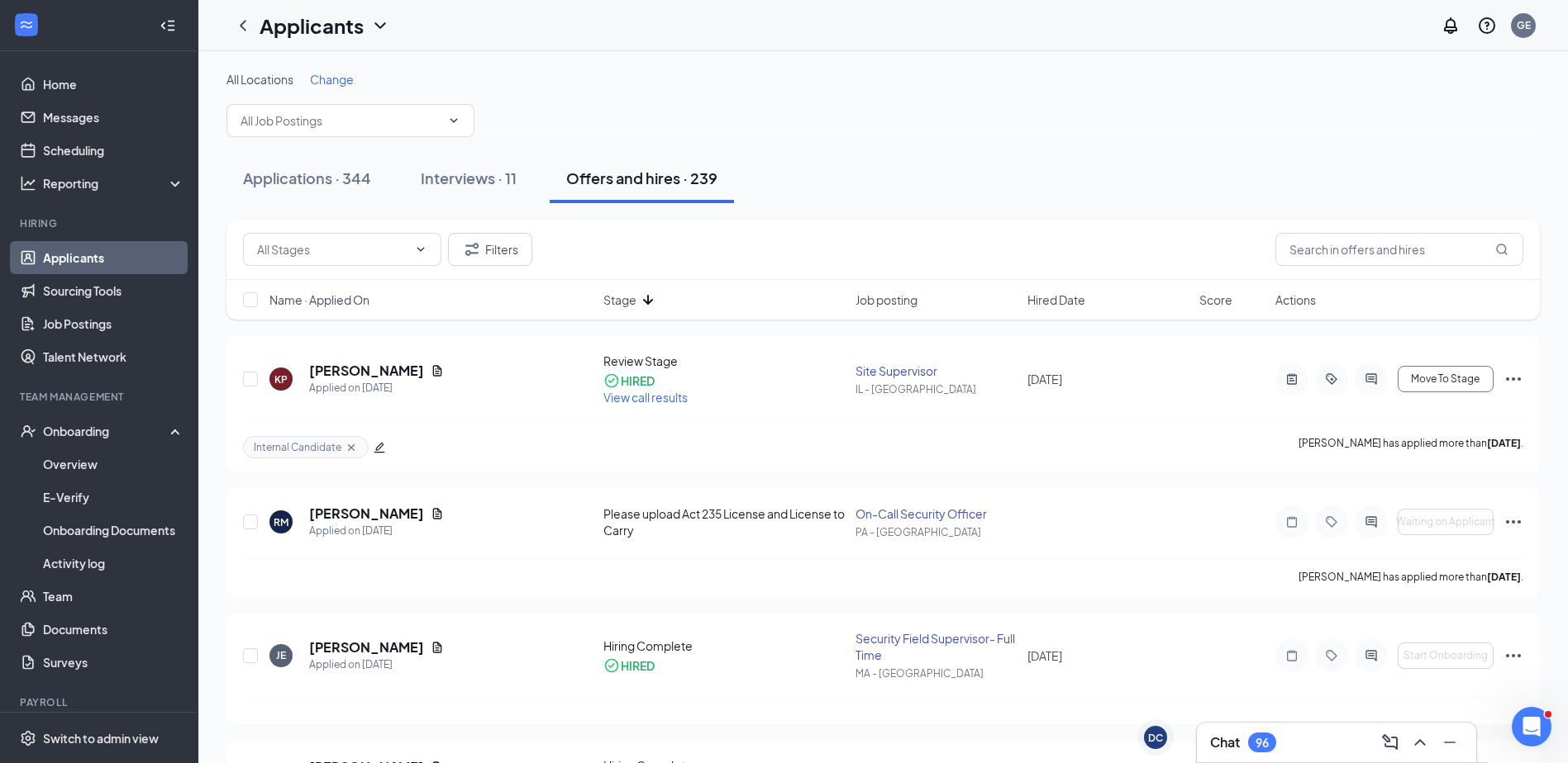
click at [628, 299] on span "Stage" at bounding box center [620, 300] width 33 height 17
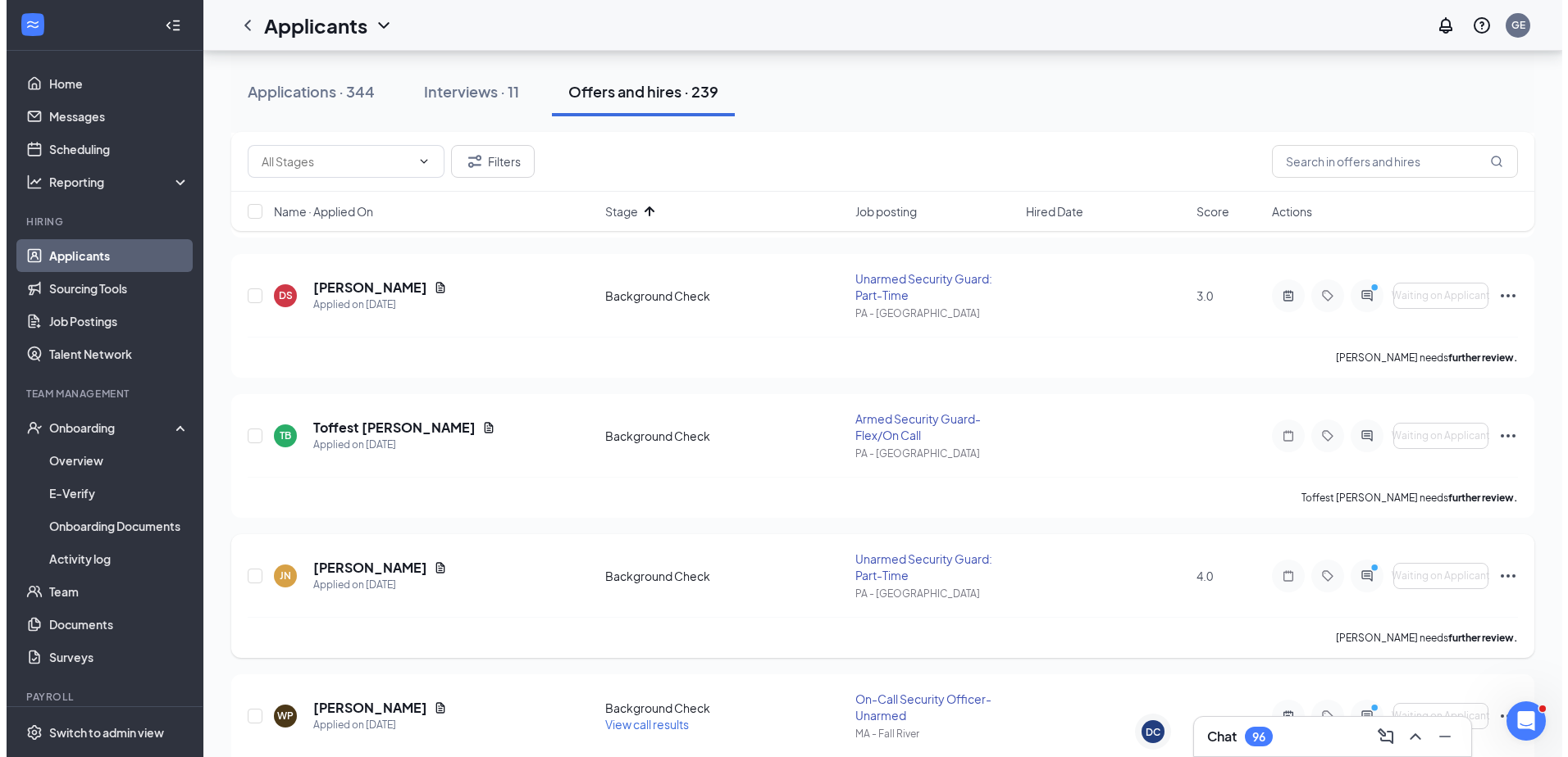
scroll to position [410, 0]
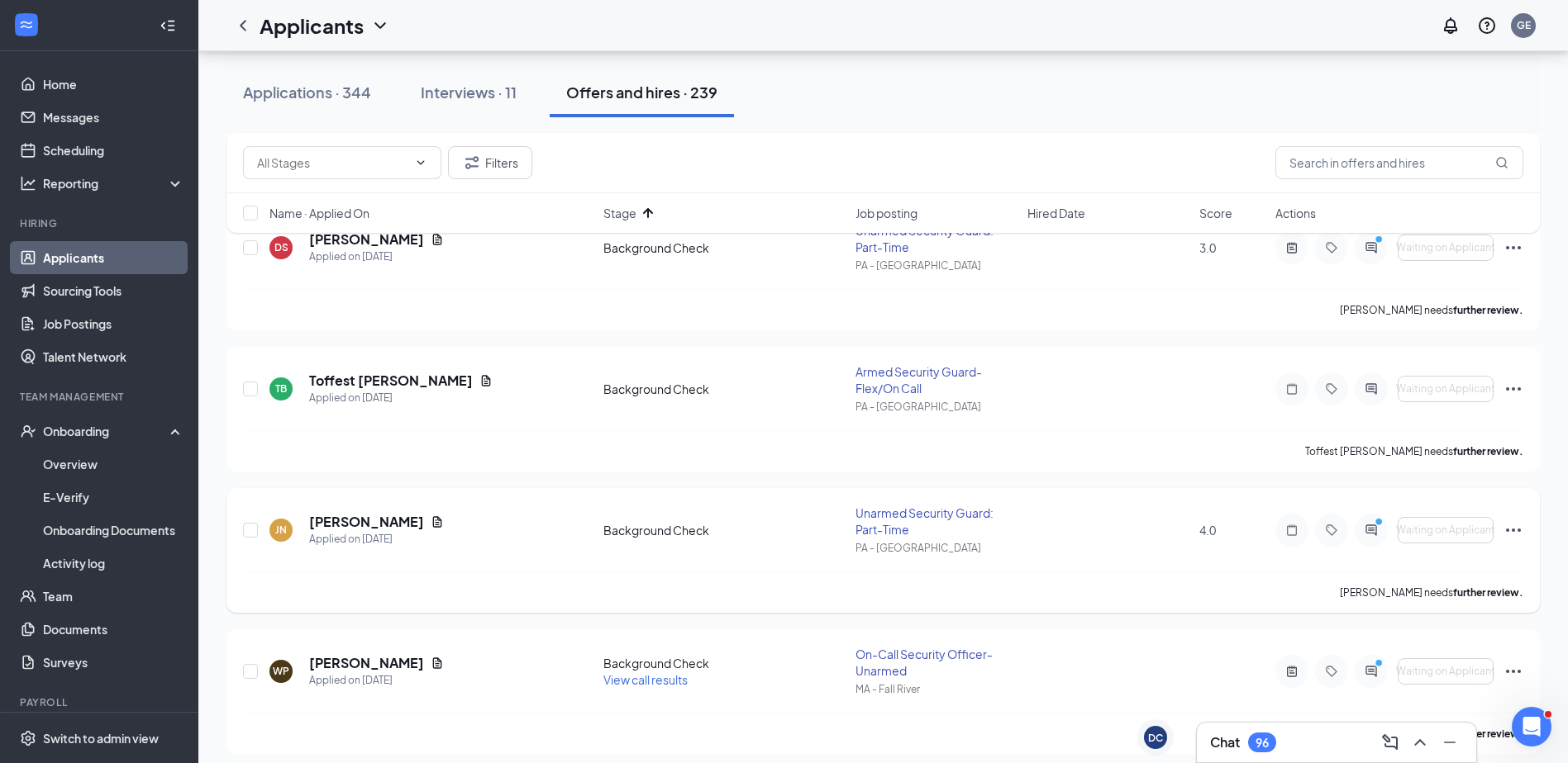
click at [1374, 535] on icon "ActiveChat" at bounding box center [1371, 531] width 20 height 13
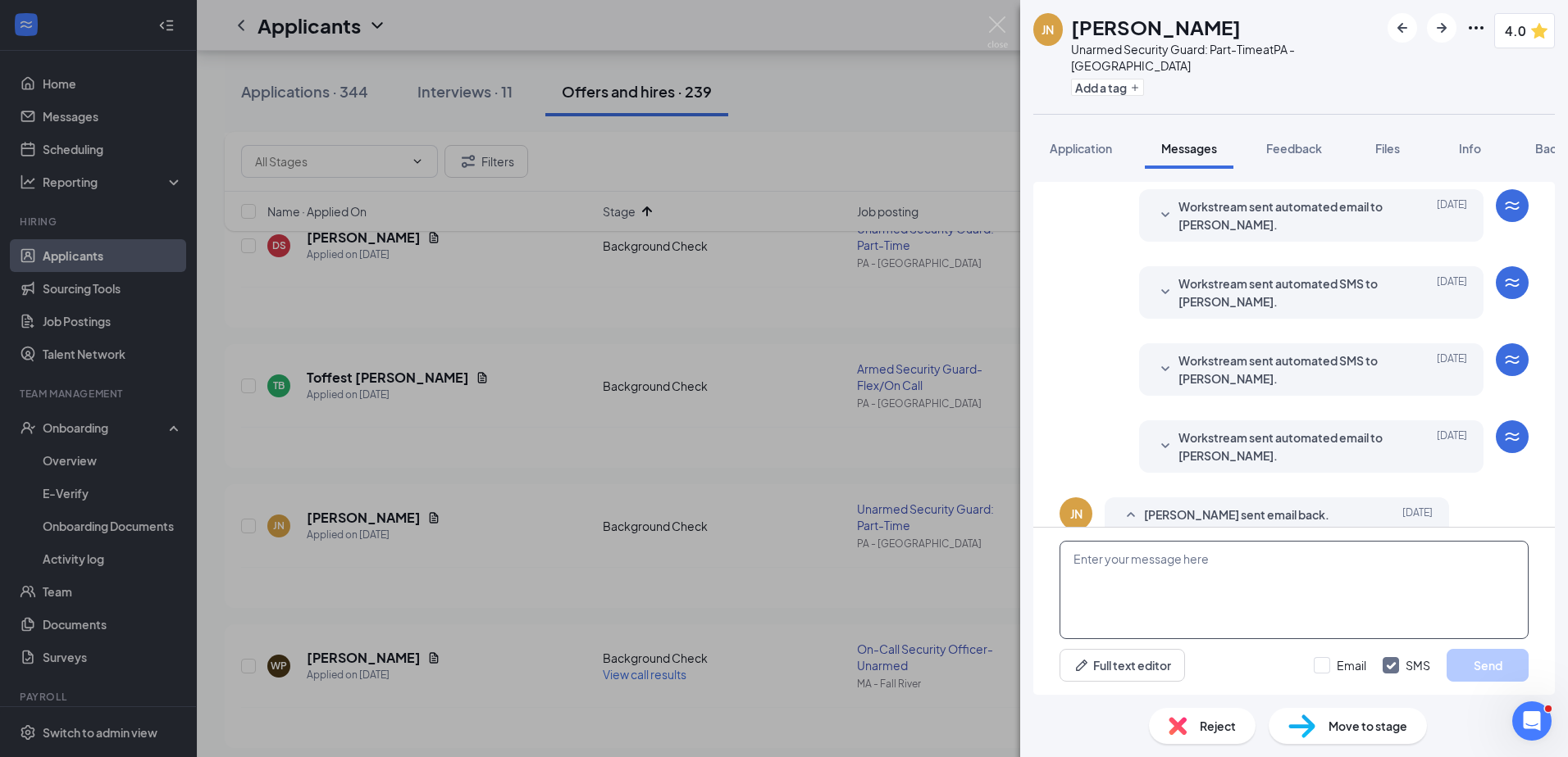
scroll to position [450, 0]
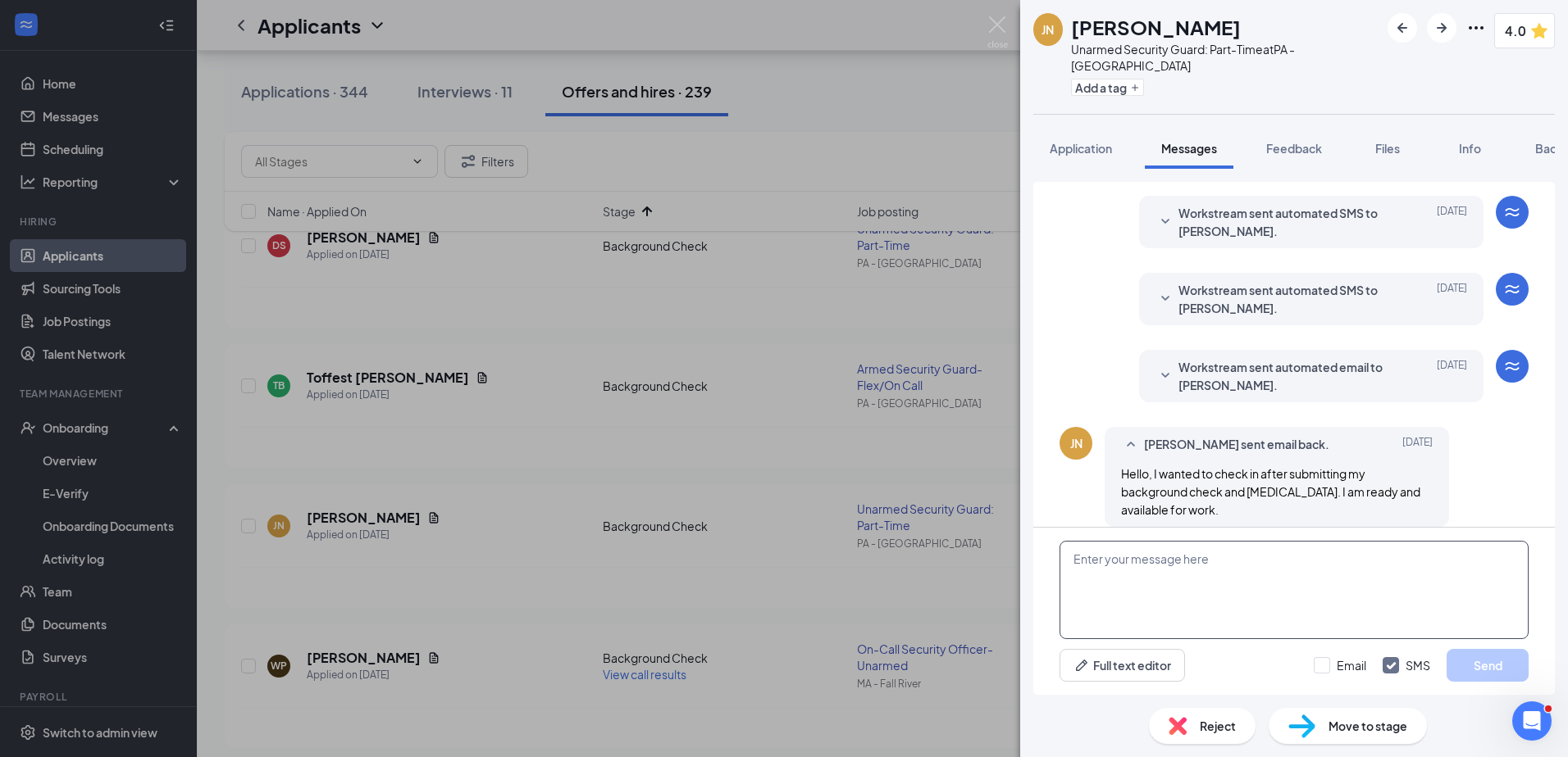
click at [1276, 579] on textarea at bounding box center [1293, 590] width 469 height 98
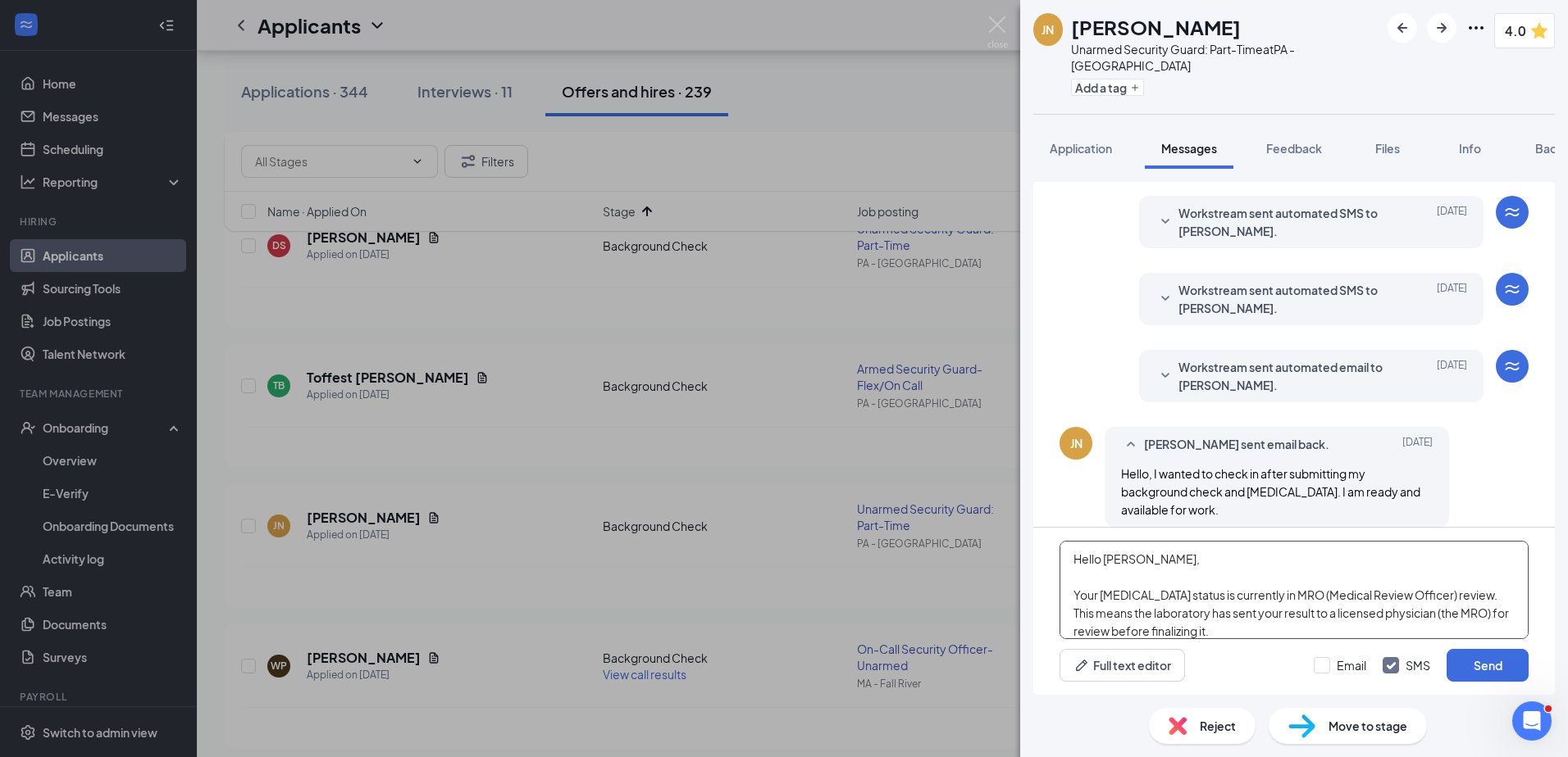
drag, startPoint x: 1144, startPoint y: 556, endPoint x: 1103, endPoint y: 560, distance: 41.2
click at [1103, 560] on textarea "Hello [PERSON_NAME], Your [MEDICAL_DATA] status is currently in MRO (Medical Re…" at bounding box center [1293, 590] width 469 height 98
click at [1340, 627] on textarea "Hello [PERSON_NAME], Your [MEDICAL_DATA] status is currently in MRO (Medical Re…" at bounding box center [1293, 590] width 469 height 98
type textarea "Hello [PERSON_NAME], Your [MEDICAL_DATA] status is currently in MRO (Medical Re…"
click at [1346, 674] on div "Email SMS Send" at bounding box center [1421, 665] width 215 height 32
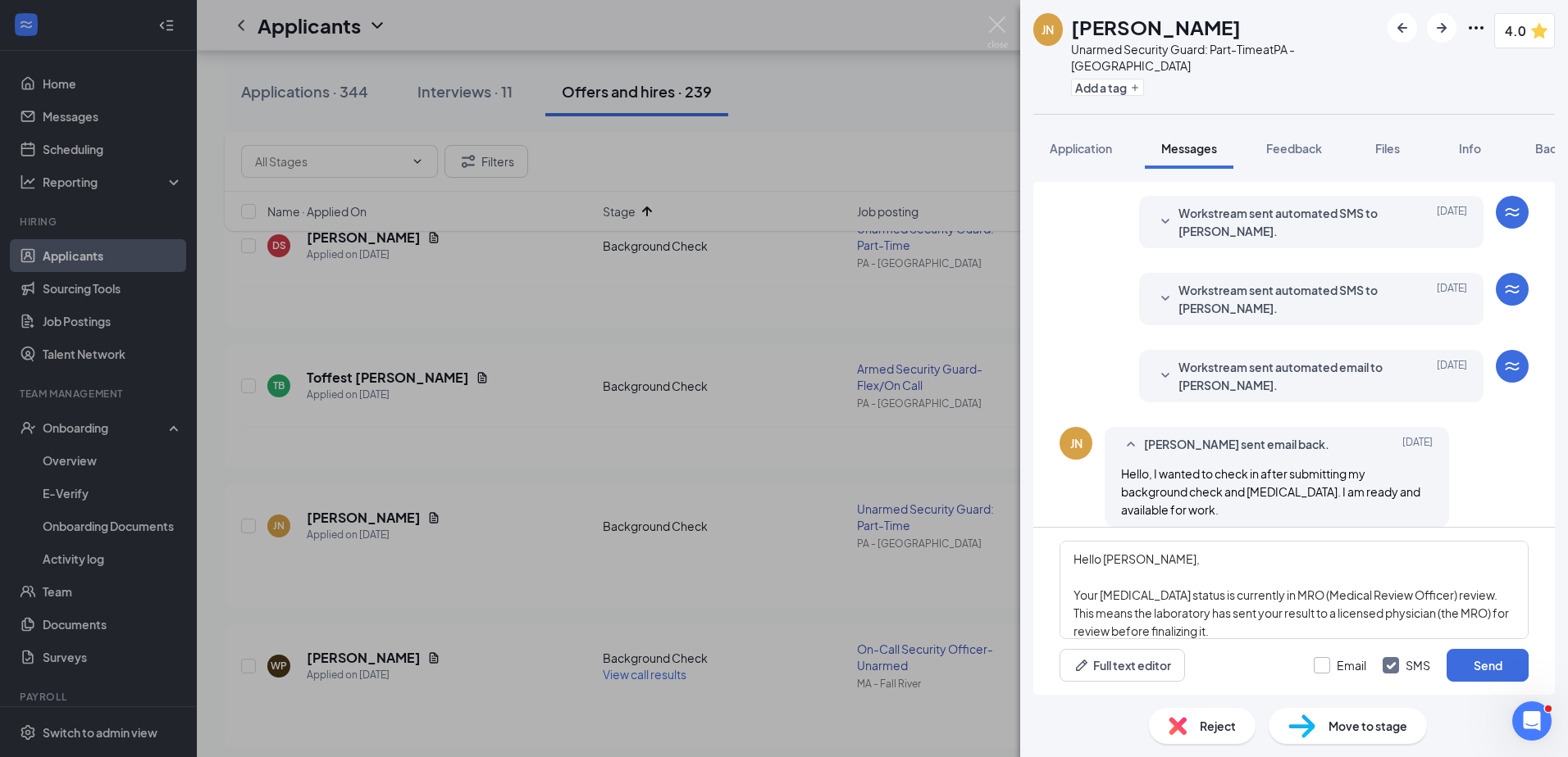
click at [1332, 665] on input "Email" at bounding box center [1339, 665] width 53 height 17
checkbox input "true"
click at [1515, 646] on div "Hello [PERSON_NAME], Your [MEDICAL_DATA] status is currently in MRO (Medical Re…" at bounding box center [1293, 611] width 521 height 168
click at [1483, 659] on button "Send" at bounding box center [1487, 665] width 82 height 32
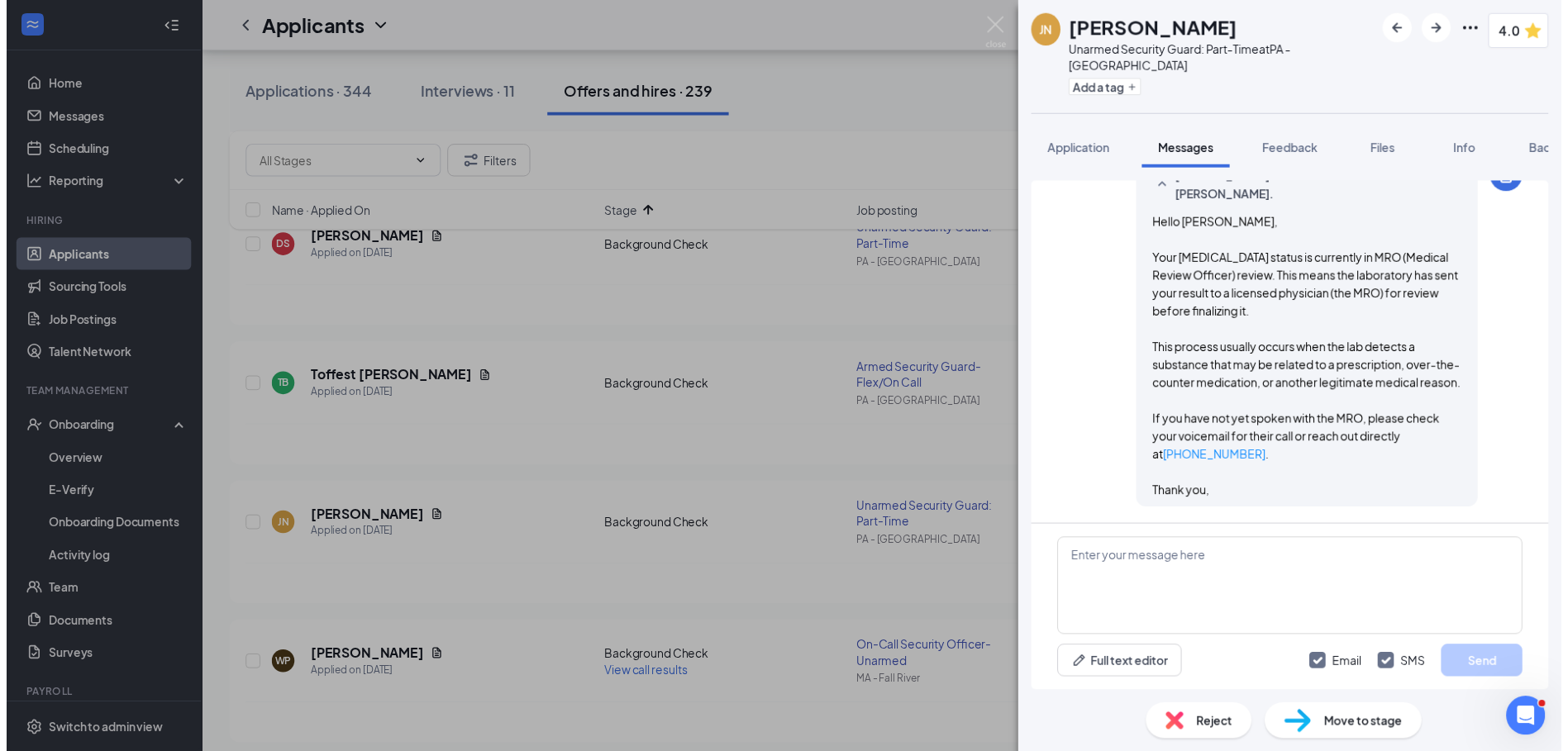
scroll to position [1247, 0]
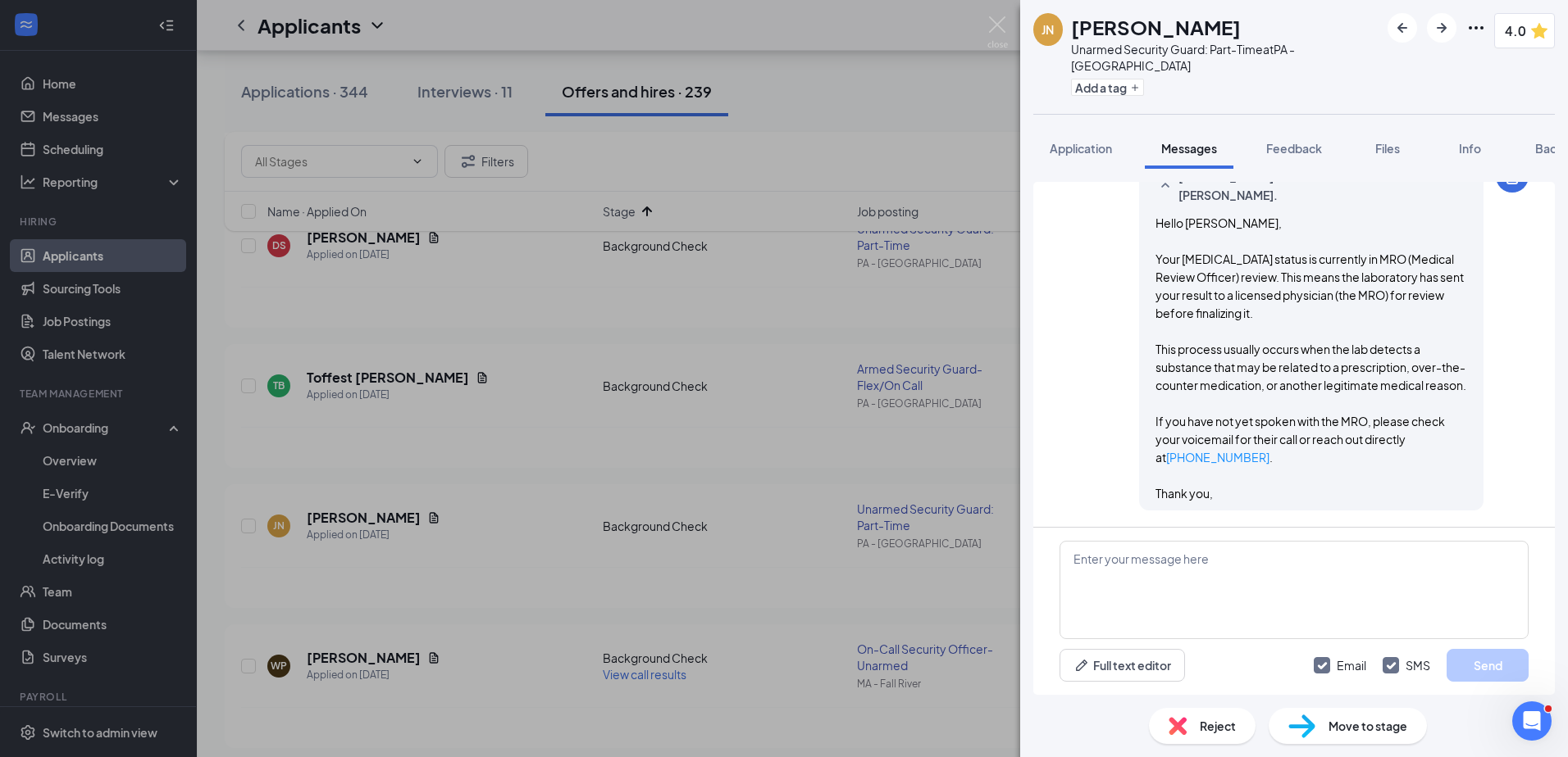
click at [753, 383] on div "[PERSON_NAME] Unarmed Security Guard: Part-Time at [GEOGRAPHIC_DATA] - [GEOGRAP…" at bounding box center [784, 378] width 1568 height 757
